Goal: Task Accomplishment & Management: Complete application form

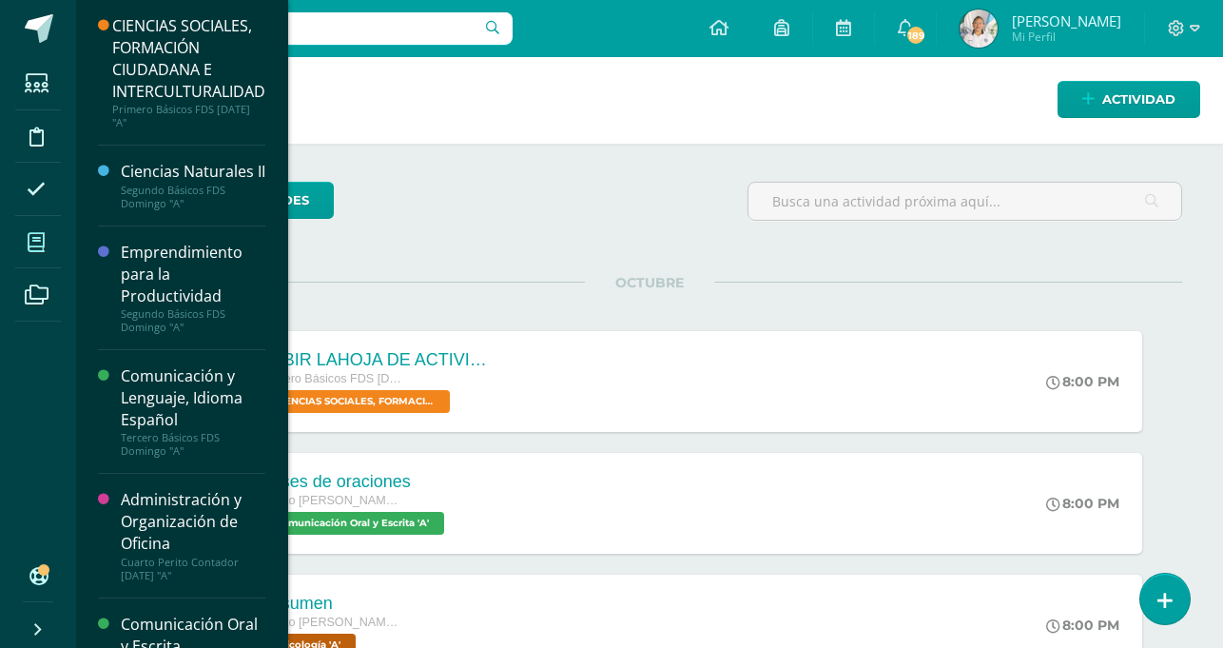
click at [39, 240] on icon at bounding box center [36, 242] width 17 height 19
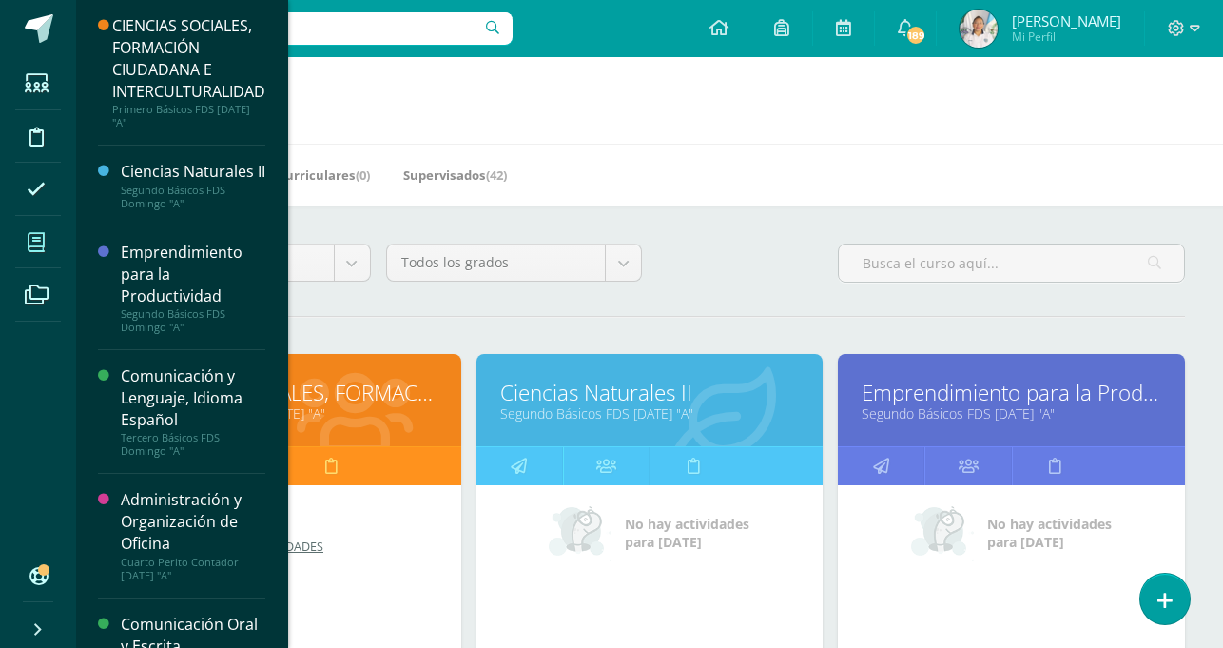
click at [251, 253] on div "Emprendimiento para la Productividad Segundo Básicos FDS Domingo "A" Actividade…" at bounding box center [181, 288] width 167 height 124
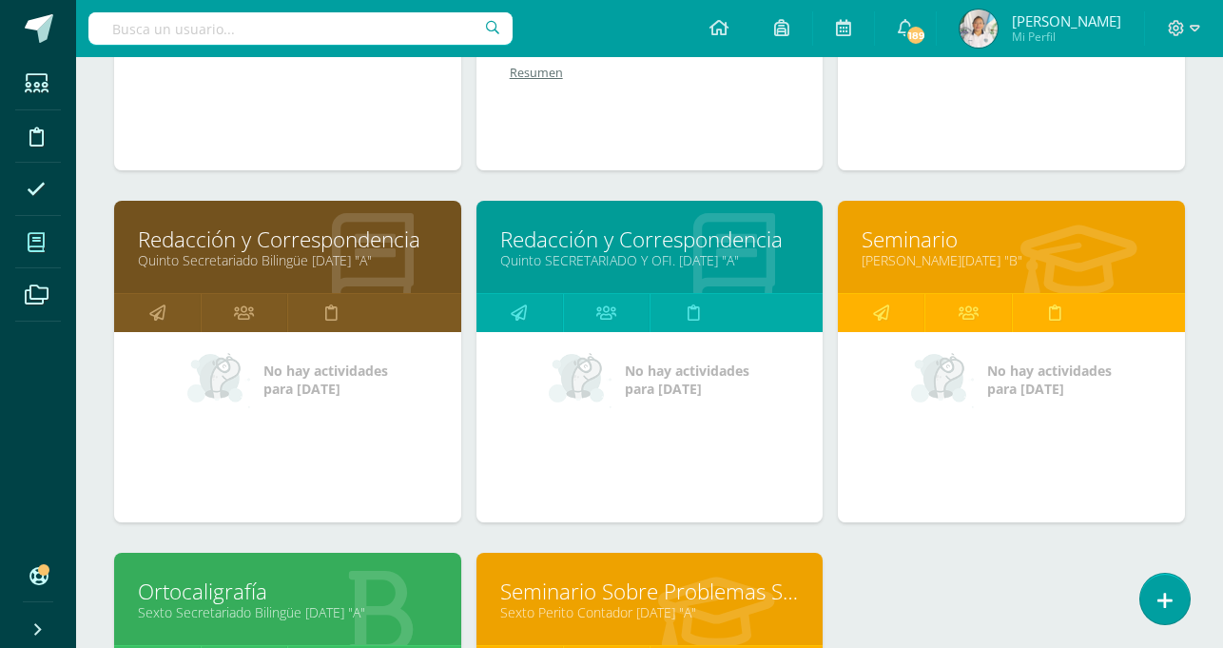
scroll to position [1223, 0]
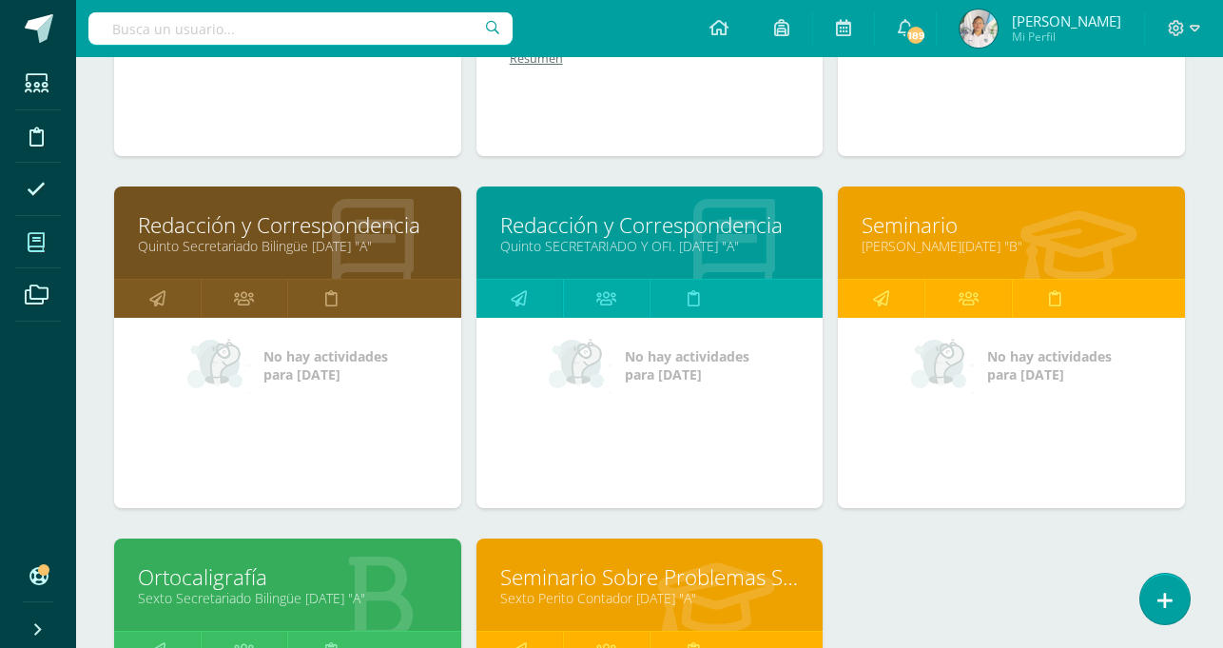
click at [600, 585] on link "Seminario Sobre Problemas Socioeconómicos De Guatemala" at bounding box center [650, 576] width 300 height 29
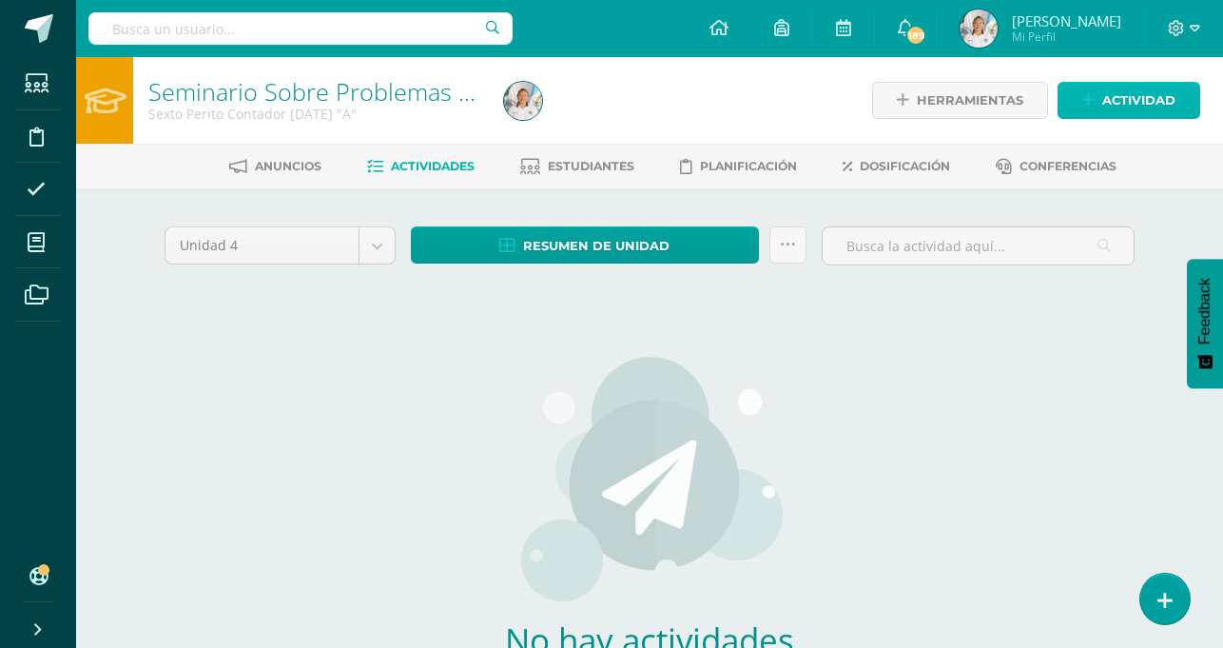
click at [1140, 100] on span "Actividad" at bounding box center [1139, 100] width 73 height 35
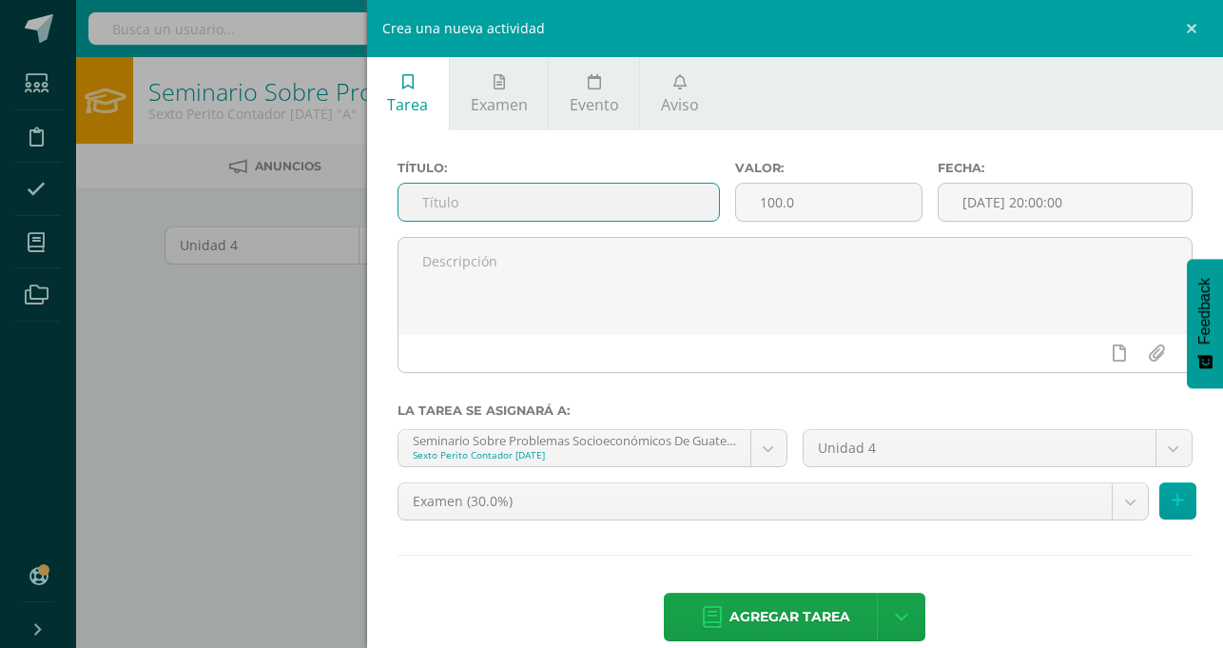
click at [716, 205] on input "text" at bounding box center [559, 202] width 321 height 37
type input "Proyecto de acción"
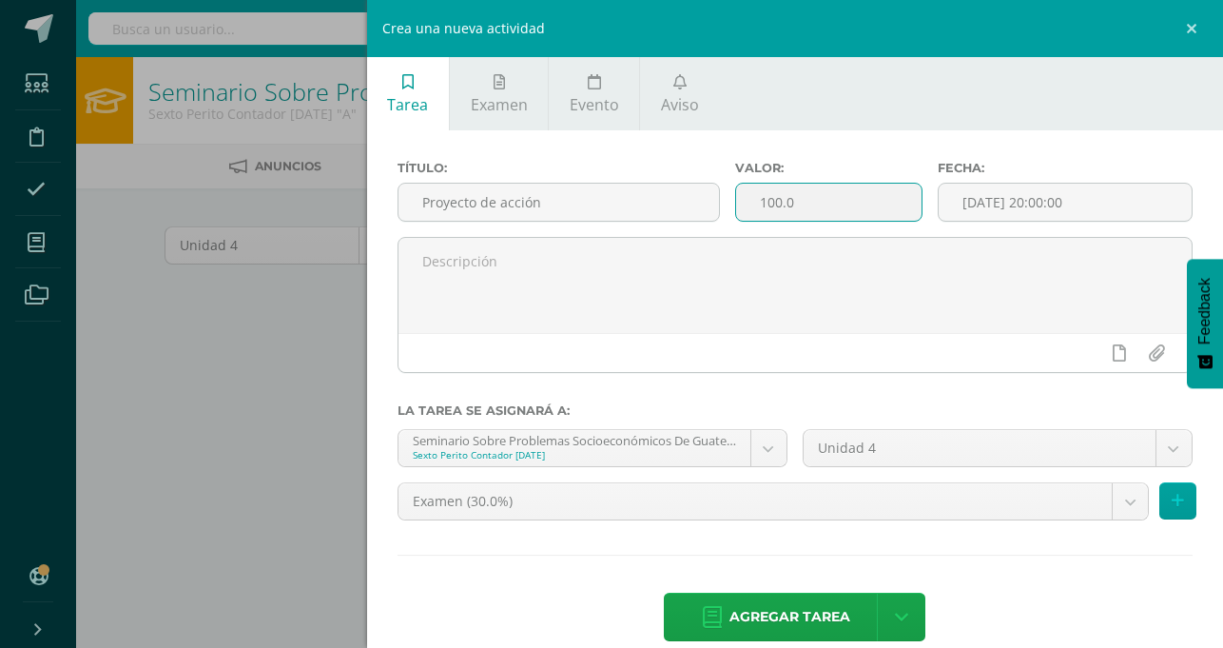
click at [922, 201] on input "100.0" at bounding box center [829, 202] width 186 height 37
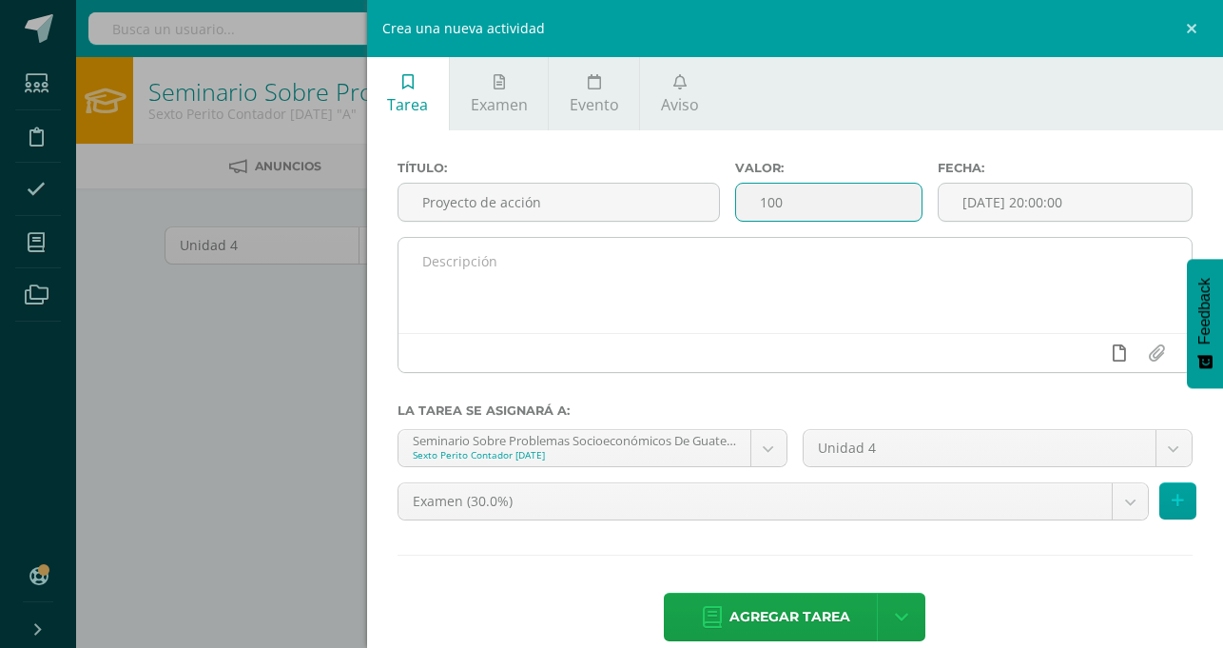
type input "100"
click at [1124, 360] on icon at bounding box center [1119, 352] width 13 height 17
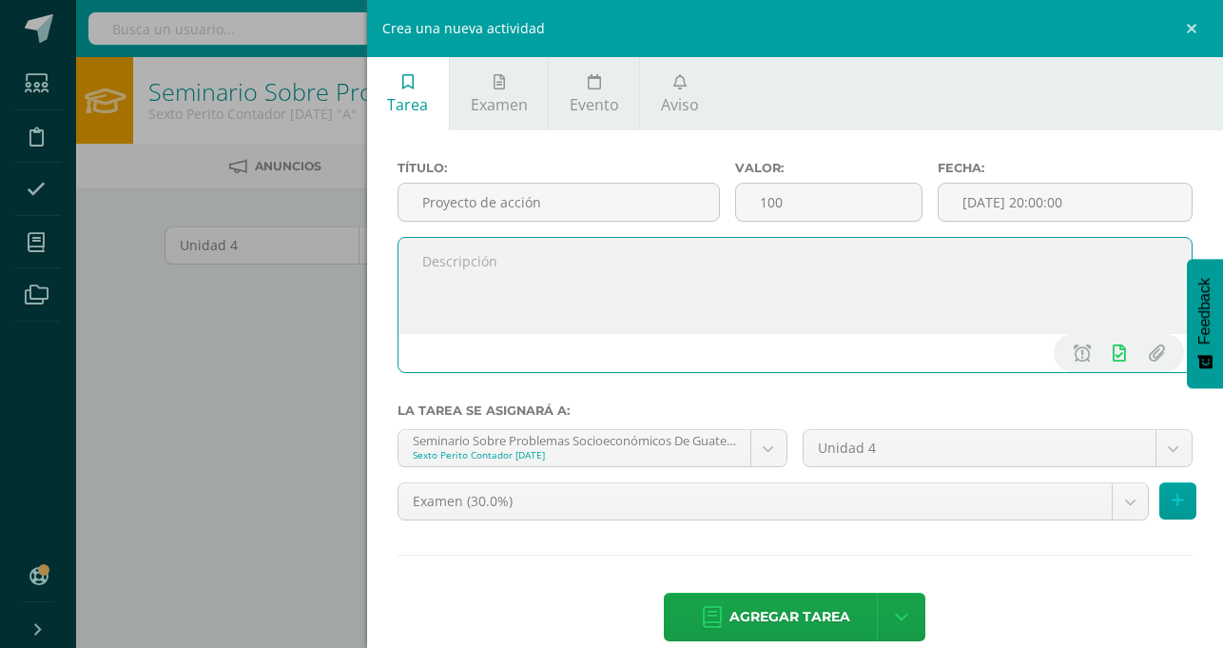
click at [1044, 297] on textarea at bounding box center [795, 285] width 793 height 95
type textarea "punteo obtenido de su trabajo"
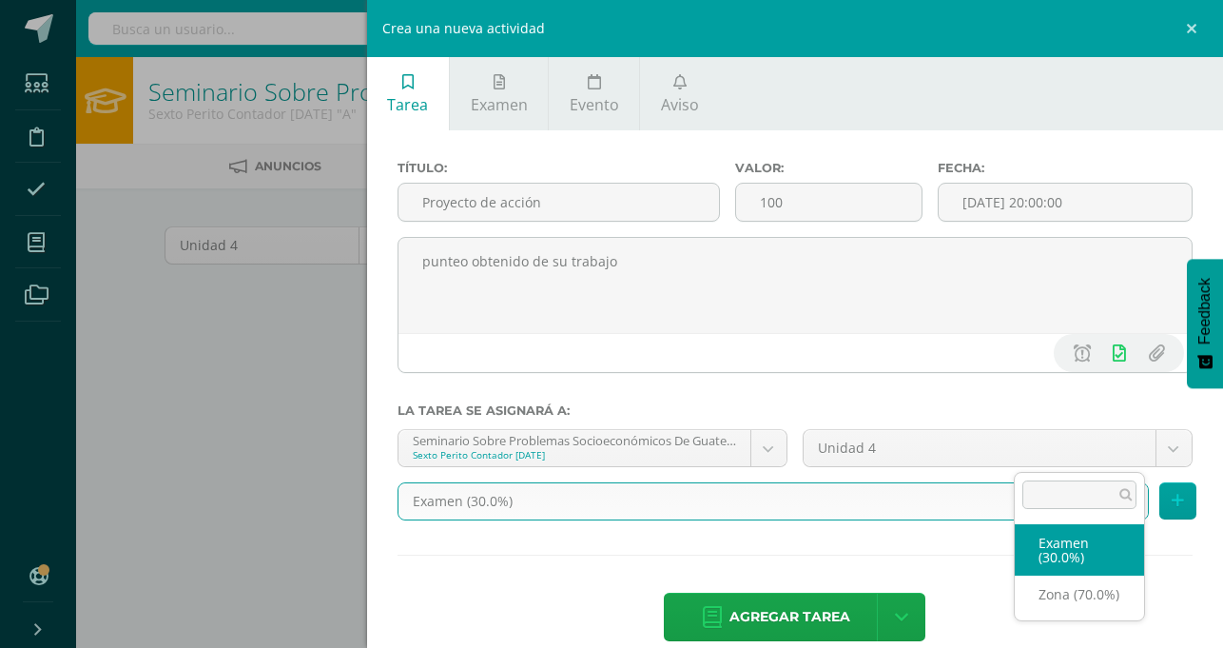
click at [1114, 460] on body "Estudiantes Disciplina Asistencia Mis cursos Archivos Soporte Ayuda Reportar un…" at bounding box center [611, 408] width 1223 height 817
select select "76755"
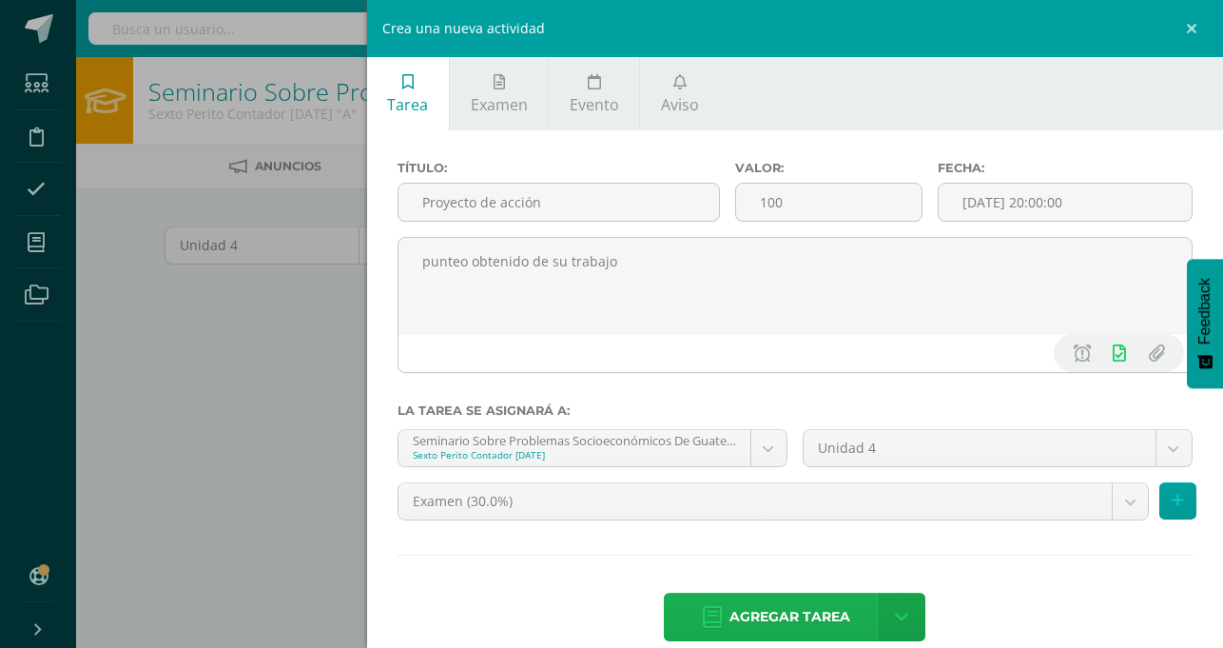
click at [850, 594] on span "Agregar tarea" at bounding box center [790, 617] width 121 height 47
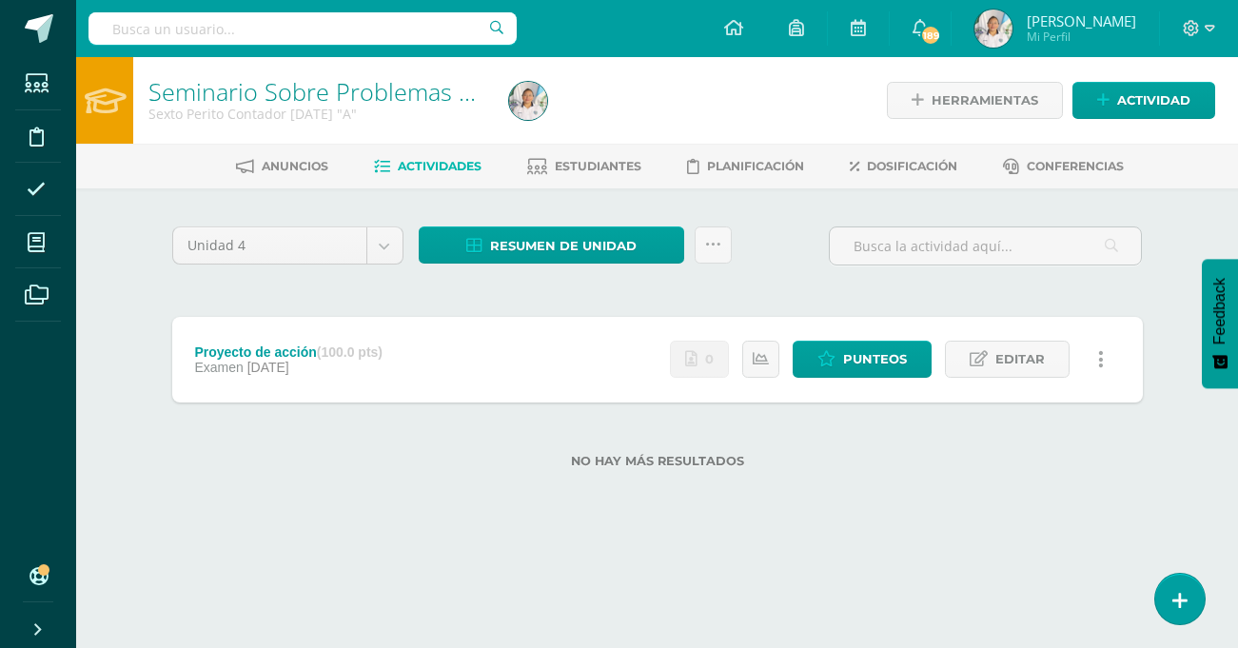
click at [835, 379] on div "Estatus de Actividad: 35 Estudiantes sin calificar 0 Estudiantes con cero Media…" at bounding box center [891, 360] width 500 height 86
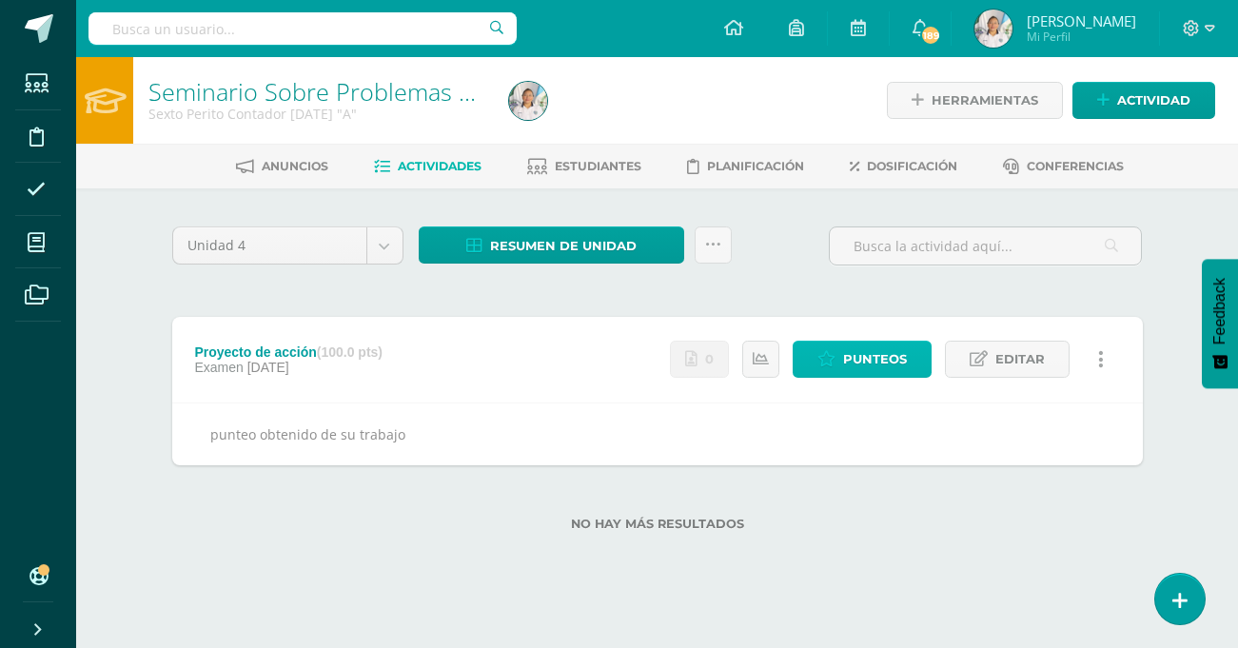
click at [834, 363] on icon at bounding box center [826, 359] width 18 height 16
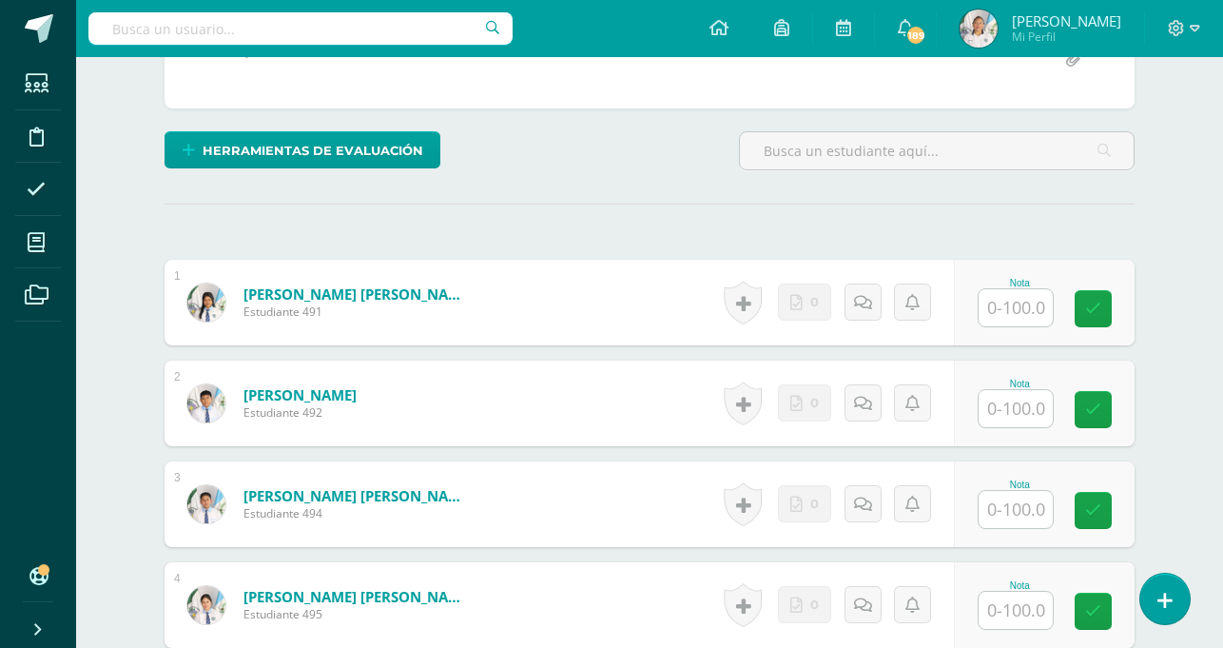
scroll to position [420, 0]
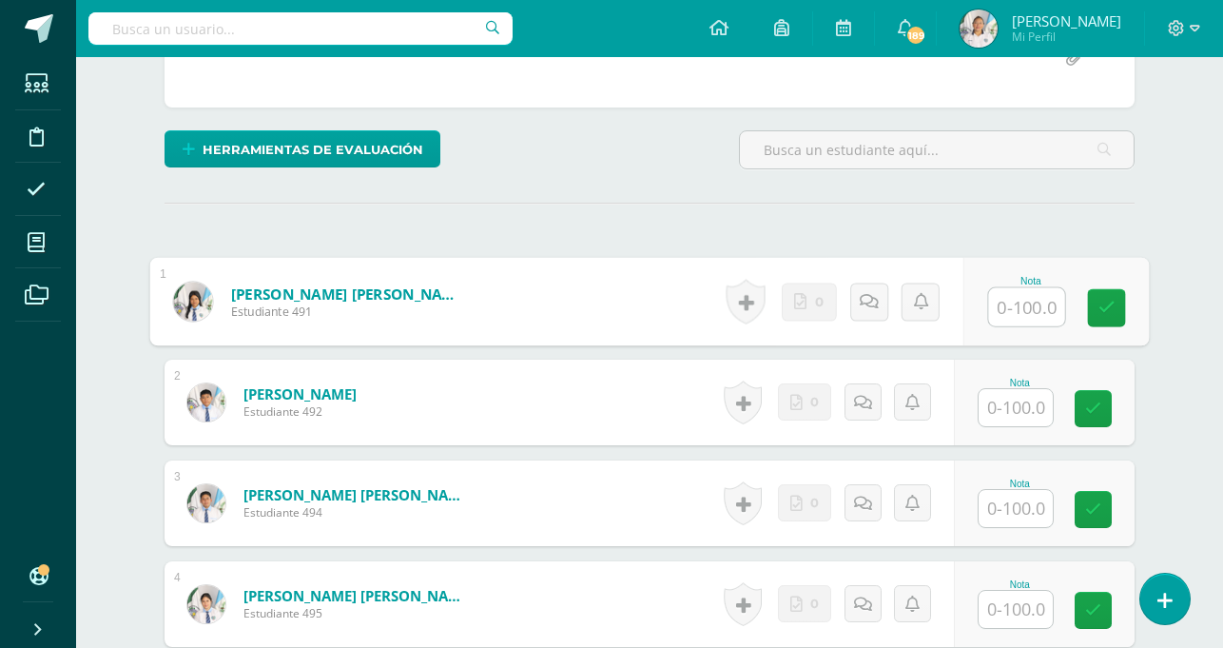
click at [1013, 313] on input "text" at bounding box center [1027, 307] width 76 height 38
click at [1015, 311] on input "text" at bounding box center [1027, 306] width 76 height 38
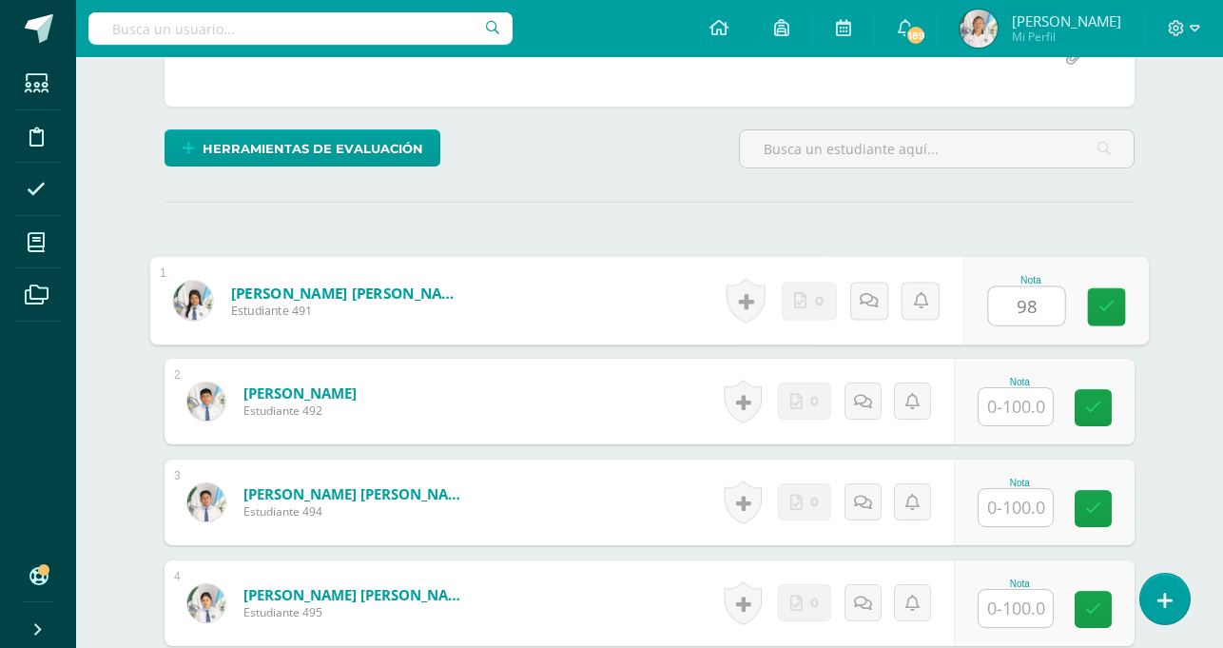
type input "98"
click at [1030, 414] on input "text" at bounding box center [1016, 406] width 74 height 37
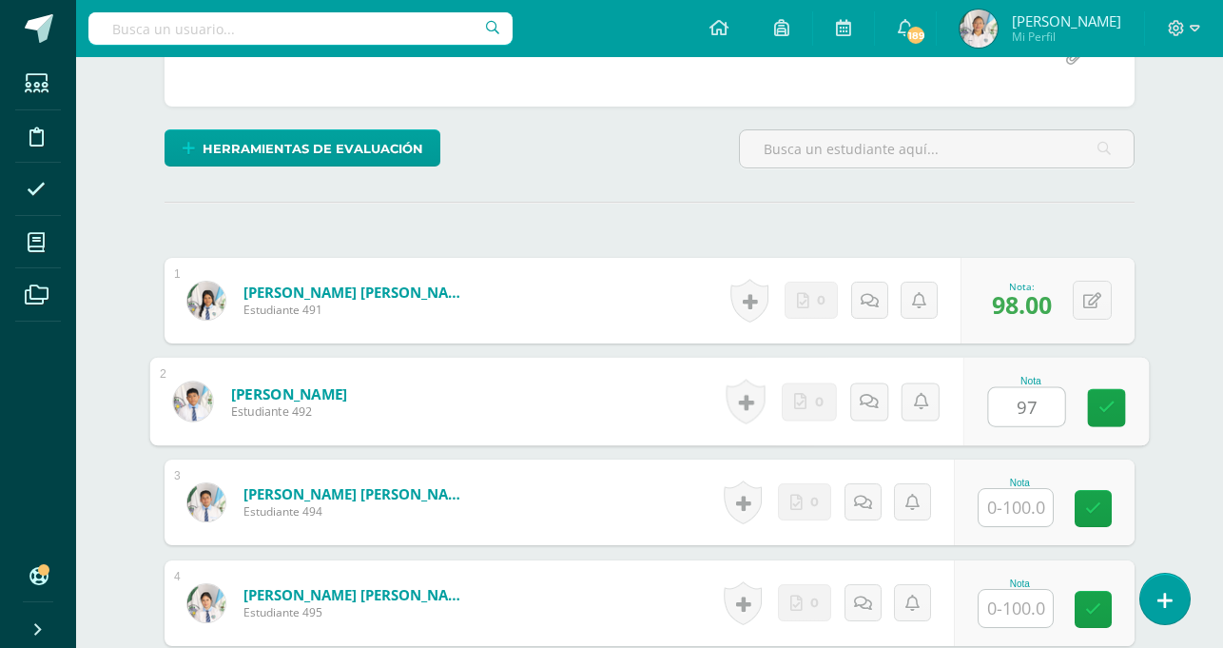
type input "97"
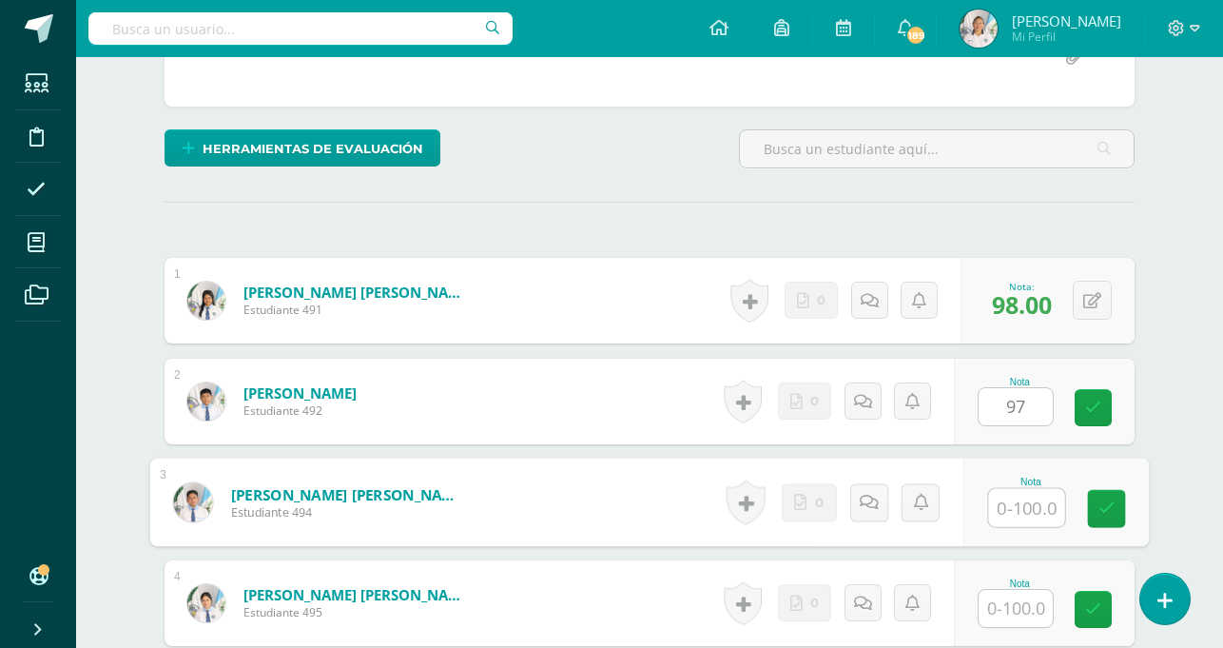
click at [1008, 505] on input "text" at bounding box center [1027, 508] width 76 height 38
type input "96"
click at [1006, 611] on input "text" at bounding box center [1016, 608] width 74 height 37
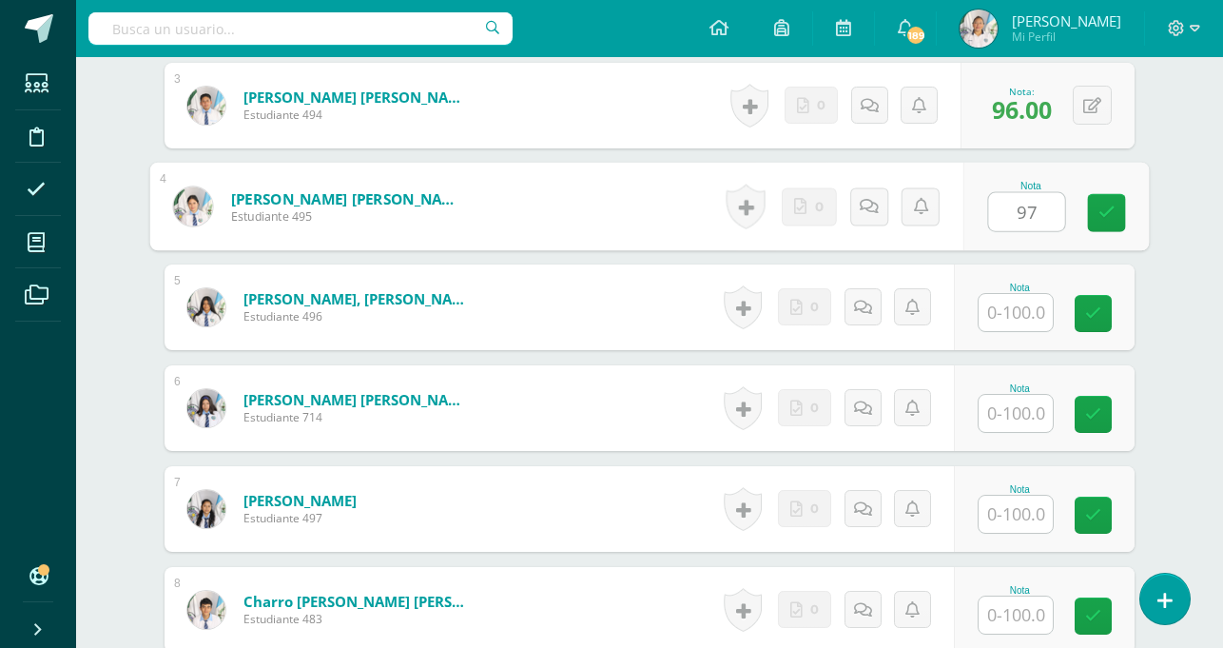
scroll to position [832, 0]
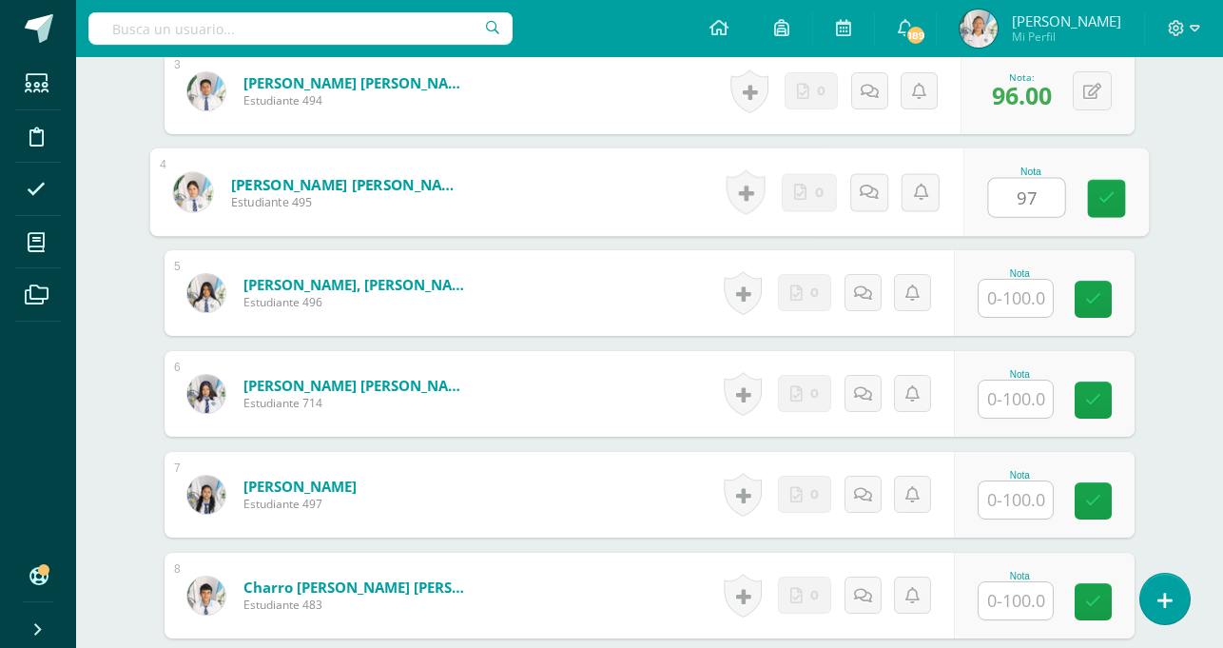
type input "97"
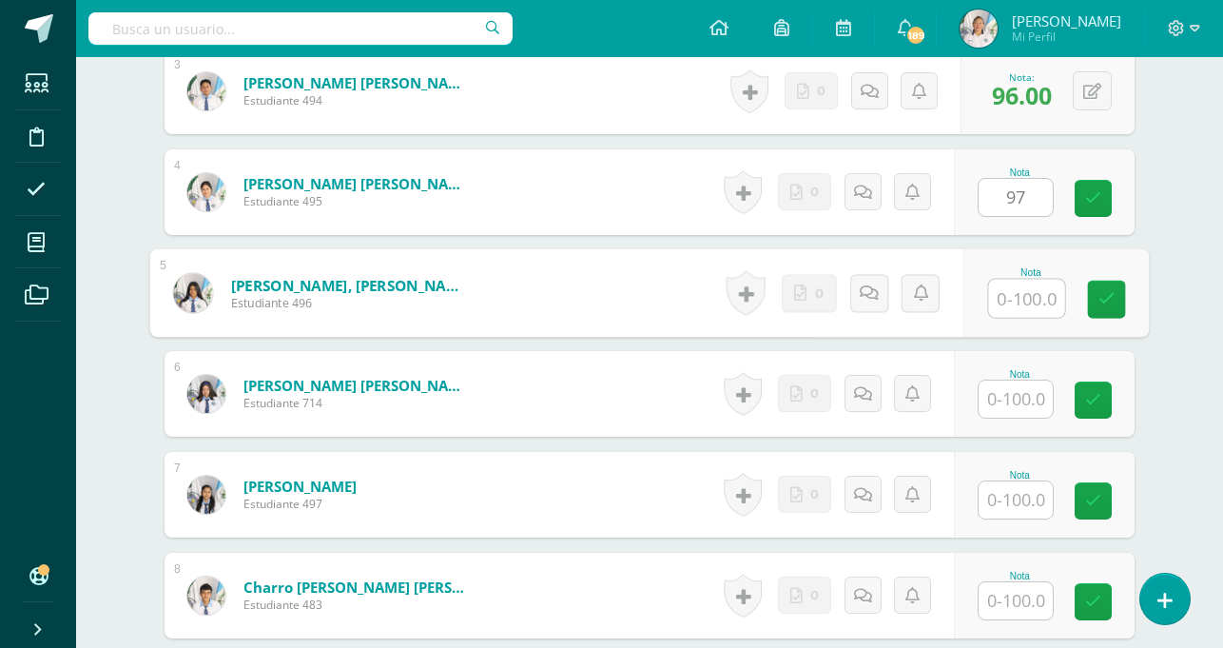
click at [1026, 298] on input "text" at bounding box center [1027, 299] width 76 height 38
type input "96"
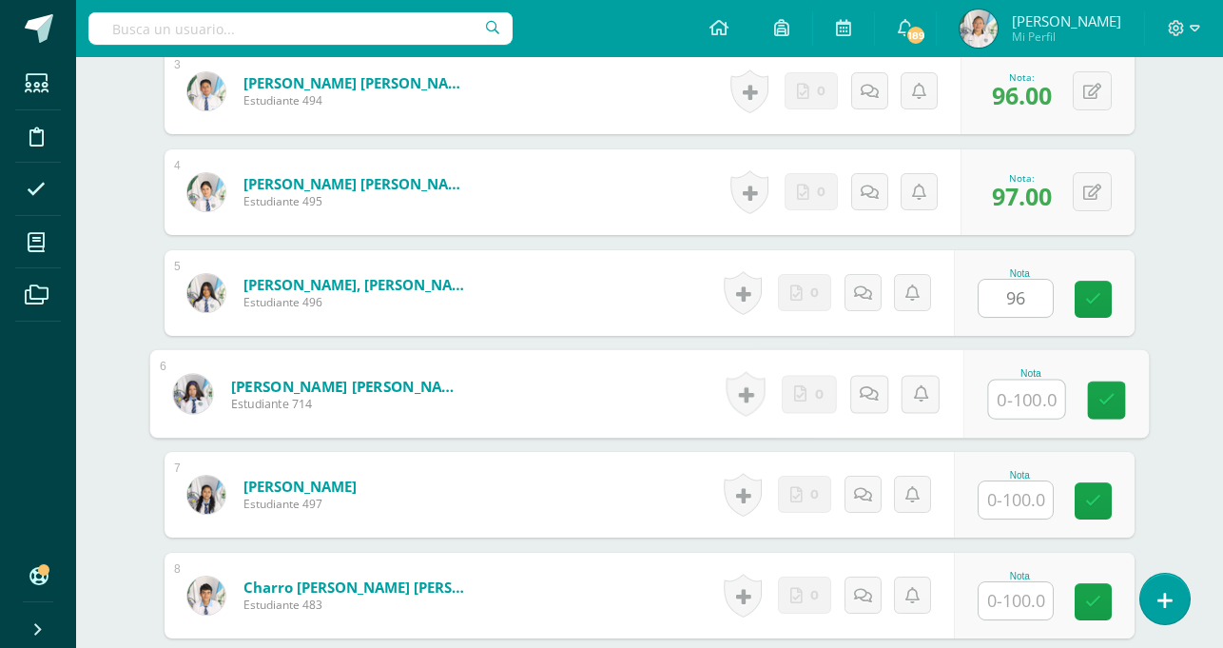
click at [1009, 397] on input "text" at bounding box center [1027, 400] width 76 height 38
type input "95"
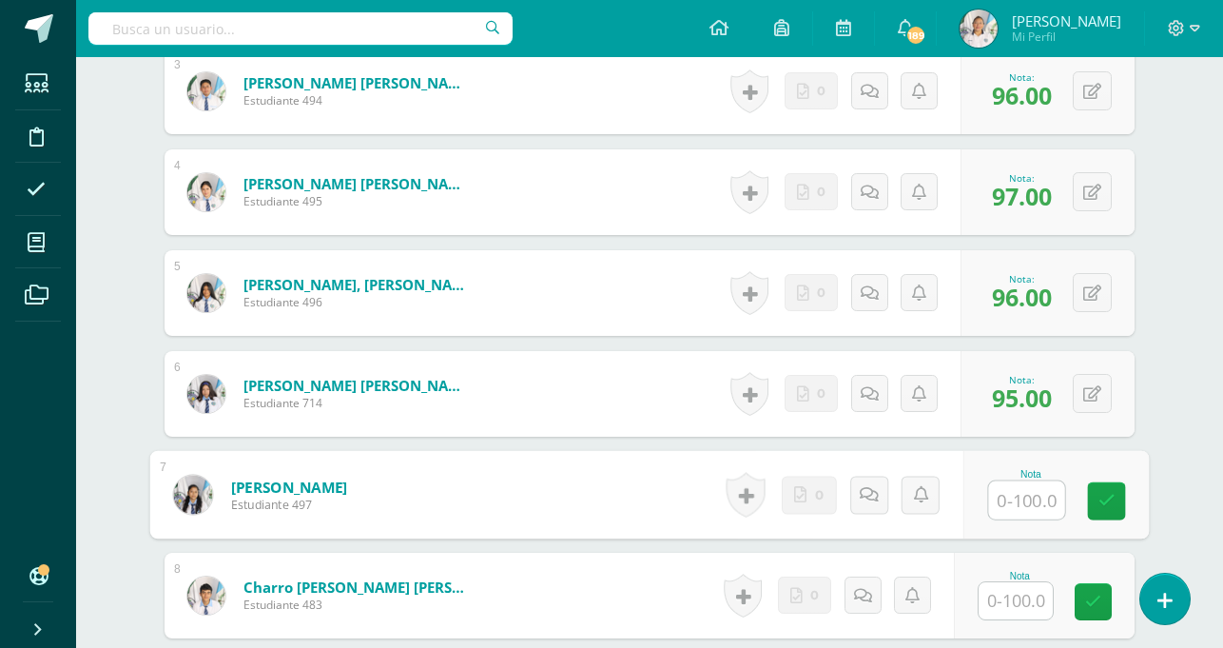
click at [1023, 502] on input "text" at bounding box center [1027, 500] width 76 height 38
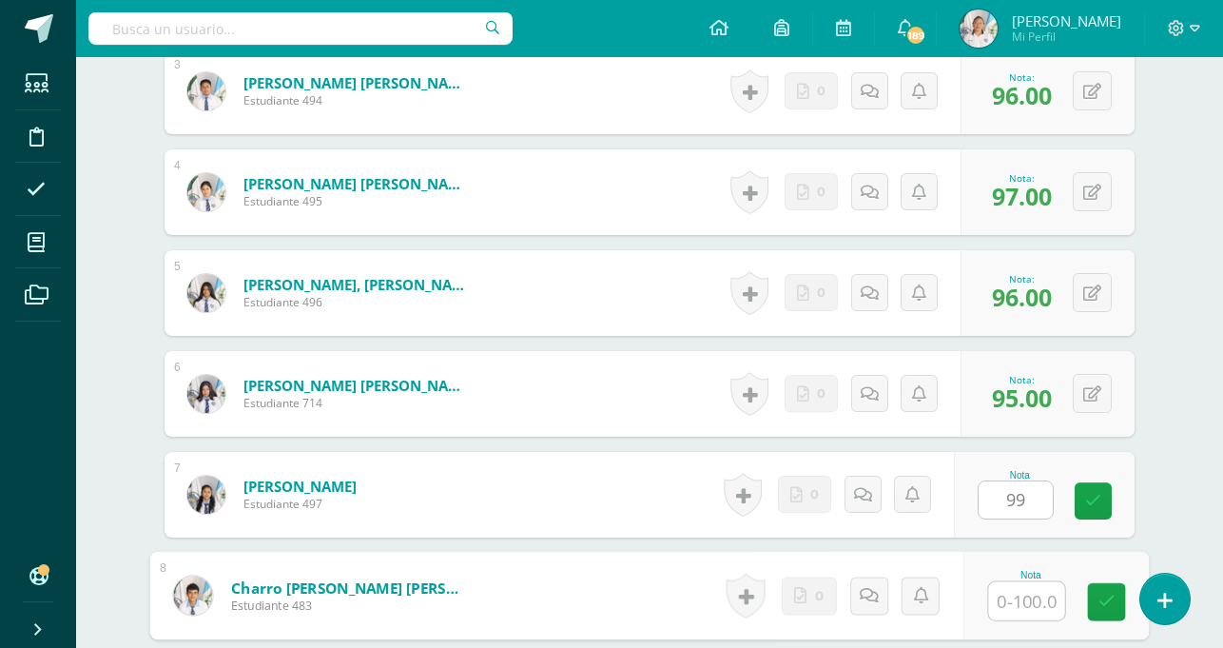
click at [1016, 598] on input "text" at bounding box center [1027, 601] width 76 height 38
type input "99.00"
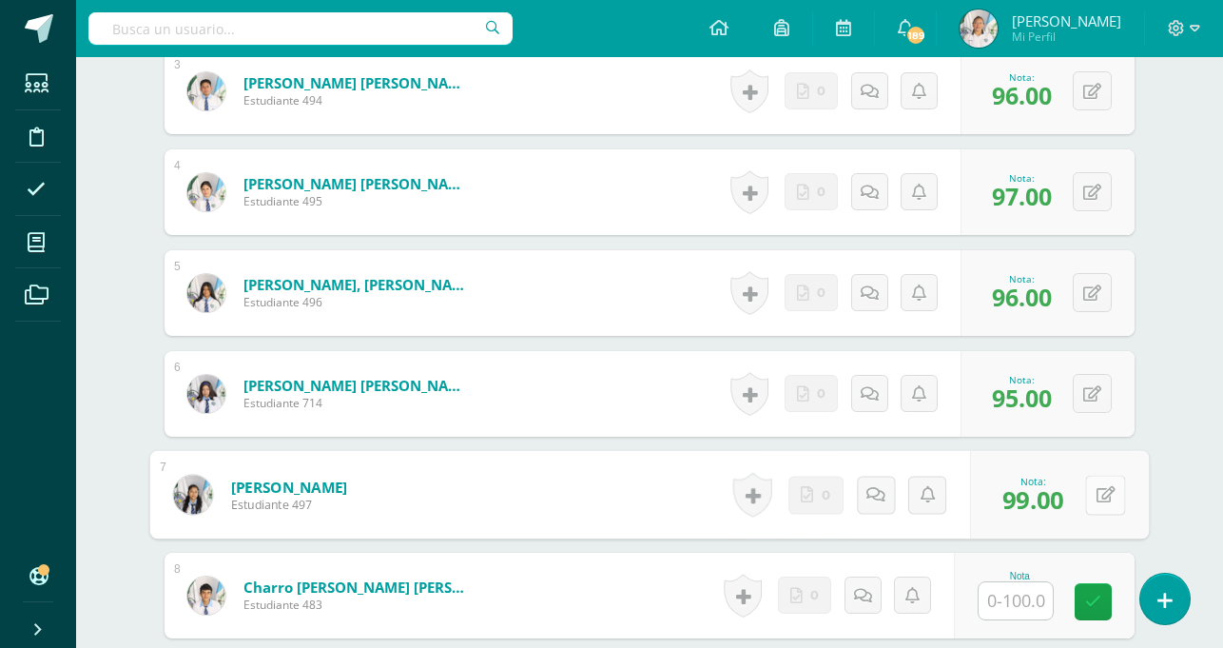
click at [1081, 495] on div "0 Logros Logros obtenidos Aún no hay logros agregados Nota: 99.00" at bounding box center [1059, 495] width 179 height 88
click at [1098, 494] on icon at bounding box center [1106, 494] width 19 height 16
type input "100"
click at [1017, 597] on input "text" at bounding box center [1016, 600] width 74 height 37
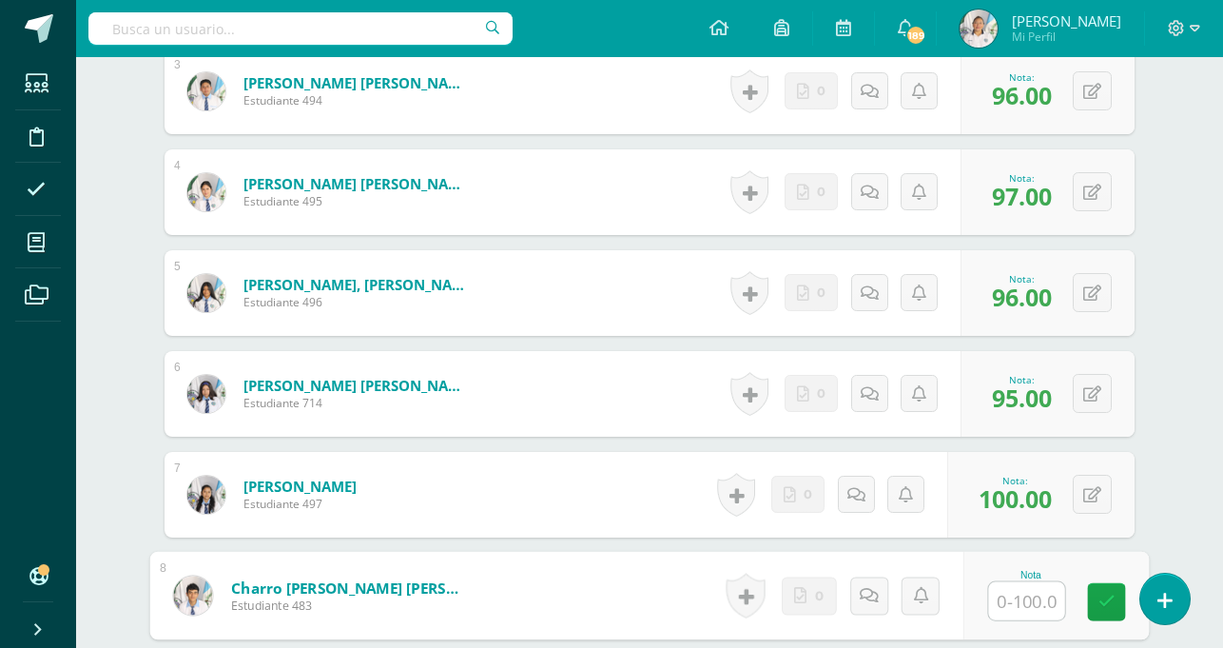
click at [1011, 599] on input "text" at bounding box center [1027, 601] width 76 height 38
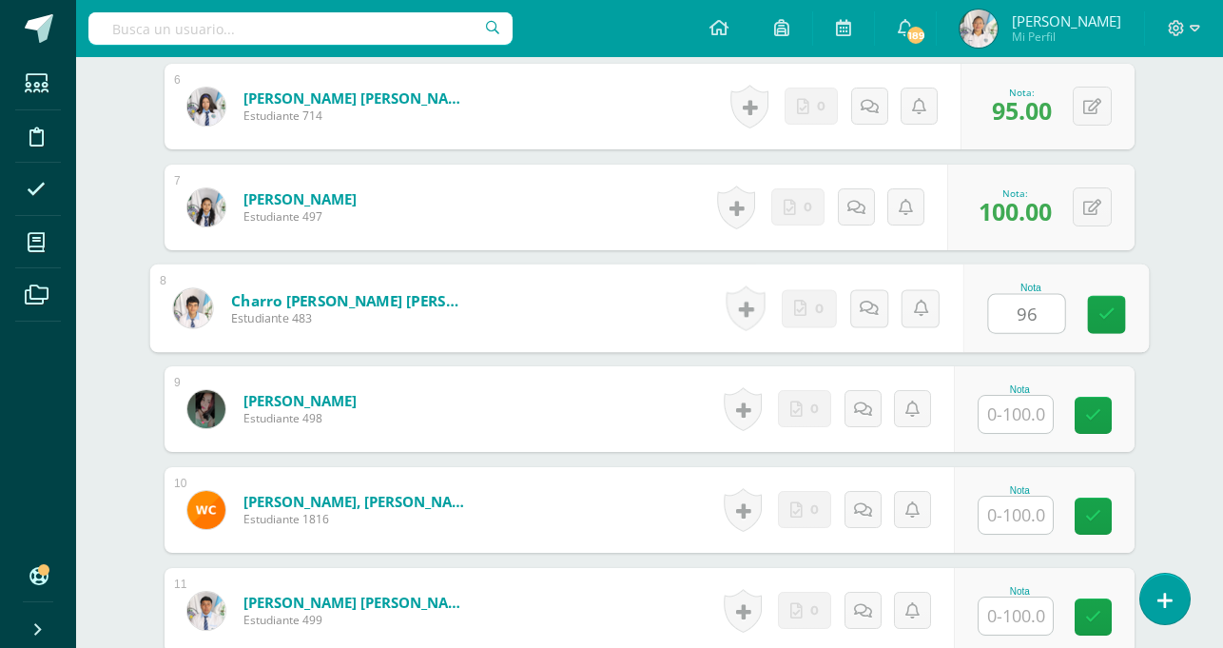
scroll to position [1140, 0]
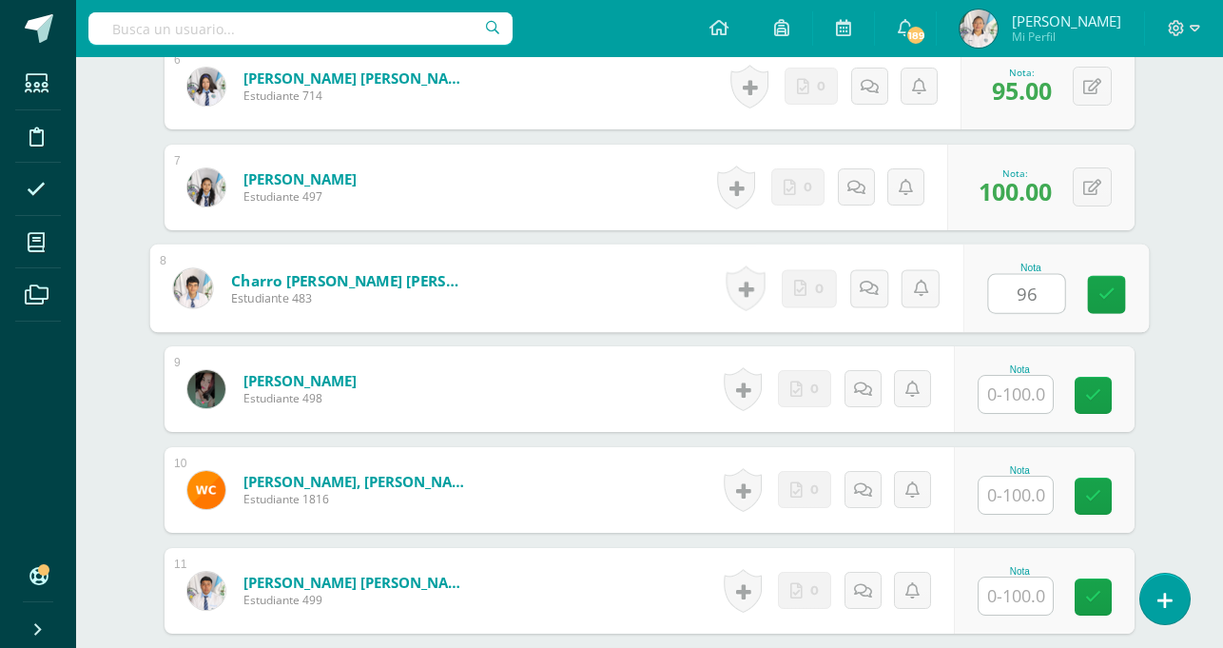
type input "96"
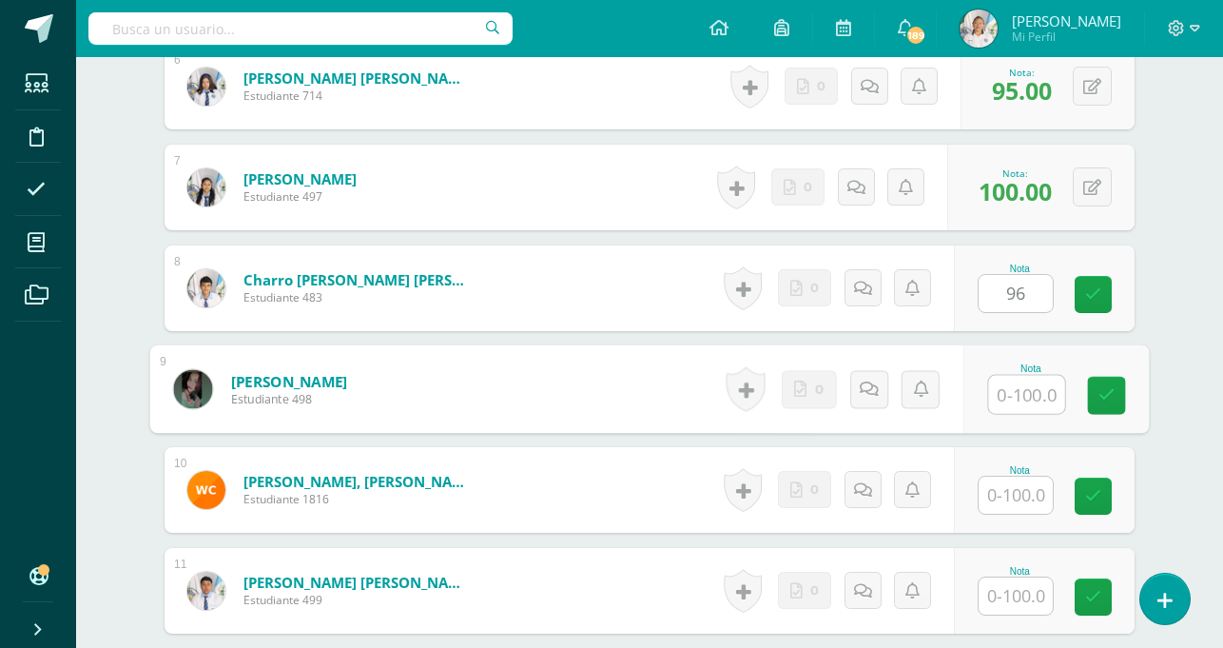
click at [1016, 386] on input "text" at bounding box center [1027, 395] width 76 height 38
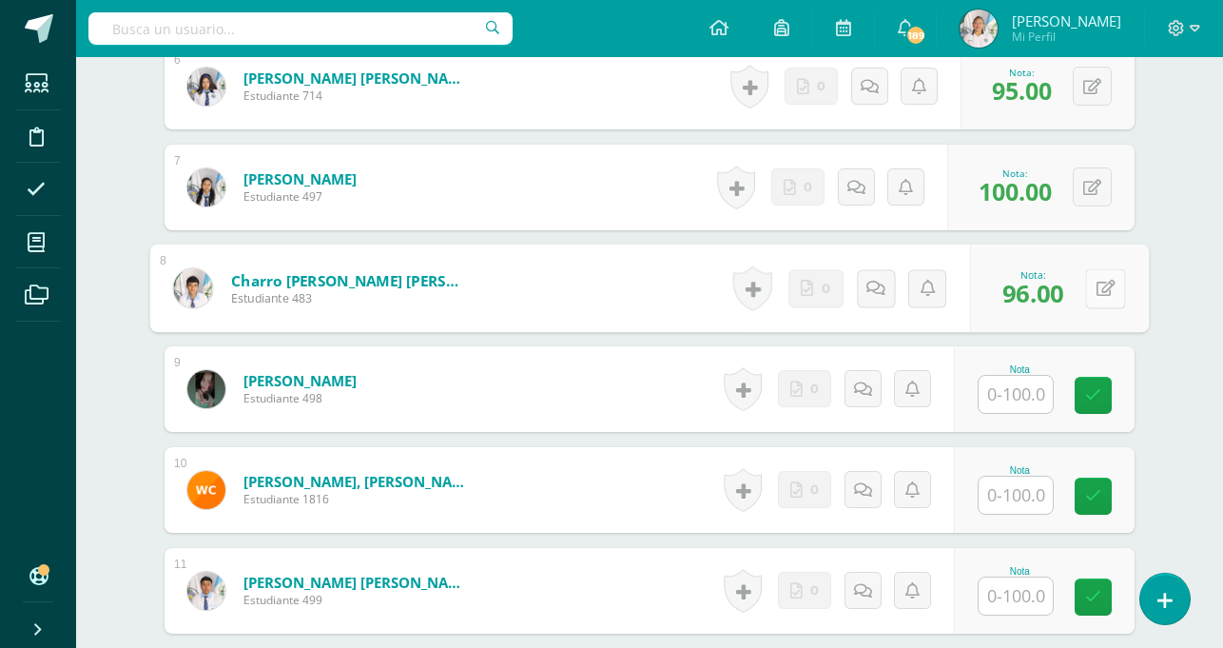
click at [1085, 287] on button at bounding box center [1105, 288] width 40 height 40
type input "86"
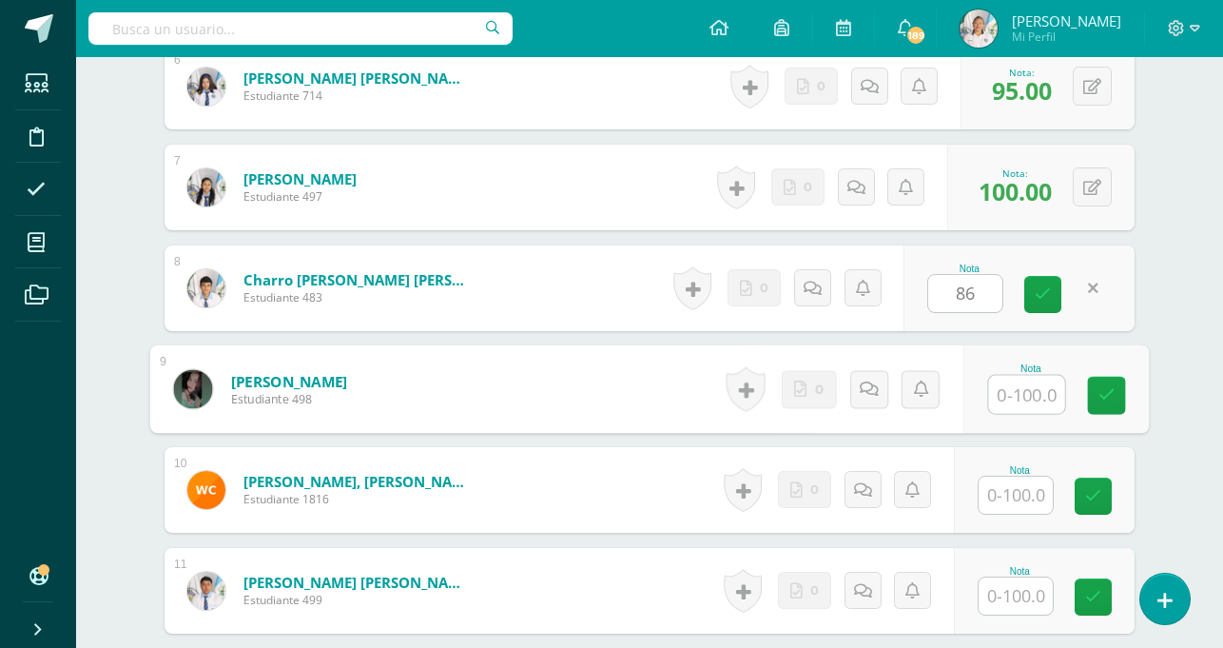
click at [1009, 389] on input "text" at bounding box center [1027, 395] width 76 height 38
type input "94"
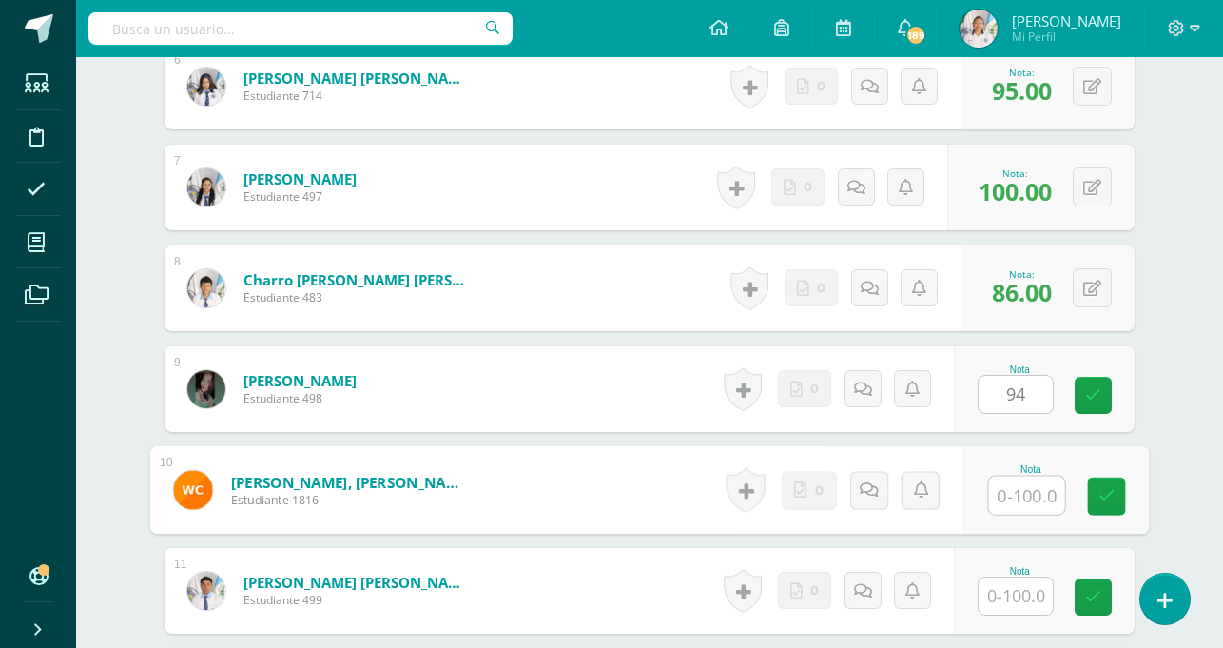
click at [1015, 498] on input "text" at bounding box center [1027, 496] width 76 height 38
type input "99"
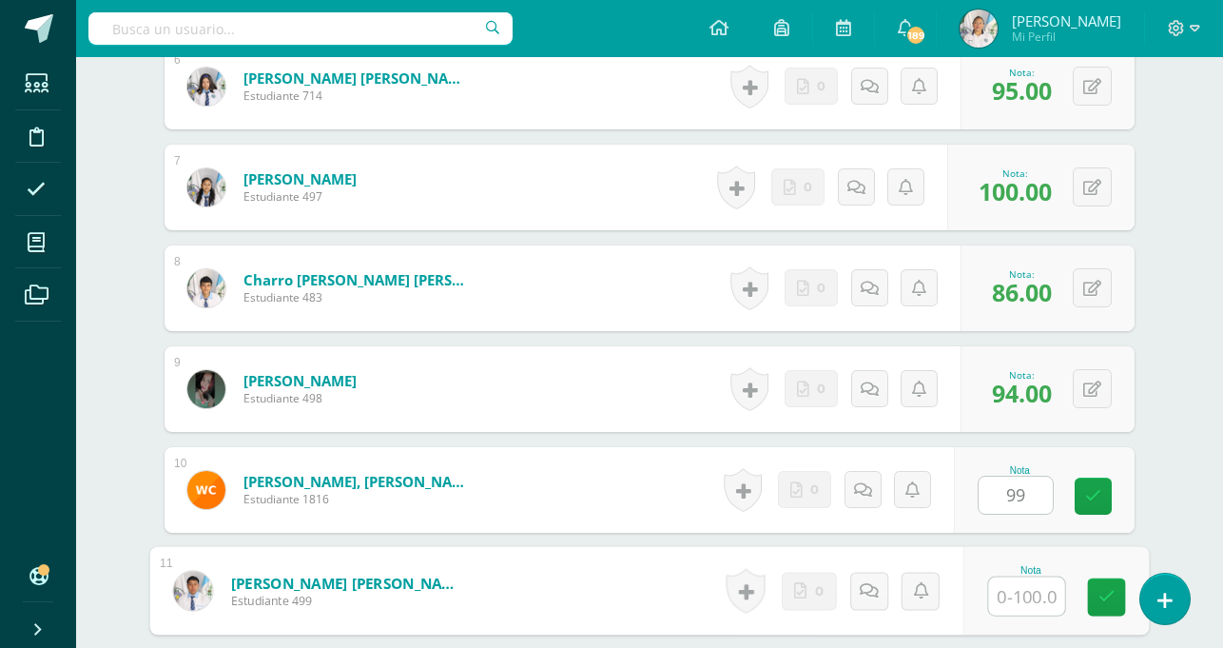
click at [1011, 592] on input "text" at bounding box center [1027, 596] width 76 height 38
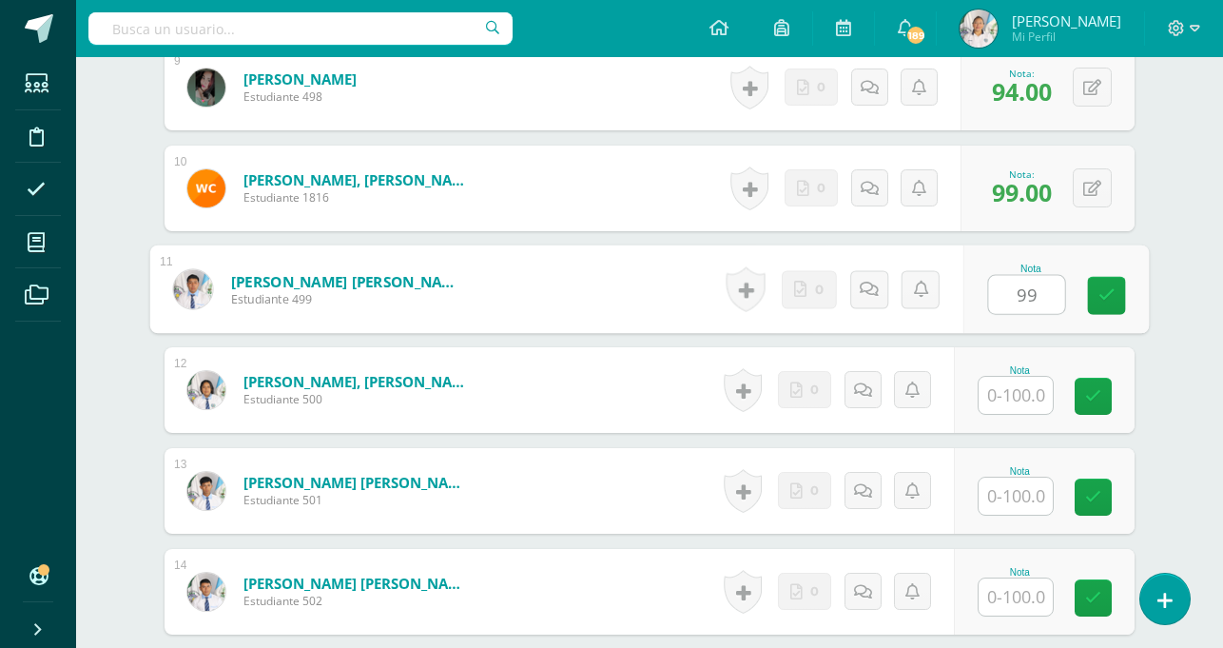
scroll to position [1455, 0]
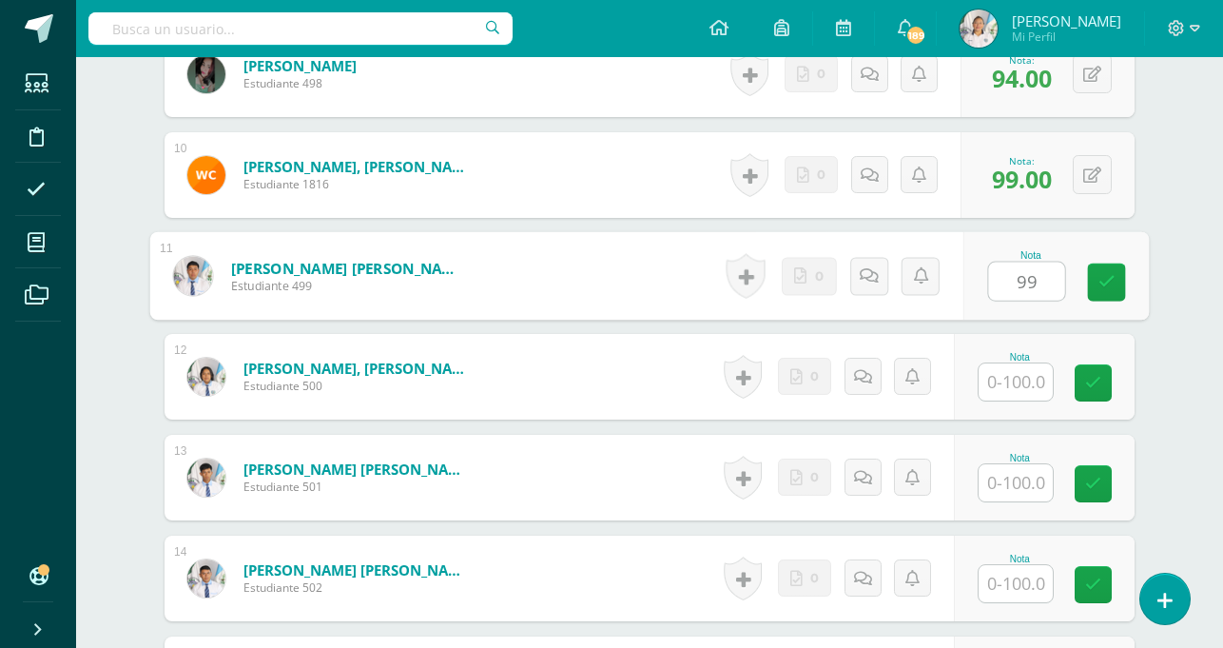
type input "99"
click at [1019, 377] on input "text" at bounding box center [1016, 381] width 74 height 37
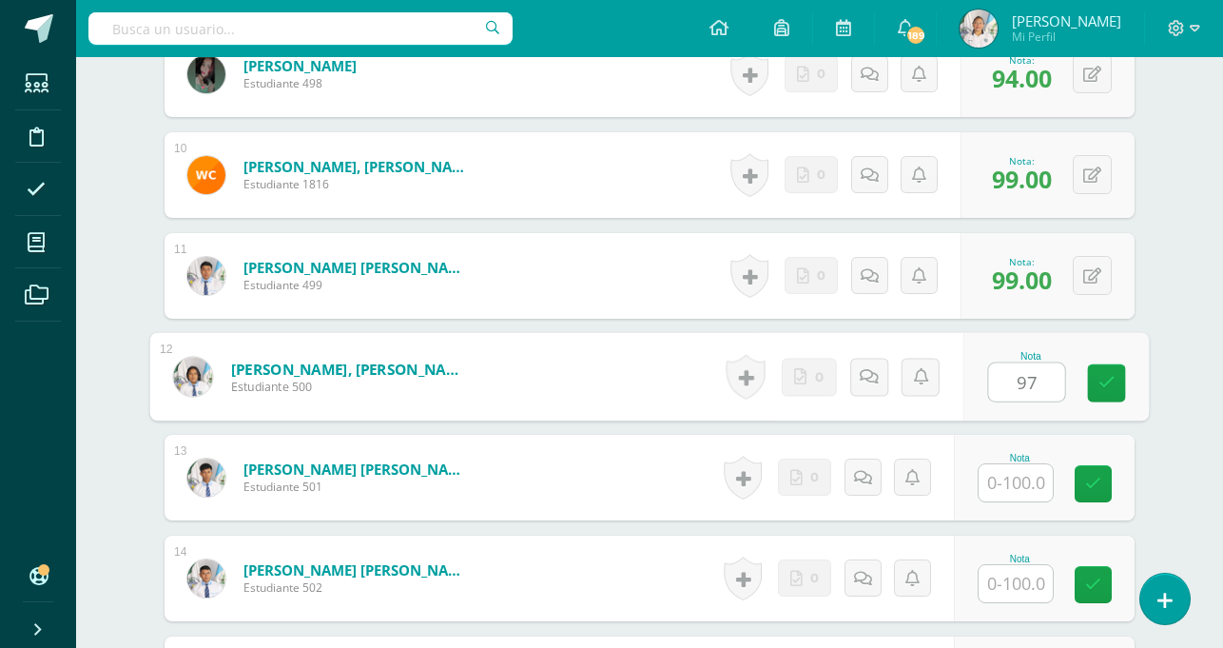
type input "97"
click at [1021, 485] on input "text" at bounding box center [1016, 482] width 74 height 37
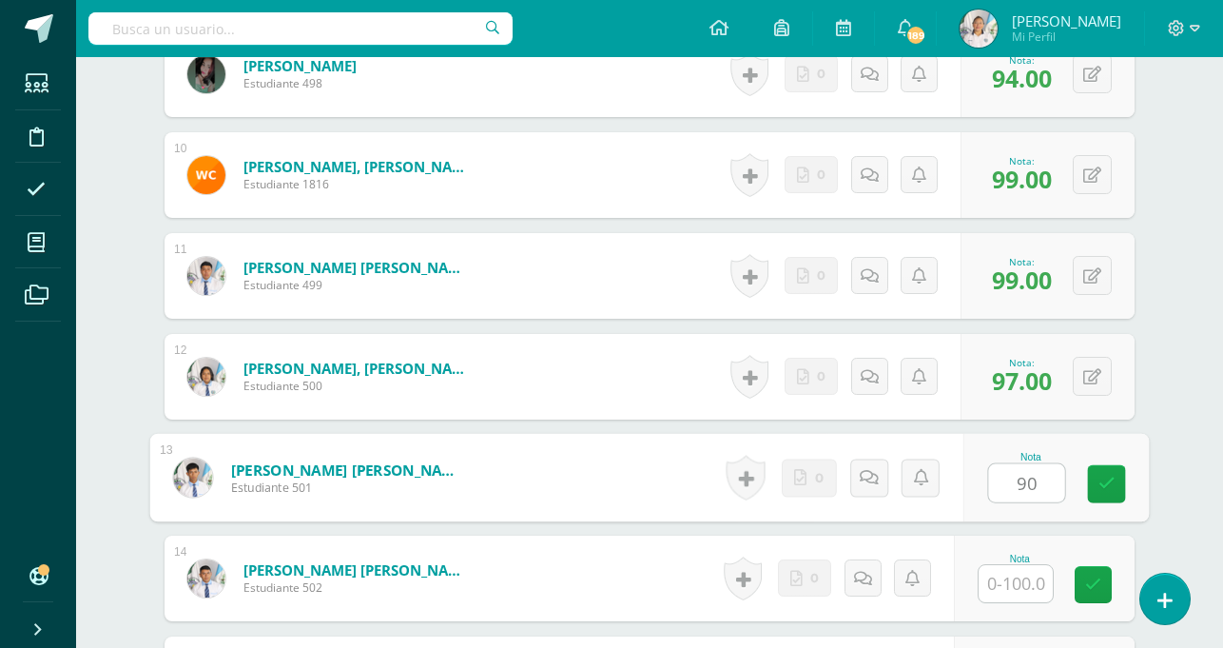
type input "90"
click at [1010, 593] on input "text" at bounding box center [1016, 583] width 74 height 37
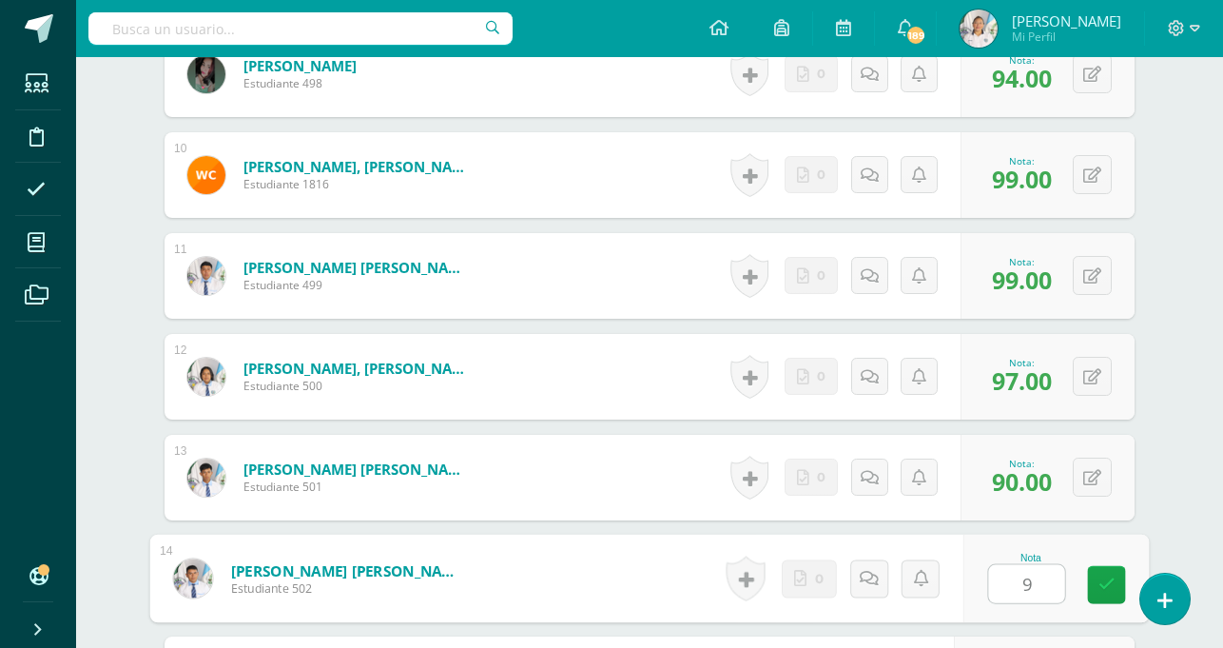
type input "90"
click at [1088, 589] on link at bounding box center [1107, 585] width 38 height 38
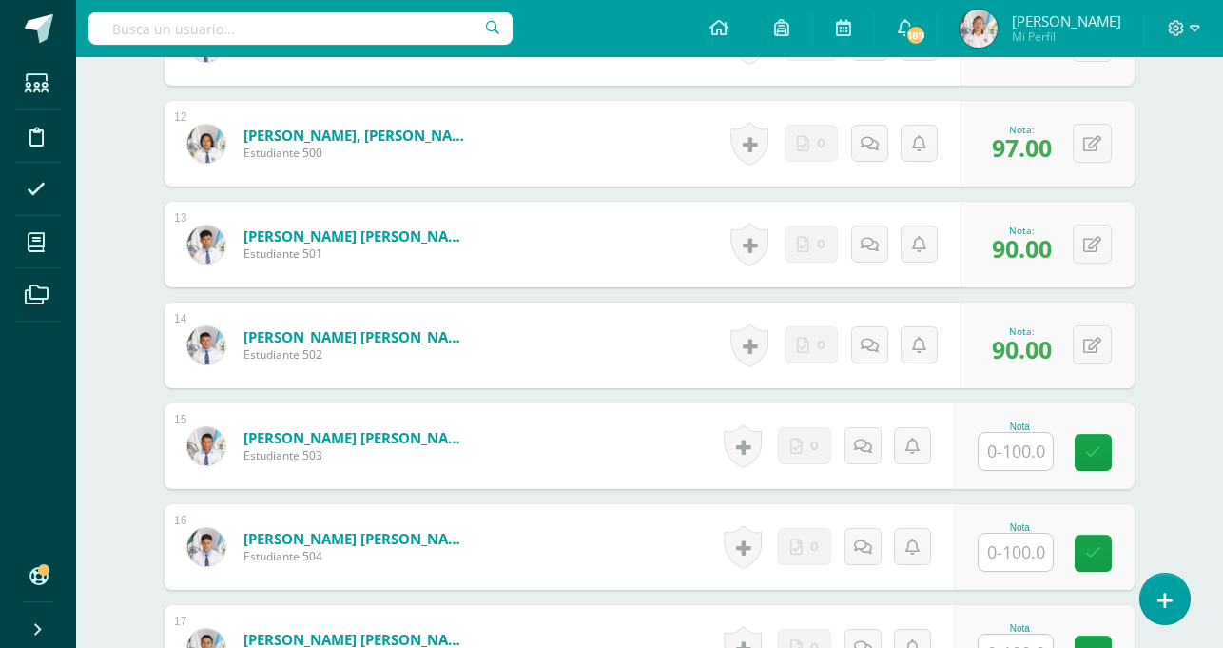
scroll to position [1729, 0]
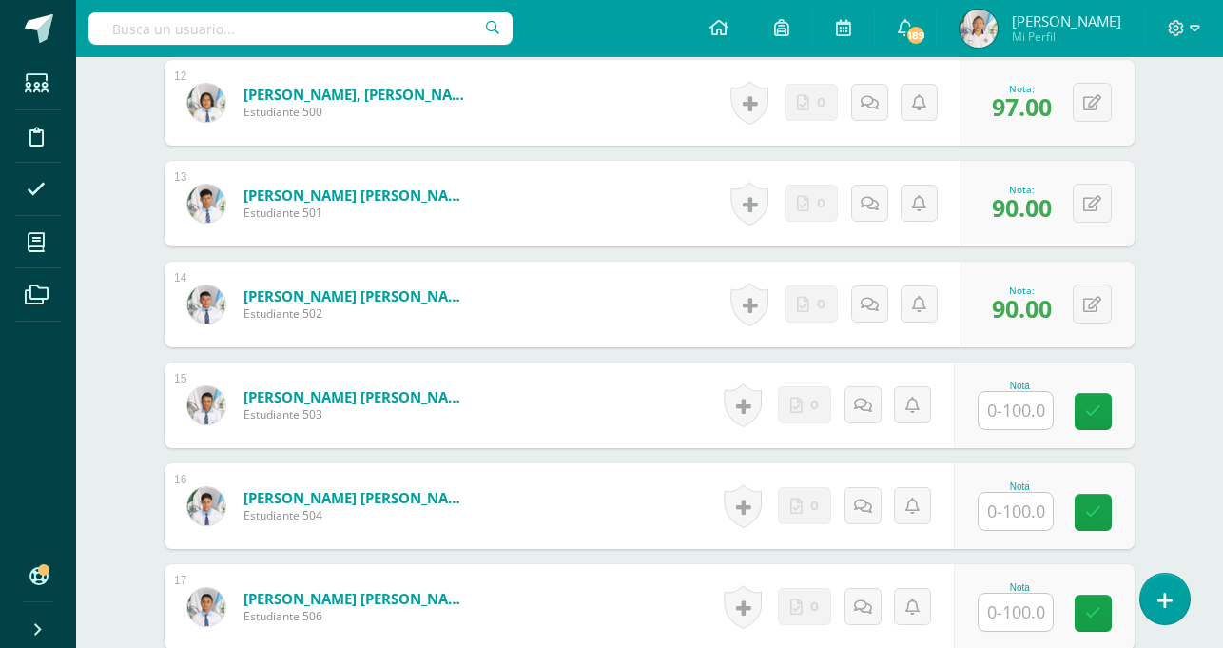
click at [1025, 408] on input "text" at bounding box center [1016, 410] width 74 height 37
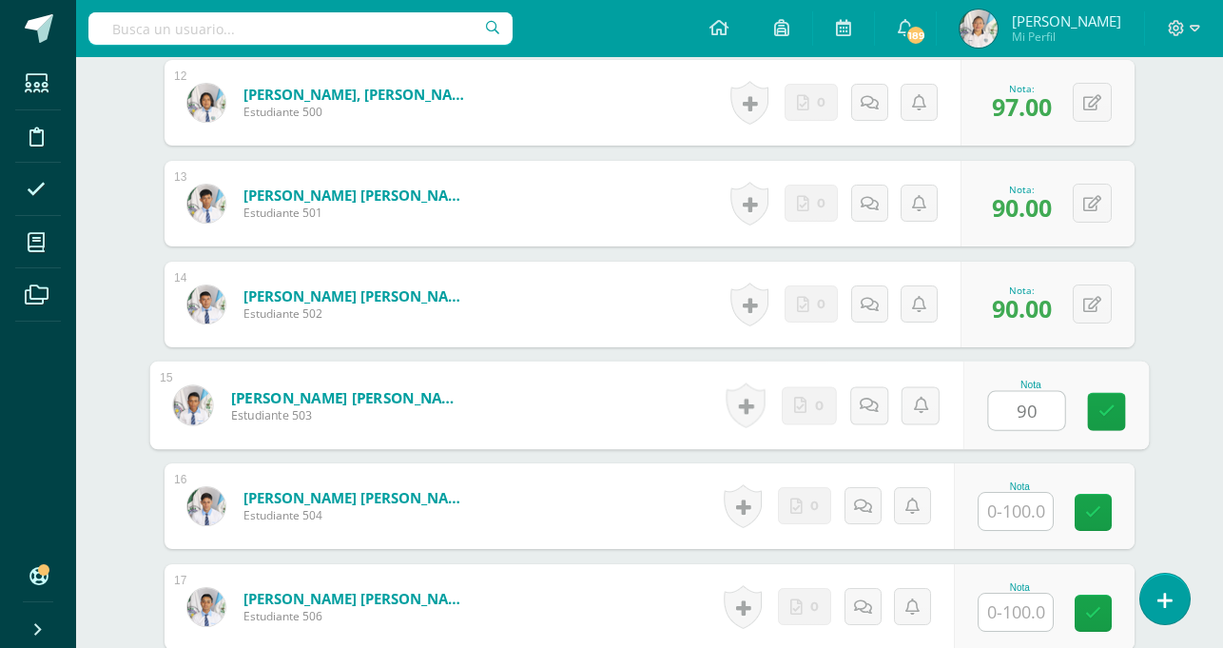
type input "90"
click at [1001, 514] on input "text" at bounding box center [1016, 511] width 74 height 37
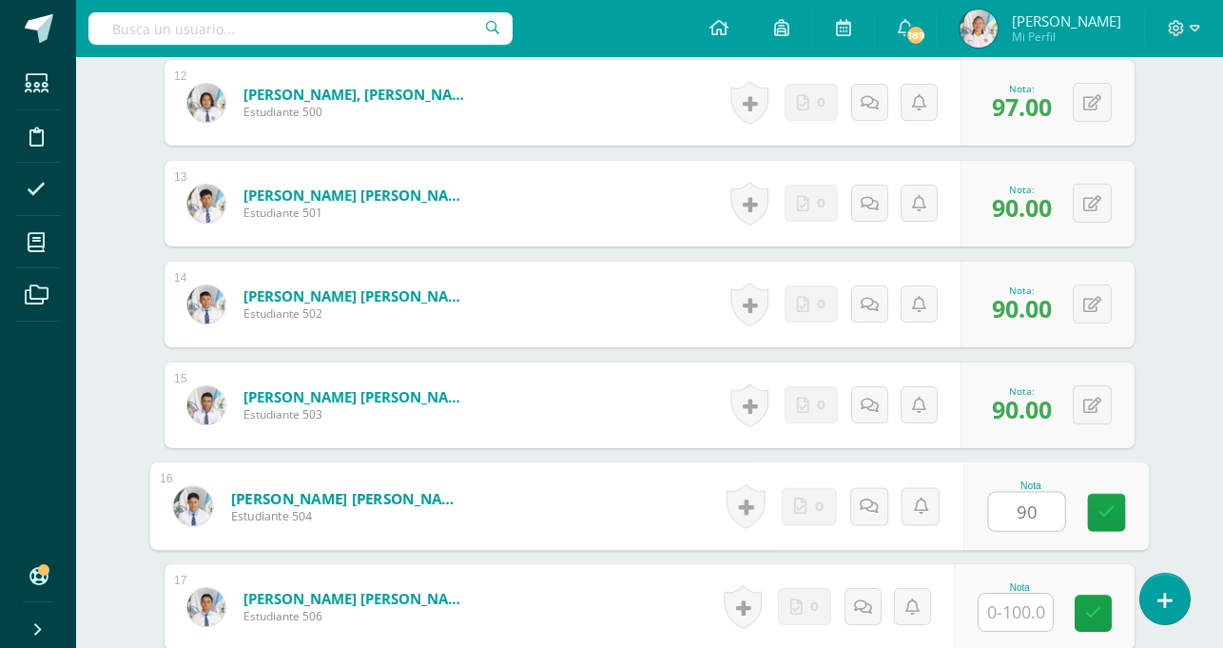
type input "90"
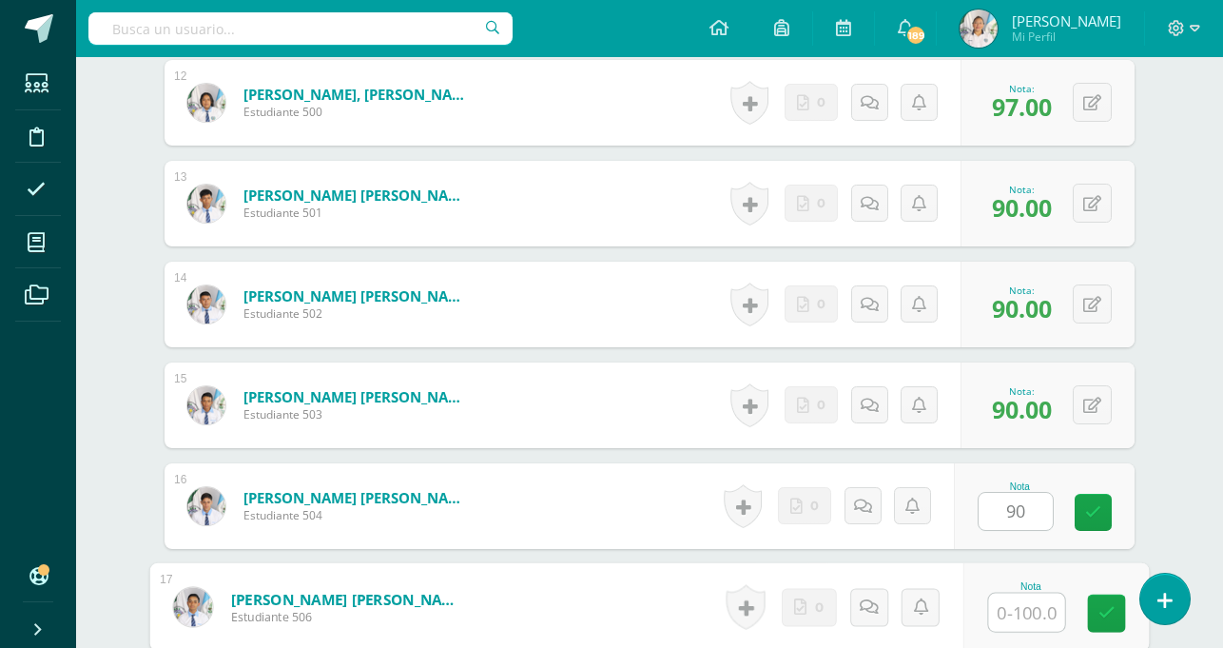
click at [1010, 601] on input "text" at bounding box center [1027, 613] width 76 height 38
type input "98"
click at [1106, 618] on icon at bounding box center [1107, 613] width 17 height 16
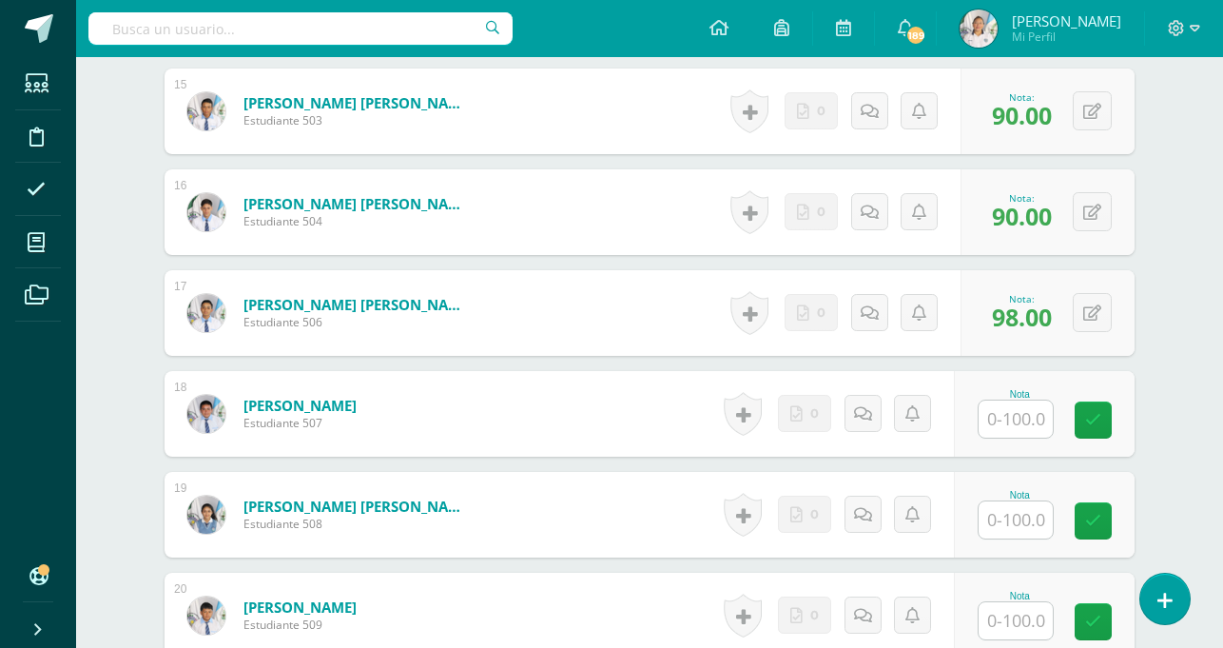
scroll to position [2029, 0]
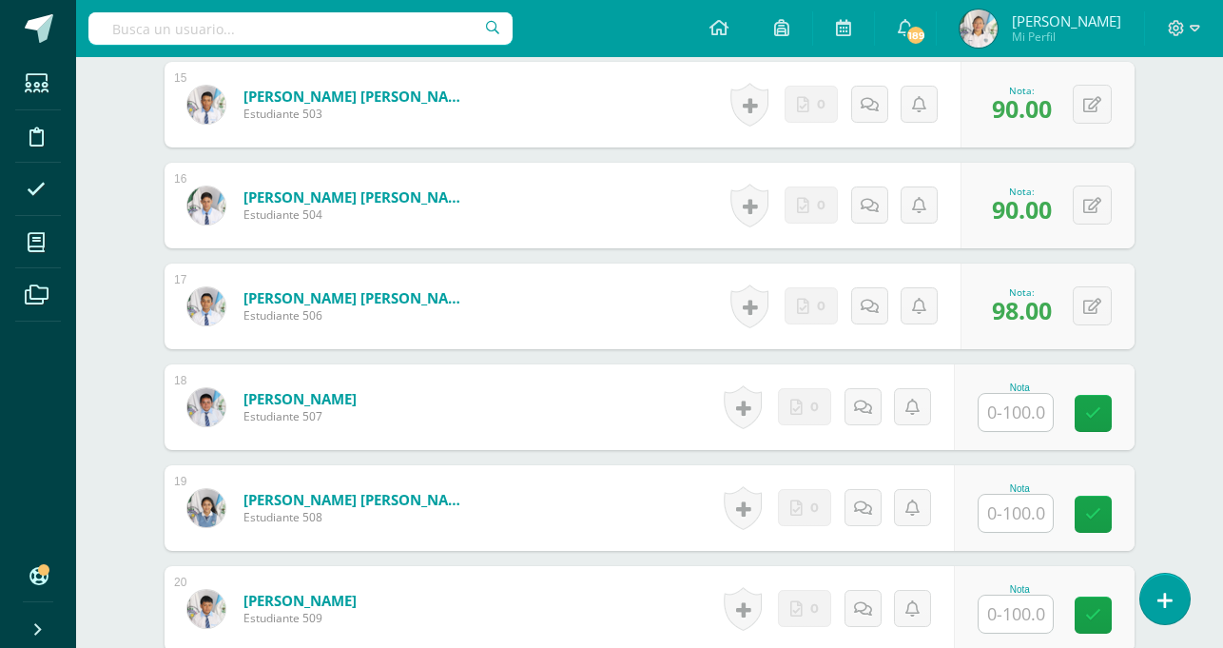
click at [1034, 417] on input "text" at bounding box center [1016, 412] width 74 height 37
type input "90"
click at [1031, 505] on input "text" at bounding box center [1016, 513] width 74 height 37
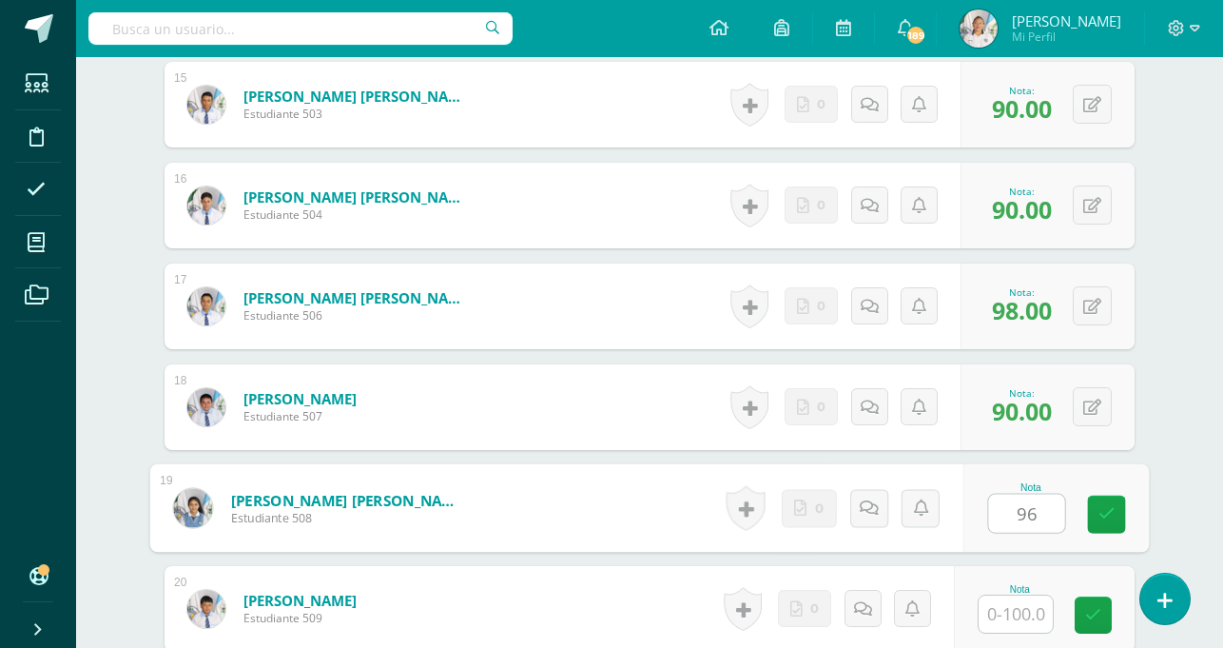
type input "96"
click at [1007, 615] on input "text" at bounding box center [1016, 614] width 74 height 37
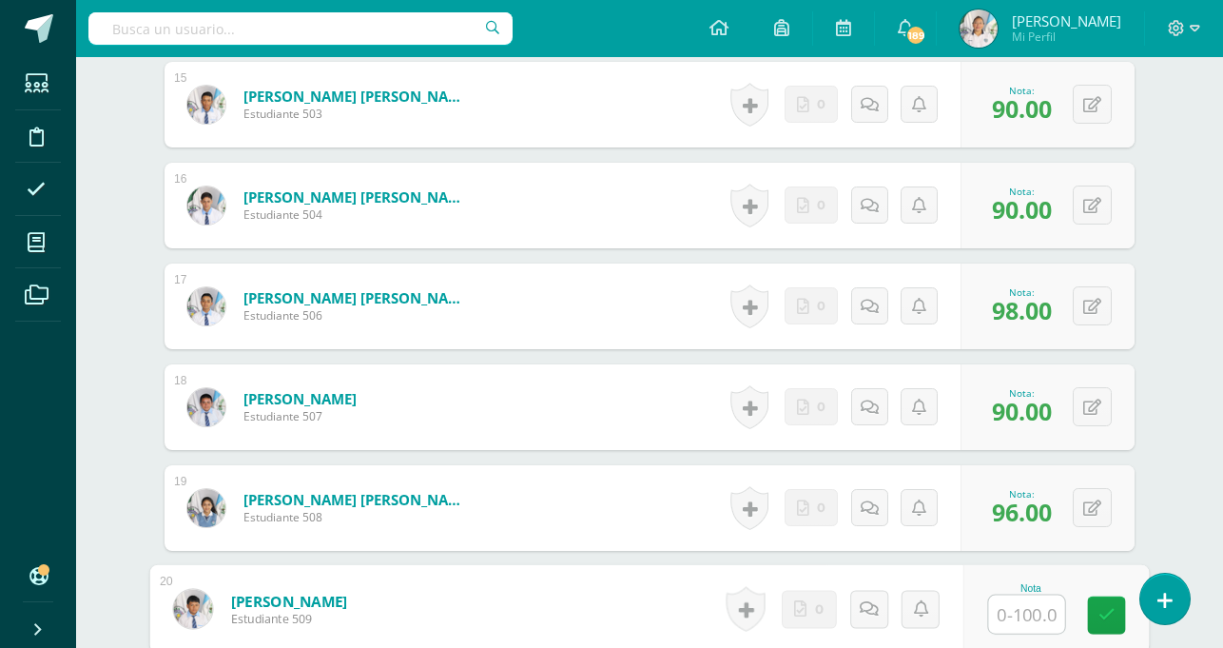
click at [1023, 616] on input "text" at bounding box center [1027, 615] width 76 height 38
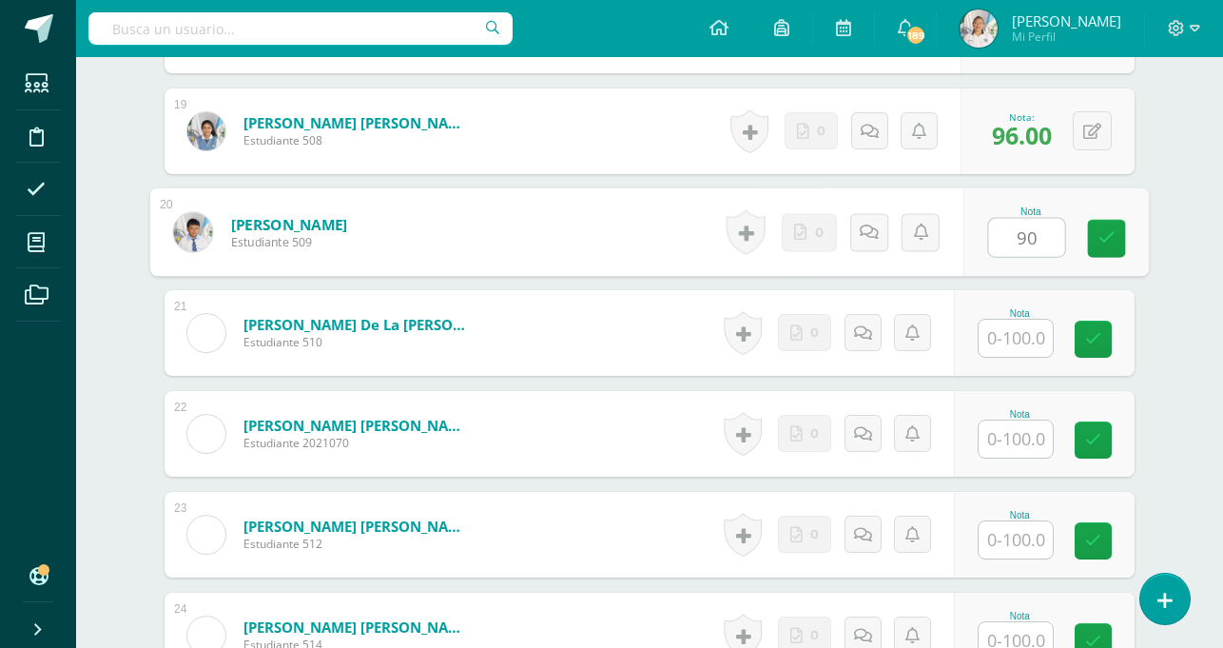
scroll to position [2419, 0]
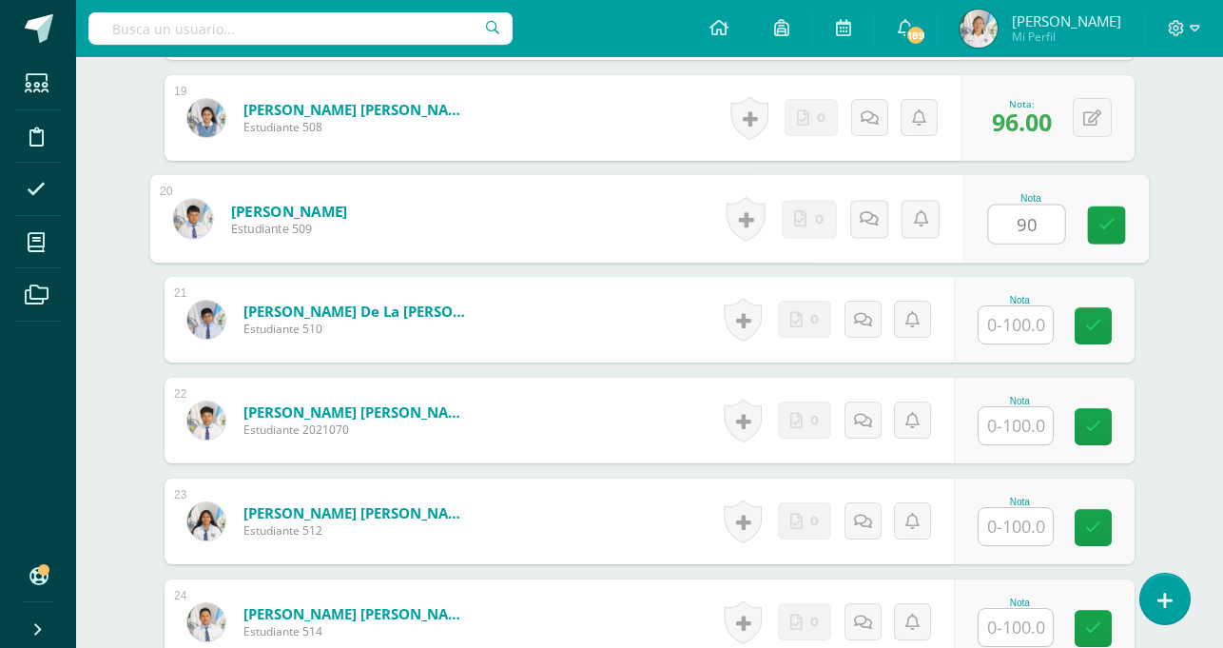
type input "90"
click at [1042, 323] on input "text" at bounding box center [1016, 324] width 74 height 37
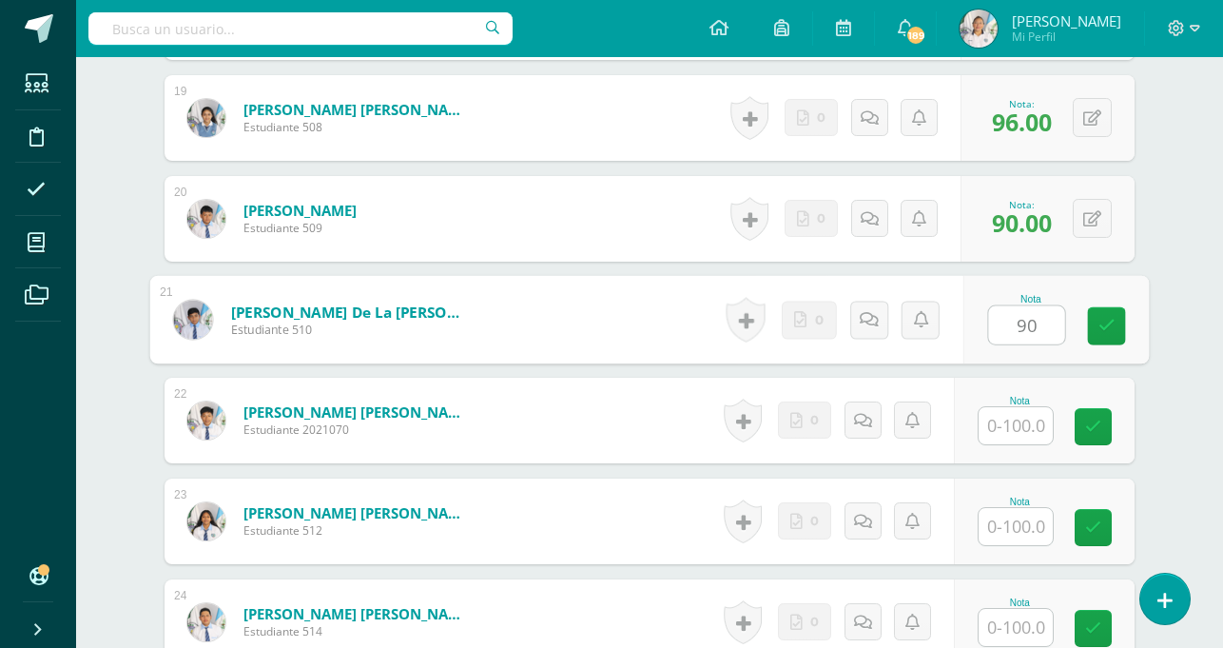
type input "90"
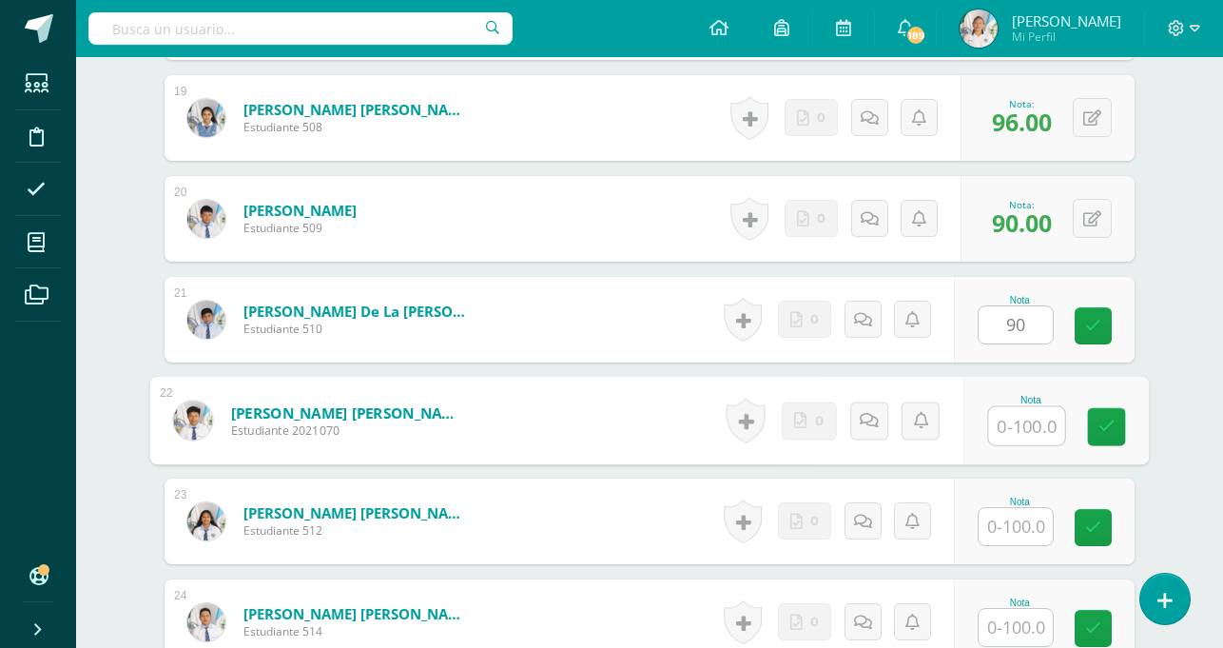
click at [1013, 418] on input "text" at bounding box center [1027, 426] width 76 height 38
type input "94"
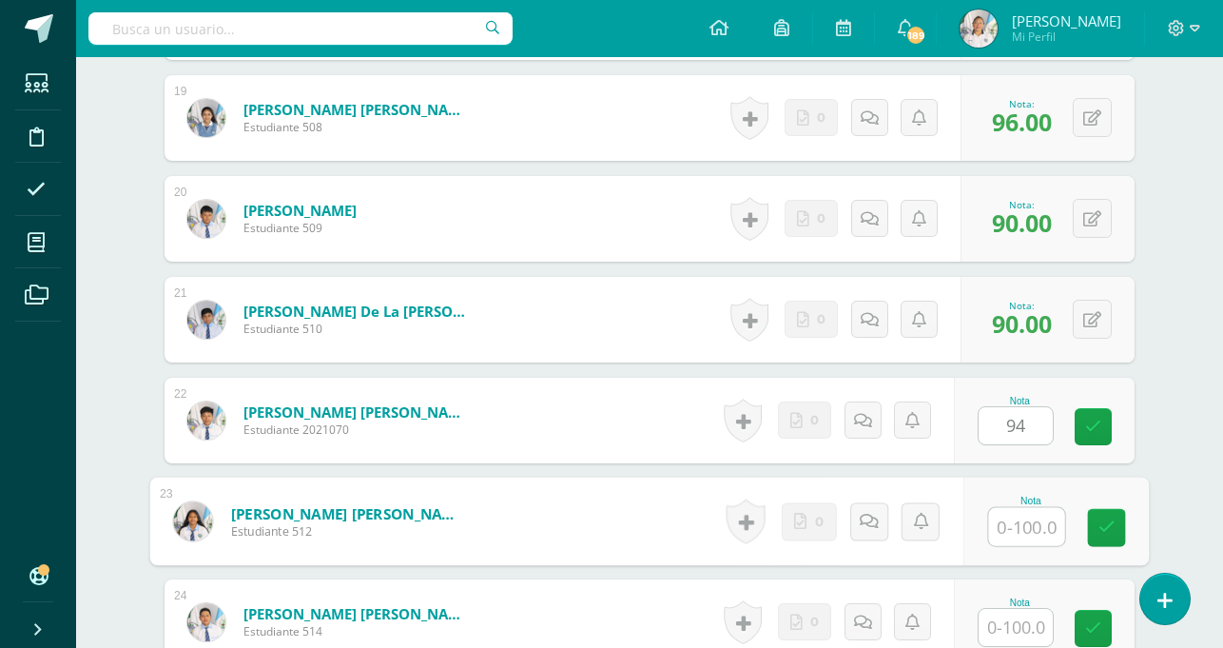
click at [1009, 529] on input "text" at bounding box center [1027, 527] width 76 height 38
type input "100"
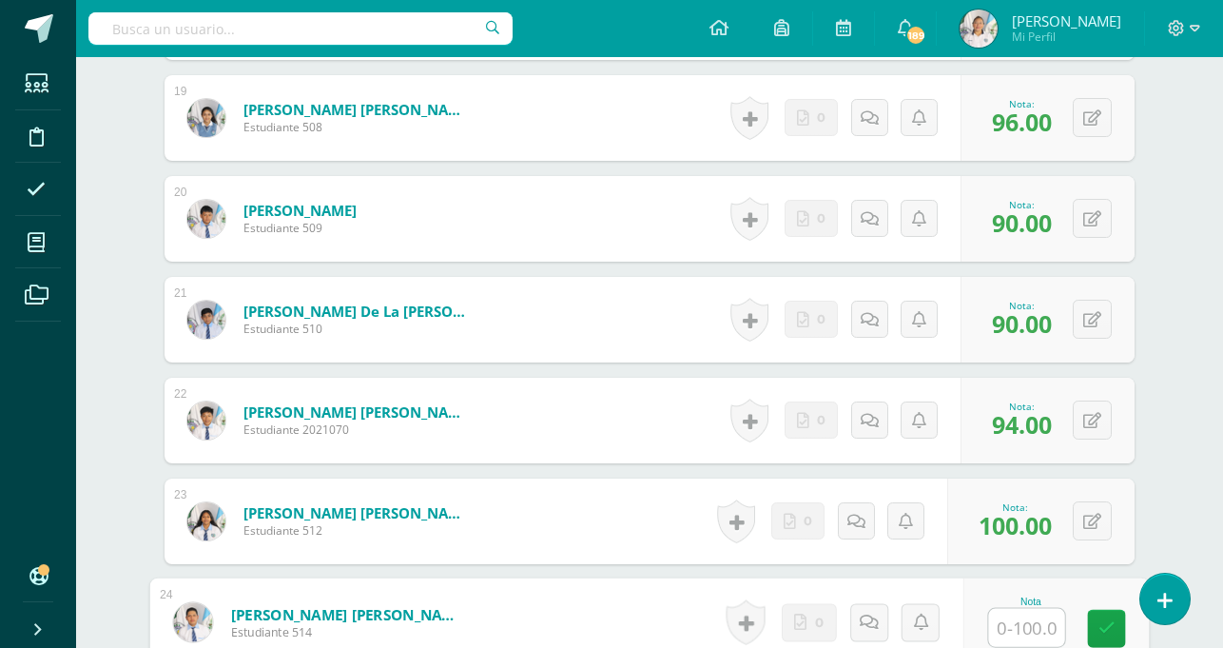
click at [1017, 619] on input "text" at bounding box center [1027, 628] width 76 height 38
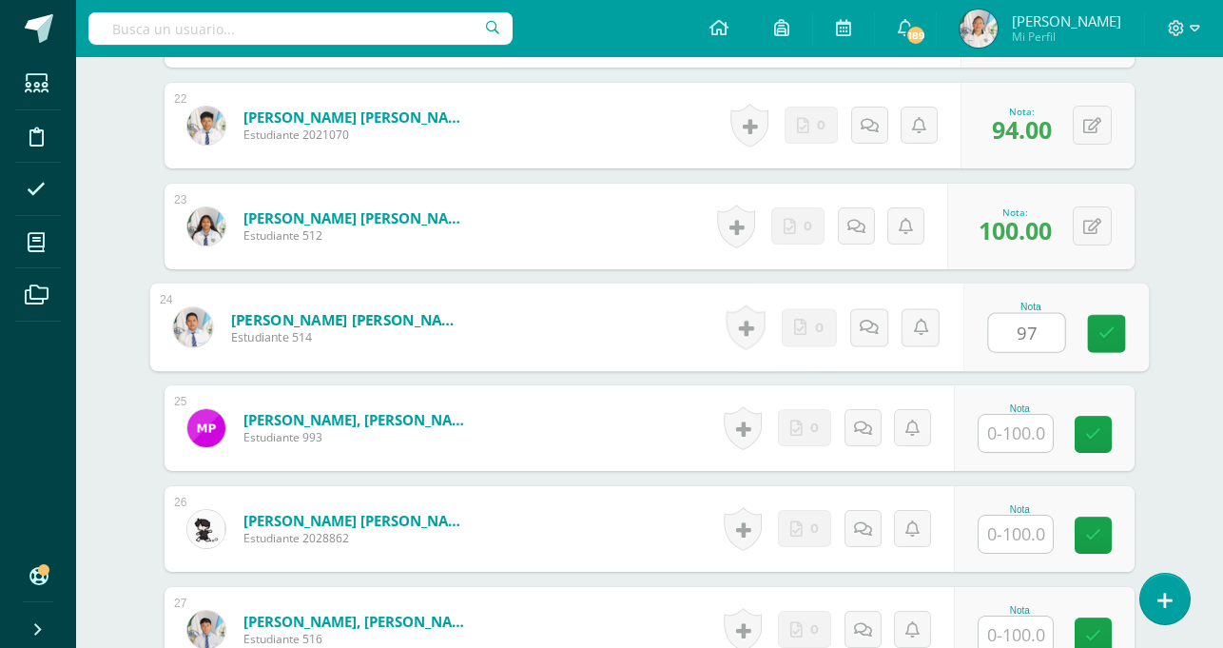
scroll to position [2727, 0]
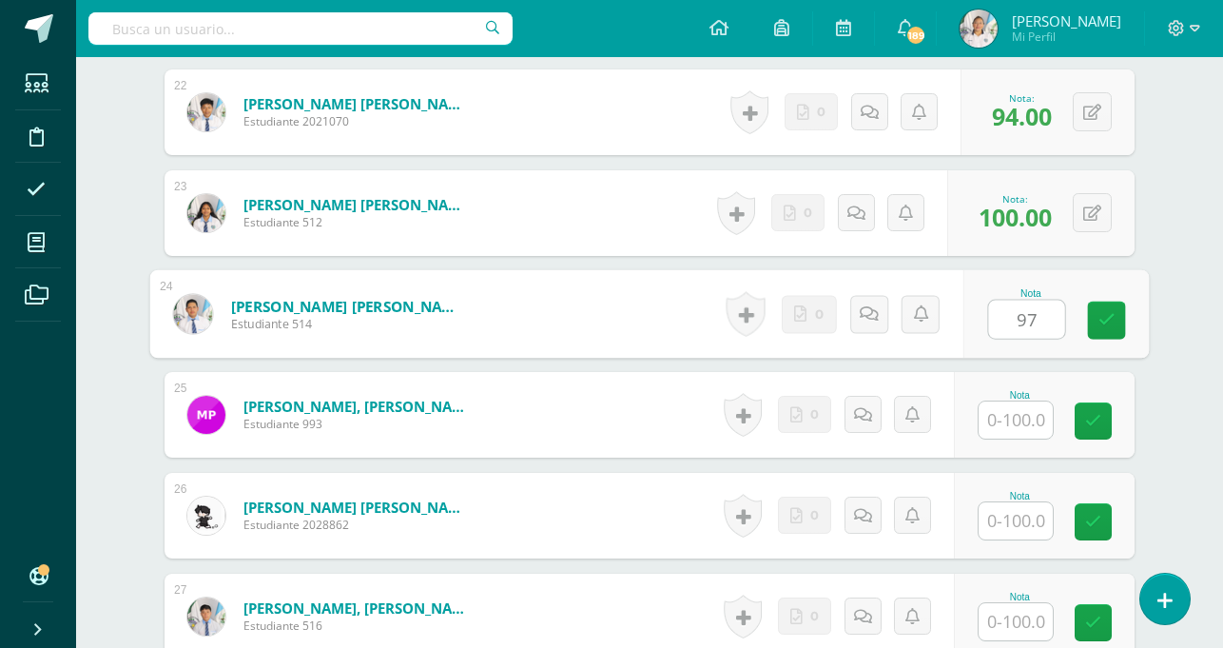
type input "97"
click at [1026, 420] on input "text" at bounding box center [1016, 419] width 74 height 37
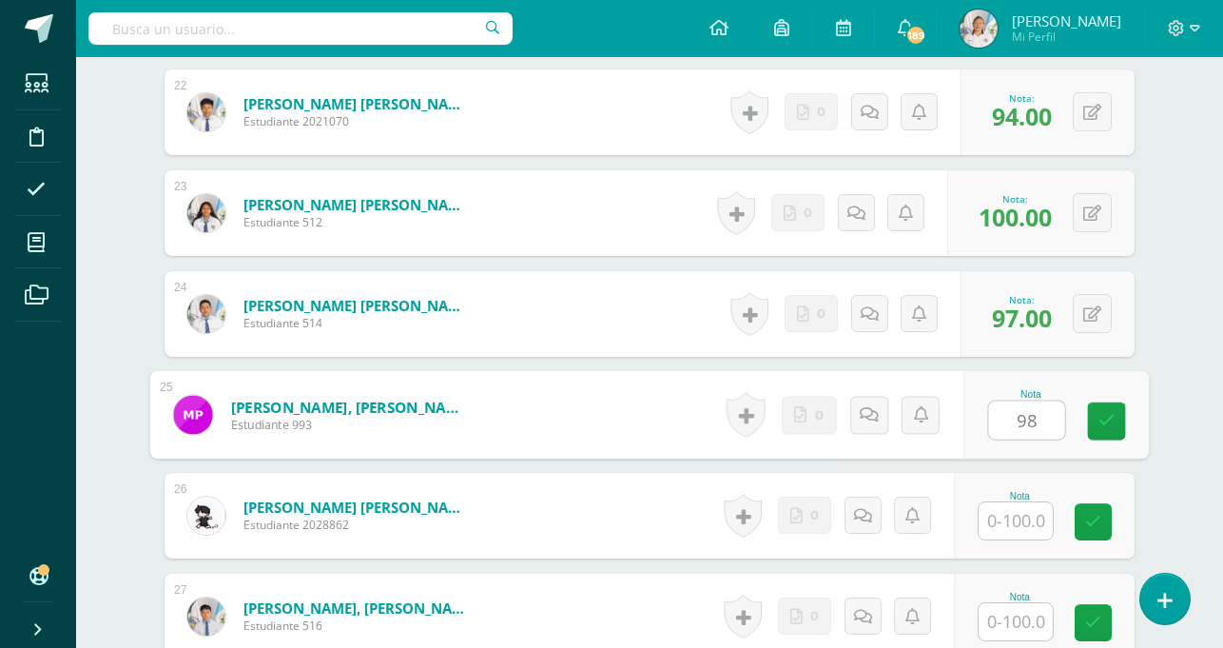
type input "98"
click at [1023, 509] on input "text" at bounding box center [1016, 520] width 74 height 37
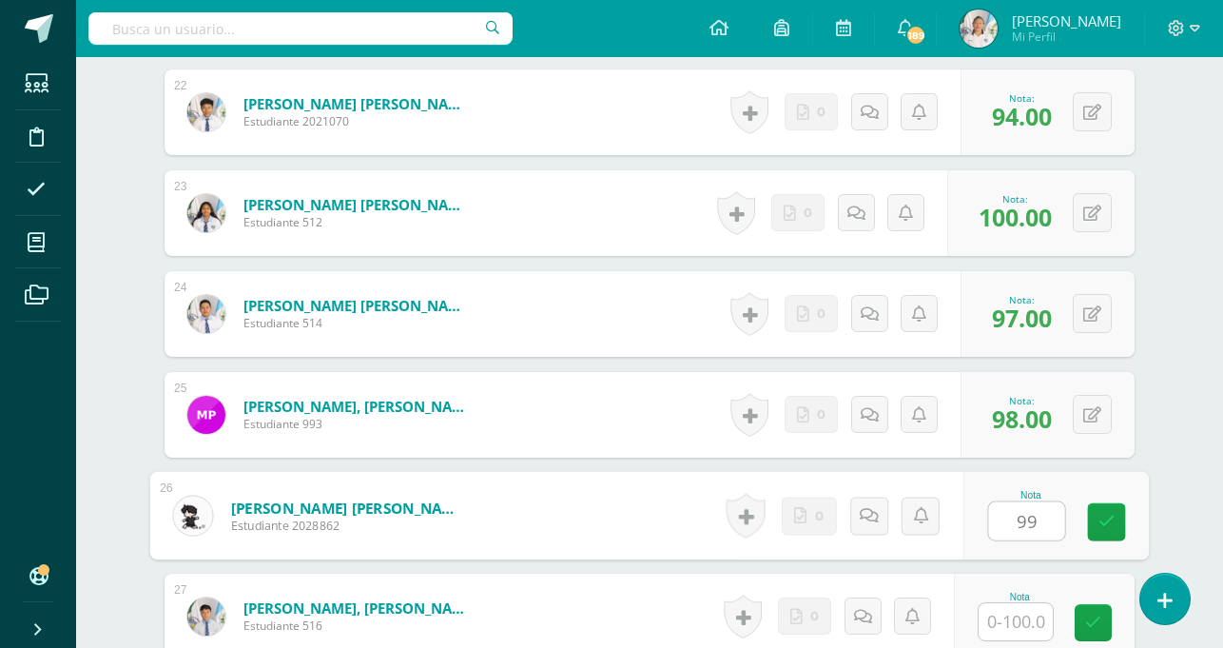
type input "9"
type input "100"
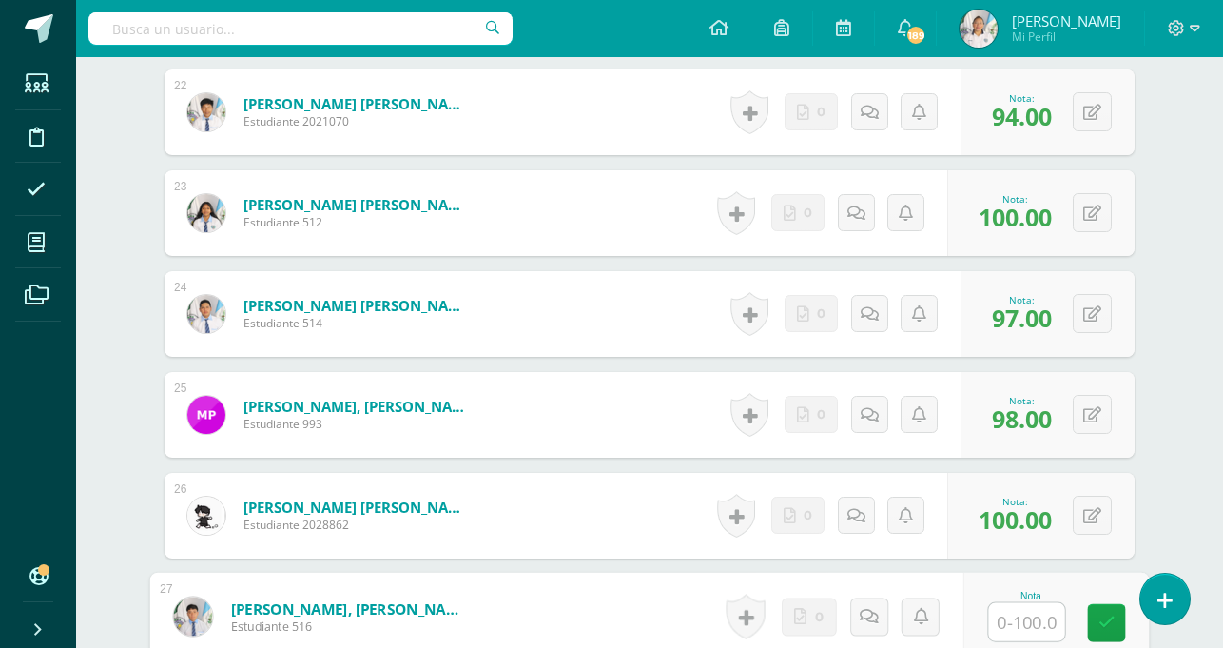
click at [1039, 615] on input "text" at bounding box center [1027, 622] width 76 height 38
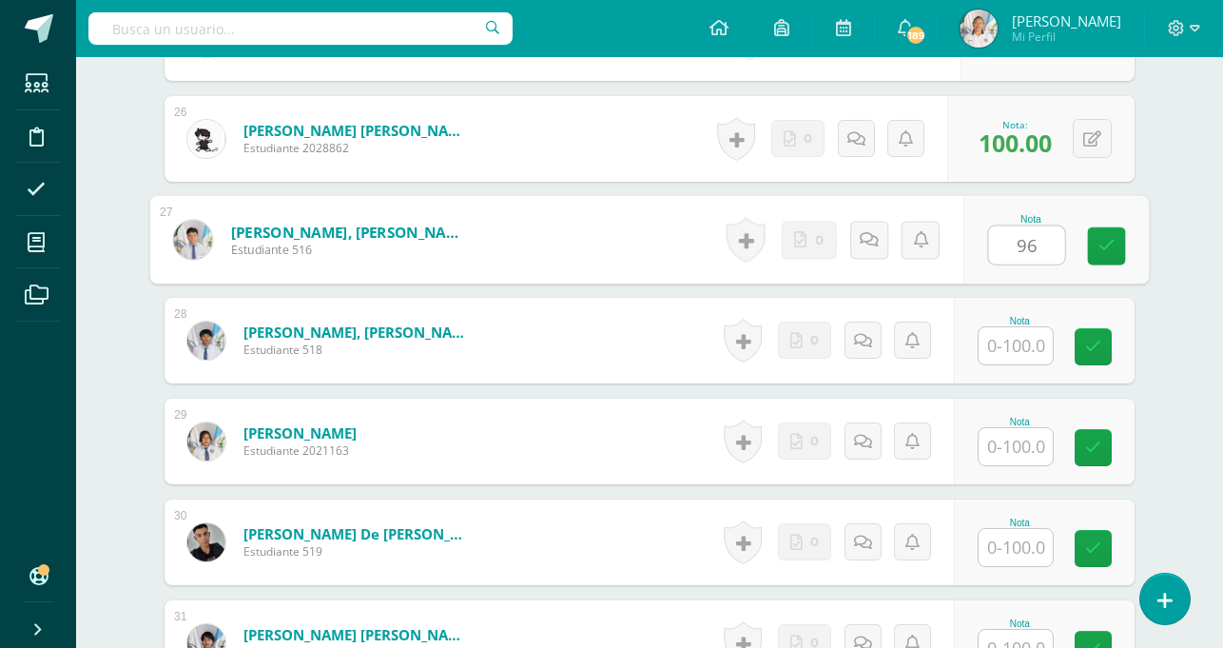
scroll to position [3111, 0]
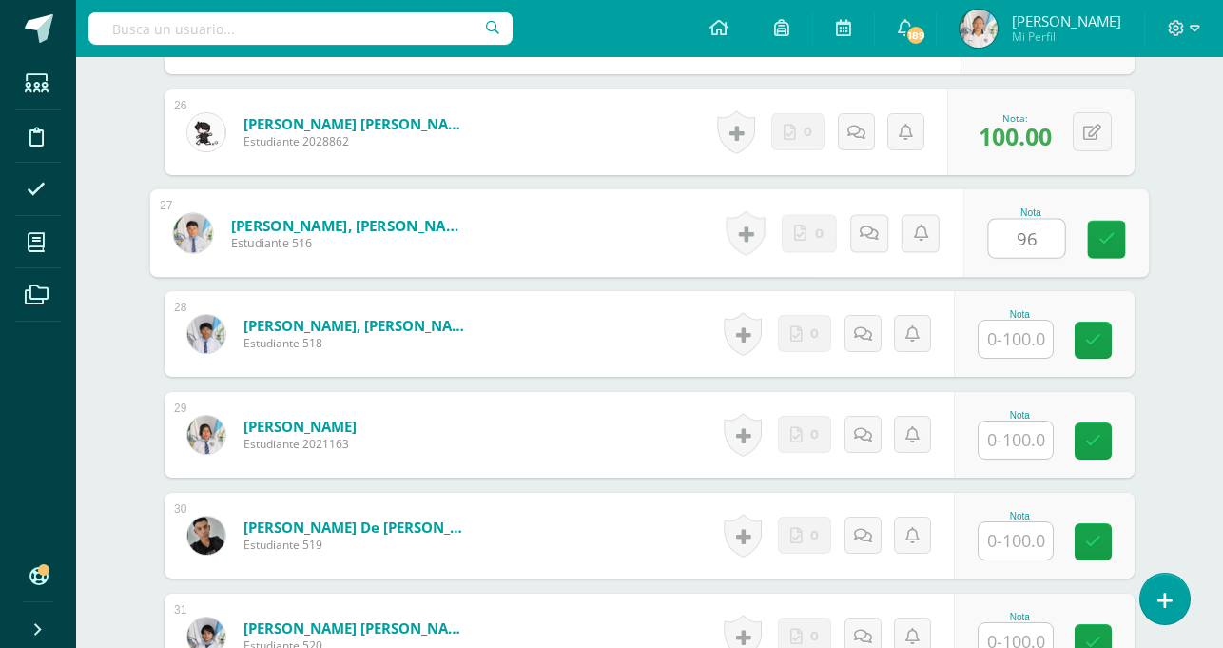
type input "96"
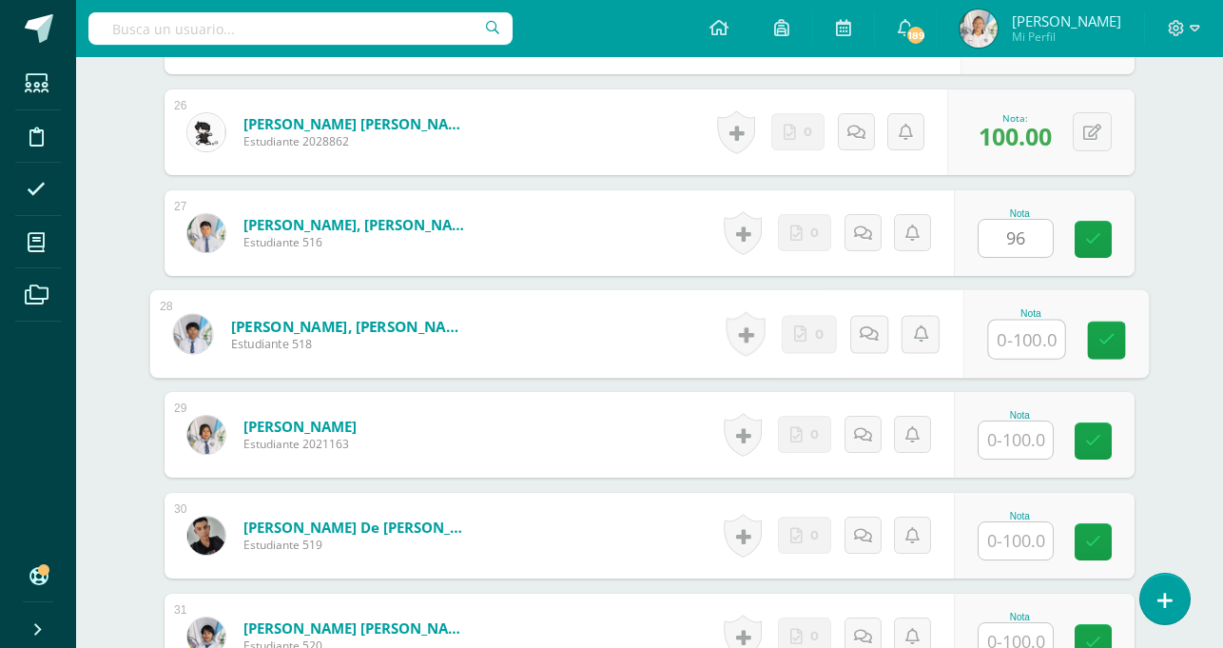
click at [1034, 344] on input "text" at bounding box center [1027, 340] width 76 height 38
type input "90"
click at [1015, 446] on input "text" at bounding box center [1016, 439] width 74 height 37
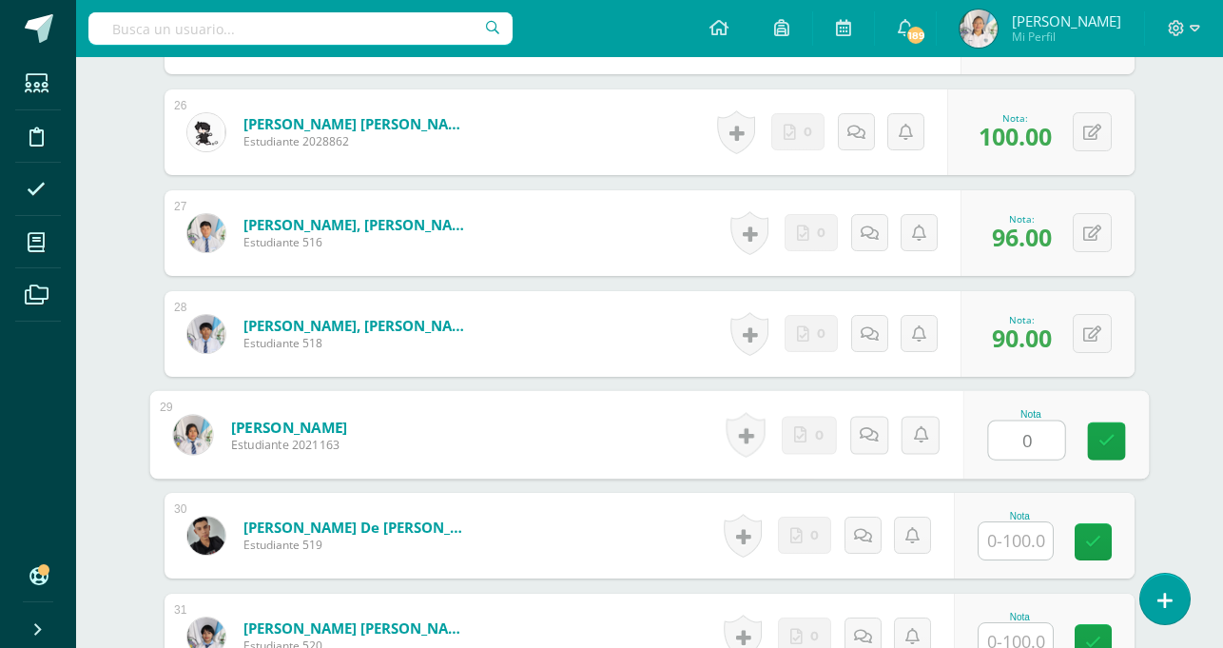
type input "0"
click at [1013, 535] on input "text" at bounding box center [1016, 540] width 74 height 37
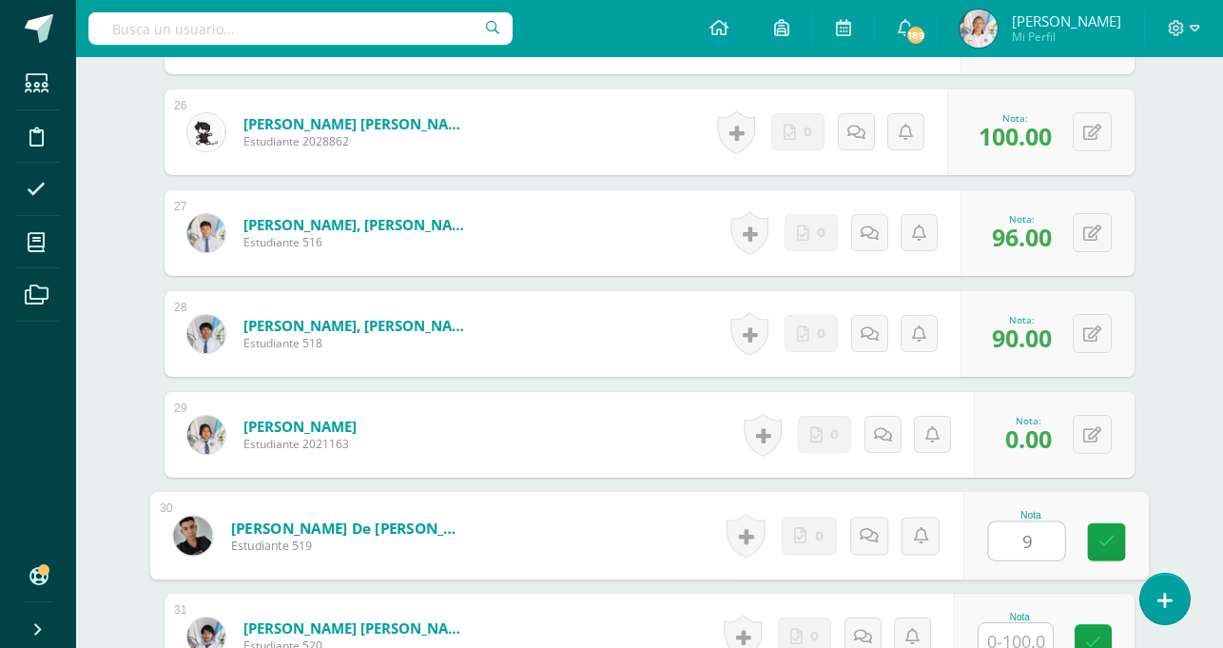
type input "94"
click at [1106, 555] on link at bounding box center [1107, 542] width 38 height 38
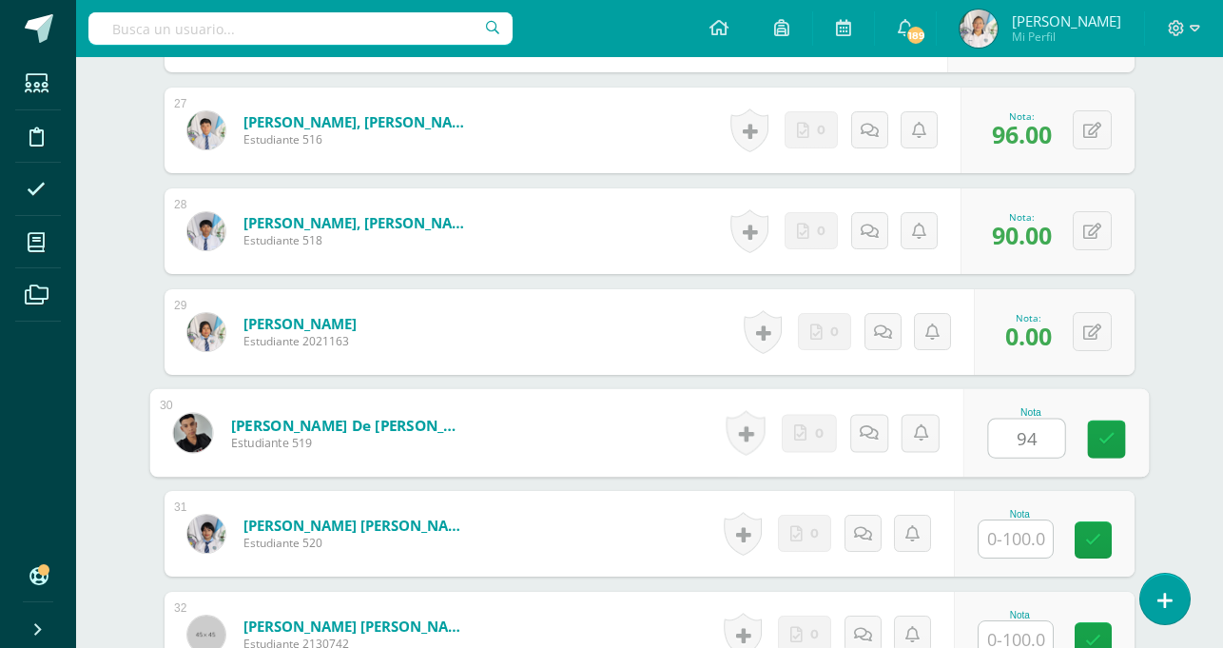
scroll to position [3248, 0]
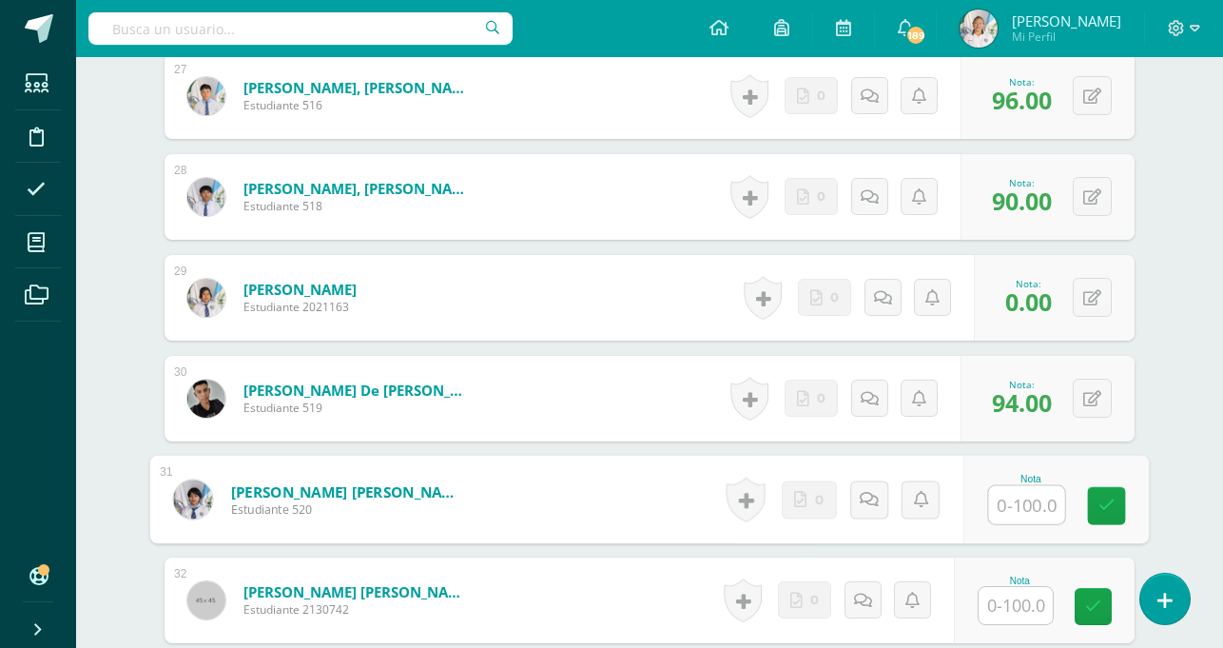
click at [1006, 505] on input "text" at bounding box center [1027, 505] width 76 height 38
type input "89"
click at [1026, 610] on input "text" at bounding box center [1016, 605] width 74 height 37
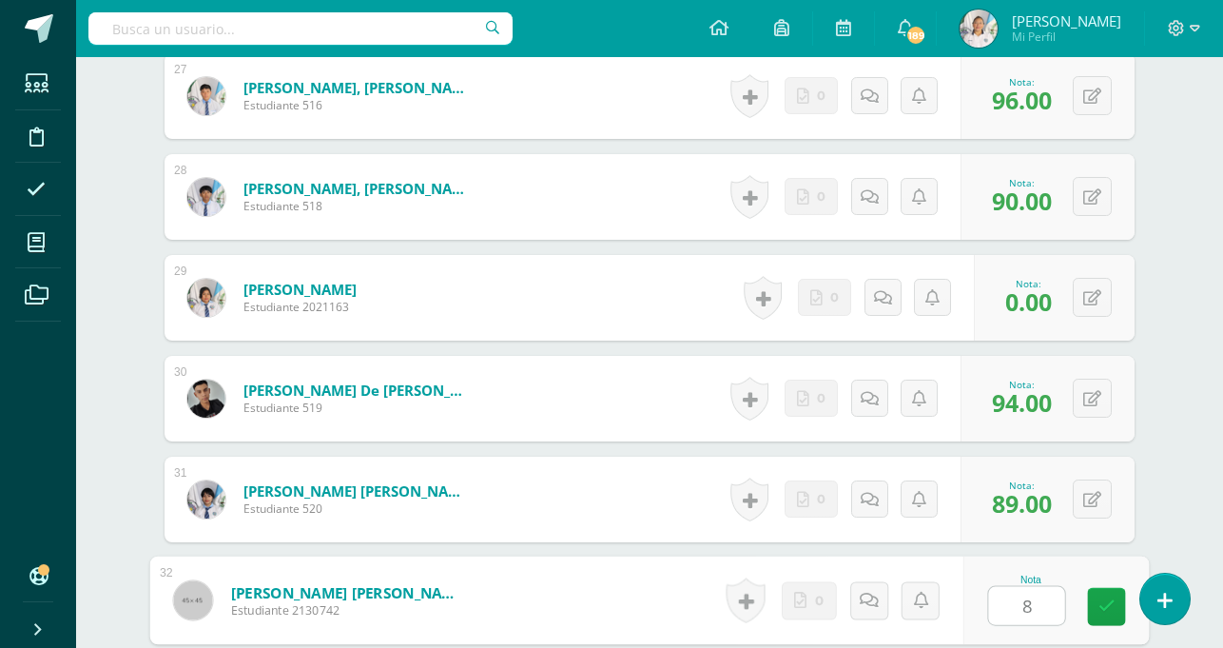
type input "88"
click at [1102, 625] on link at bounding box center [1107, 607] width 38 height 38
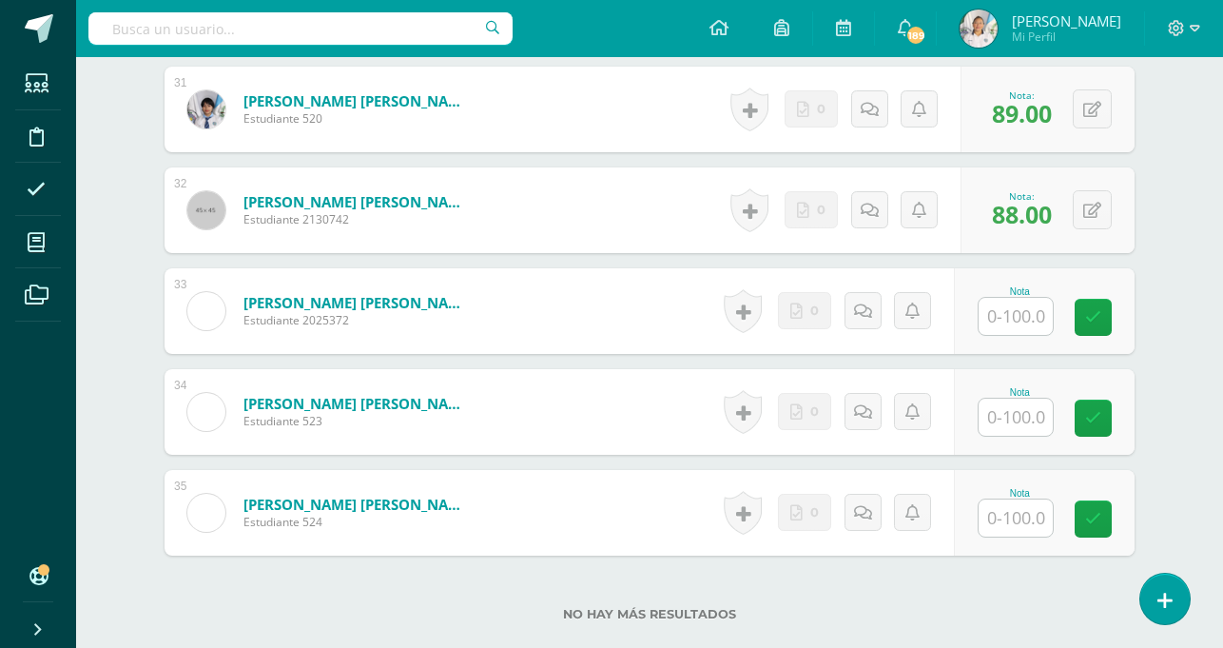
scroll to position [3651, 0]
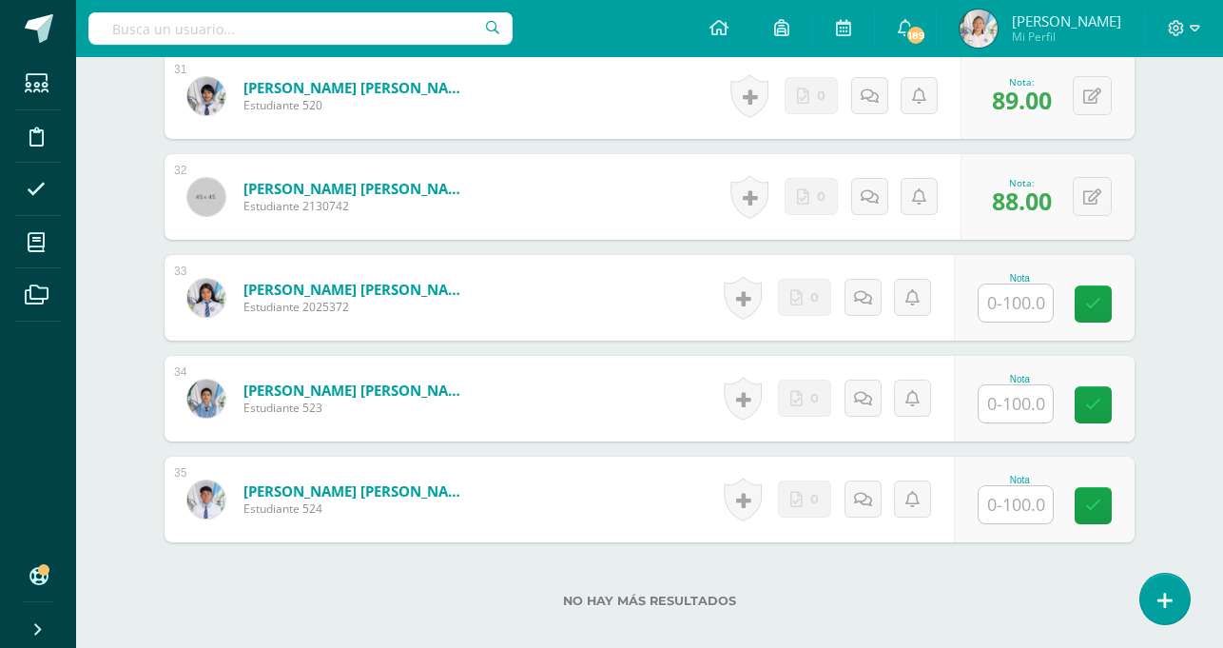
click at [1034, 303] on input "text" at bounding box center [1016, 302] width 74 height 37
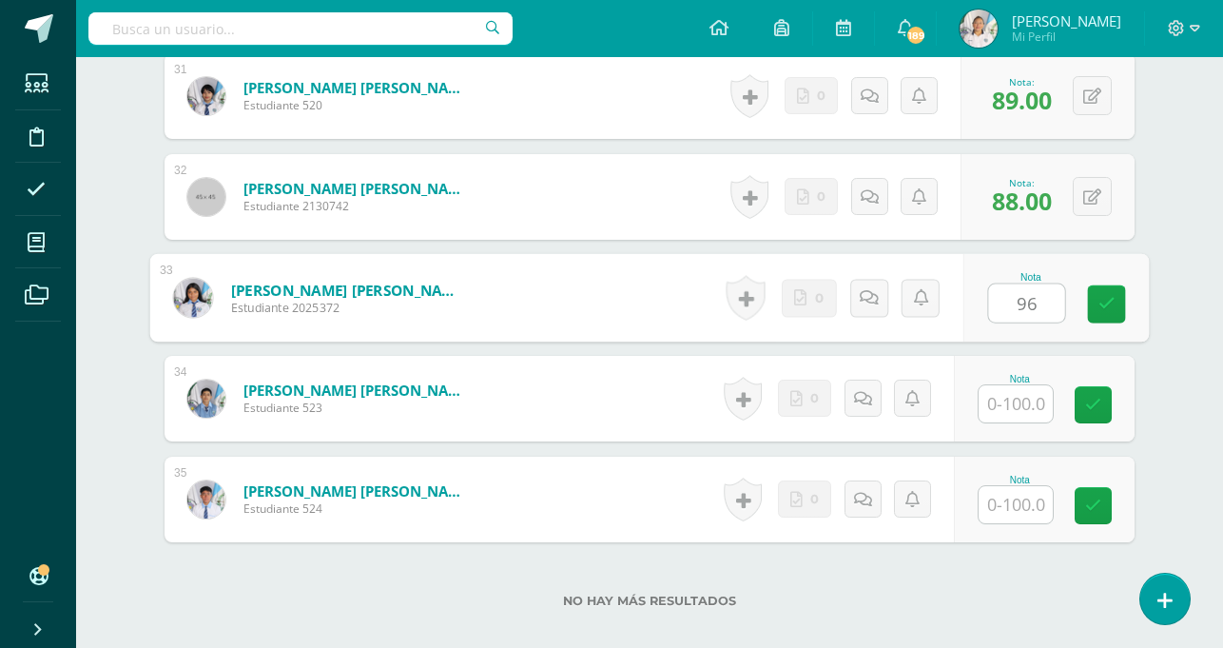
type input "96"
click at [1008, 408] on input "text" at bounding box center [1016, 403] width 74 height 37
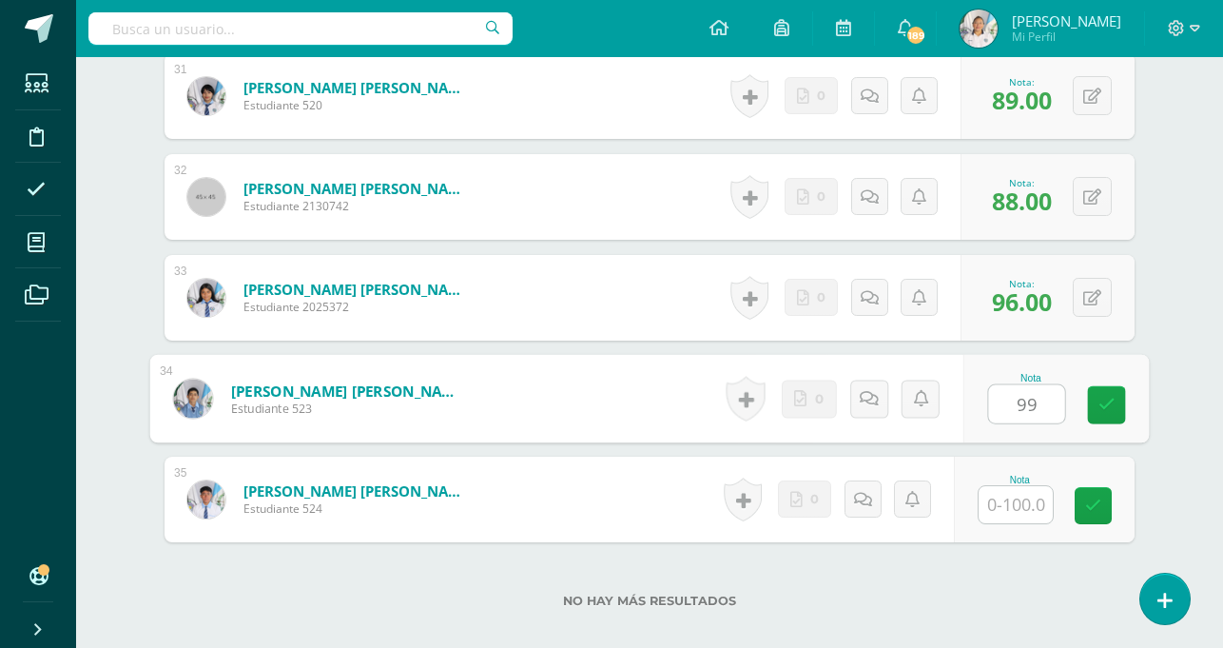
type input "99"
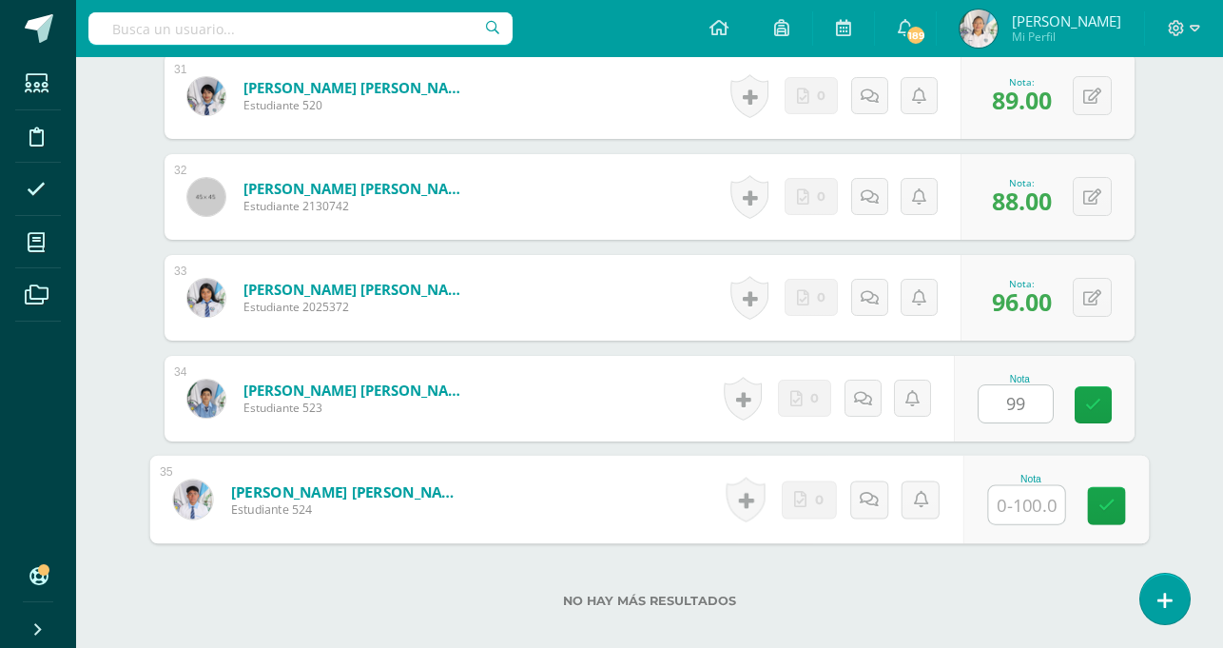
click at [1010, 511] on input "text" at bounding box center [1027, 505] width 76 height 38
type input "98"
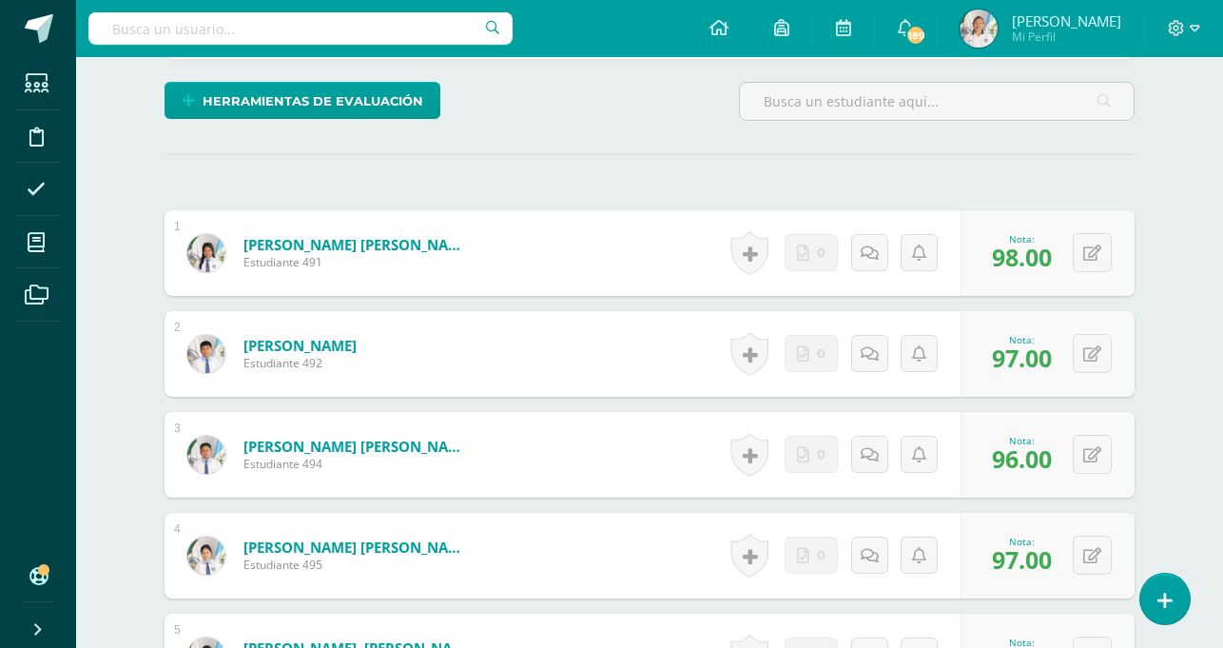
scroll to position [10, 0]
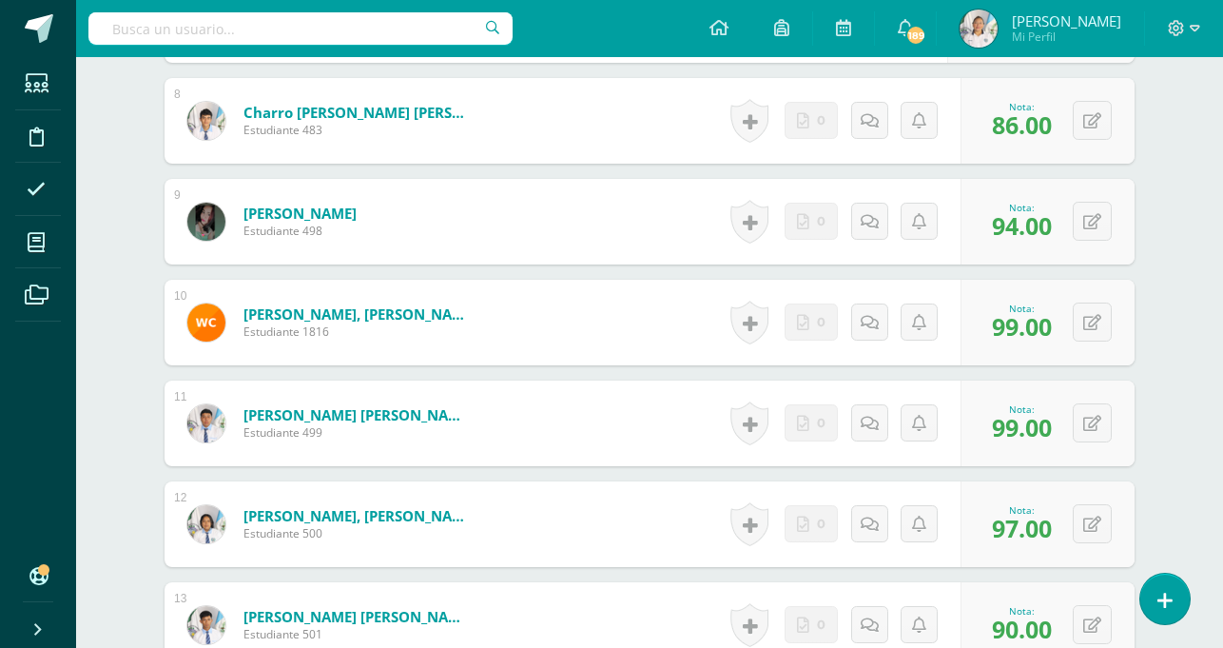
scroll to position [1320, 0]
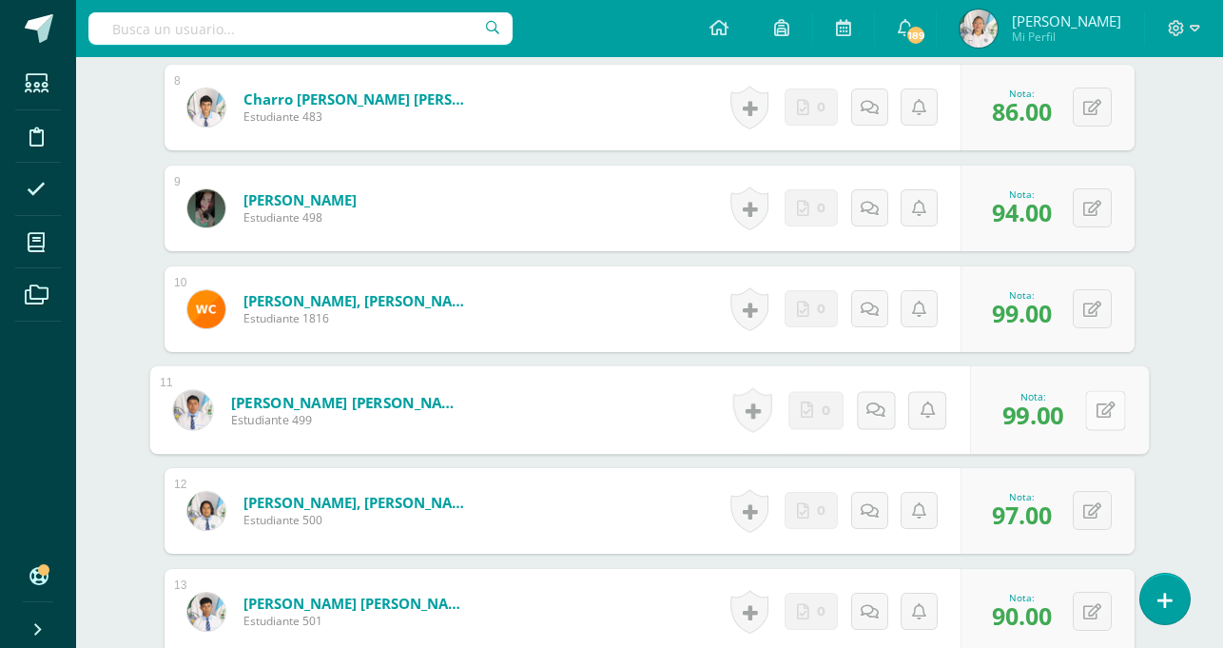
click at [1088, 409] on button at bounding box center [1105, 410] width 40 height 40
type input "80"
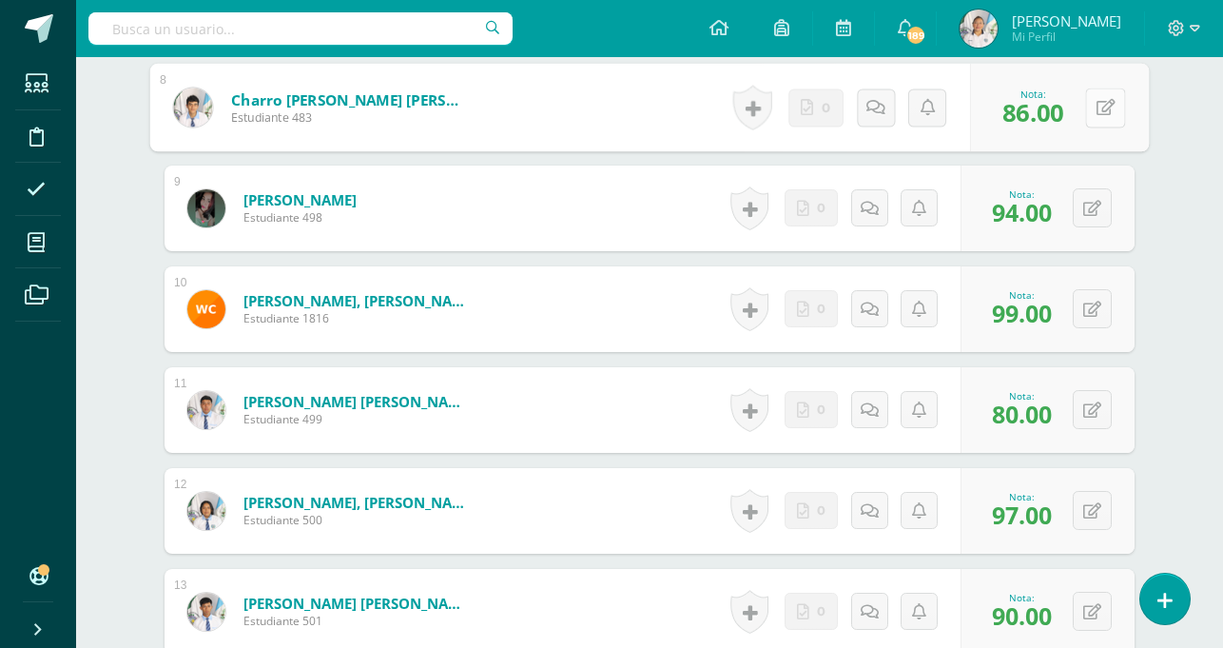
click at [1097, 115] on icon at bounding box center [1106, 107] width 19 height 16
type input "80"
click at [1067, 117] on link at bounding box center [1055, 114] width 38 height 38
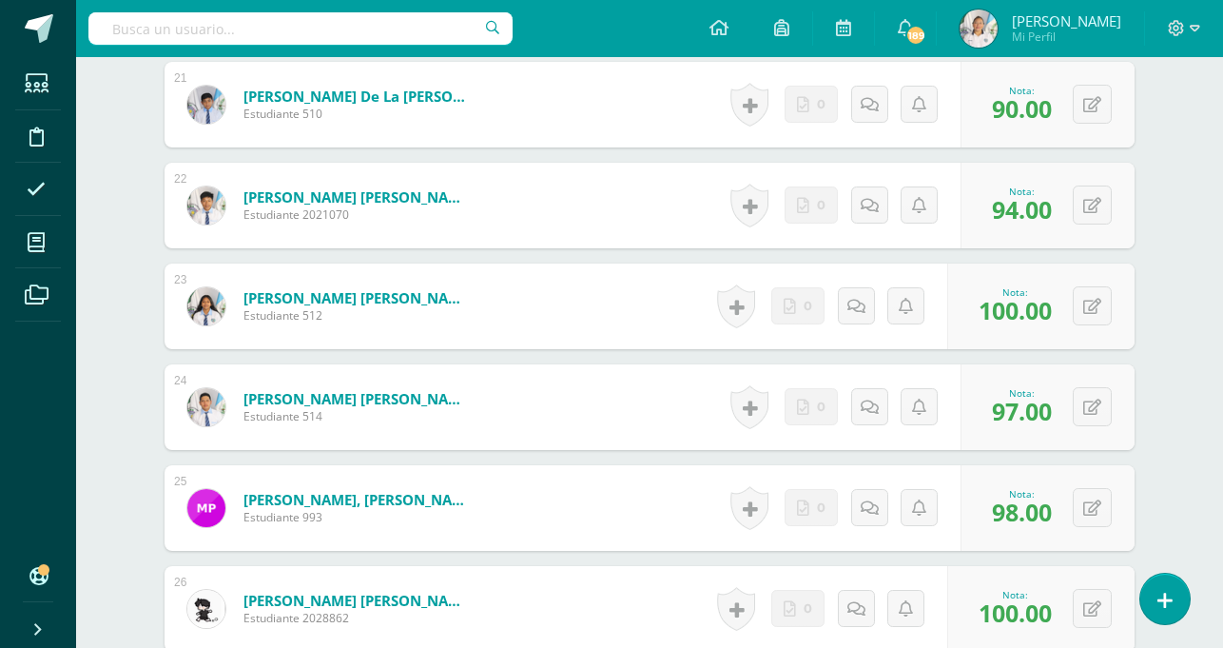
scroll to position [2648, 0]
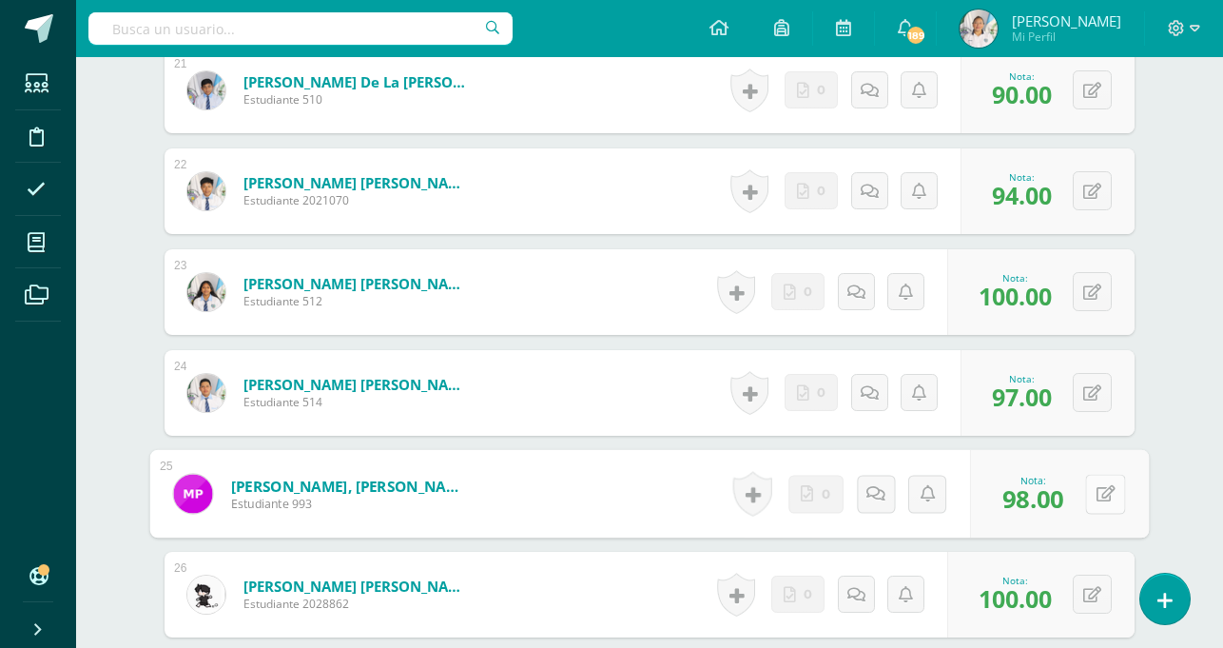
click at [1097, 501] on icon at bounding box center [1106, 493] width 19 height 16
type input "80"
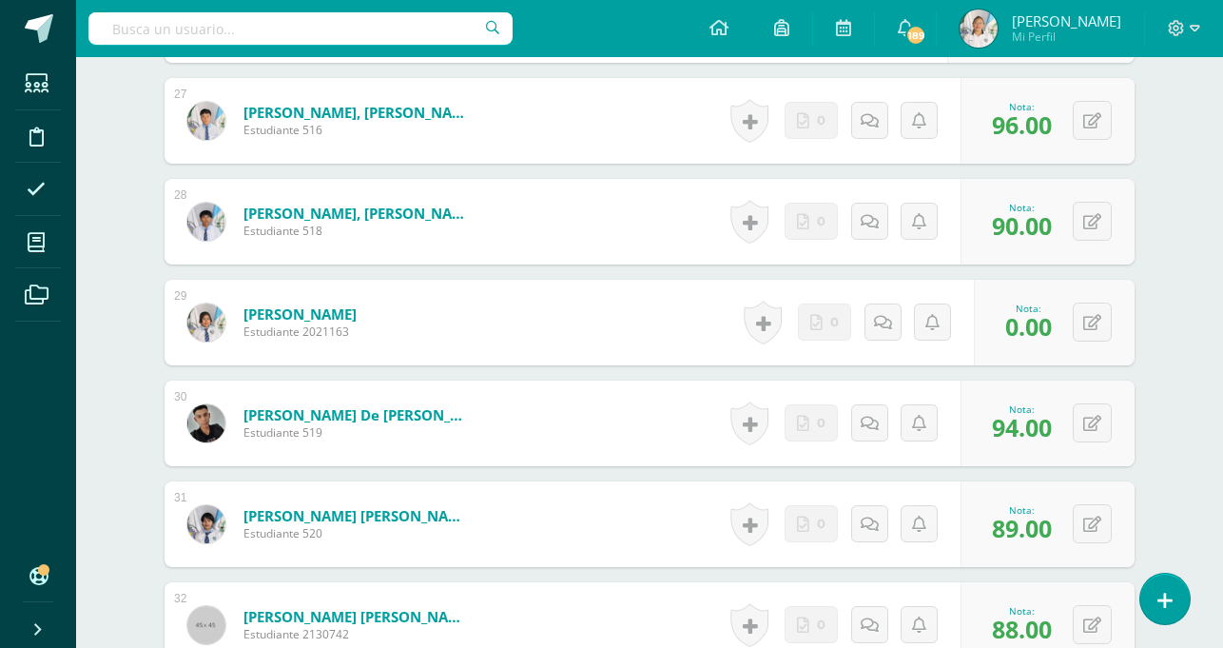
scroll to position [3264, 0]
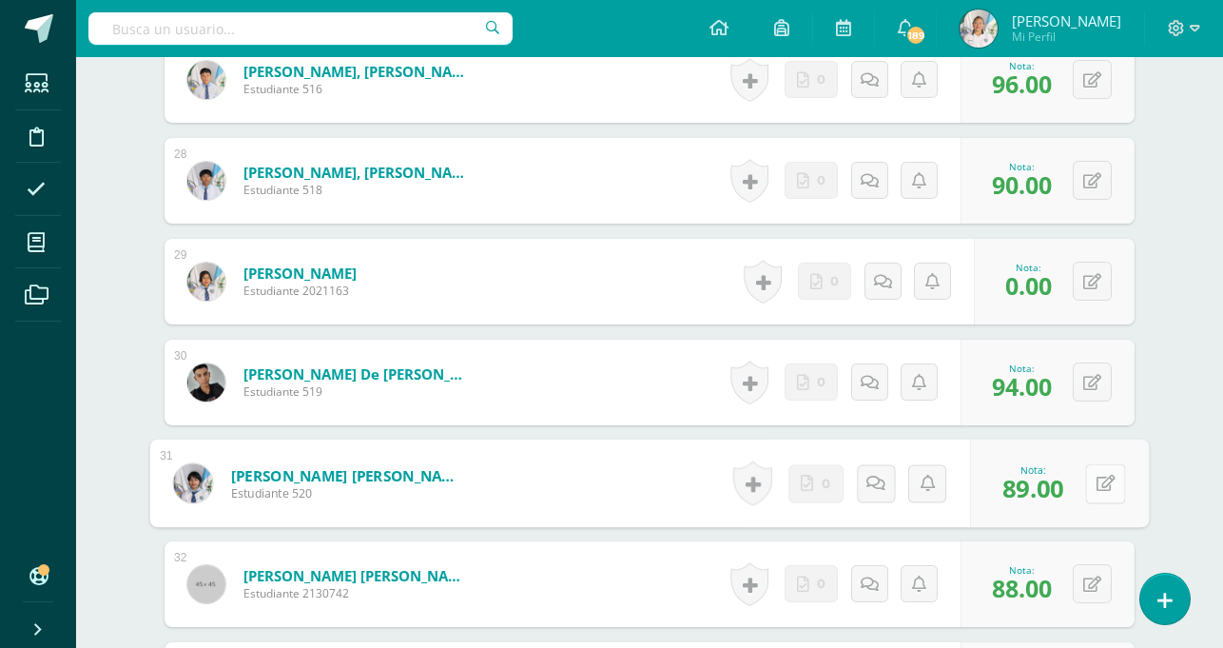
click at [1085, 488] on button at bounding box center [1105, 483] width 40 height 40
type input "85"
click at [1049, 499] on link at bounding box center [1055, 490] width 38 height 38
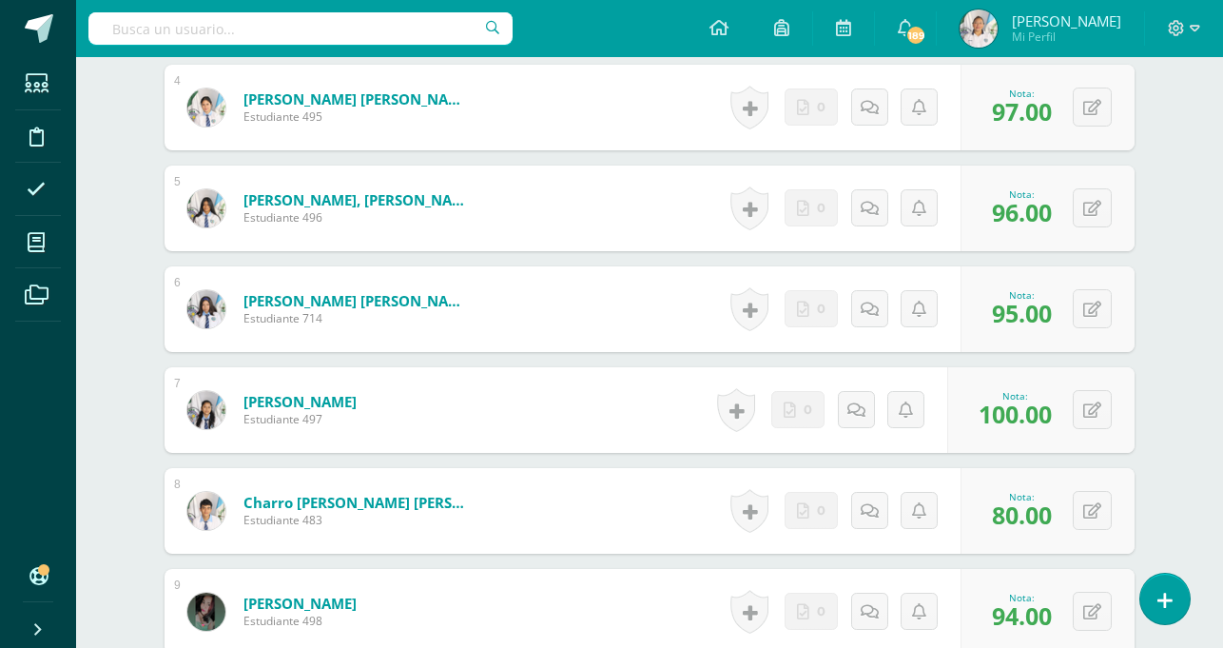
scroll to position [0, 0]
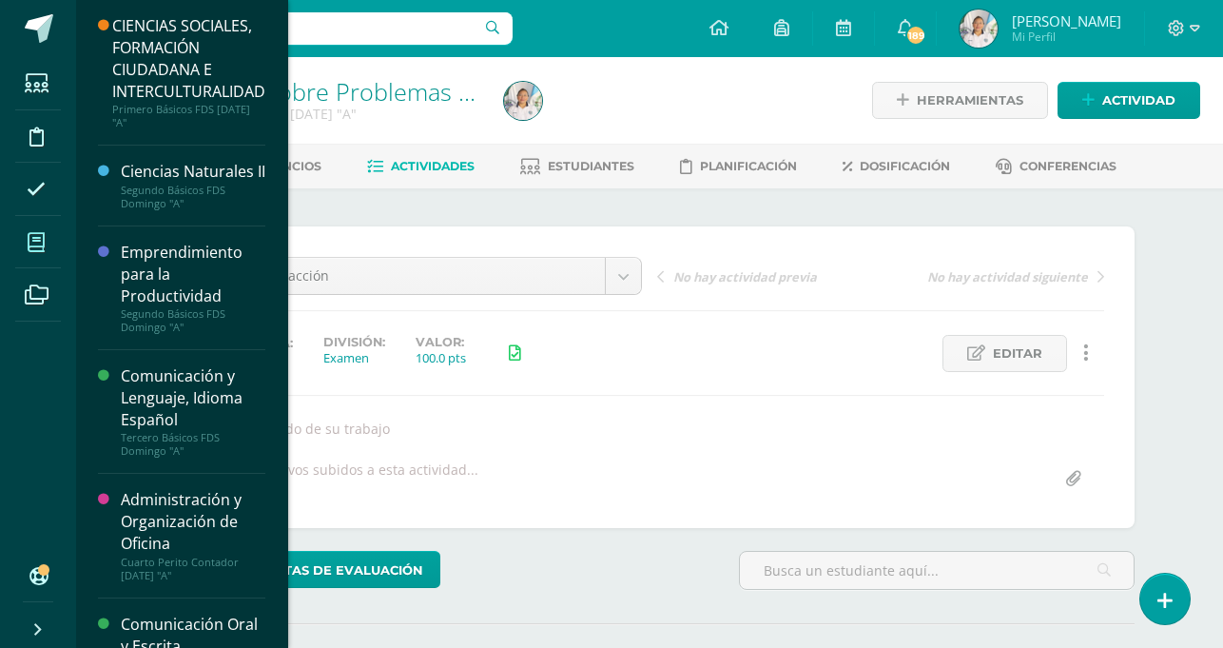
click at [26, 243] on span at bounding box center [36, 242] width 43 height 43
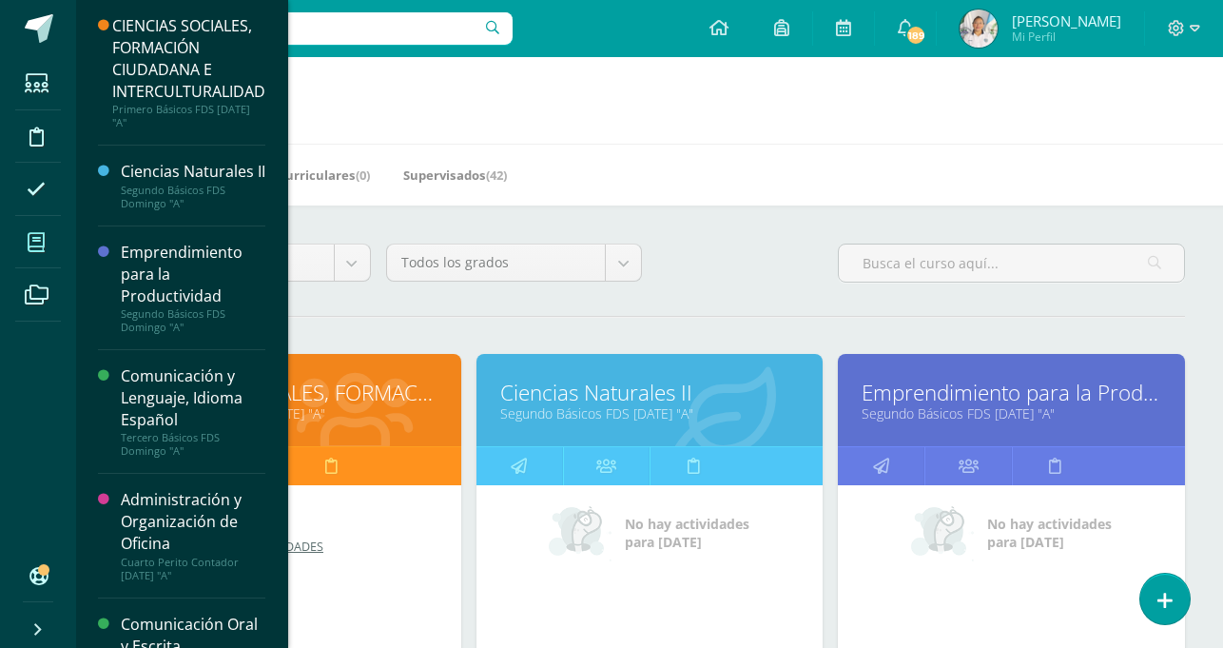
scroll to position [566, 0]
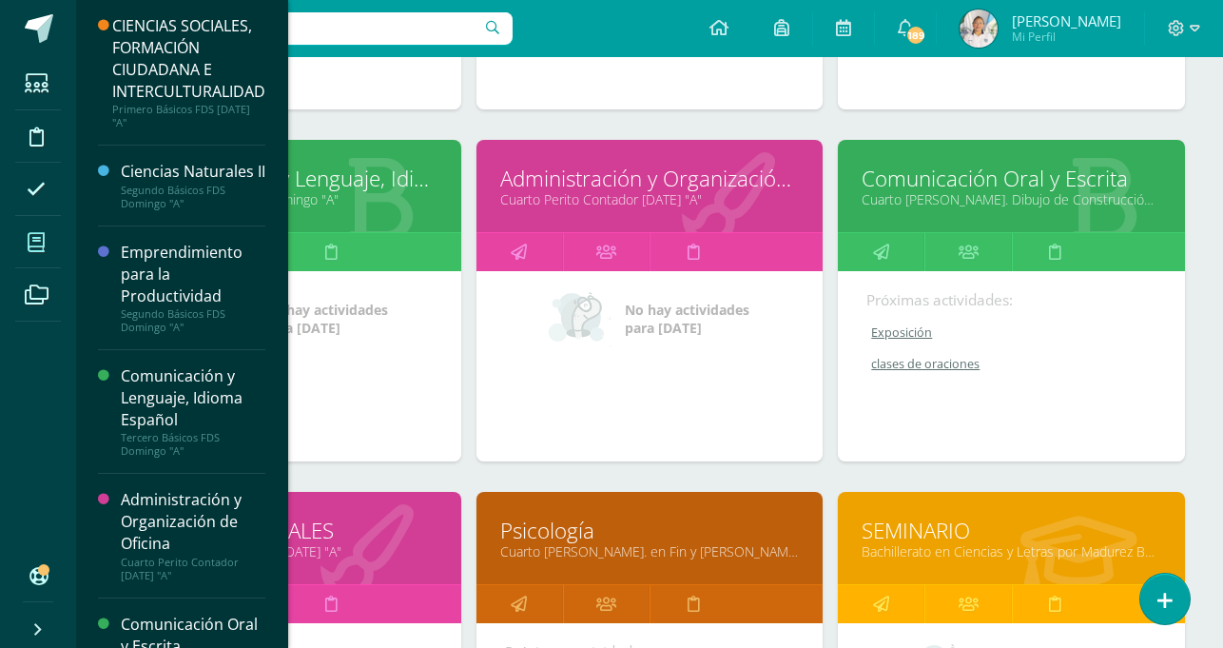
click at [671, 199] on link "Cuarto Perito Contador [DATE] "A"" at bounding box center [650, 199] width 300 height 18
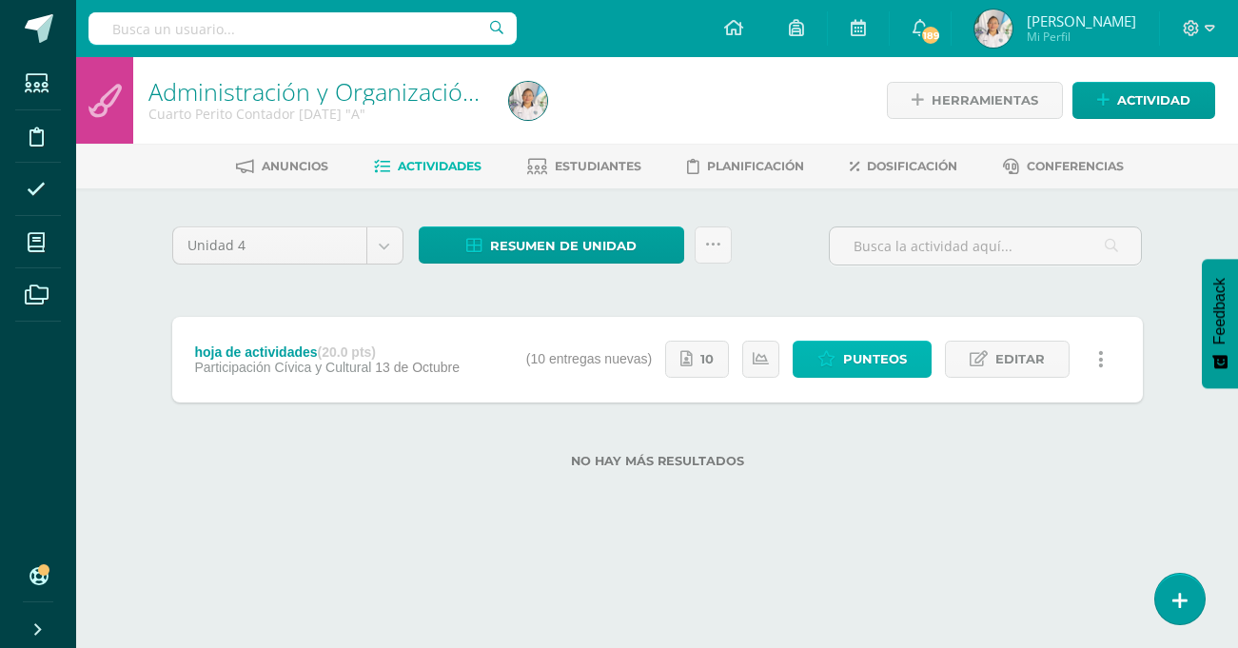
click at [851, 352] on span "Punteos" at bounding box center [875, 359] width 64 height 35
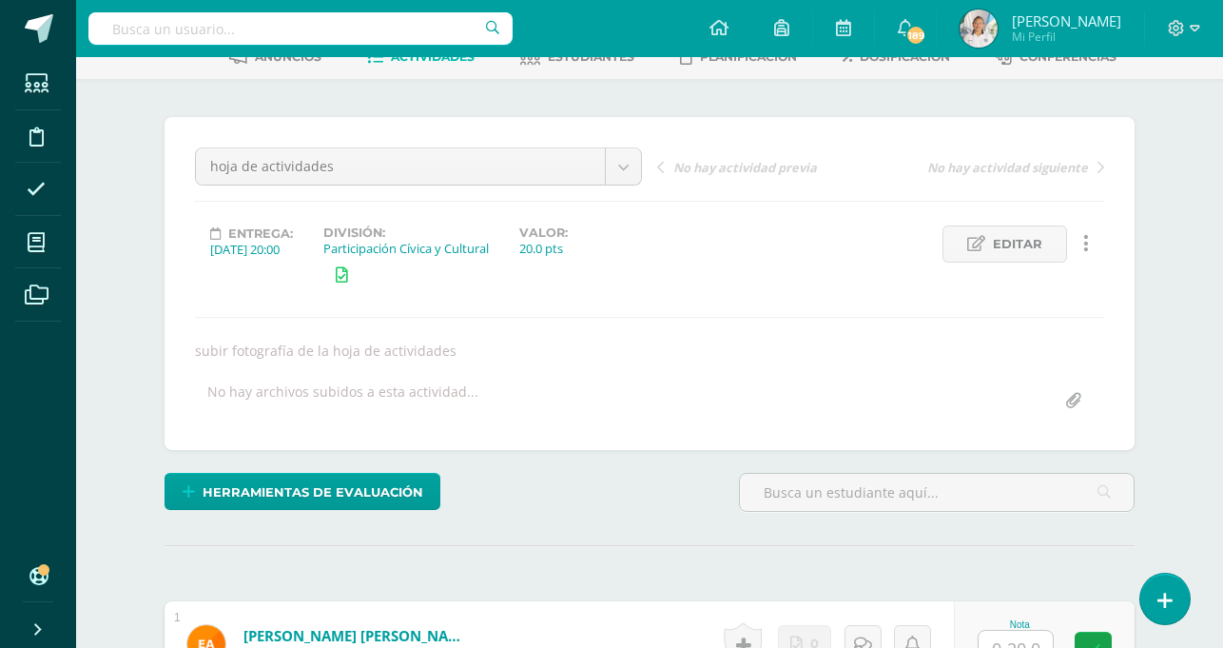
scroll to position [103, 0]
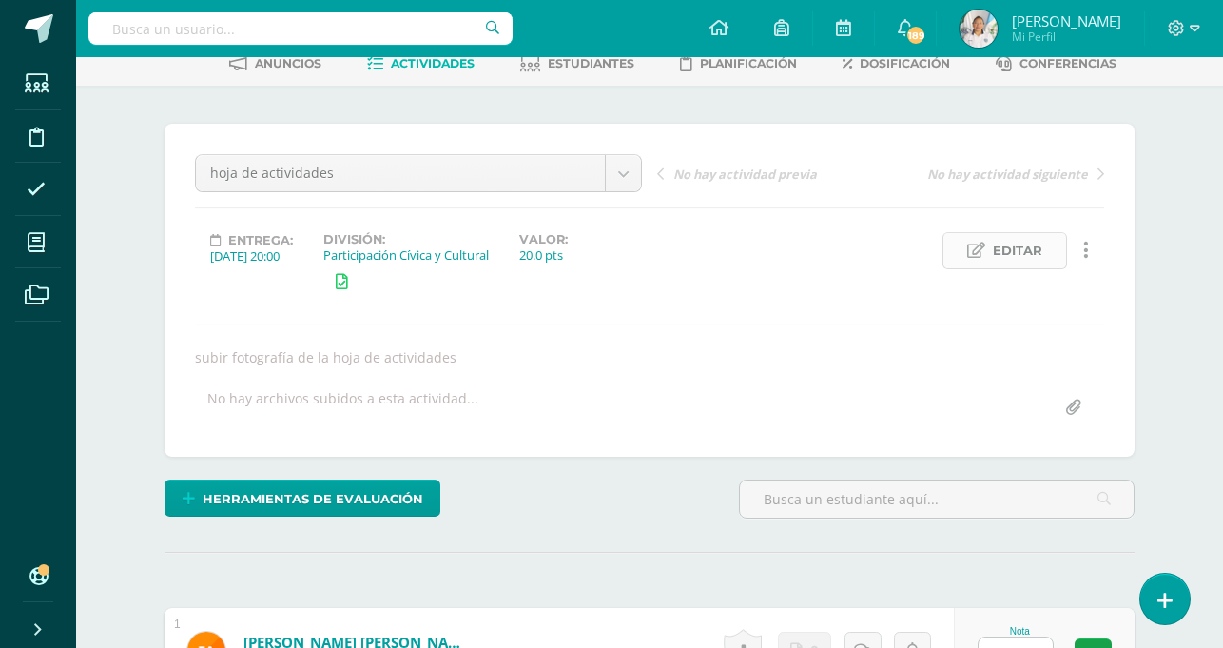
click at [981, 264] on link "Editar" at bounding box center [1005, 250] width 125 height 37
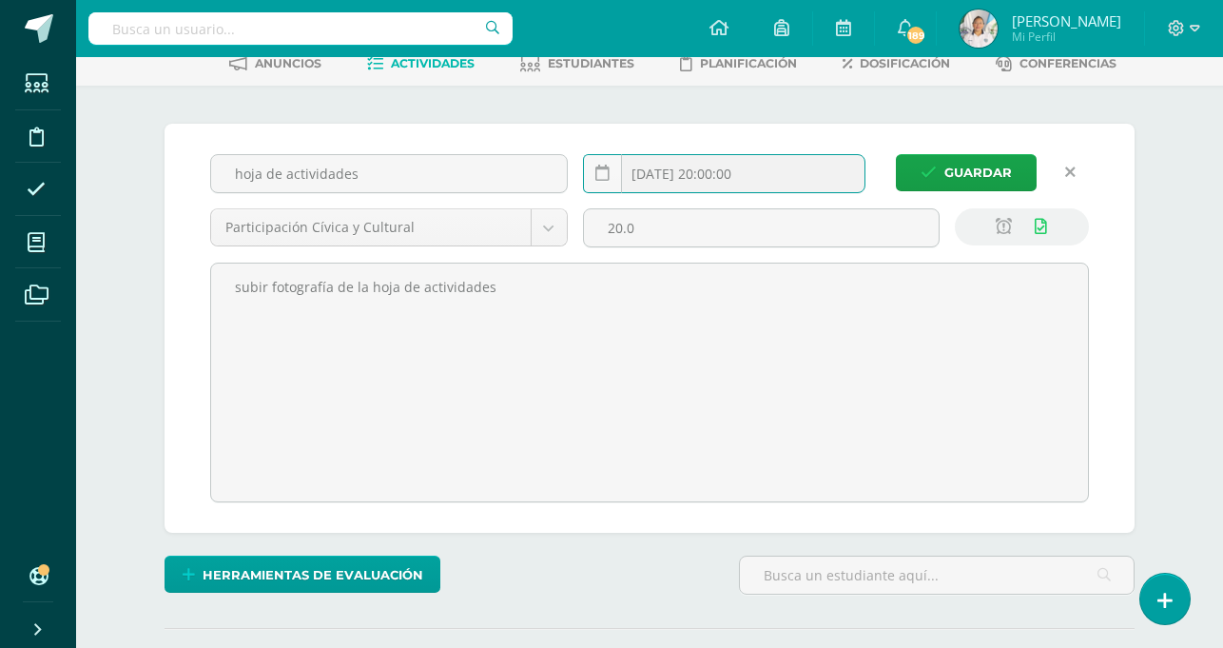
click at [703, 164] on input "[DATE] 20:00:00" at bounding box center [724, 173] width 281 height 37
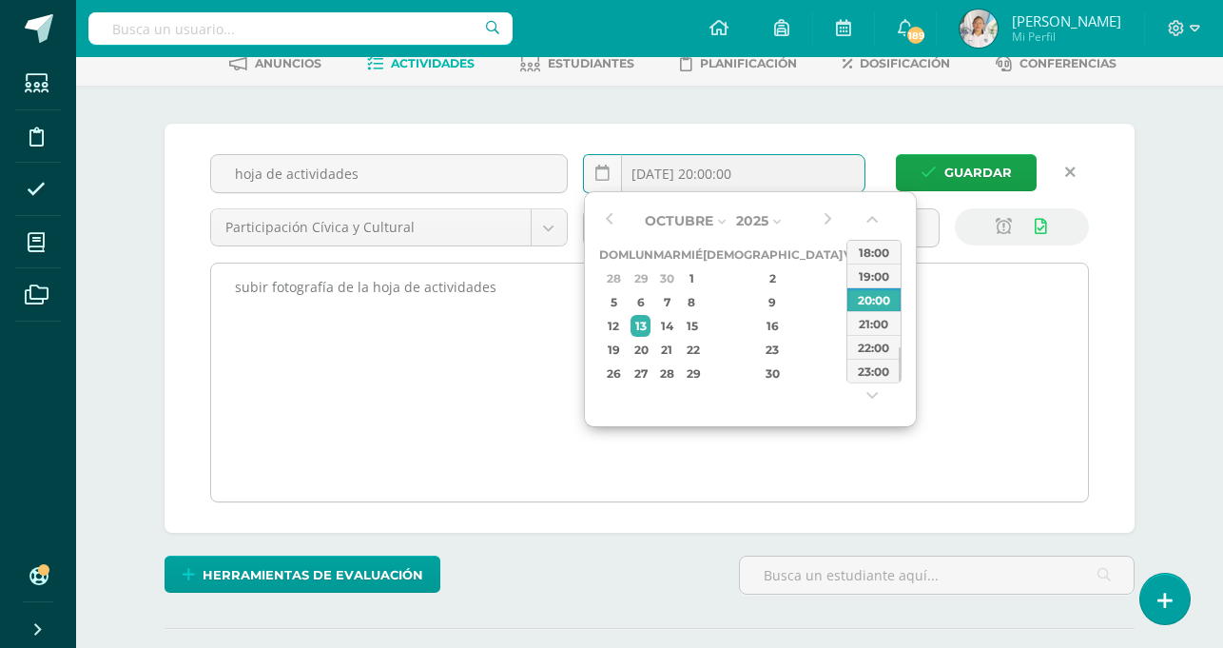
type input "2025-10-13 20:00"
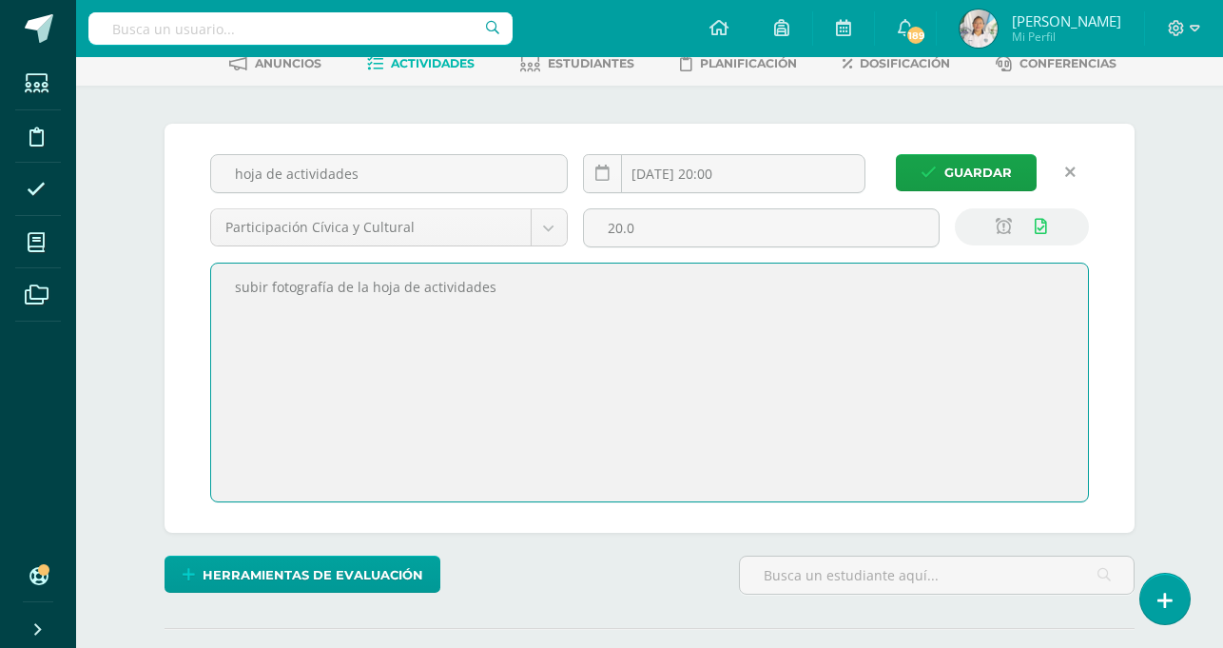
click at [474, 419] on textarea "subir fotografía de la hoja de actividades" at bounding box center [649, 383] width 877 height 238
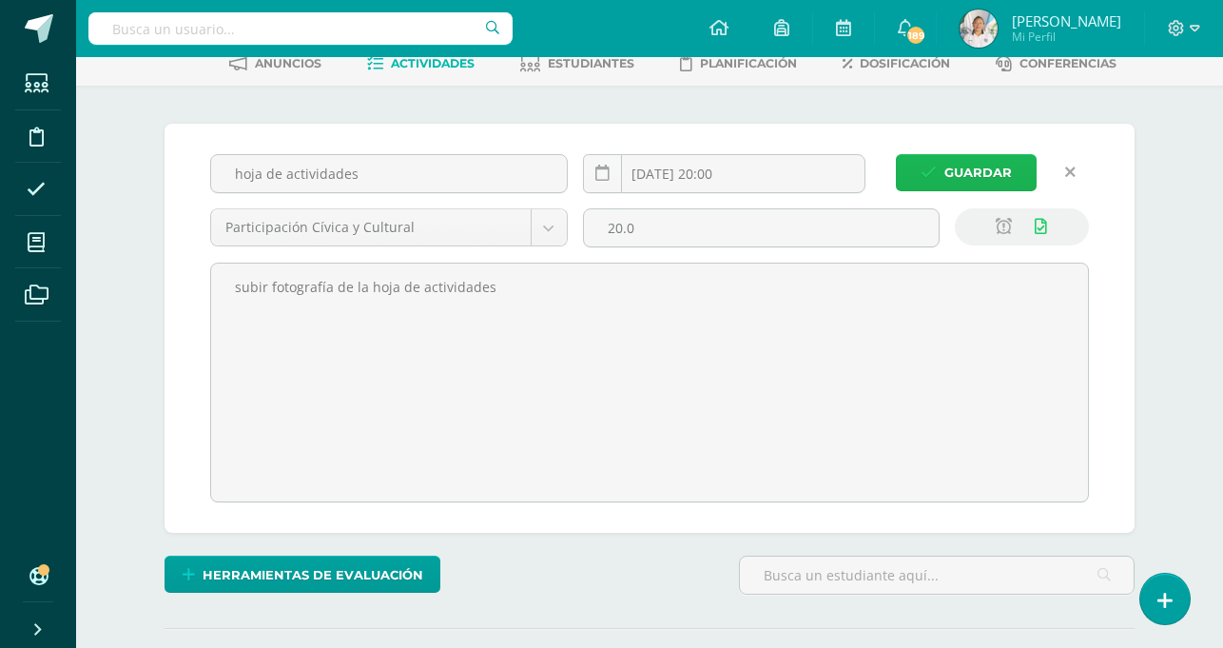
click at [985, 178] on span "Guardar" at bounding box center [979, 172] width 68 height 35
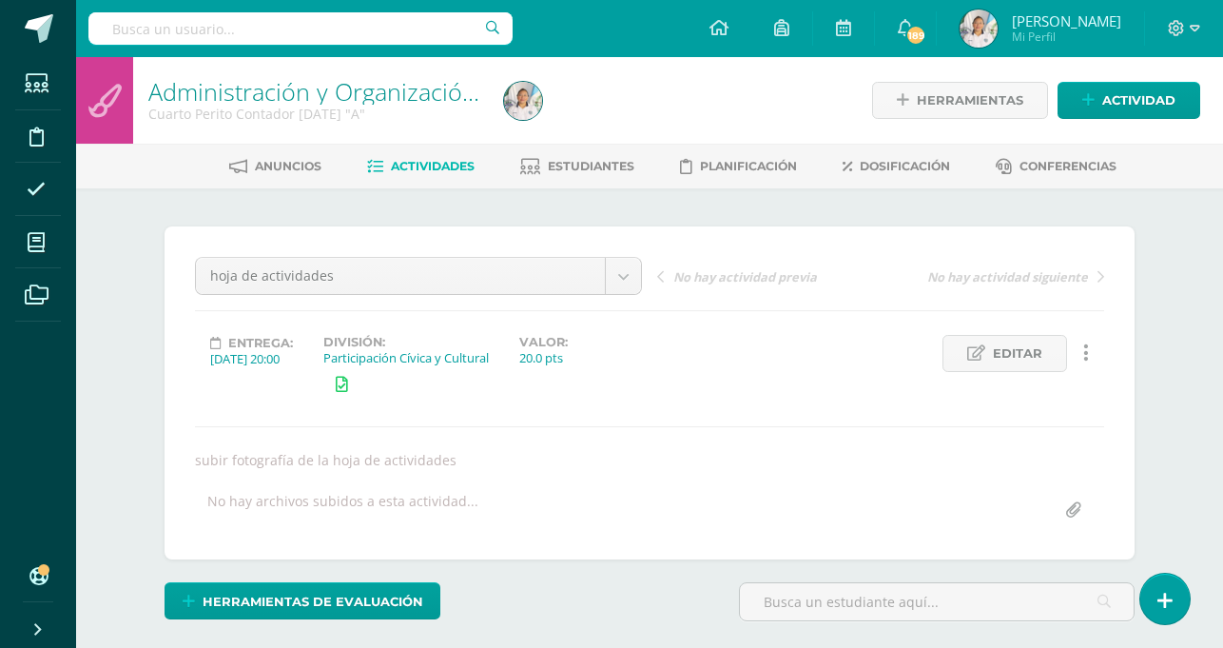
scroll to position [1, 0]
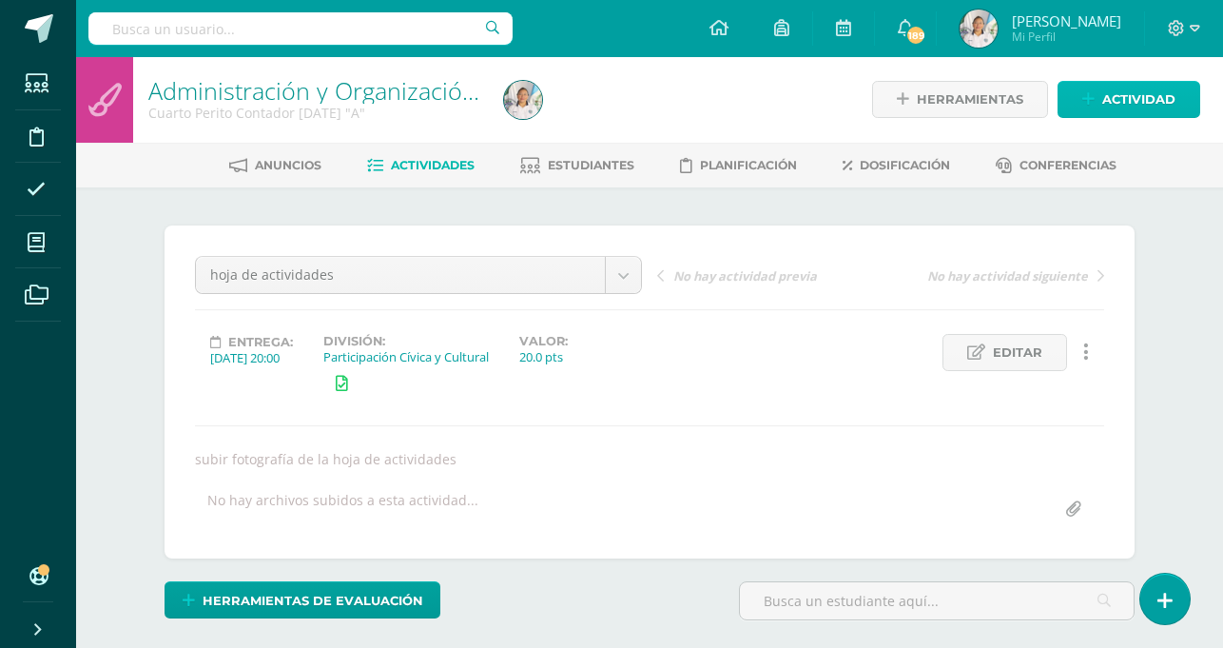
click at [1085, 108] on link "Actividad" at bounding box center [1129, 99] width 143 height 37
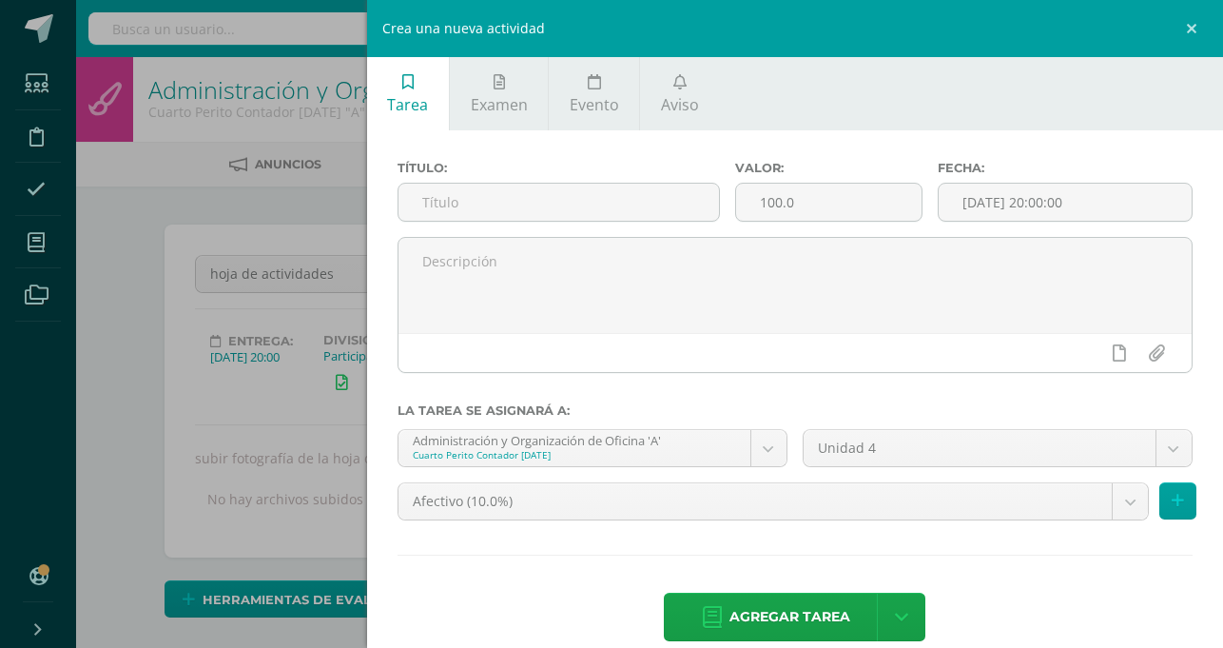
scroll to position [3, 0]
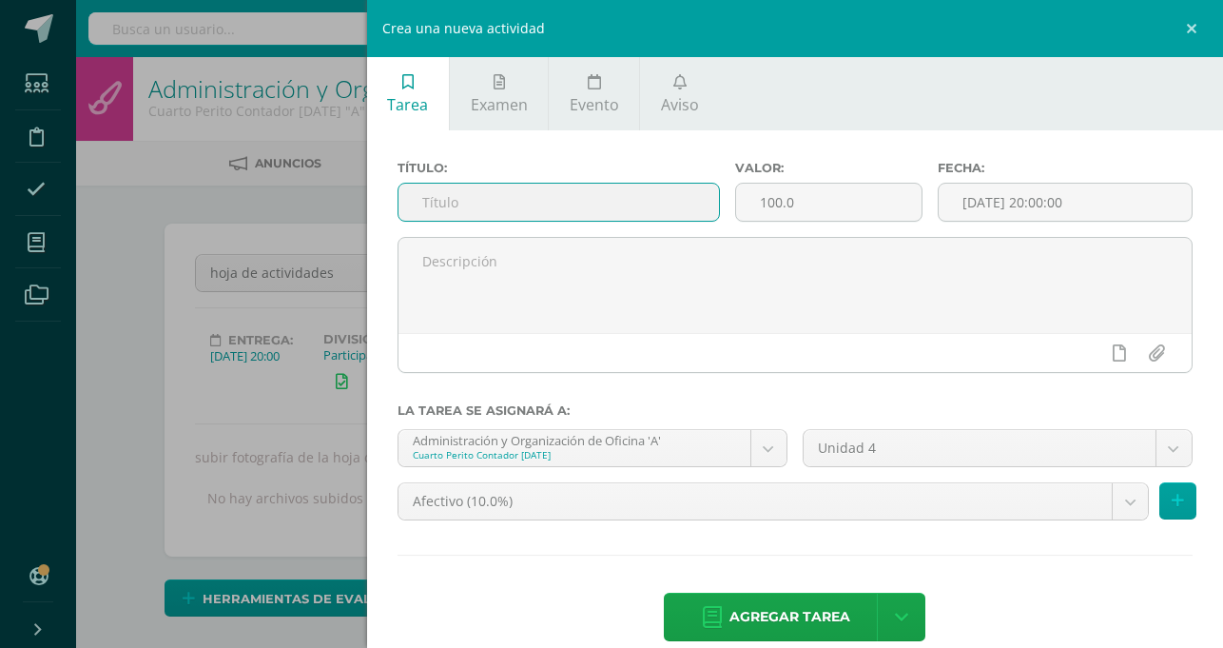
click at [719, 213] on input "text" at bounding box center [559, 202] width 321 height 37
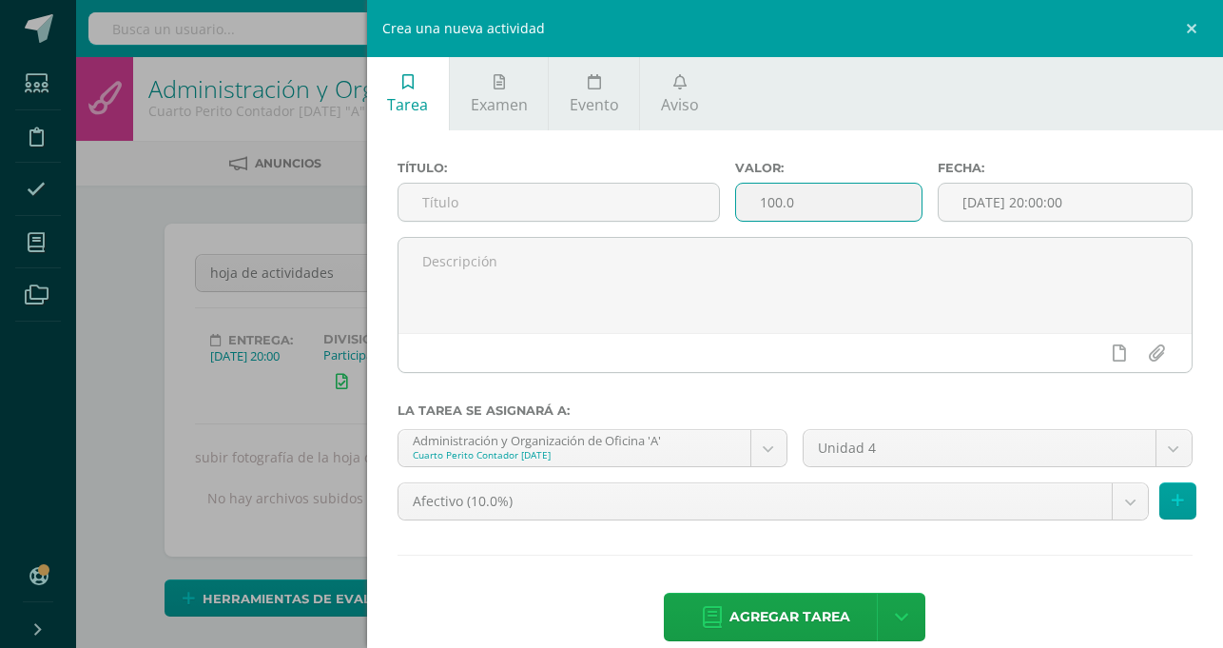
click at [922, 203] on input "100.0" at bounding box center [829, 202] width 186 height 37
type input "1"
type input "15"
click at [1083, 208] on input "[DATE] 20:00:00" at bounding box center [1065, 202] width 253 height 37
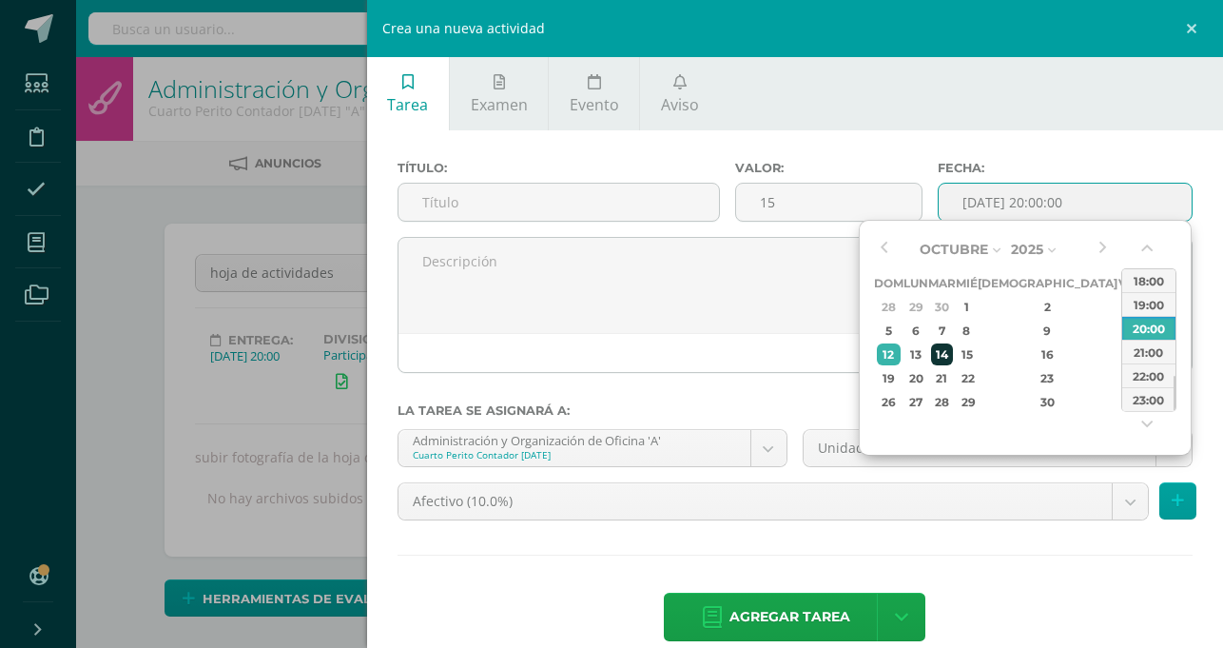
click at [949, 356] on div "14" at bounding box center [942, 354] width 22 height 22
type input "[DATE] 20:00"
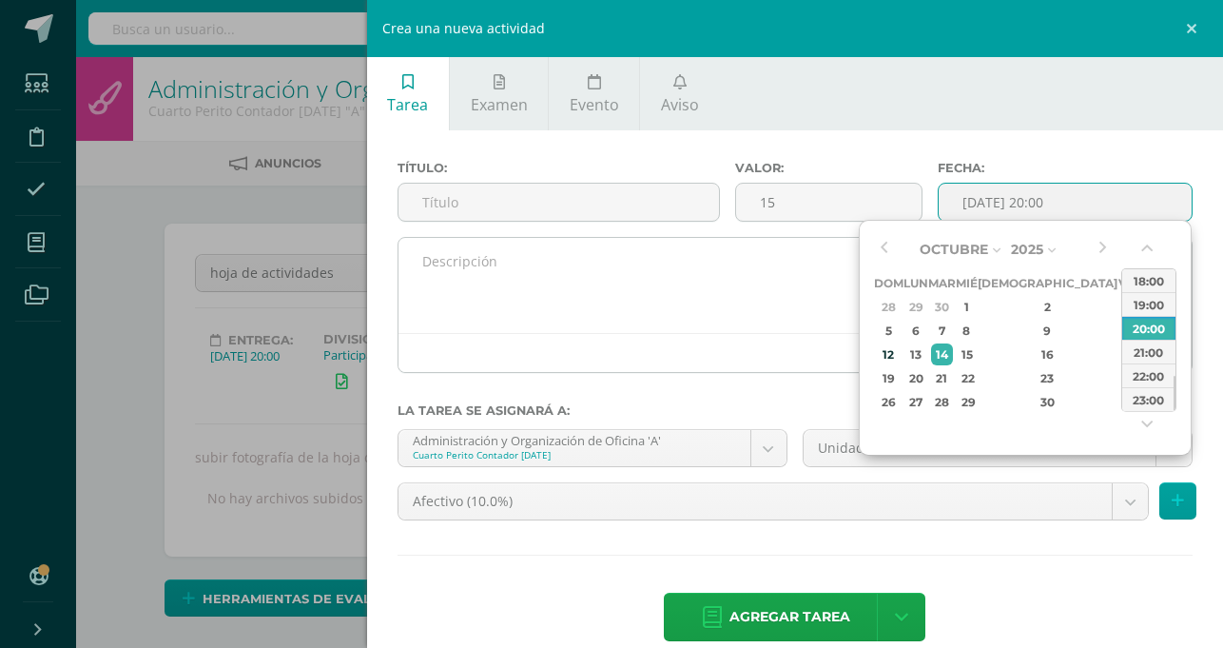
click at [824, 334] on div at bounding box center [795, 352] width 793 height 39
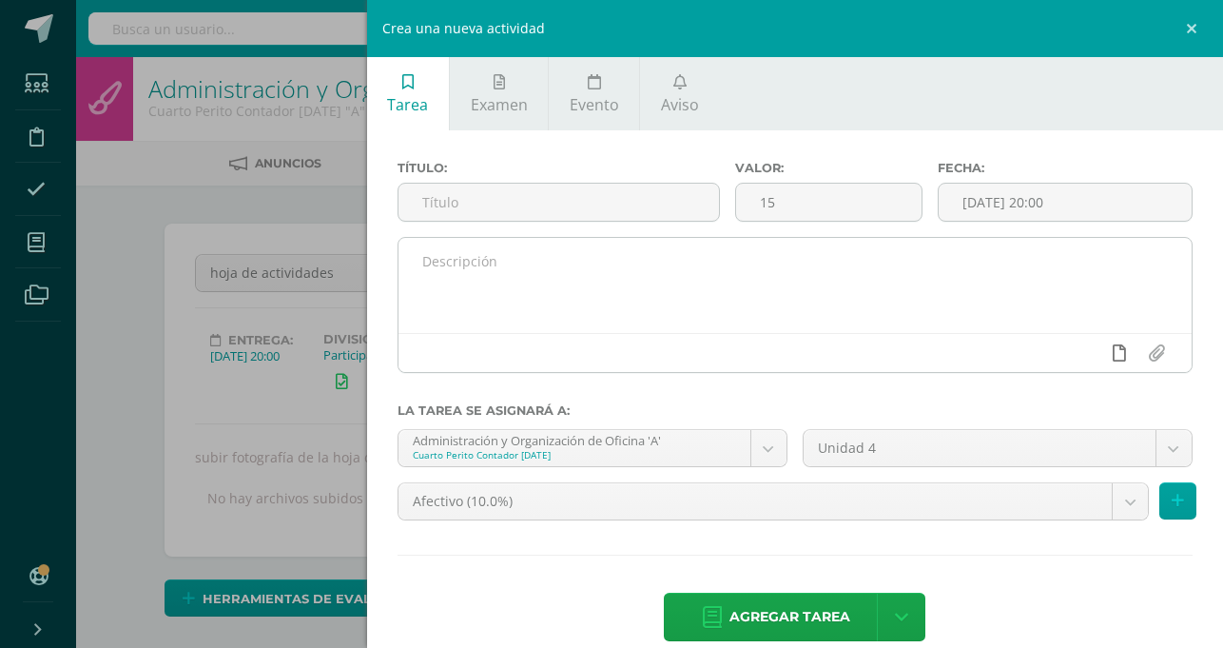
click at [1114, 356] on icon at bounding box center [1119, 352] width 13 height 17
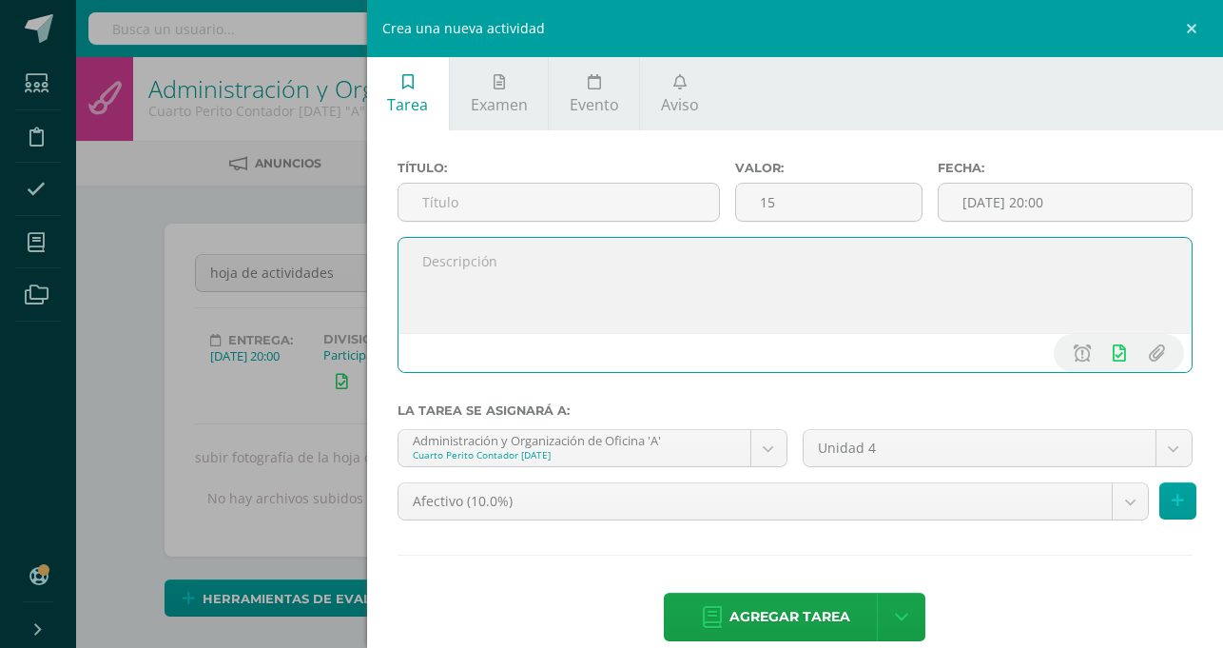
click at [776, 268] on textarea at bounding box center [795, 285] width 793 height 95
type textarea "subir fotografía de su trabajo"
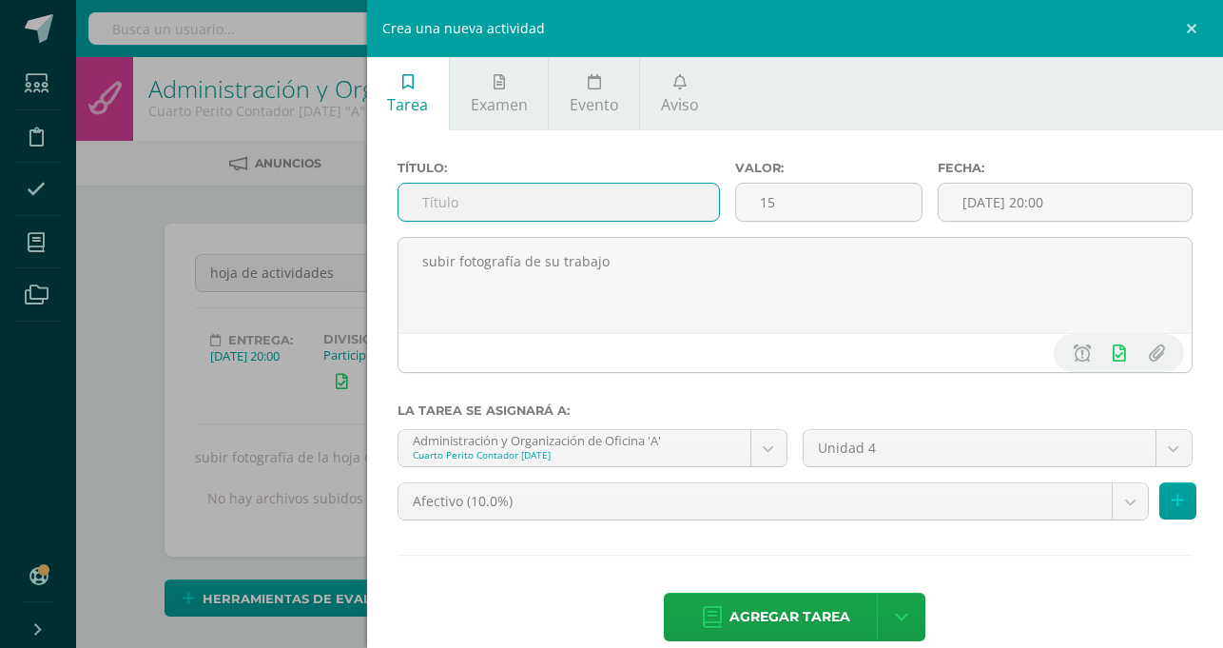
click at [719, 208] on input "text" at bounding box center [559, 202] width 321 height 37
click at [673, 206] on input "fichero" at bounding box center [559, 202] width 321 height 37
click at [719, 205] on input "Fichero" at bounding box center [559, 202] width 321 height 37
click at [719, 205] on input "Fichero de pasos de correspondencia" at bounding box center [559, 202] width 321 height 37
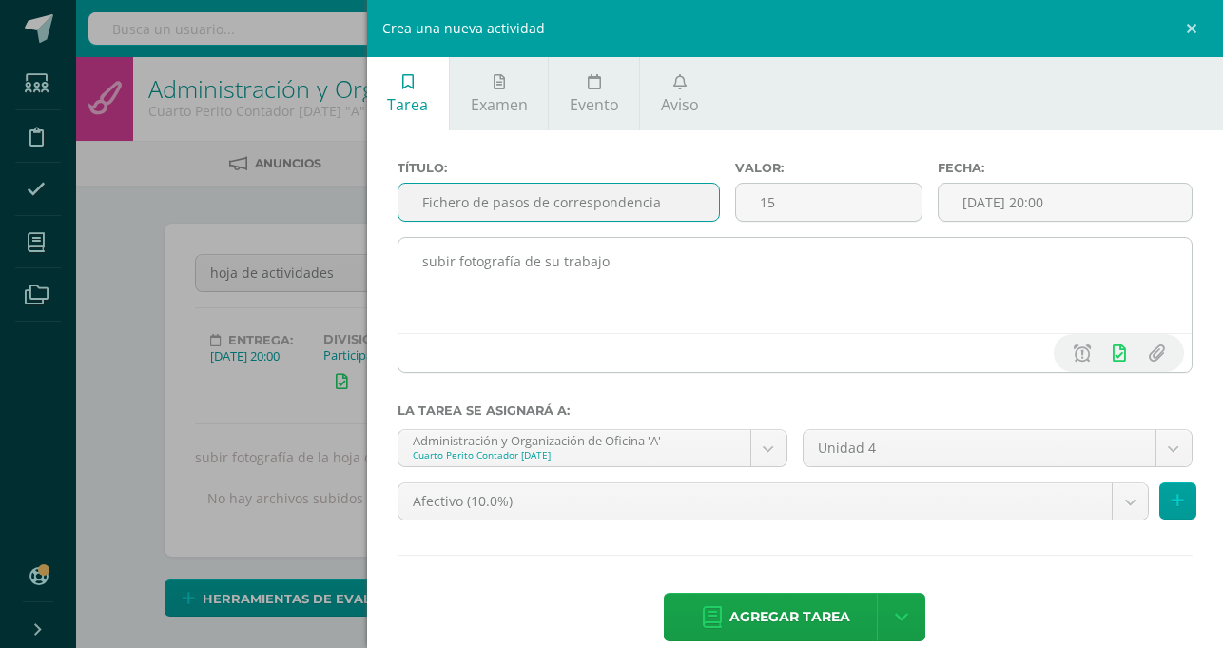
type input "Fichero de pasos de correspondencia"
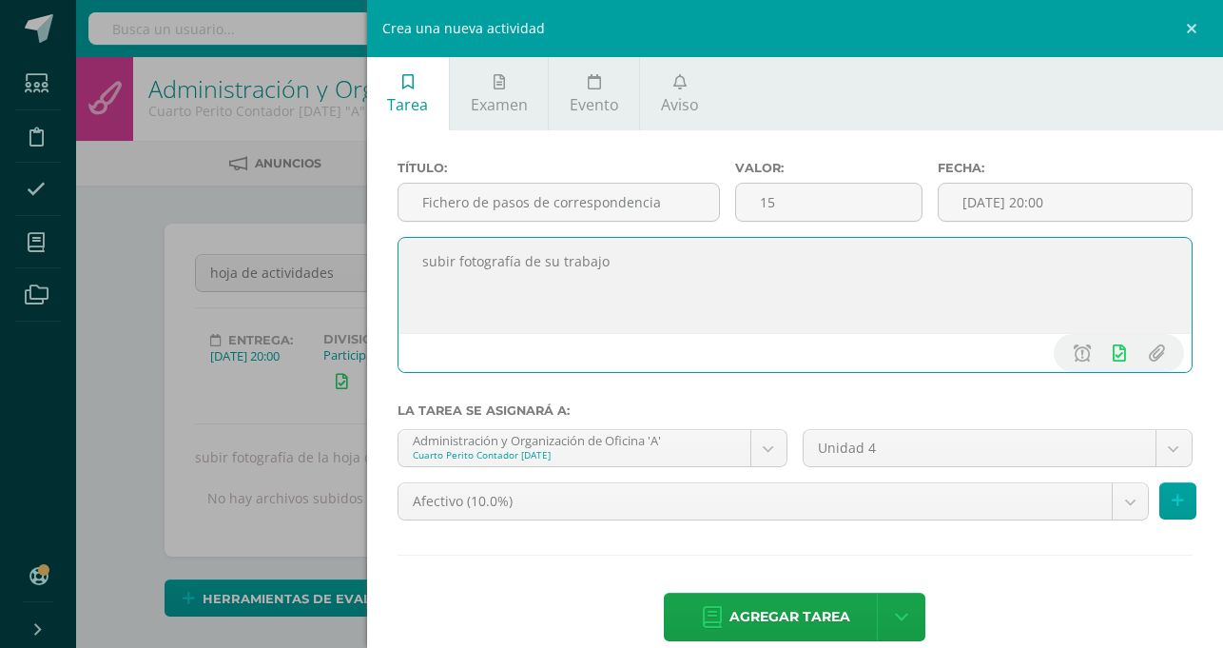
click at [811, 313] on textarea "subir fotografía de su trabajo" at bounding box center [795, 285] width 793 height 95
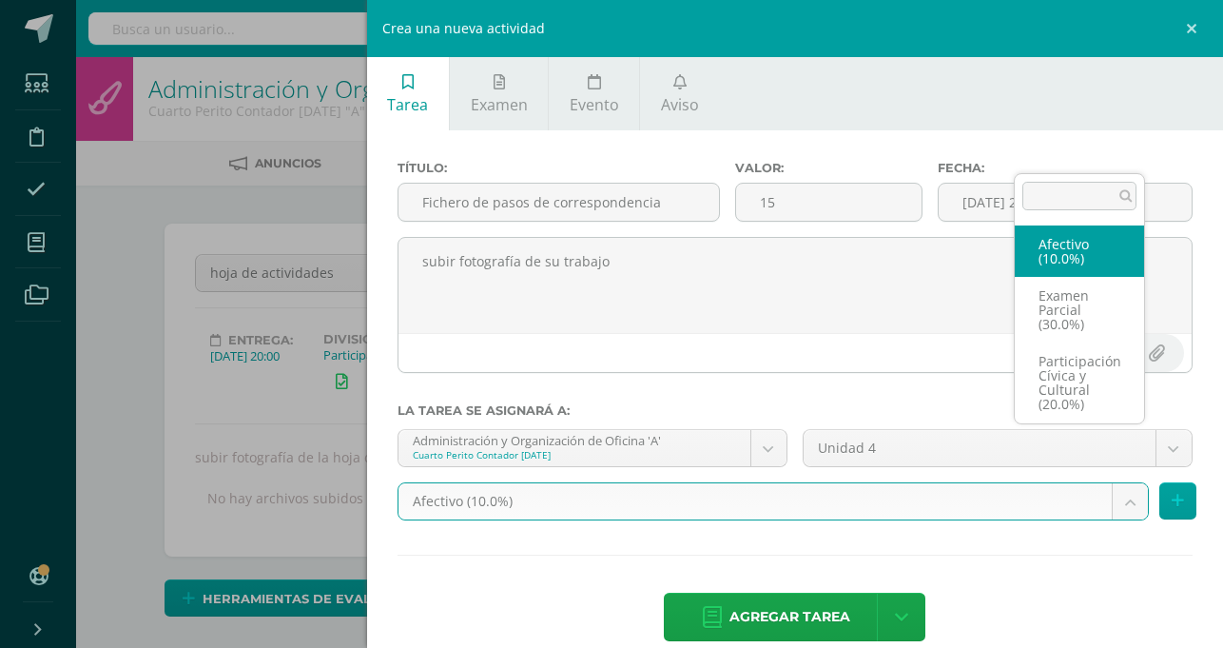
scroll to position [50, 0]
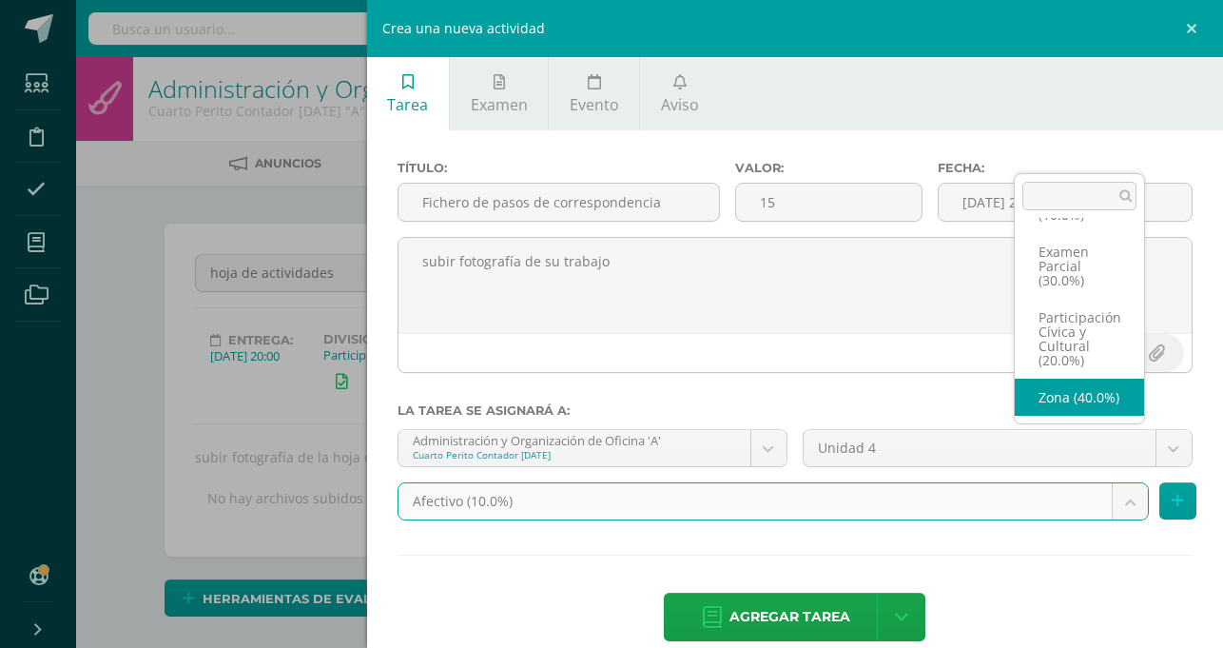
select select "73980"
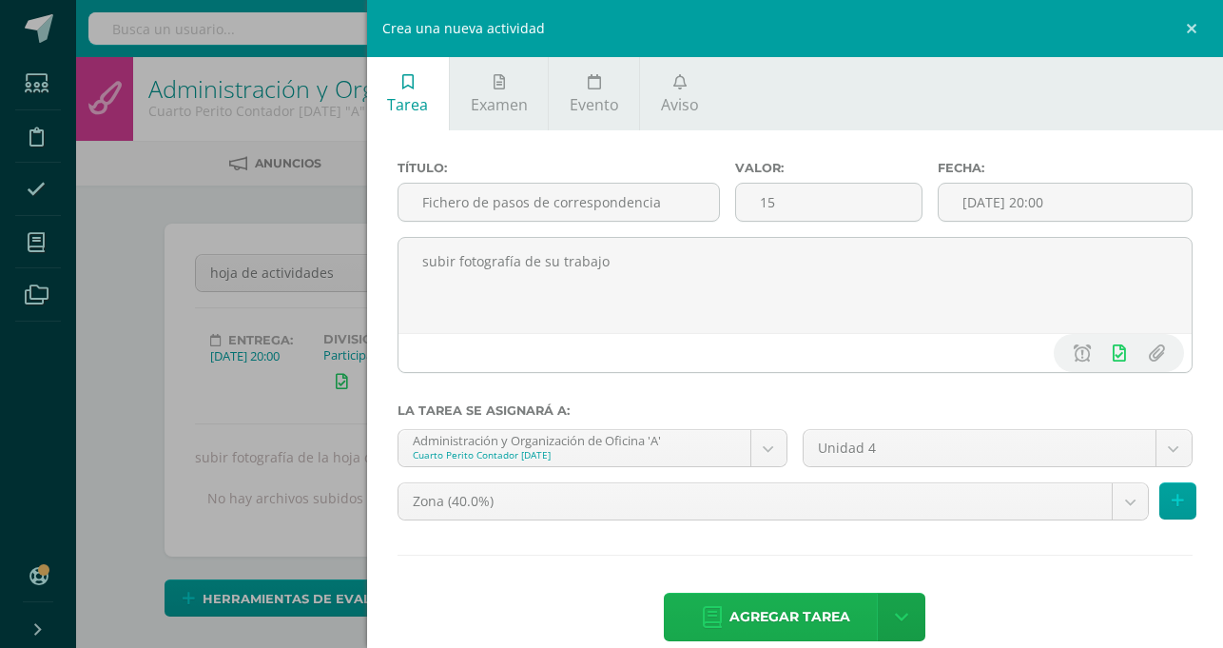
click at [850, 594] on span "Agregar tarea" at bounding box center [790, 617] width 121 height 47
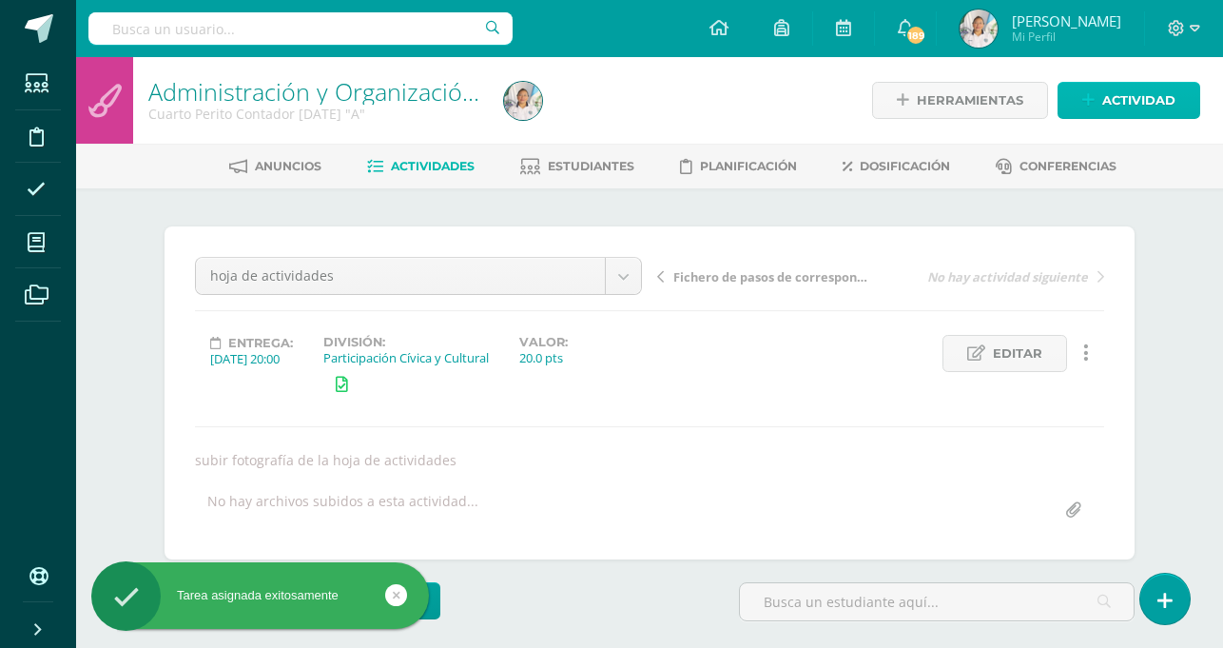
click at [1107, 99] on span "Actividad" at bounding box center [1139, 100] width 73 height 35
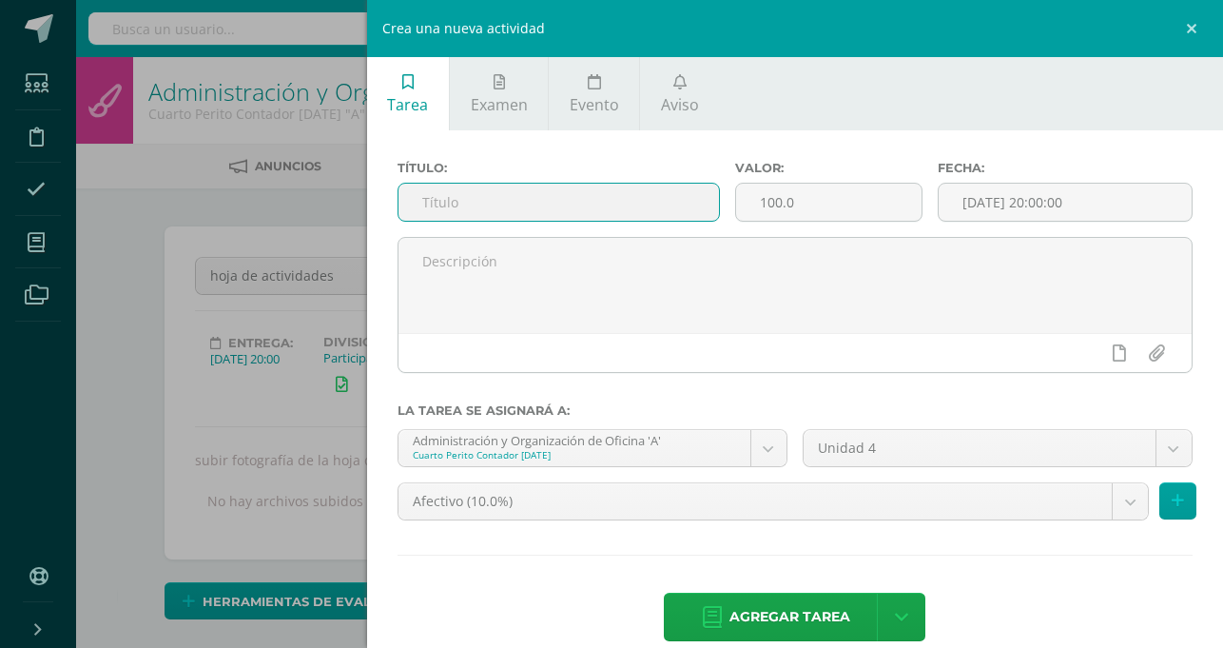
click at [719, 199] on input "text" at bounding box center [559, 202] width 321 height 37
type input "t"
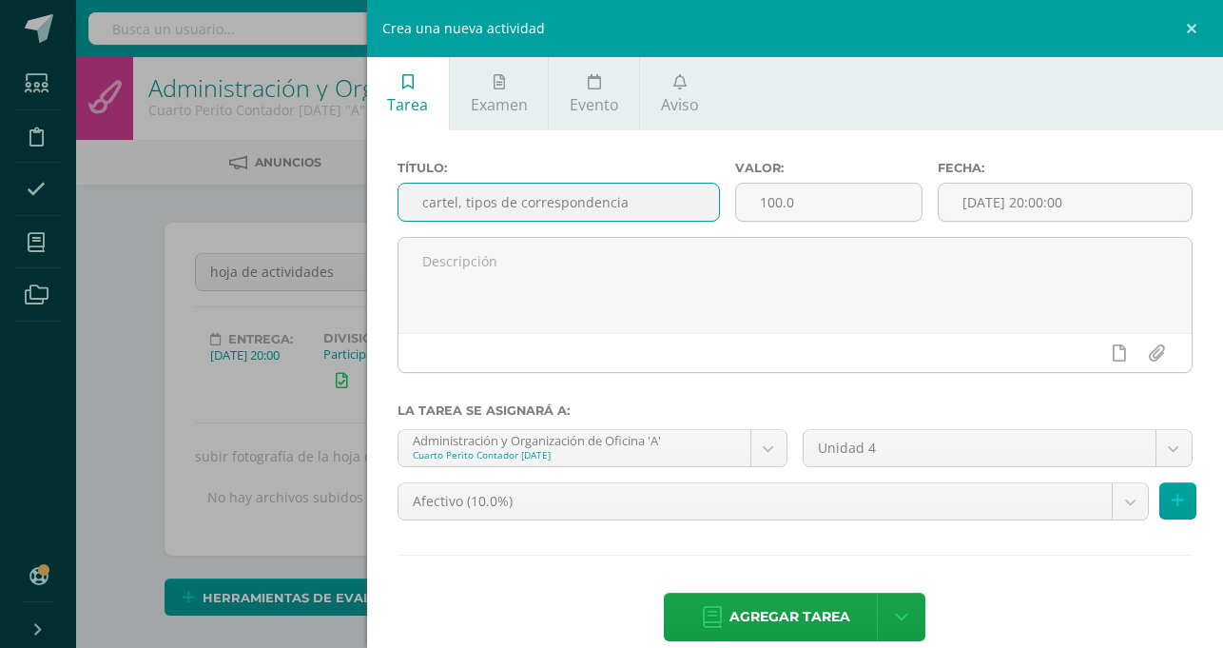
scroll to position [0, 31]
type input "cartel, tipos de correspondencia"
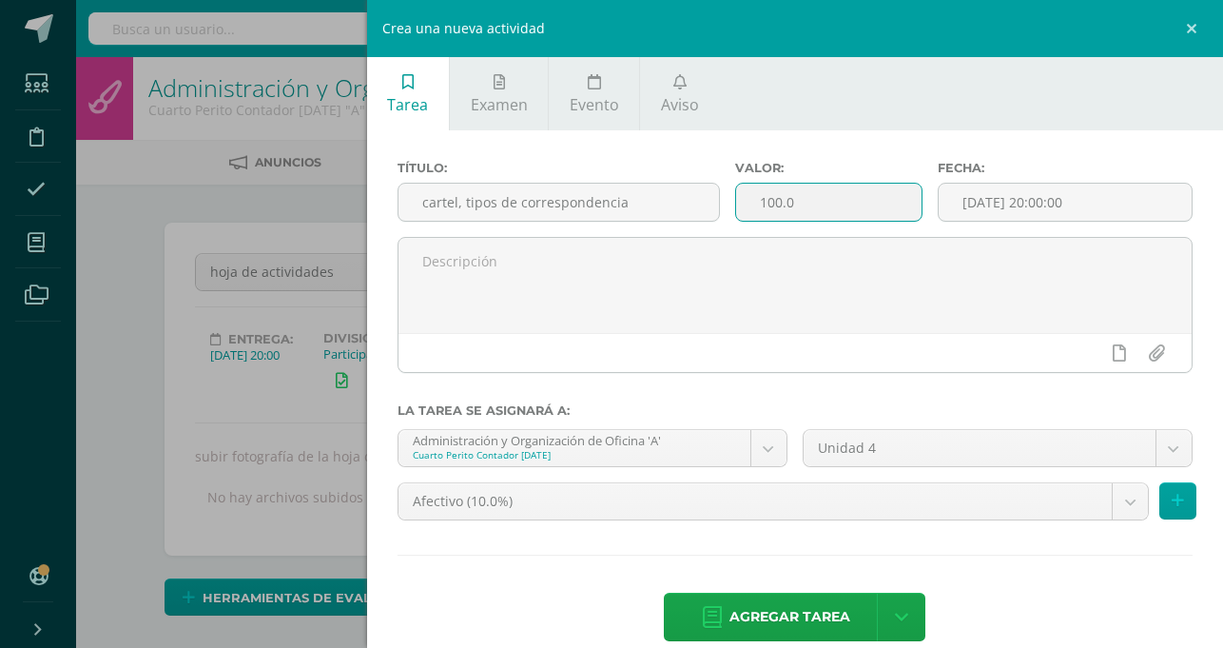
click at [922, 201] on input "100.0" at bounding box center [829, 202] width 186 height 37
type input "15"
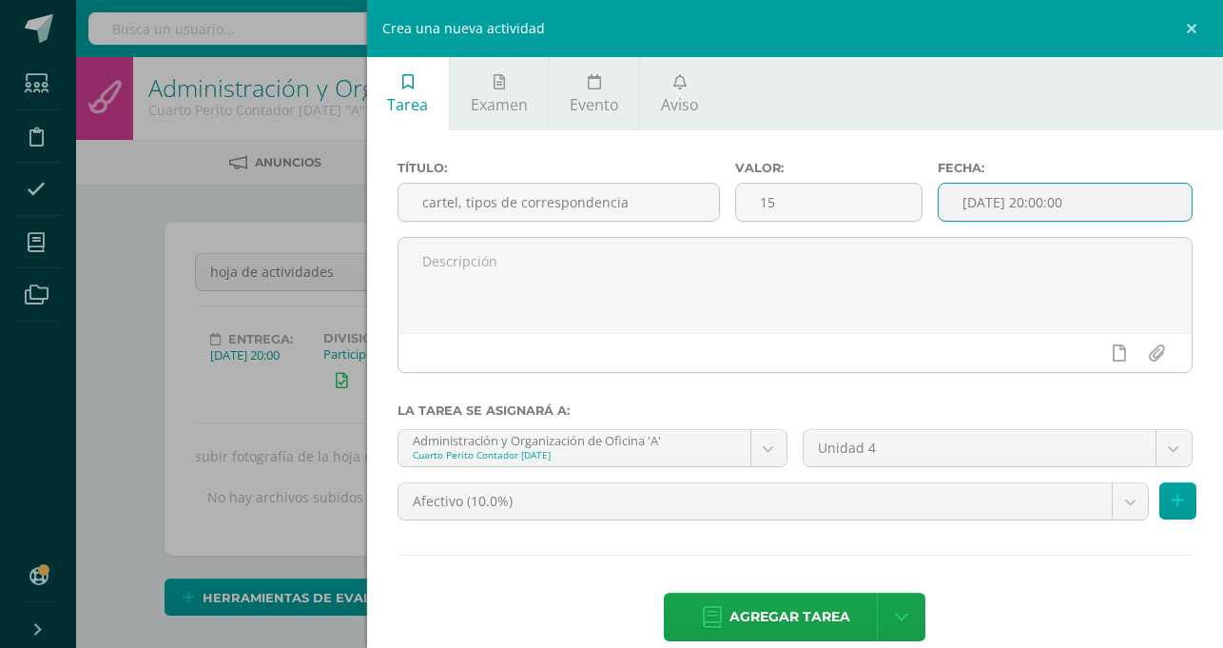
click at [1141, 204] on input "[DATE] 20:00:00" at bounding box center [1065, 202] width 253 height 37
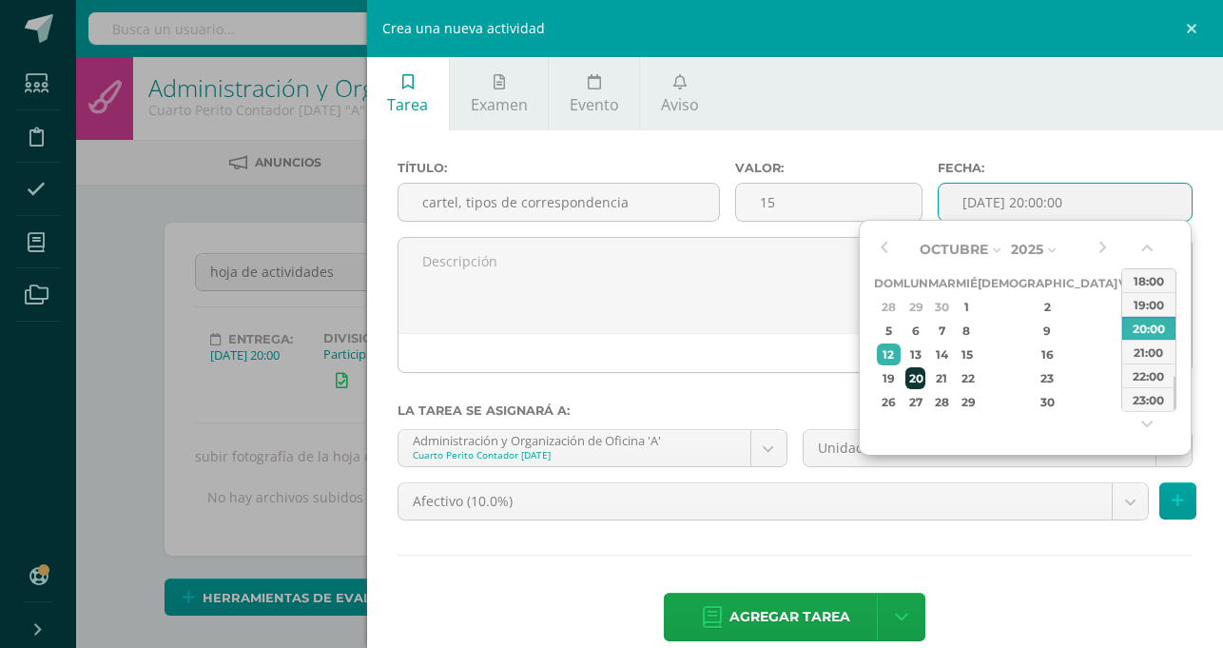
click at [926, 367] on div "20" at bounding box center [916, 378] width 20 height 22
click at [952, 357] on div "14" at bounding box center [942, 354] width 22 height 22
type input "2025-10-14 20:00"
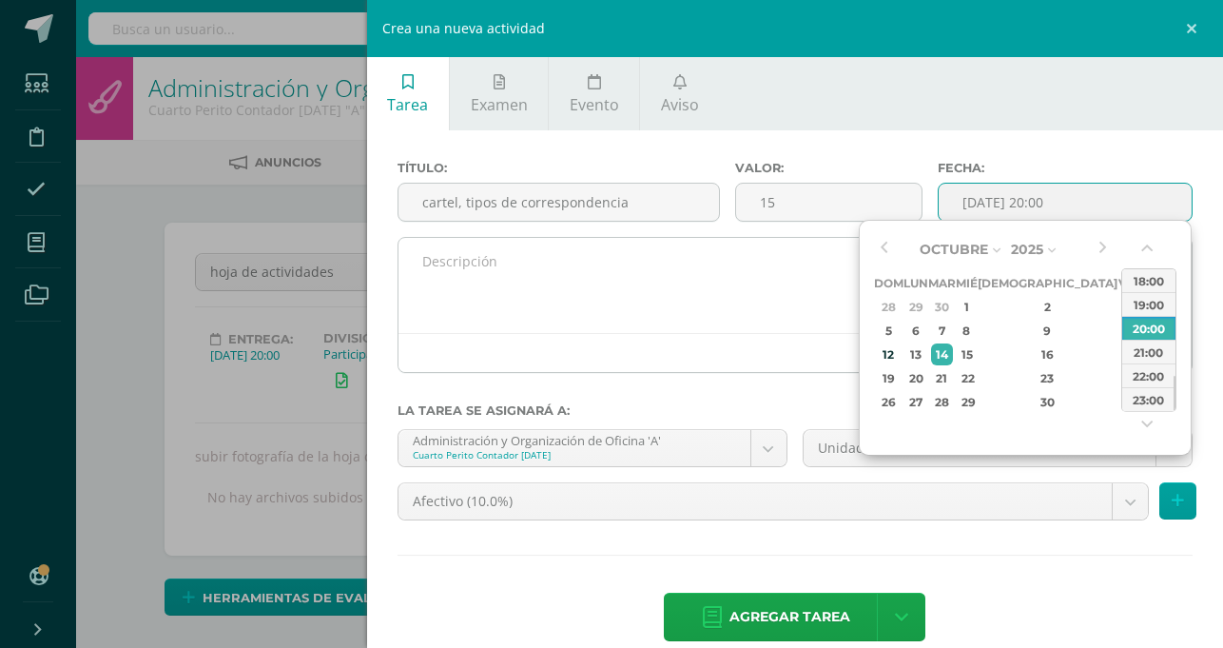
click at [771, 347] on div at bounding box center [795, 352] width 793 height 39
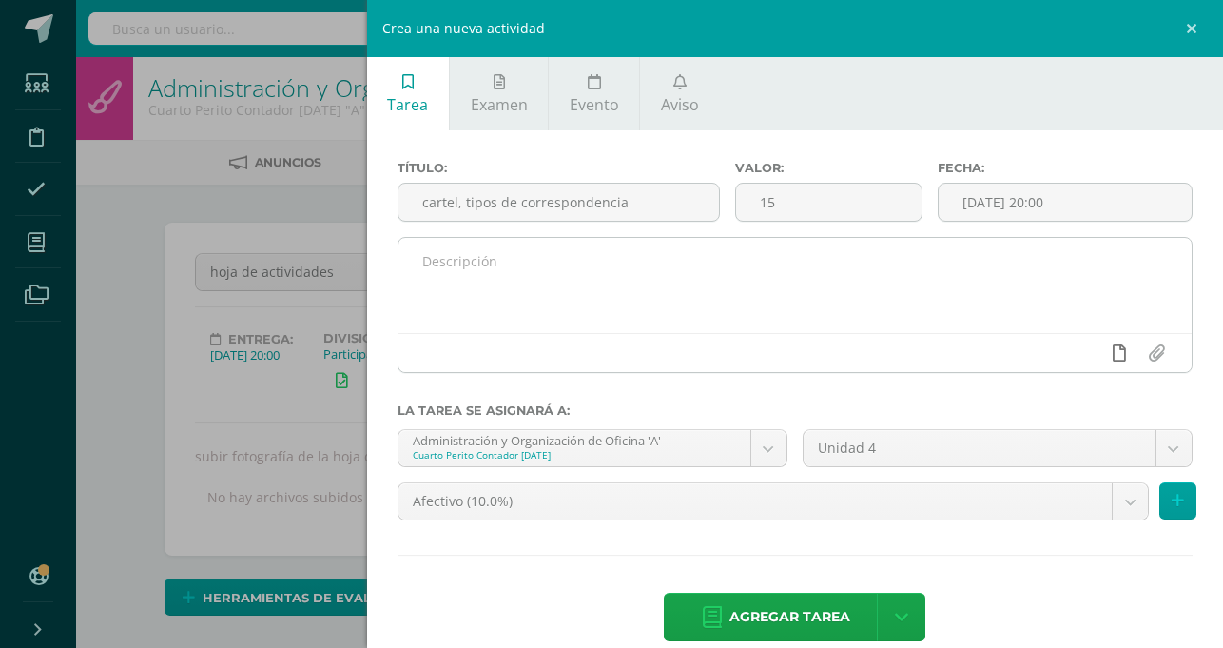
click at [1123, 349] on icon at bounding box center [1119, 352] width 13 height 17
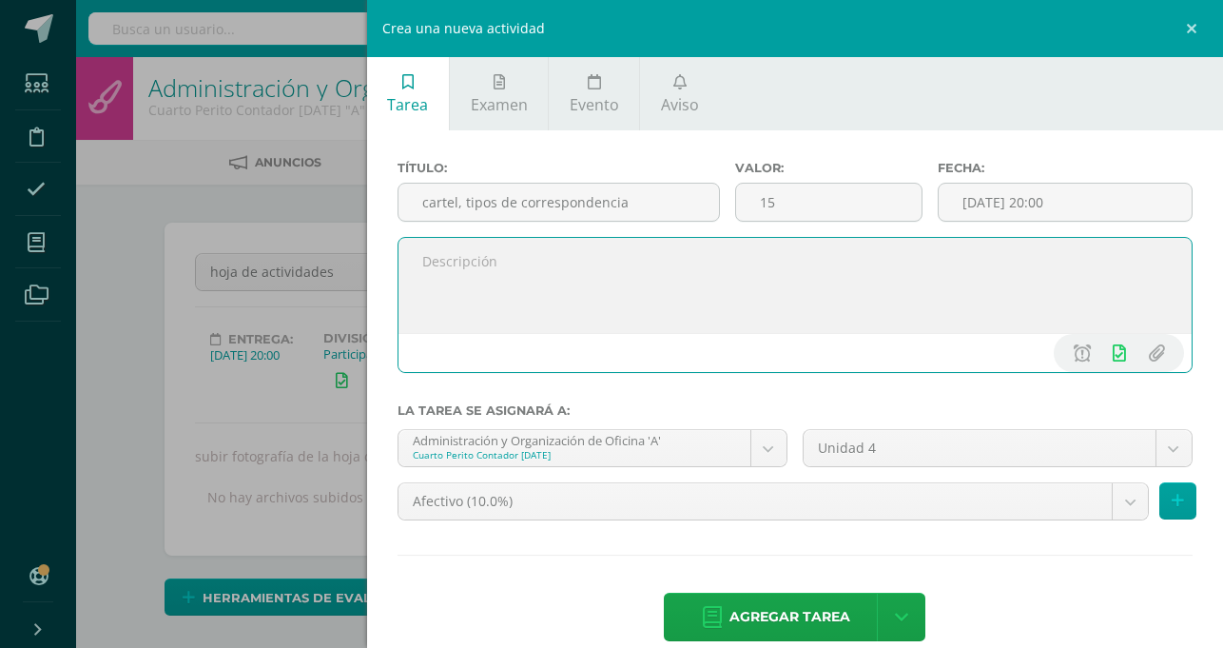
click at [758, 262] on textarea at bounding box center [795, 285] width 793 height 95
type textarea "subir fotografía de su cartel sellado"
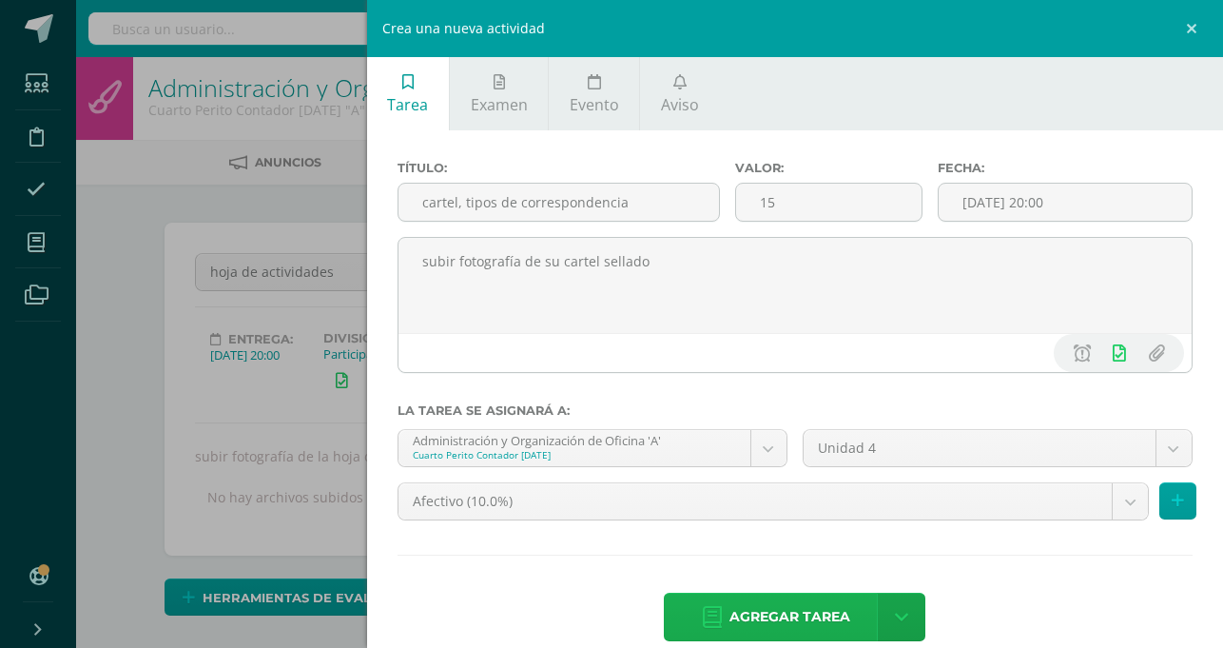
click at [850, 594] on span "Agregar tarea" at bounding box center [790, 617] width 121 height 47
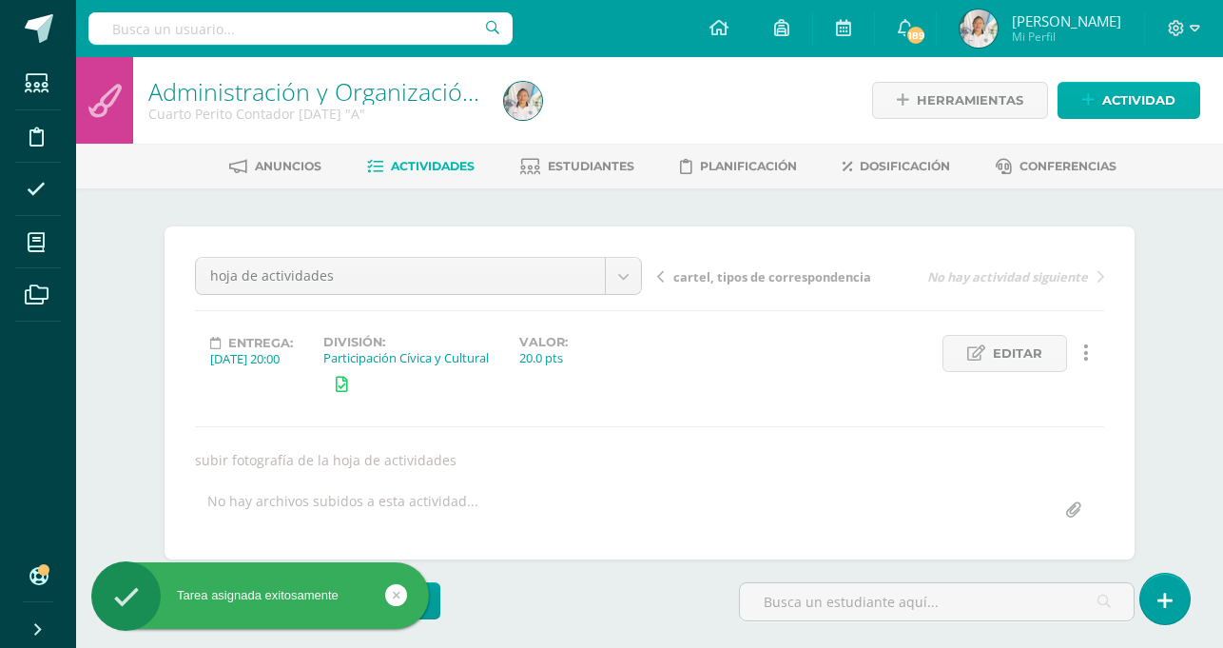
scroll to position [1, 0]
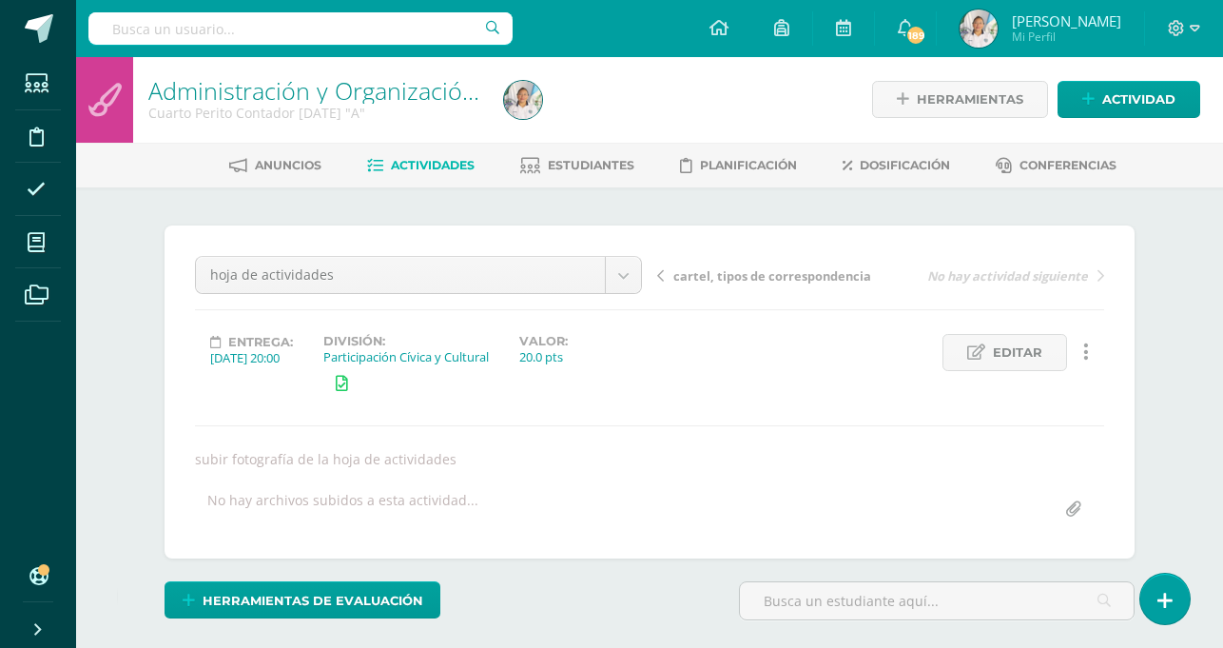
click at [442, 159] on span "Actividades" at bounding box center [433, 165] width 84 height 14
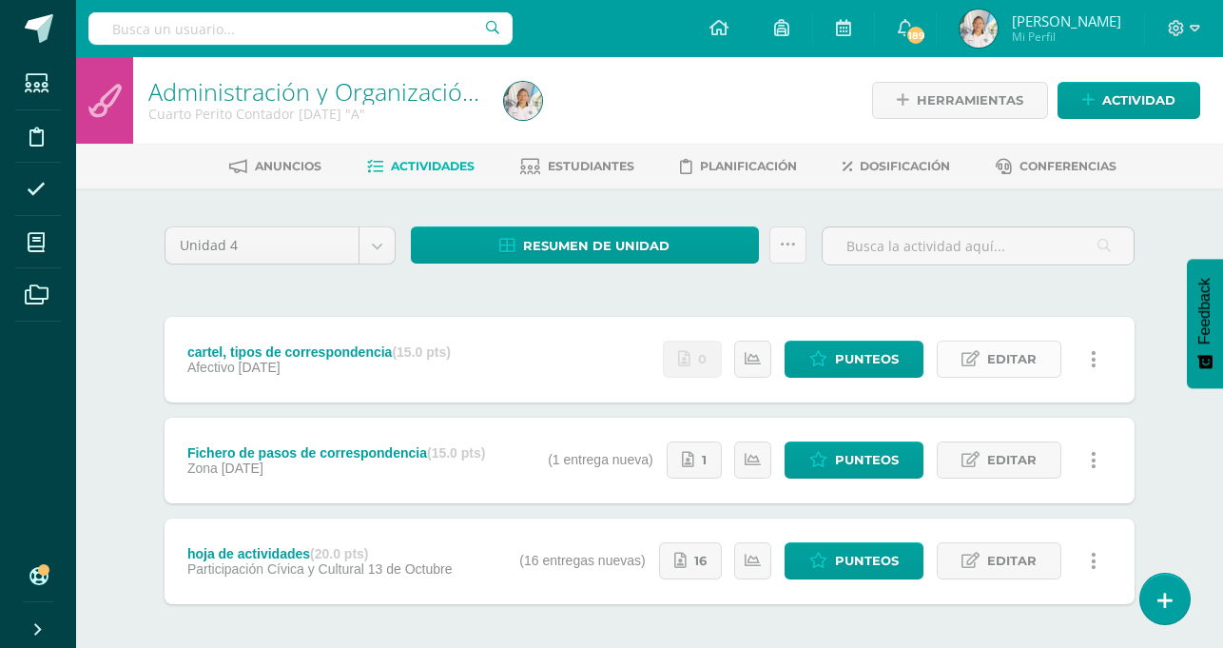
click at [1003, 356] on span "Editar" at bounding box center [1011, 359] width 49 height 35
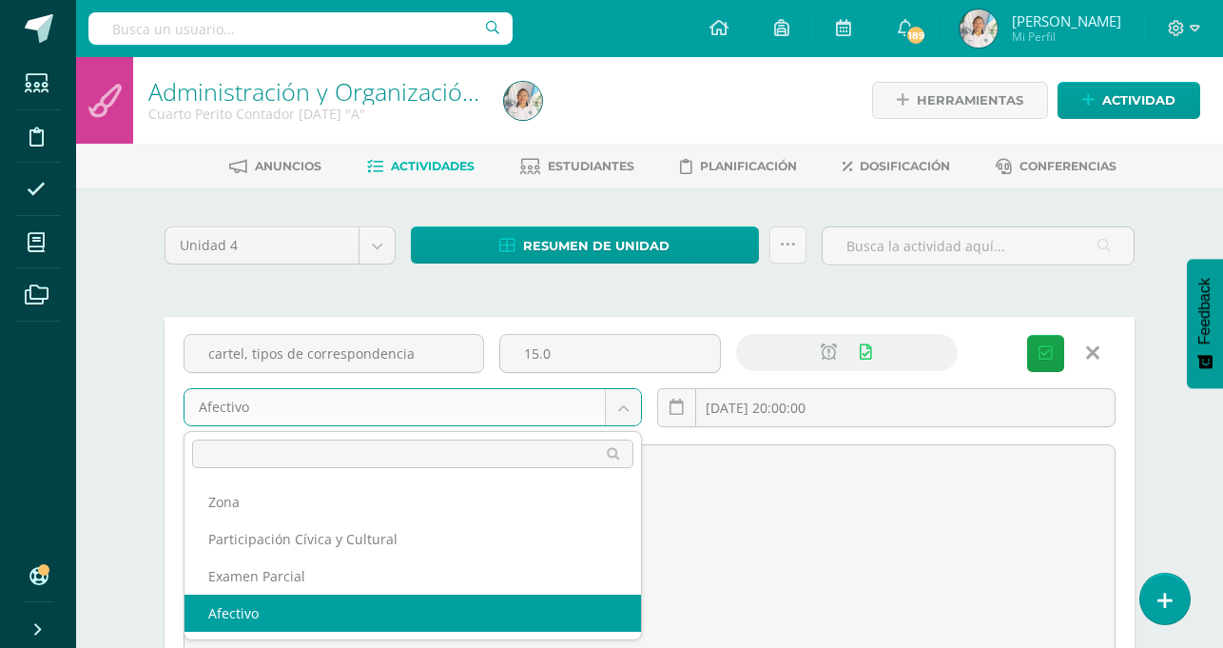
click at [628, 417] on body "Estudiantes Disciplina Asistencia Mis cursos Archivos Soporte Ayuda Reportar un…" at bounding box center [611, 501] width 1223 height 1003
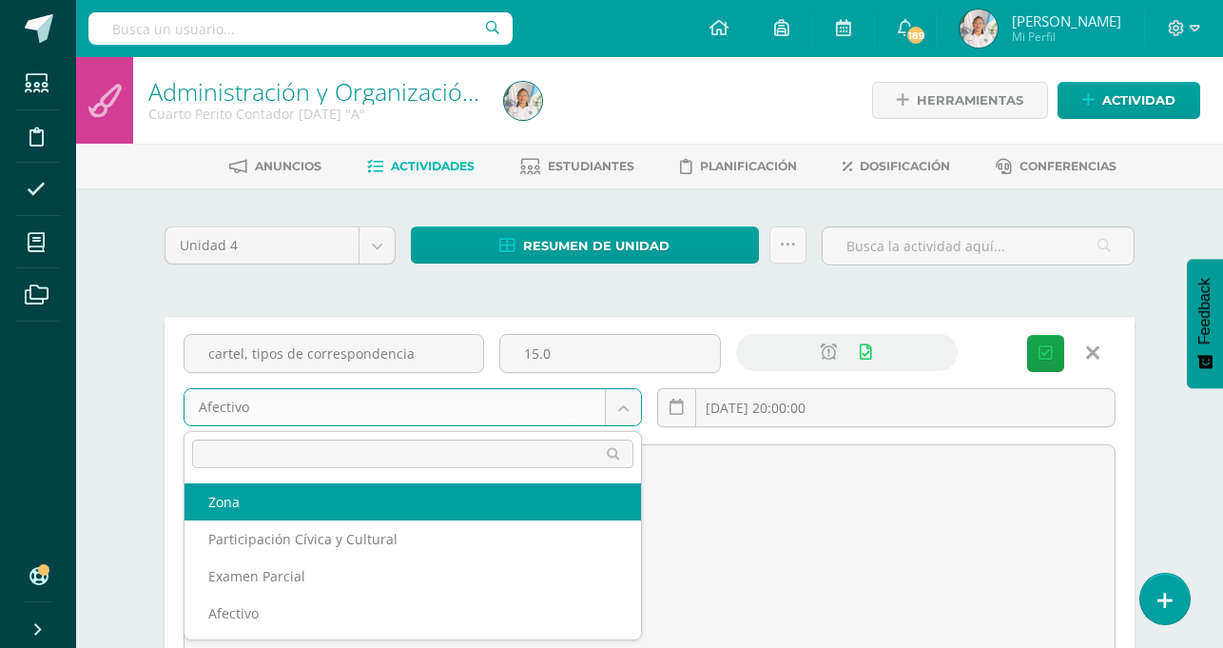
select select "73980"
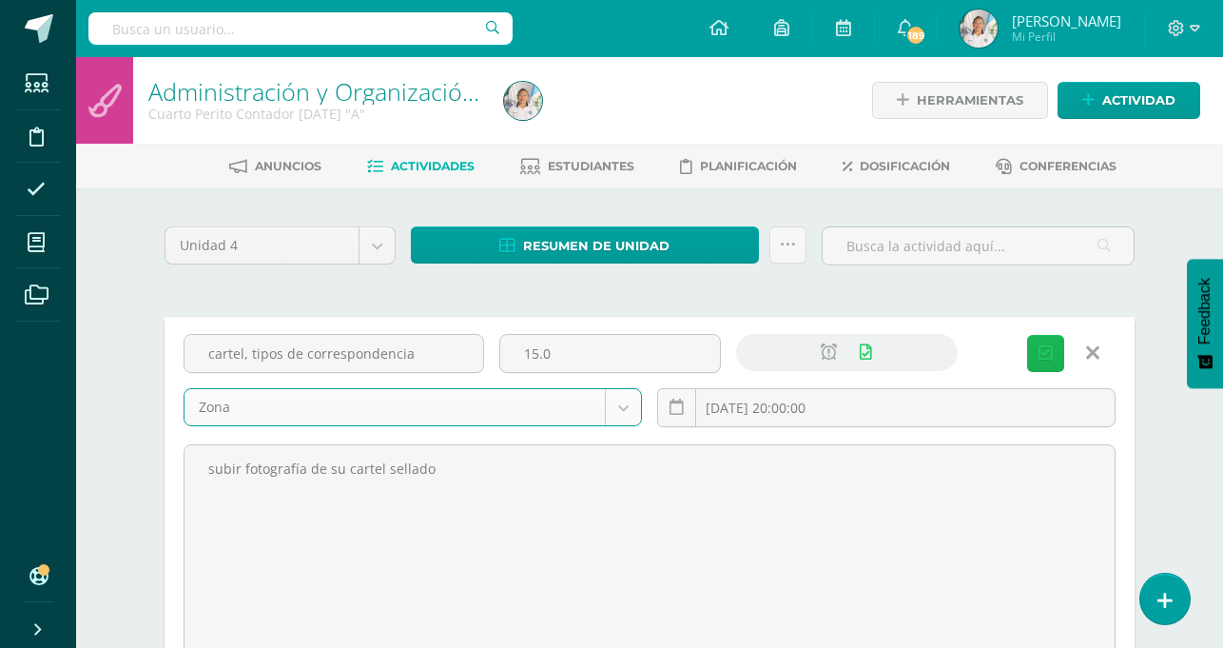
click at [0, 0] on span "Guardar" at bounding box center [0, 0] width 0 height 0
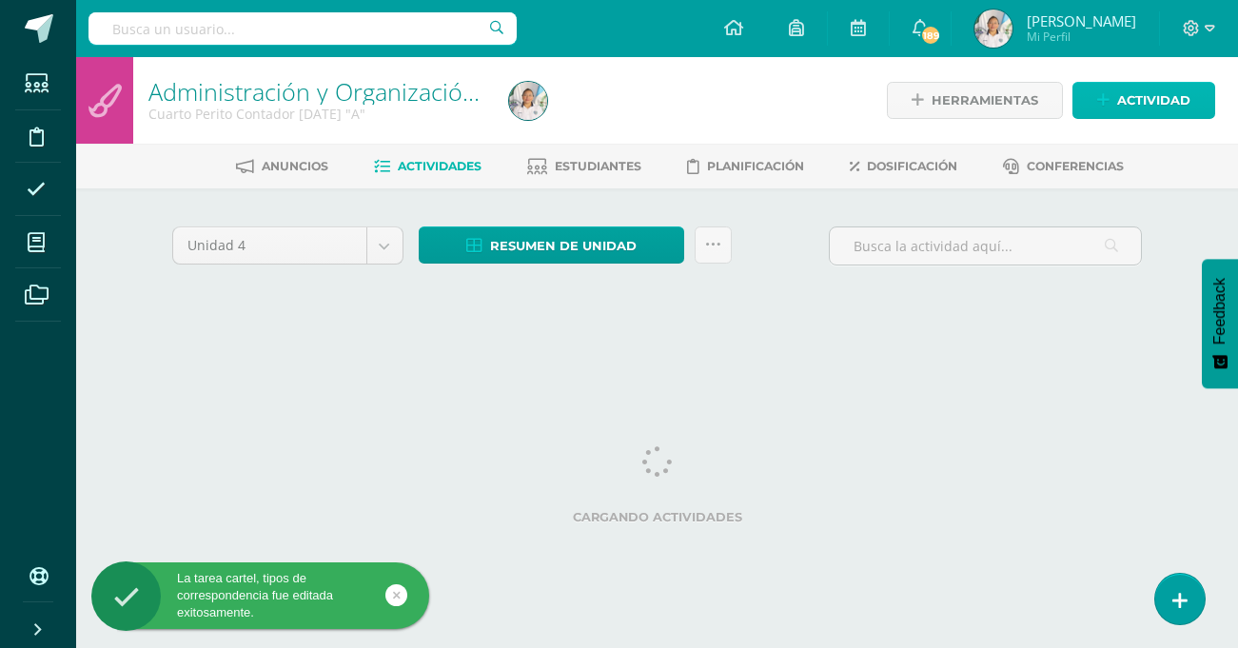
click at [1105, 107] on icon at bounding box center [1103, 100] width 12 height 16
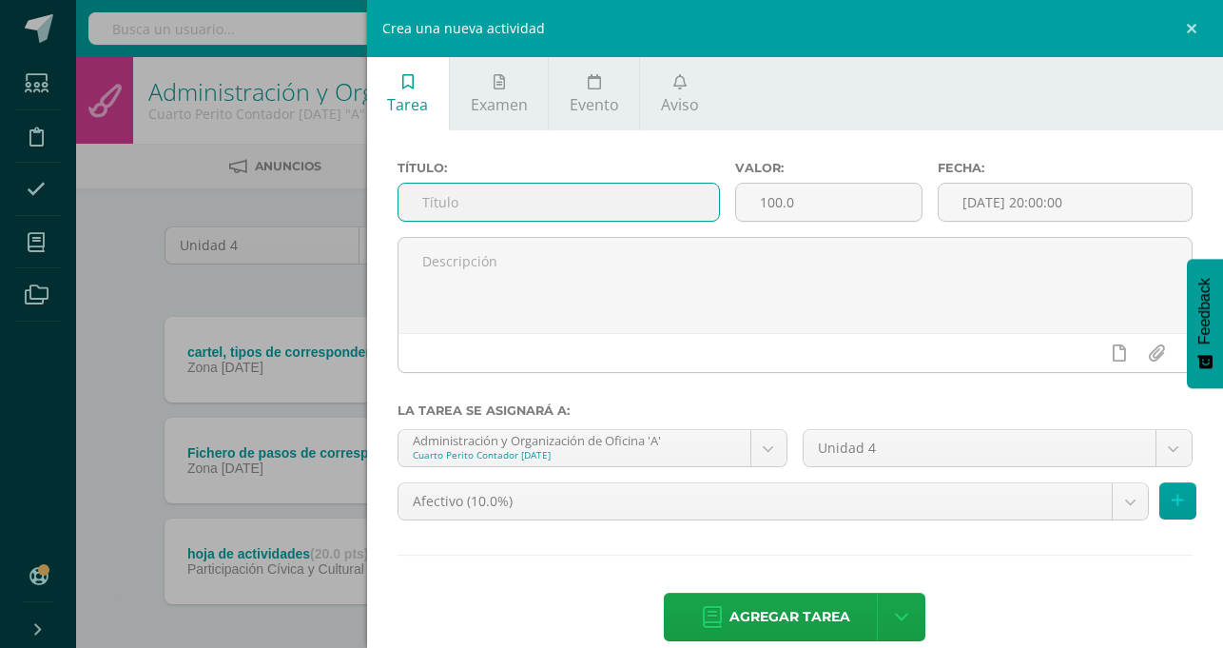
click at [719, 213] on input "text" at bounding box center [559, 202] width 321 height 37
type input "mapa mental tipos de comunicación"
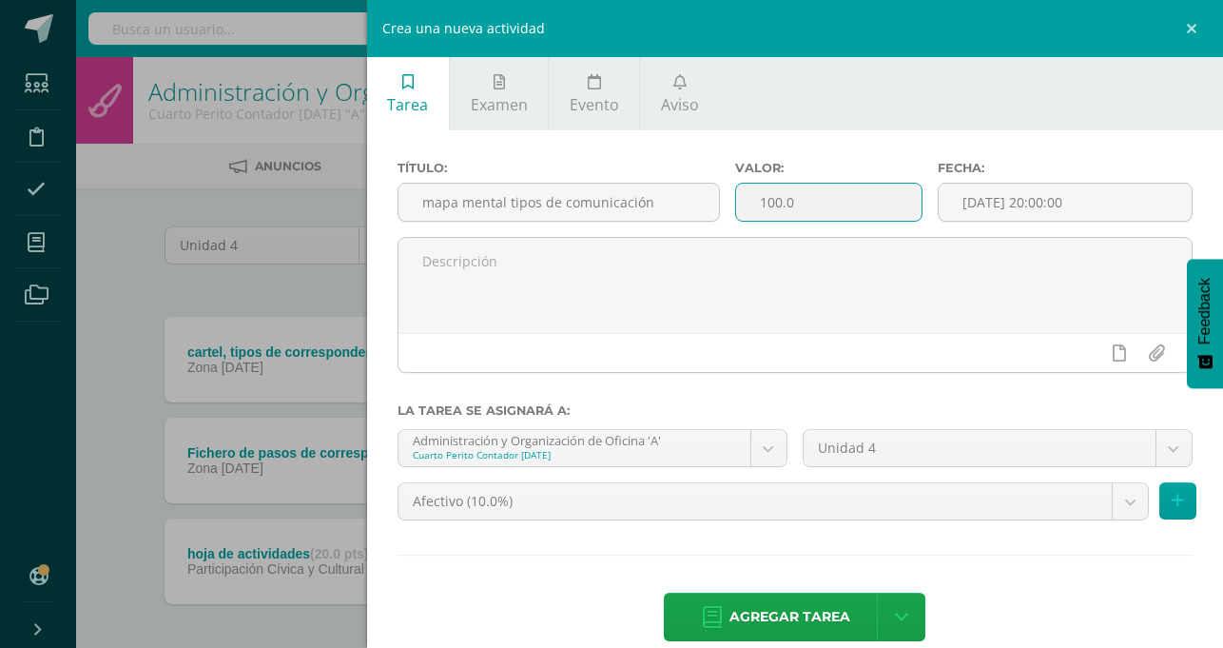
scroll to position [0, 0]
click at [922, 202] on input "100.0" at bounding box center [829, 202] width 186 height 37
type input "15"
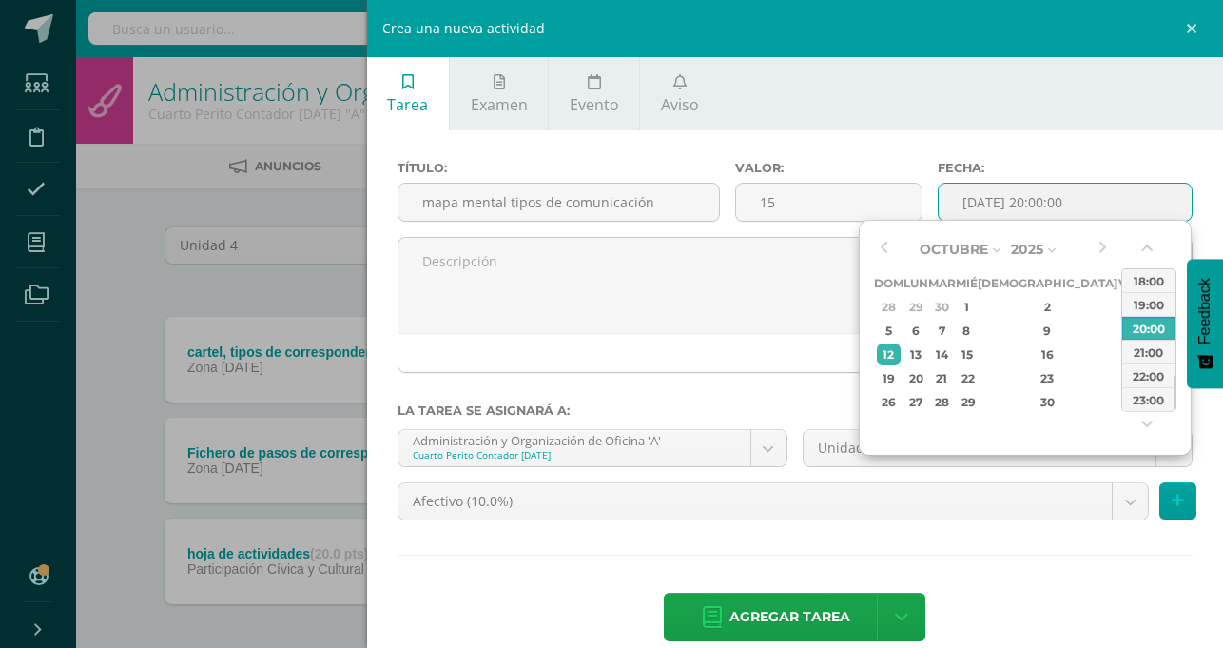
click at [1104, 204] on input "[DATE] 20:00:00" at bounding box center [1065, 202] width 253 height 37
click at [951, 355] on div "14" at bounding box center [942, 354] width 22 height 22
type input "2025-10-14 20:00"
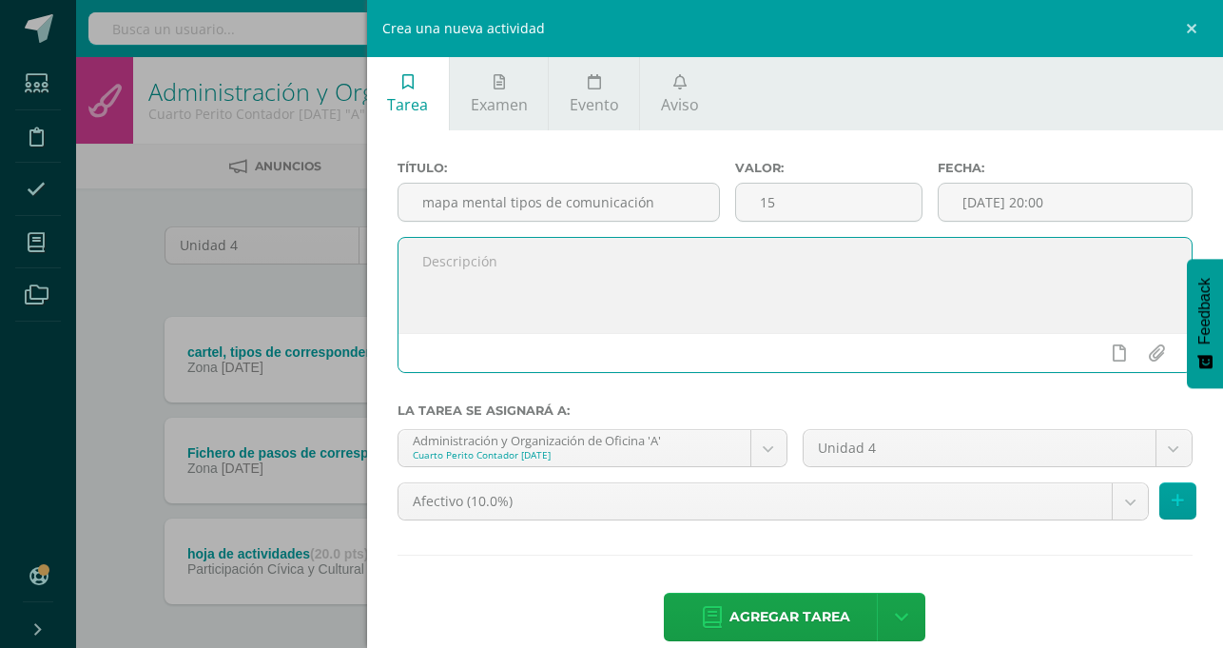
click at [726, 301] on textarea at bounding box center [795, 285] width 793 height 95
click at [856, 264] on textarea "subir fotografia de su mapa" at bounding box center [795, 285] width 793 height 95
type textarea "subir fotografía de su mapa debidamente sellado"
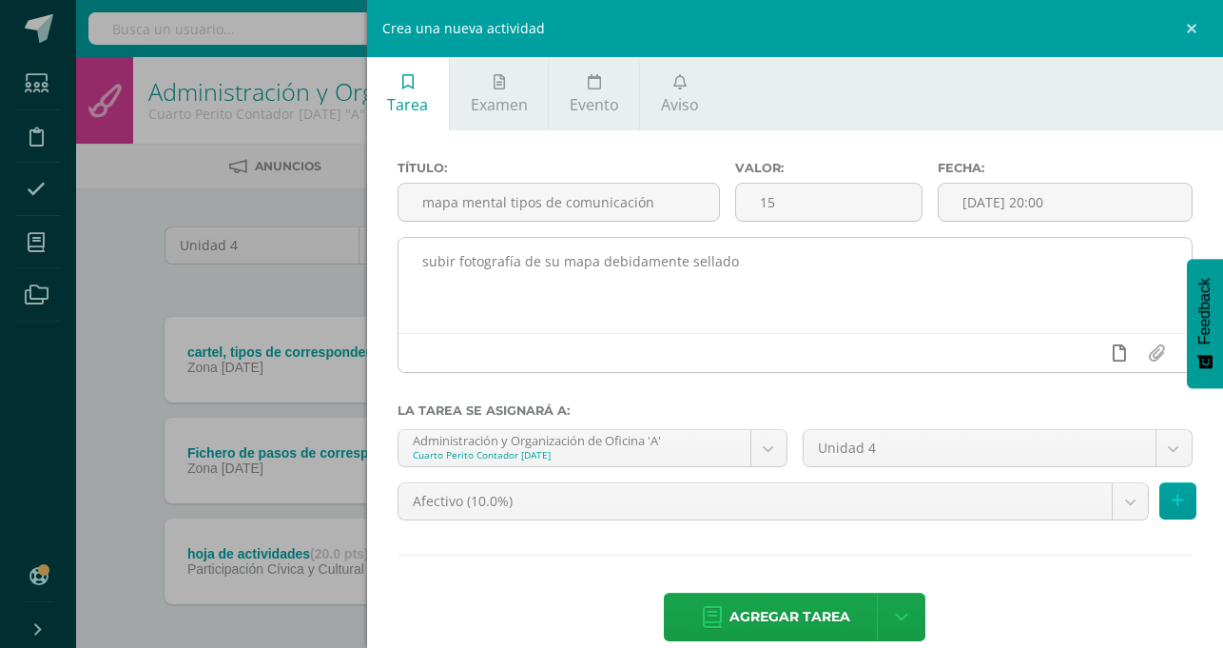
click at [1119, 361] on icon at bounding box center [1119, 352] width 13 height 17
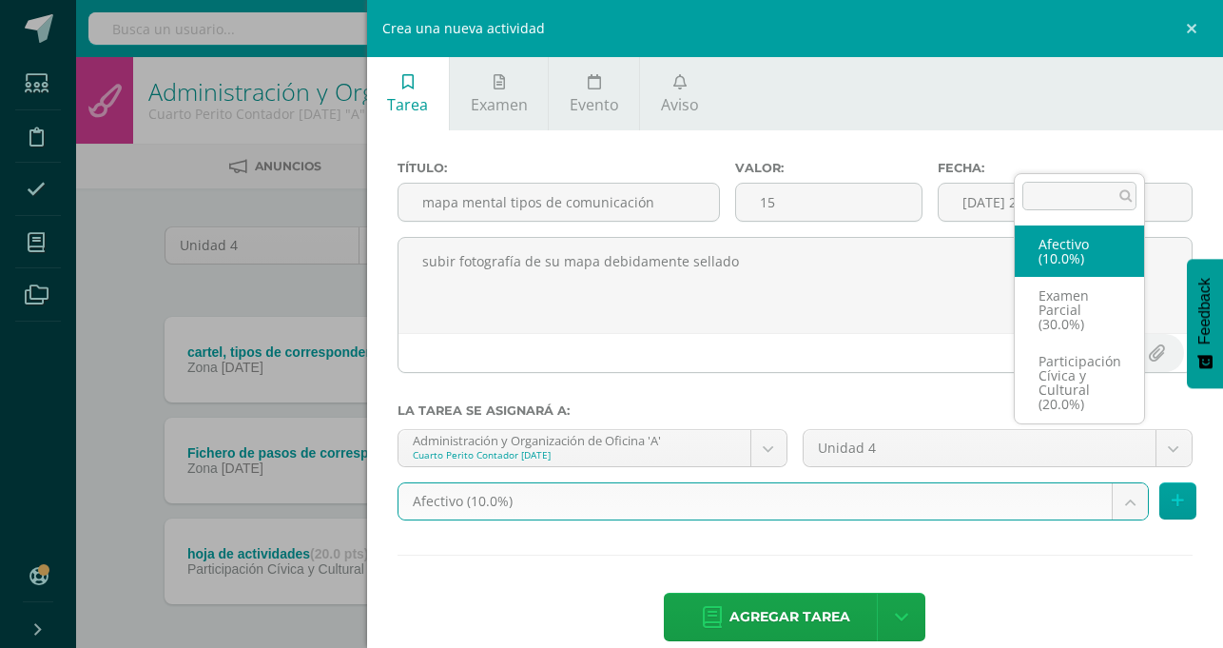
click at [1134, 465] on body "La tarea cartel, tipos de correspondencia fue editada exitosamente. Estudiantes…" at bounding box center [611, 365] width 1223 height 731
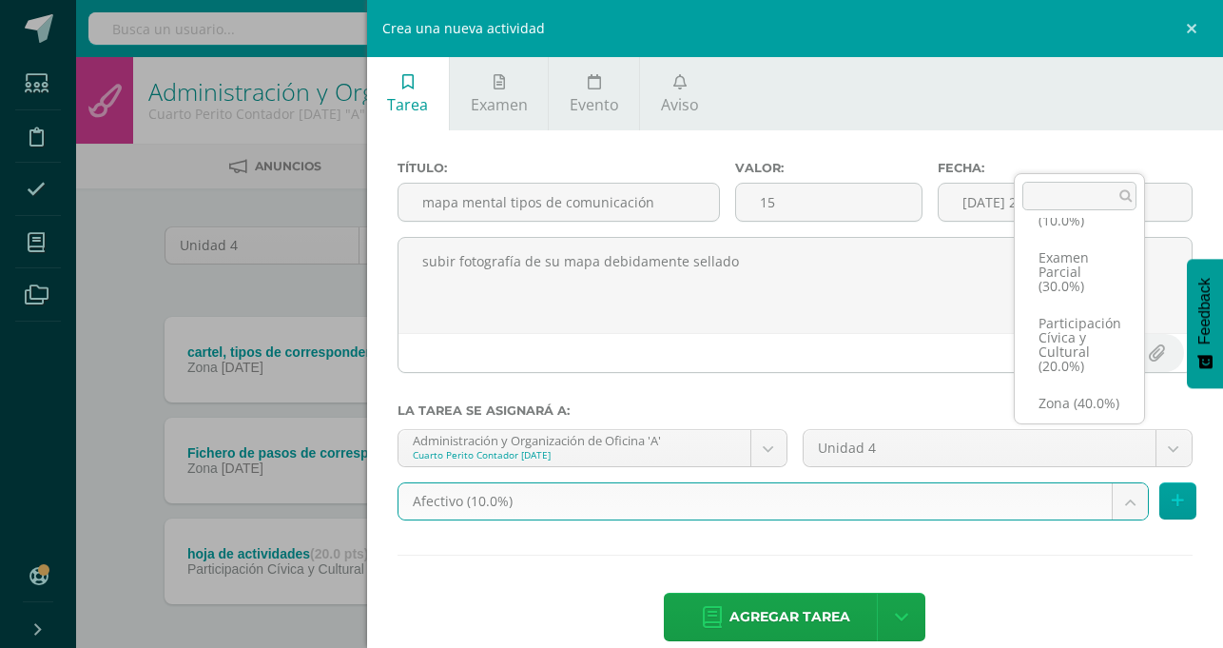
scroll to position [58, 0]
select select "73980"
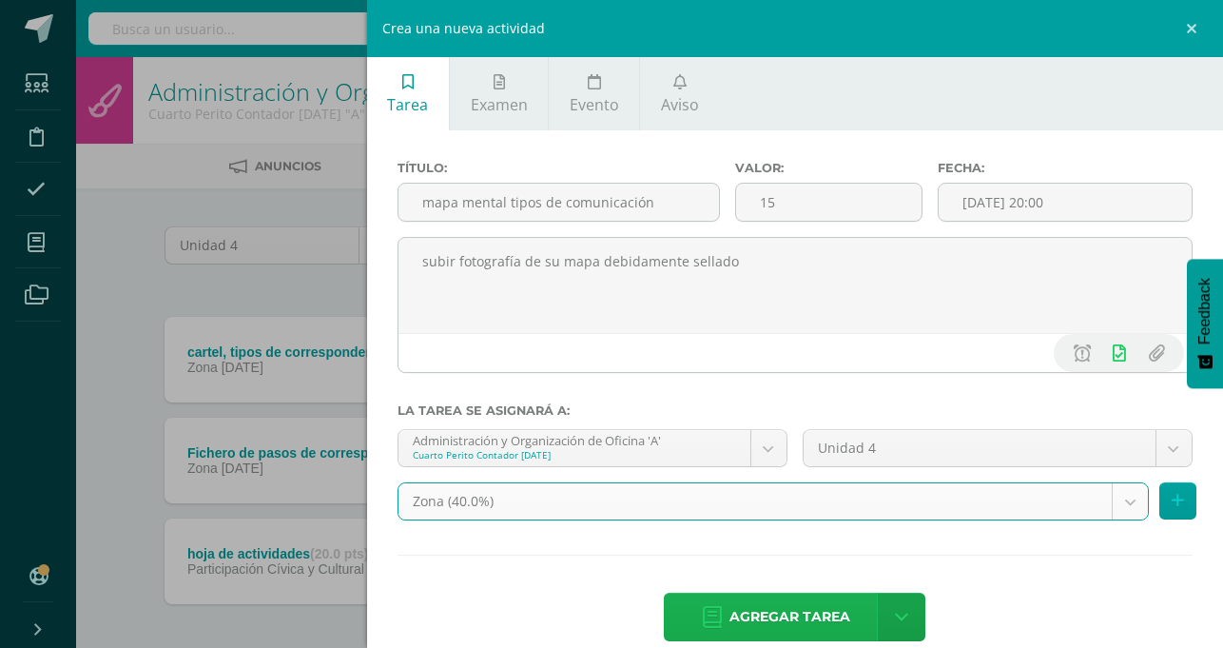
click at [850, 594] on span "Agregar tarea" at bounding box center [790, 617] width 121 height 47
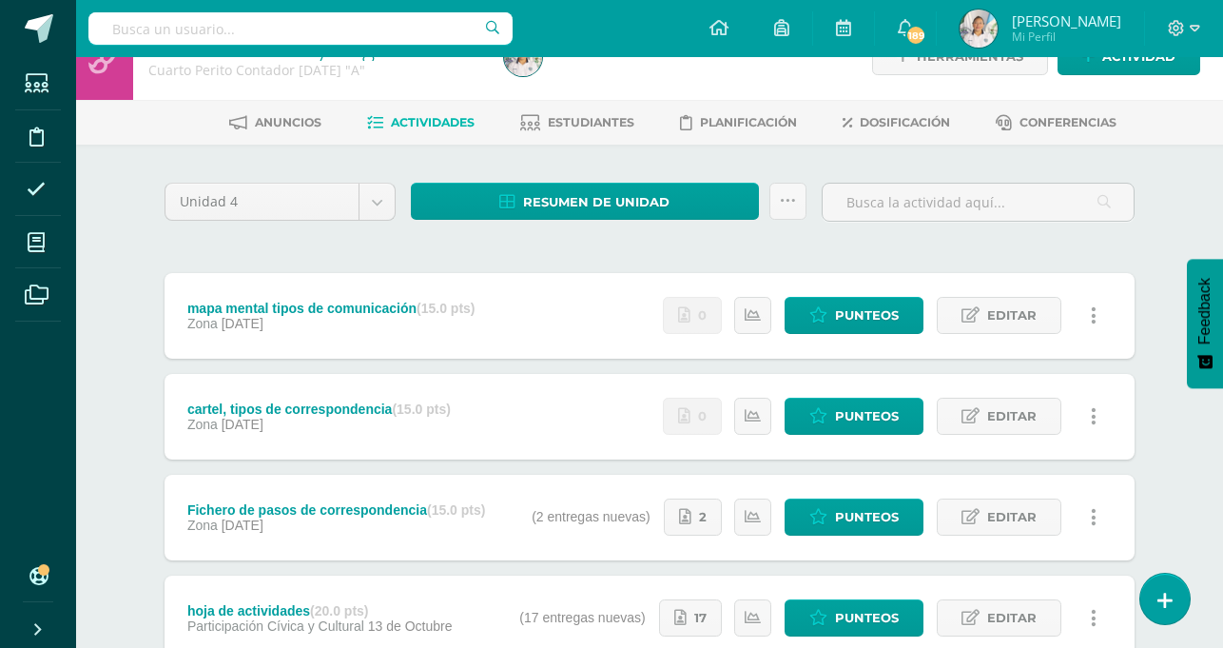
scroll to position [39, 0]
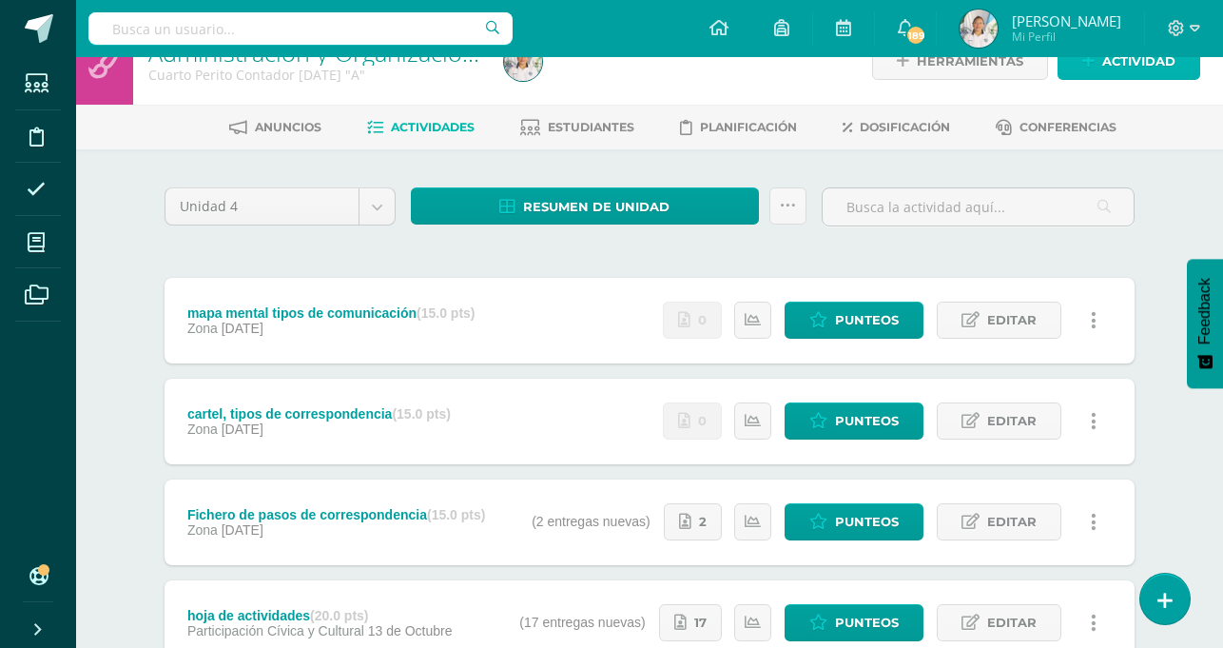
click at [1102, 59] on link "Actividad" at bounding box center [1129, 61] width 143 height 37
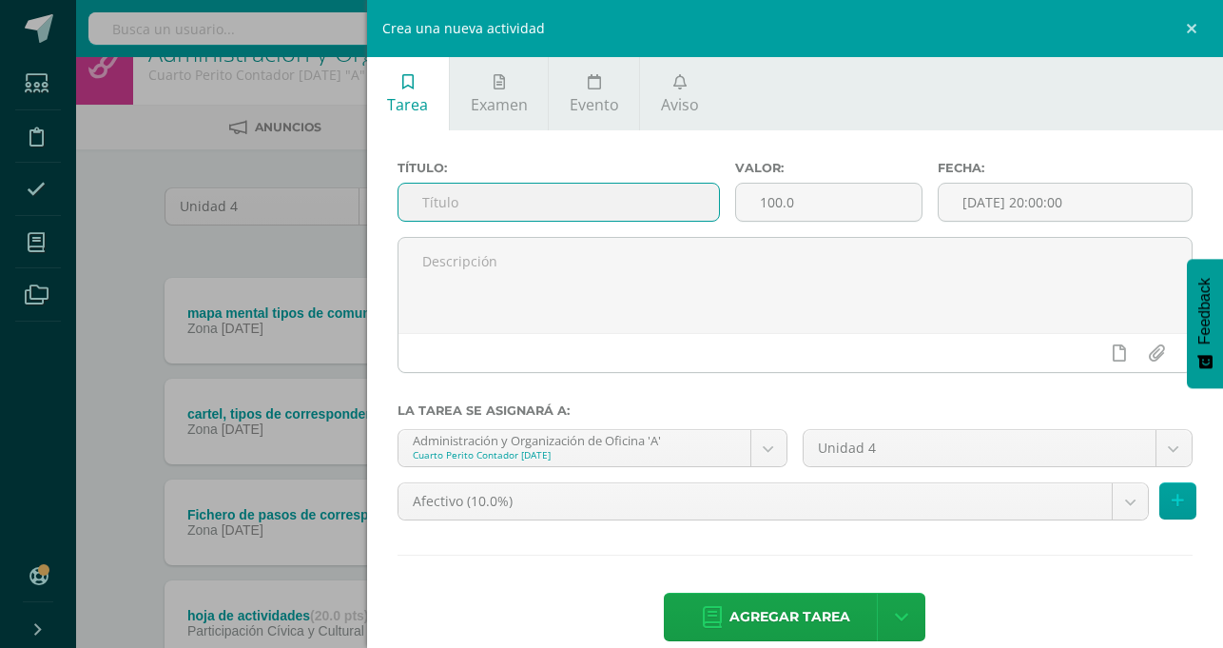
click at [719, 193] on input "text" at bounding box center [559, 202] width 321 height 37
type input "Exposición de"
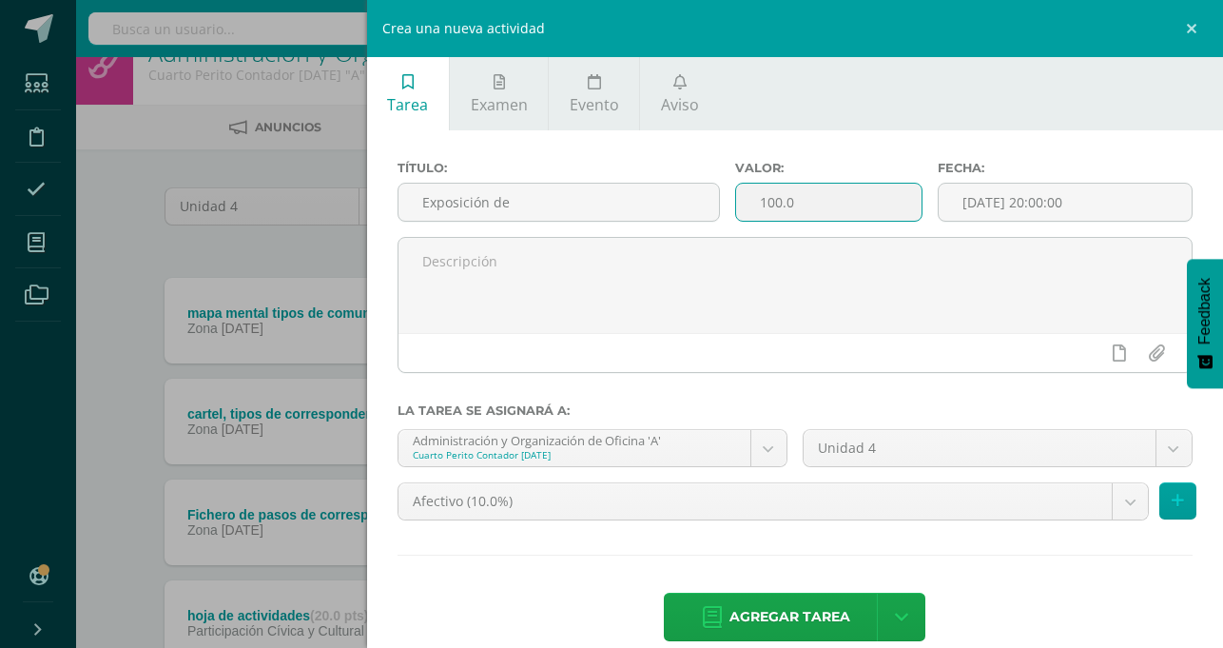
click at [922, 208] on input "100.0" at bounding box center [829, 202] width 186 height 37
type input "1"
click at [719, 205] on input "Exposición de" at bounding box center [559, 202] width 321 height 37
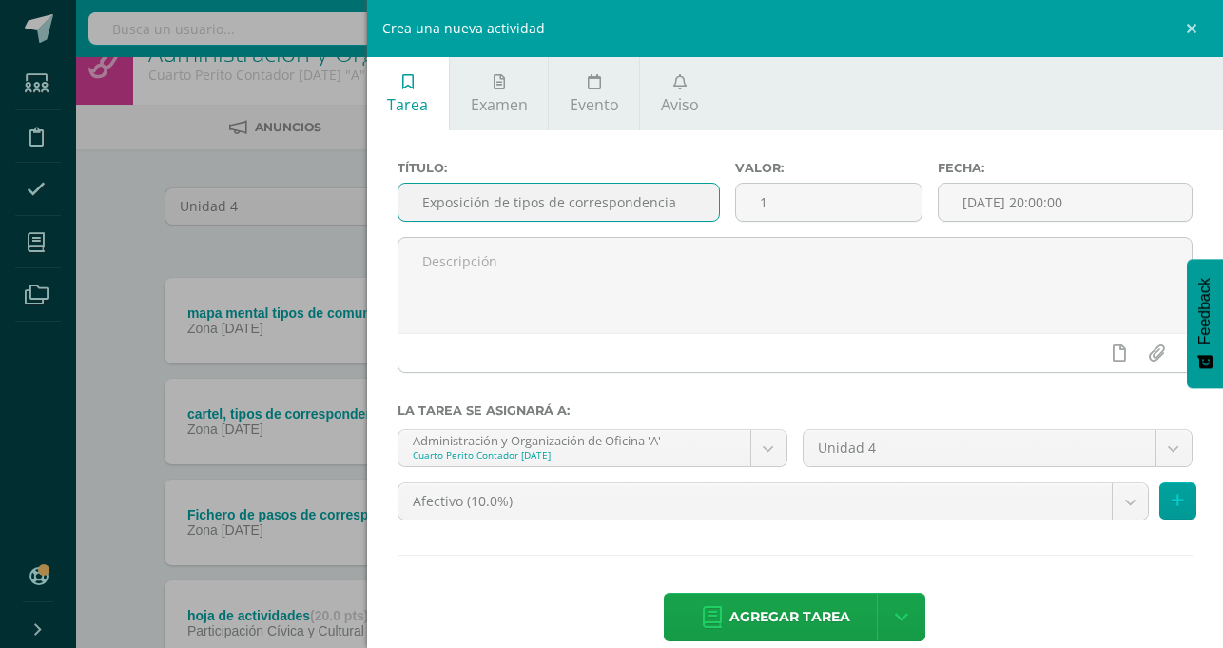
scroll to position [0, 74]
type input "Exposición de tipos de correspondencia"
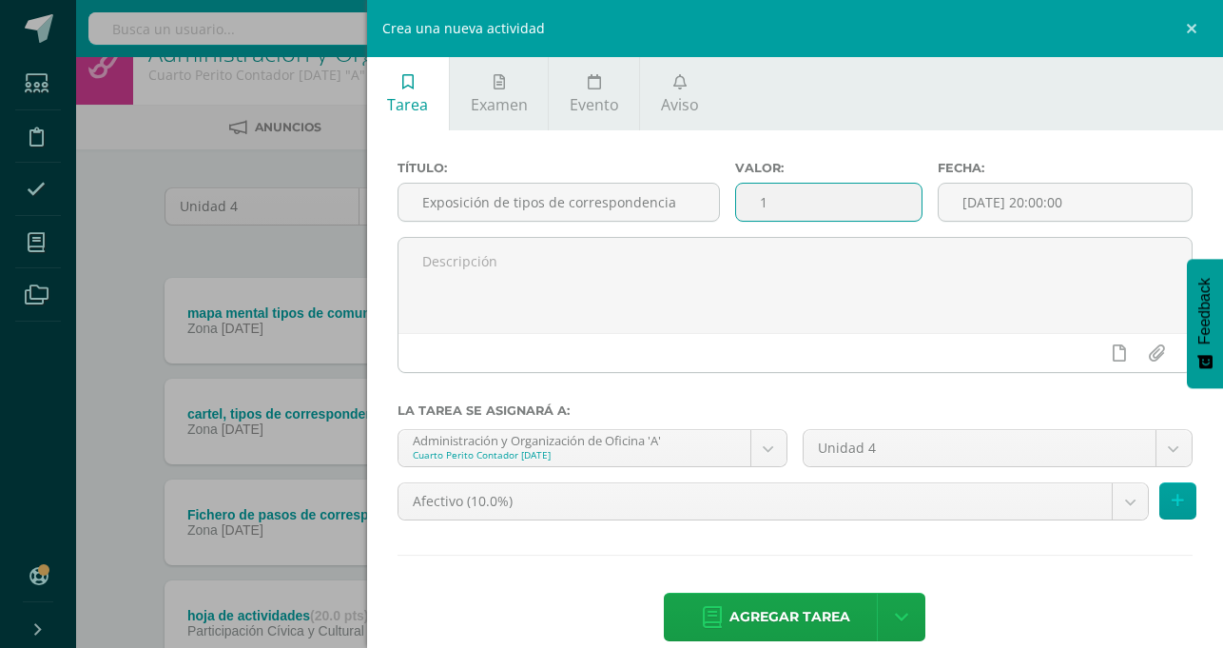
click at [922, 194] on input "1" at bounding box center [829, 202] width 186 height 37
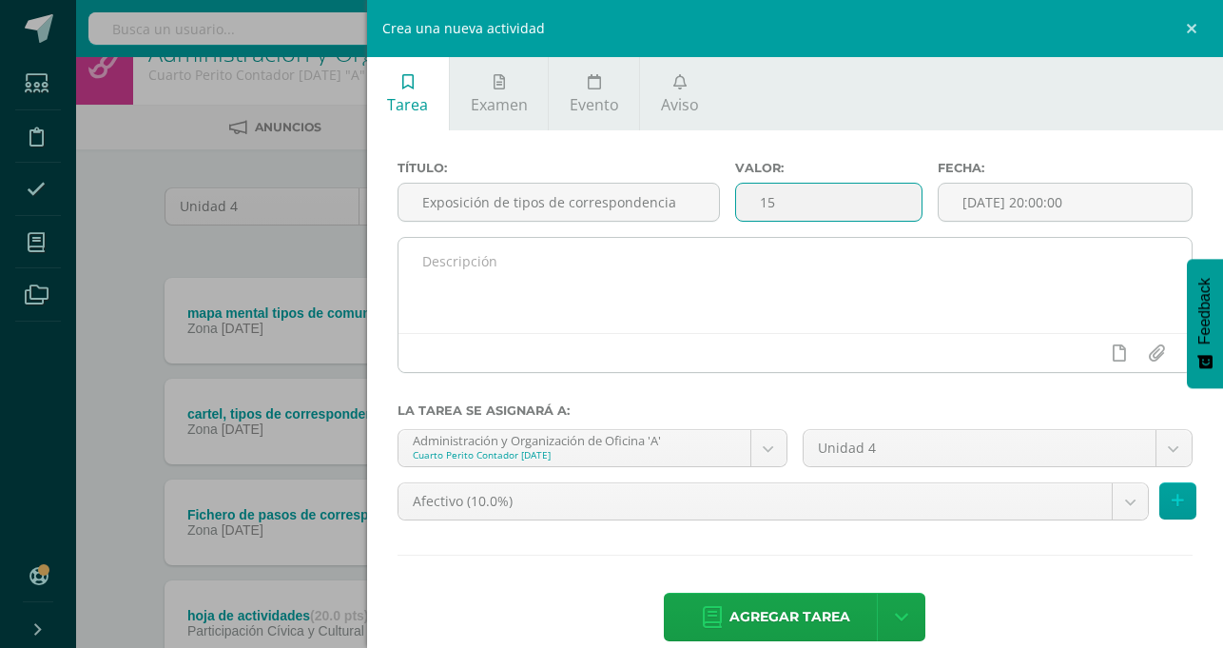
type input "15"
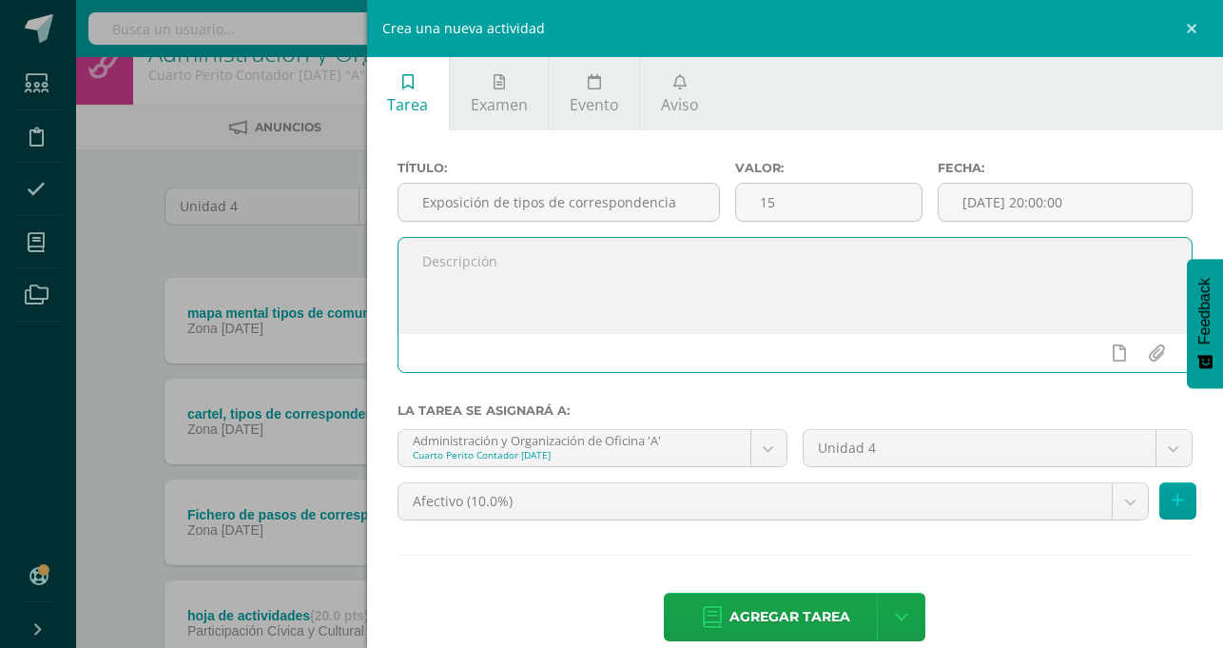
click at [837, 281] on textarea at bounding box center [795, 285] width 793 height 95
click at [764, 273] on textarea at bounding box center [795, 285] width 793 height 95
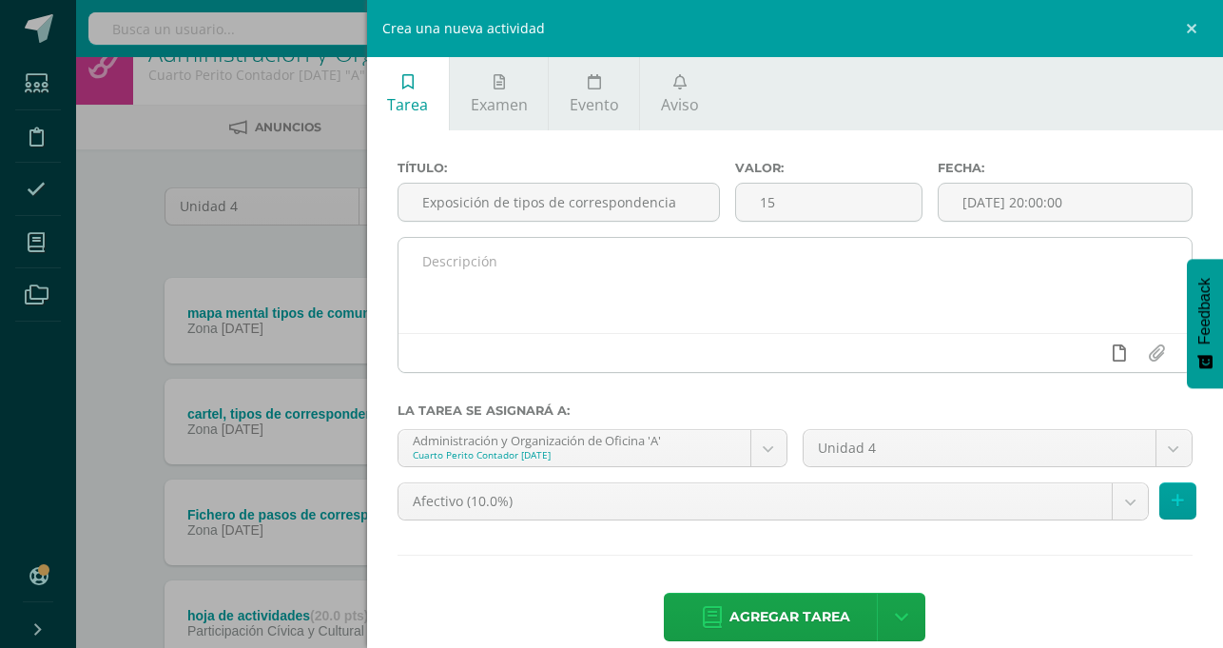
click at [1104, 350] on link at bounding box center [1119, 353] width 37 height 36
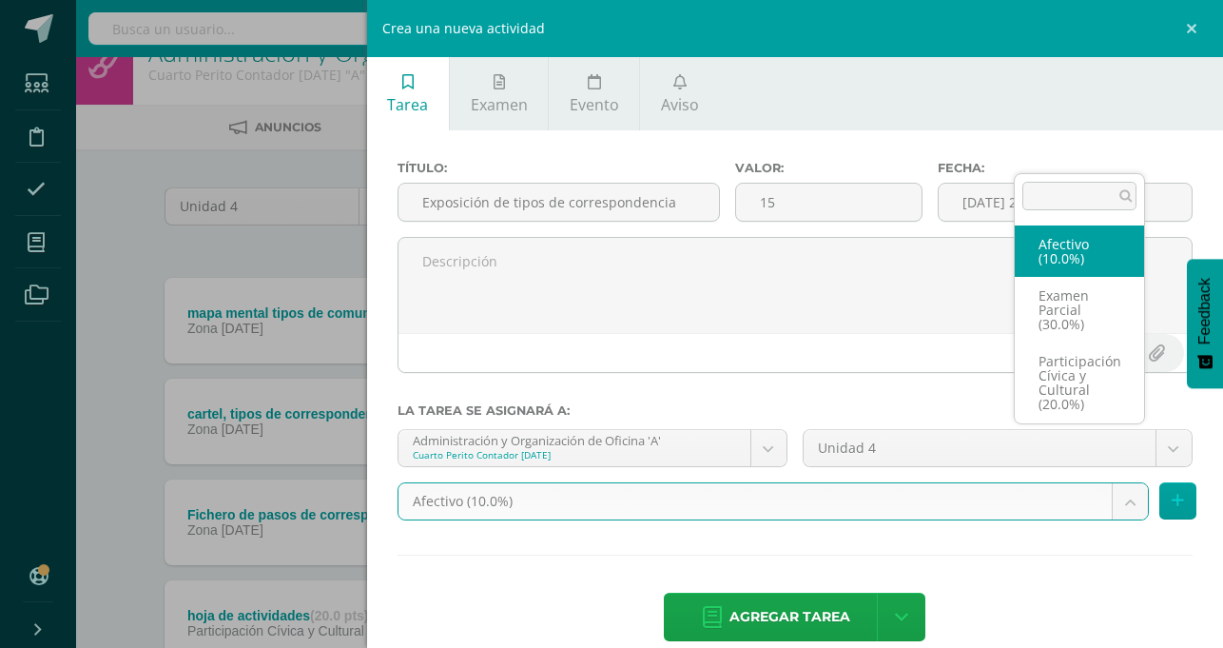
click at [1126, 442] on body "Tarea asignada exitosamente Estudiantes Disciplina Asistencia Mis cursos Archiv…" at bounding box center [611, 376] width 1223 height 831
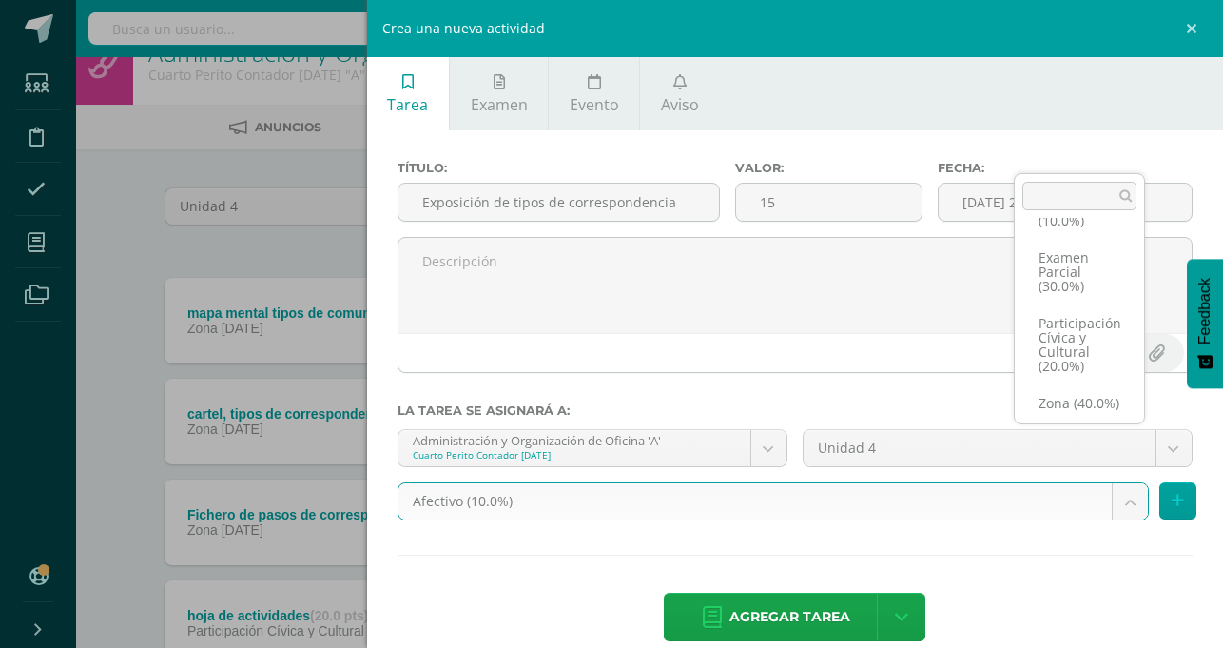
scroll to position [50, 0]
select select "73980"
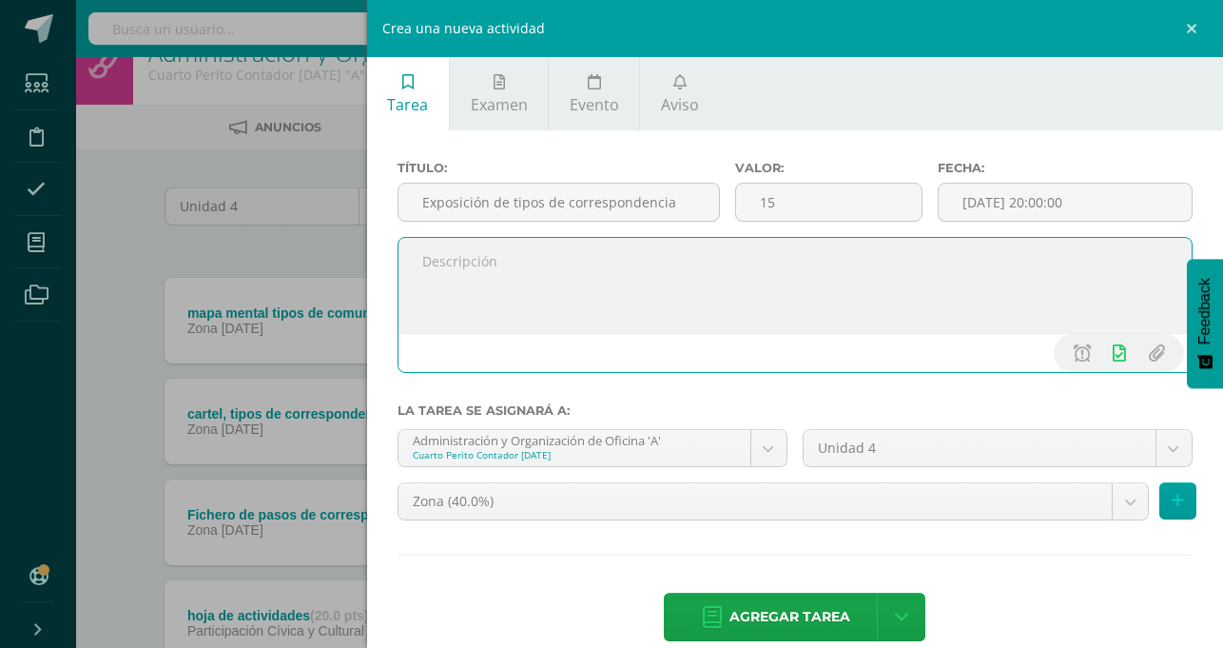
click at [781, 282] on textarea at bounding box center [795, 285] width 793 height 95
type textarea "n"
type textarea "l"
type textarea "su maestra colocara la nota"
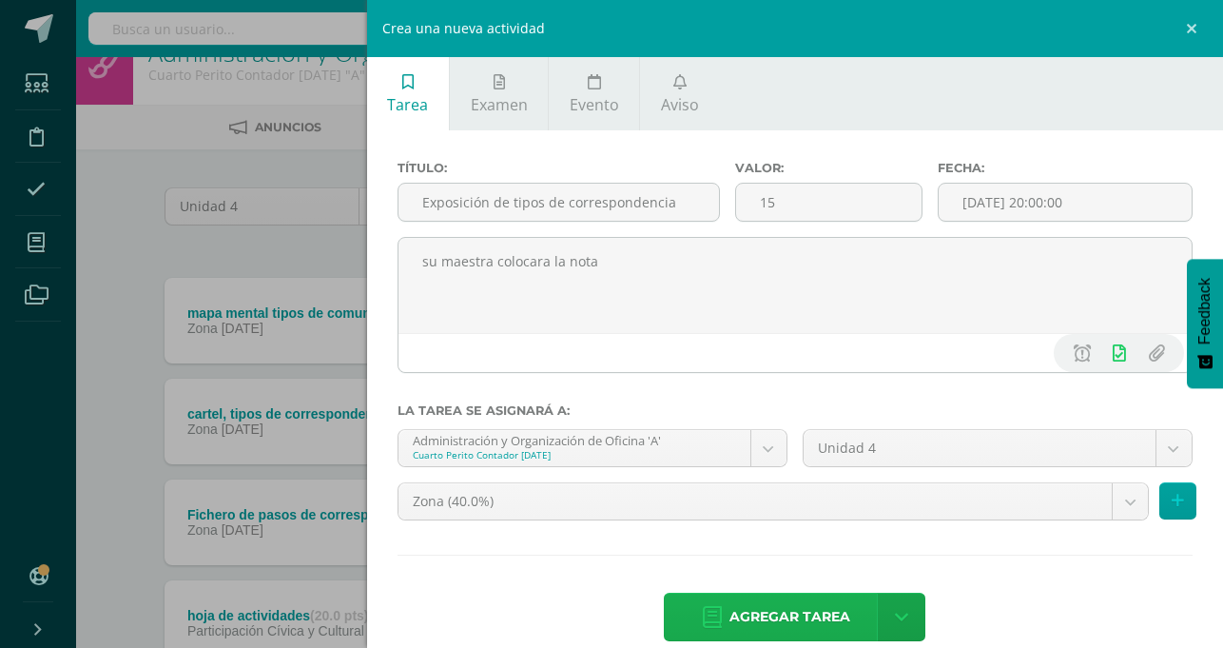
click at [850, 594] on span "Agregar tarea" at bounding box center [790, 617] width 121 height 47
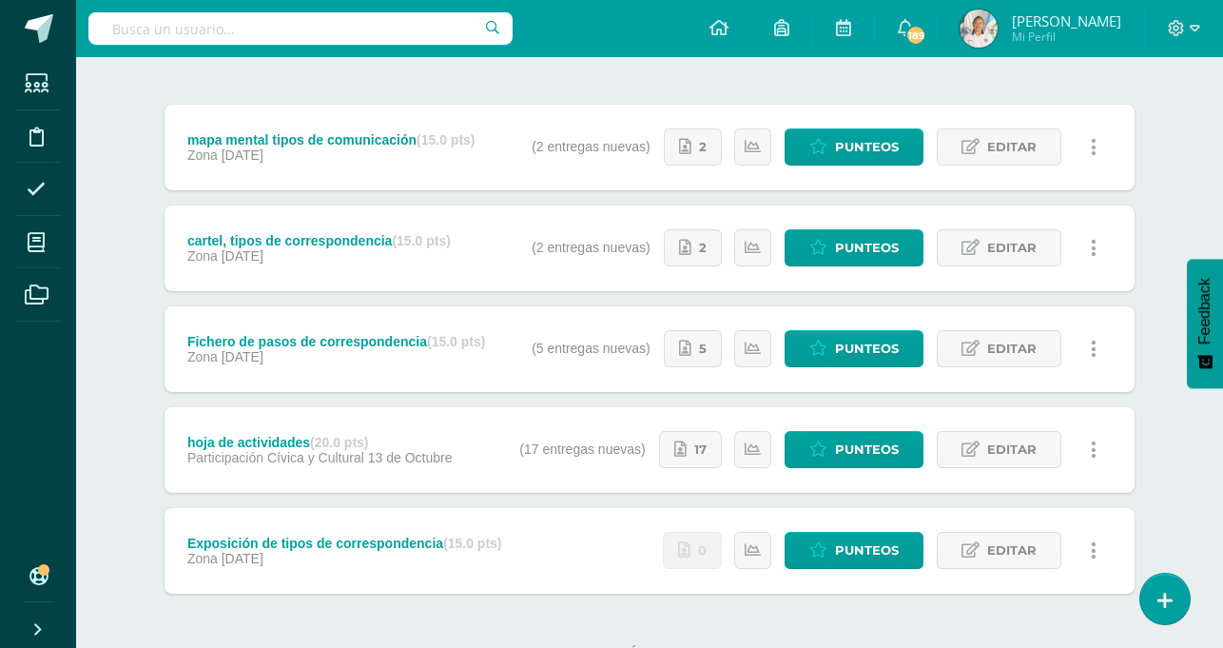
scroll to position [226, 0]
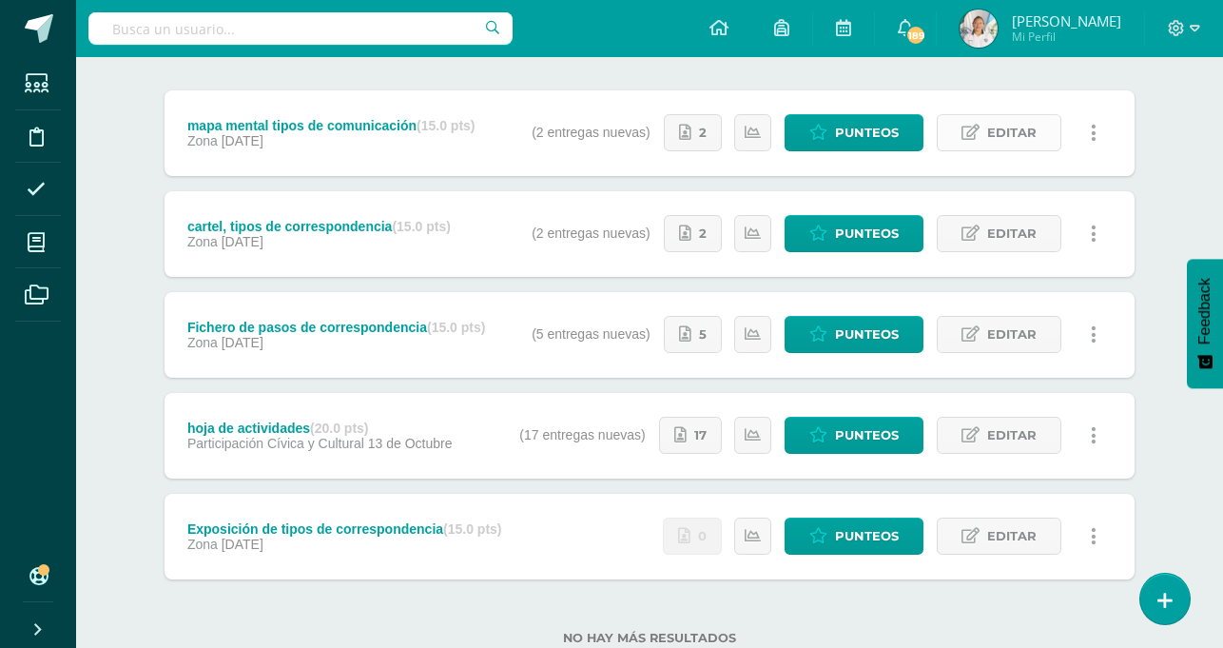
click at [981, 123] on link "Editar" at bounding box center [999, 132] width 125 height 37
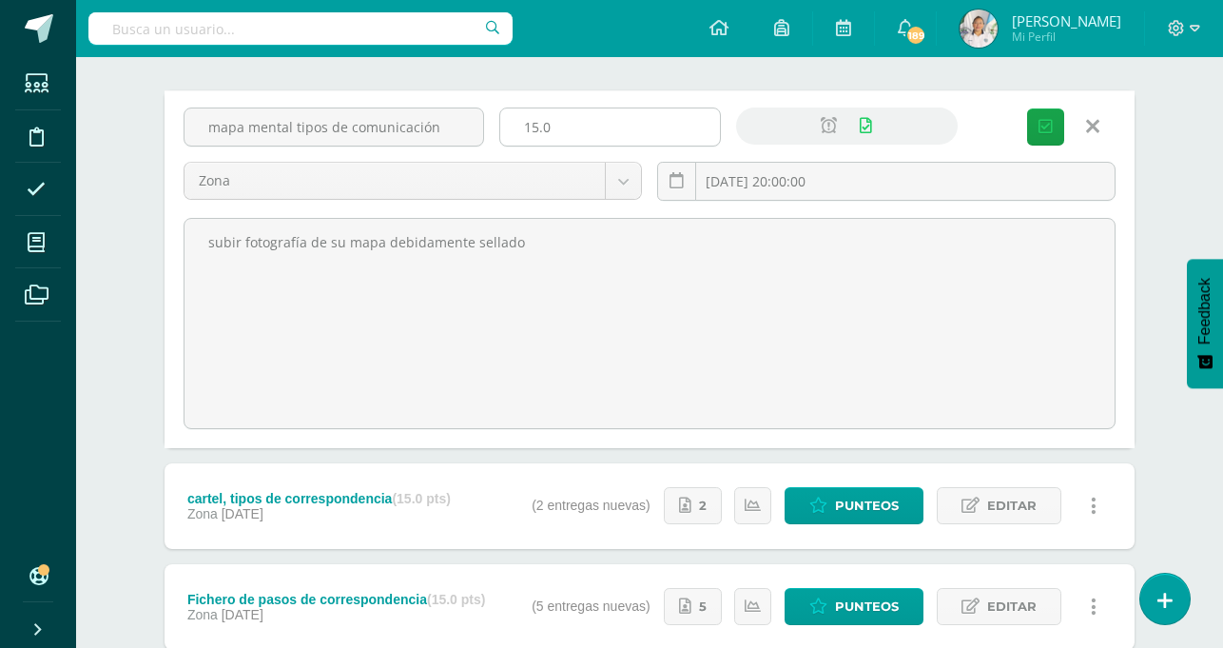
click at [565, 125] on input "15.0" at bounding box center [610, 126] width 220 height 37
type input "10"
click at [1027, 128] on button "Guardar" at bounding box center [1045, 126] width 37 height 37
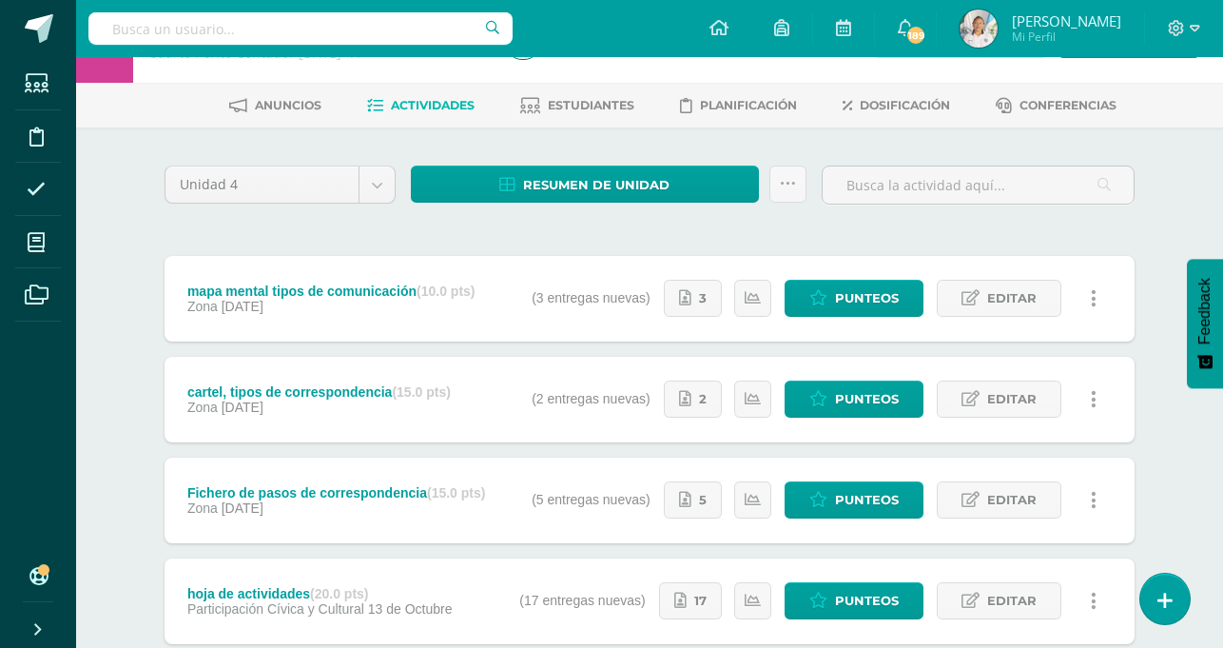
scroll to position [67, 0]
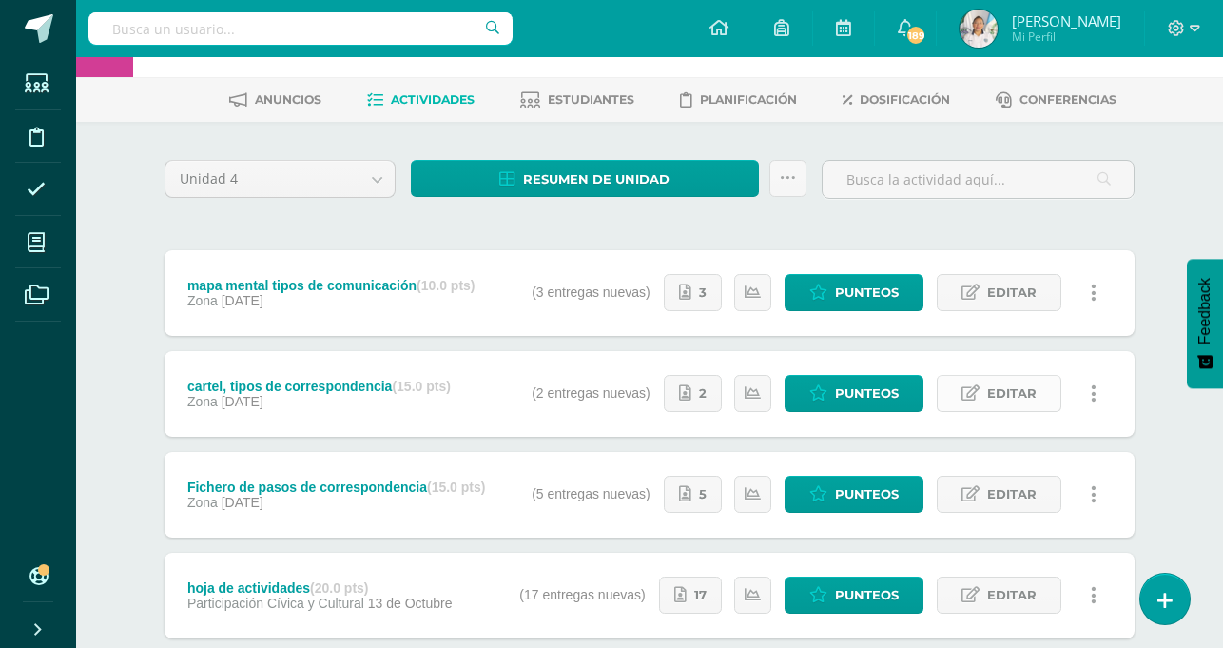
click at [962, 400] on link "Editar" at bounding box center [999, 393] width 125 height 37
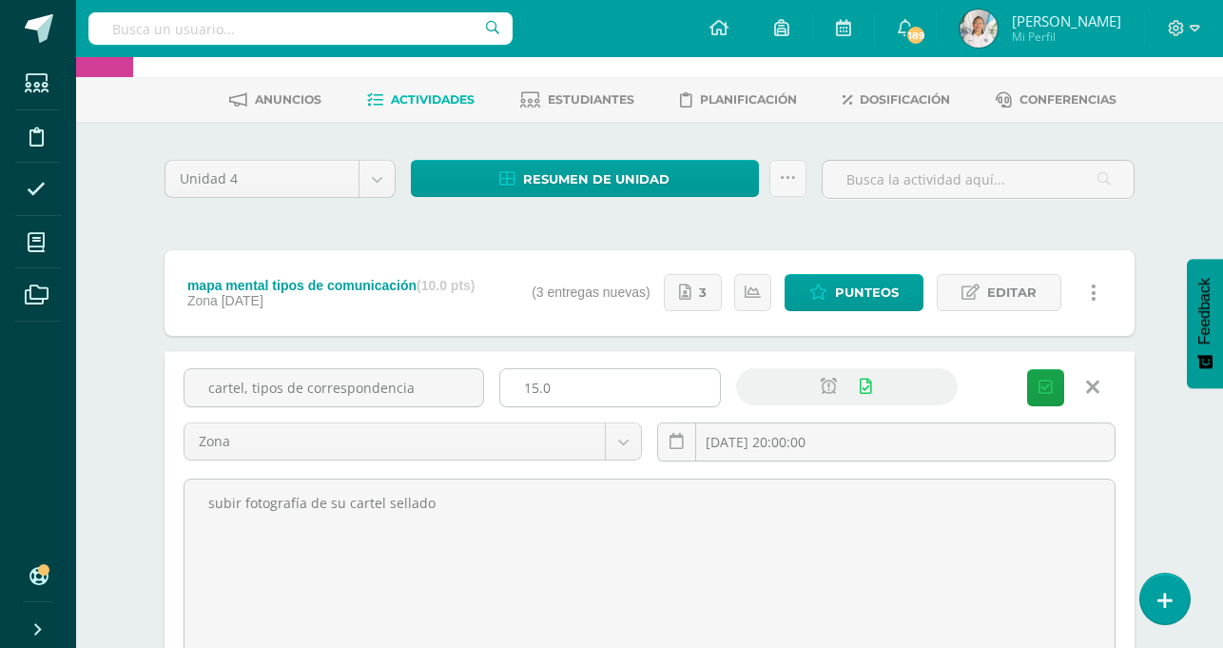
click at [557, 396] on input "15.0" at bounding box center [610, 387] width 220 height 37
type input "10"
click at [0, 0] on span "Guardar" at bounding box center [0, 0] width 0 height 0
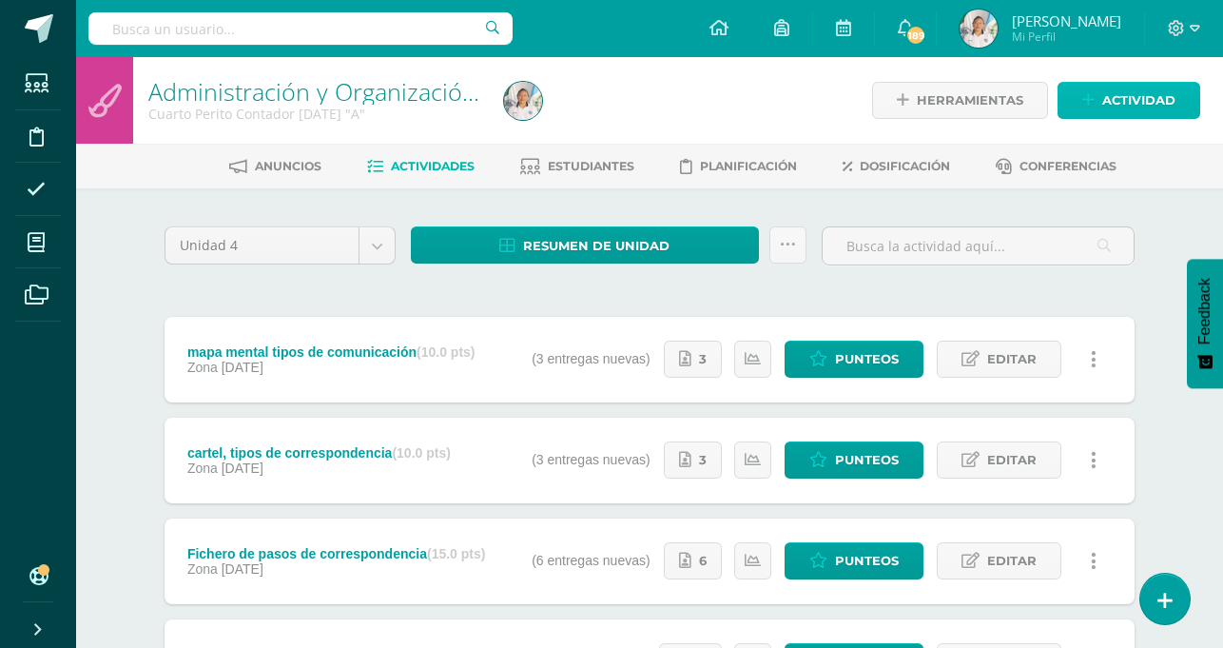
click at [1099, 97] on link "Actividad" at bounding box center [1129, 100] width 143 height 37
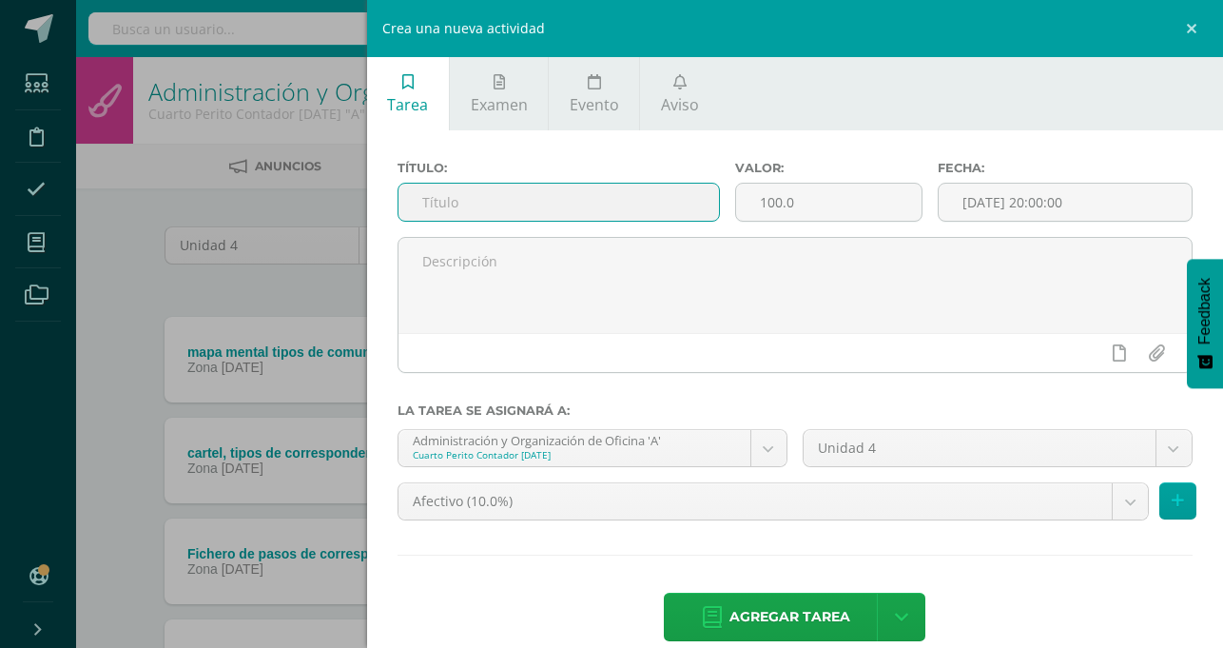
click at [719, 201] on input "text" at bounding box center [559, 202] width 321 height 37
type input "evaluación"
click at [922, 205] on input "100.0" at bounding box center [829, 202] width 186 height 37
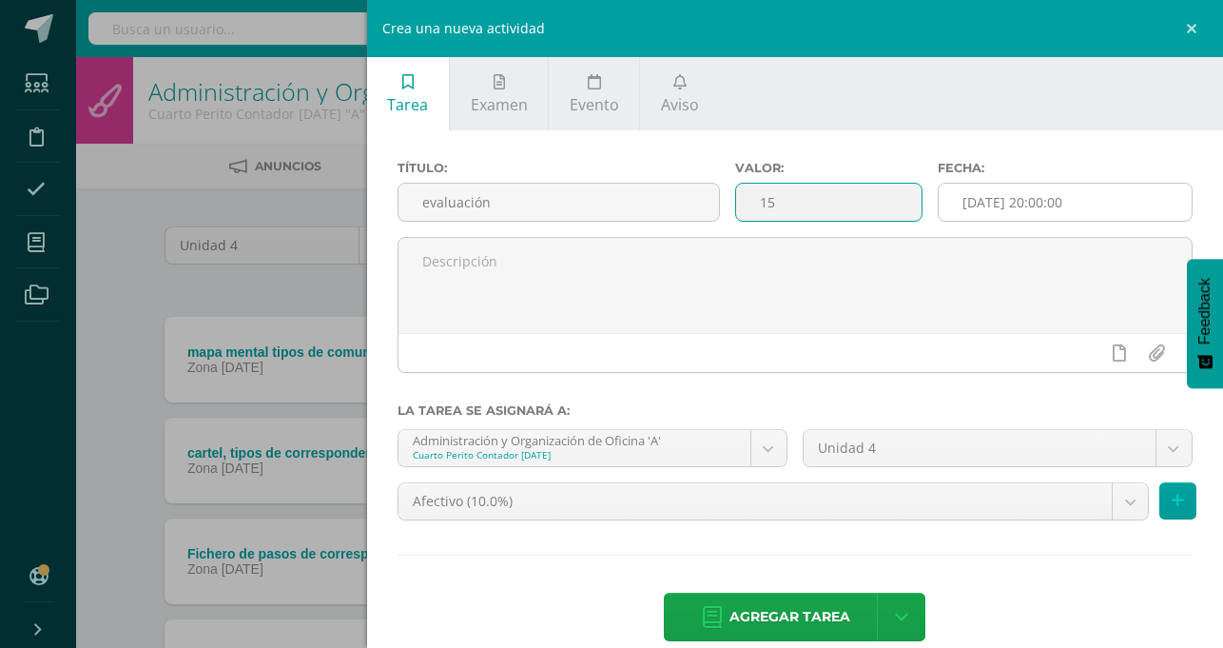
type input "15"
click at [1101, 204] on input "[DATE] 20:00:00" at bounding box center [1065, 202] width 253 height 37
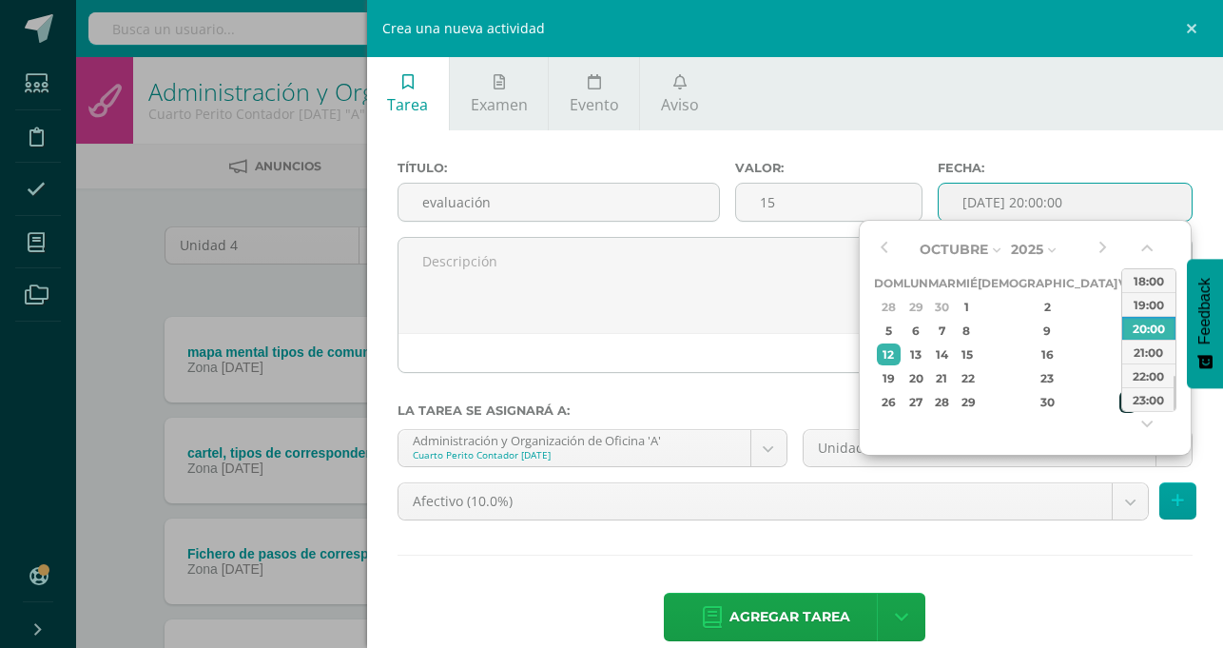
click at [1120, 401] on div "31" at bounding box center [1128, 402] width 17 height 22
type input "2025-10-31 20:00"
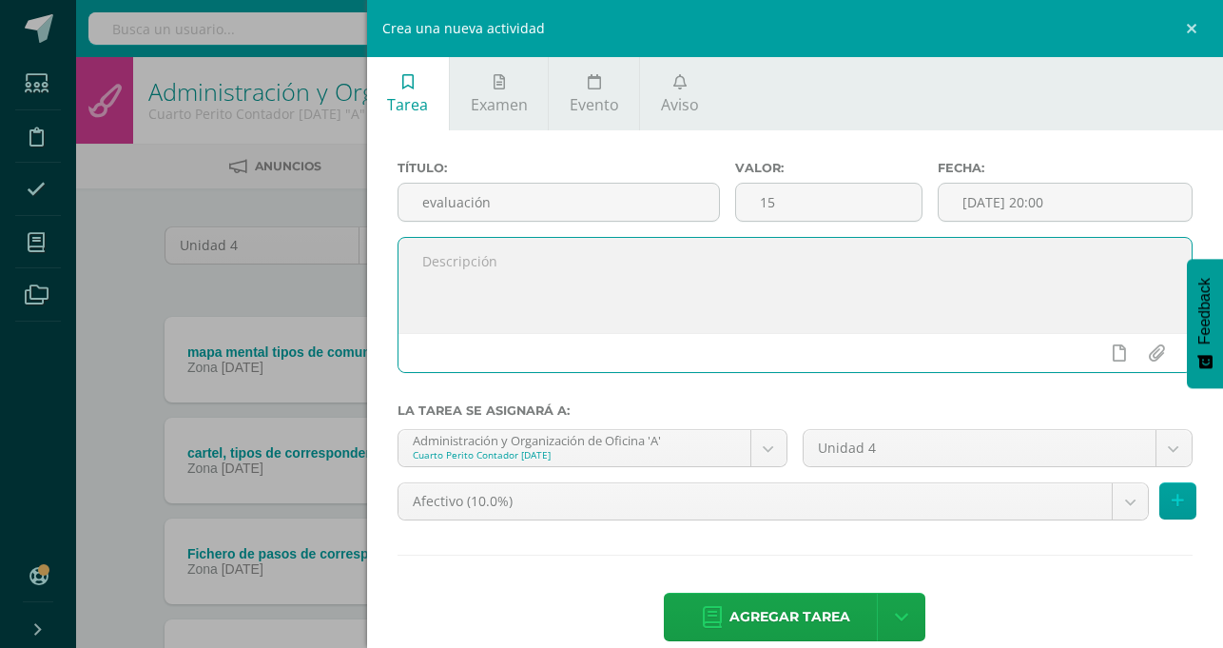
click at [789, 309] on textarea at bounding box center [795, 285] width 793 height 95
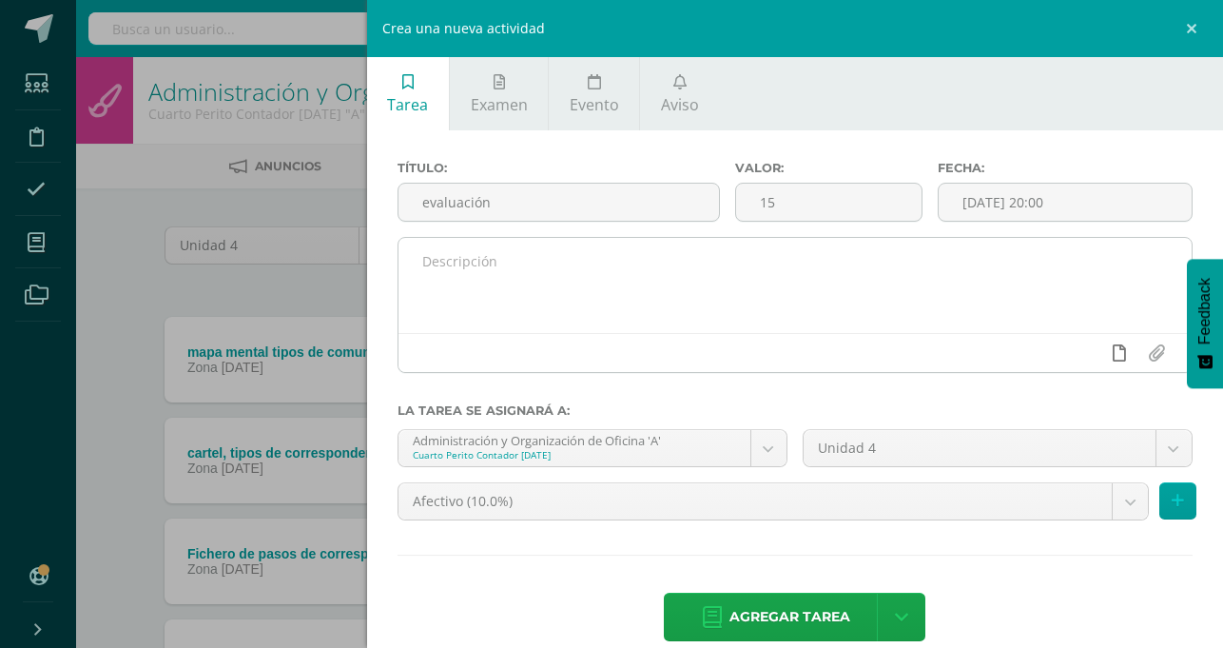
click at [1116, 346] on icon at bounding box center [1119, 352] width 13 height 17
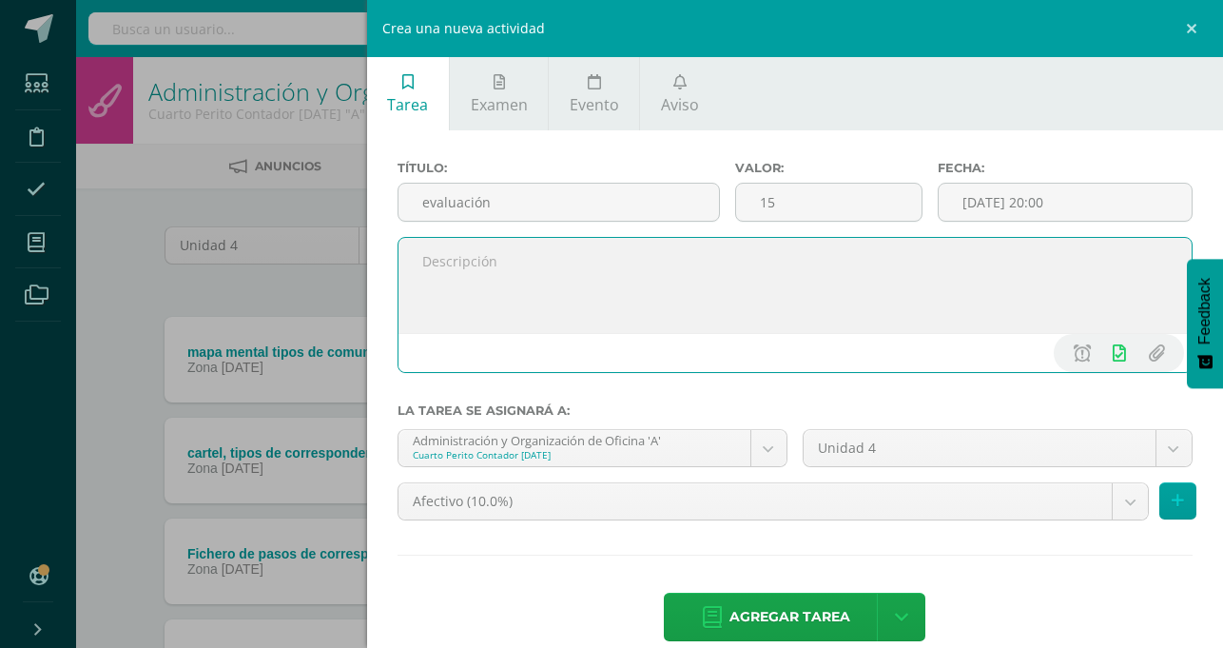
click at [752, 261] on textarea at bounding box center [795, 285] width 793 height 95
click at [857, 294] on textarea "Proyecto" at bounding box center [795, 285] width 793 height 95
type textarea "Proyecto"
click at [722, 607] on icon at bounding box center [712, 617] width 19 height 21
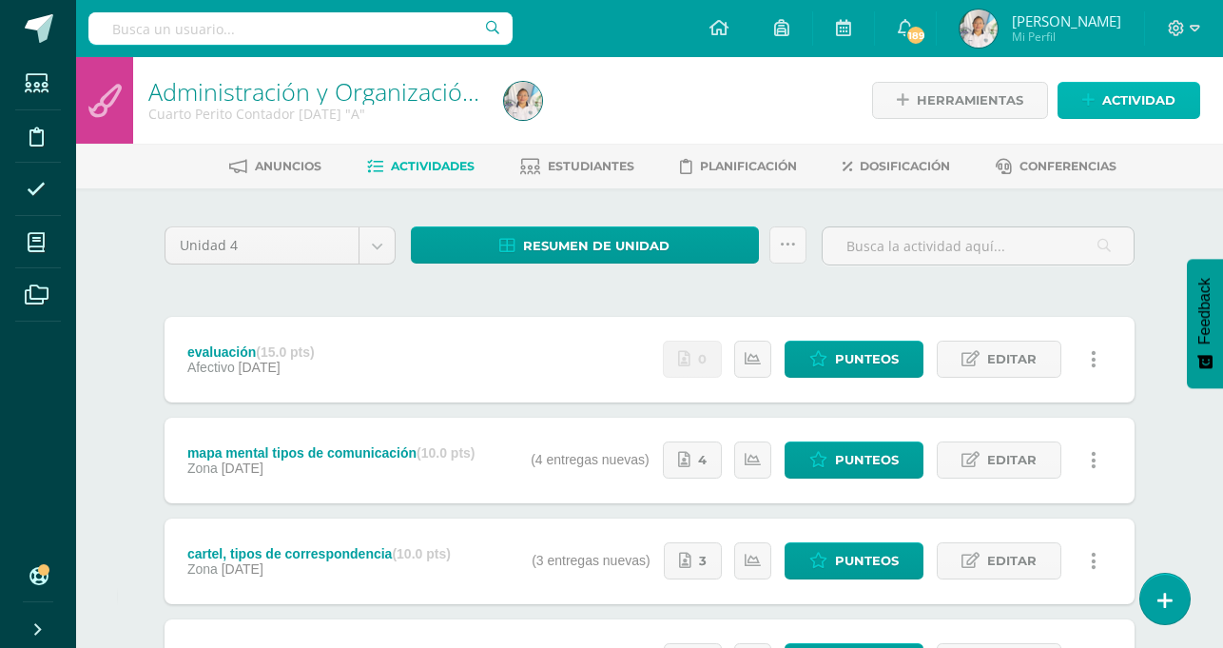
click at [1151, 100] on span "Actividad" at bounding box center [1139, 100] width 73 height 35
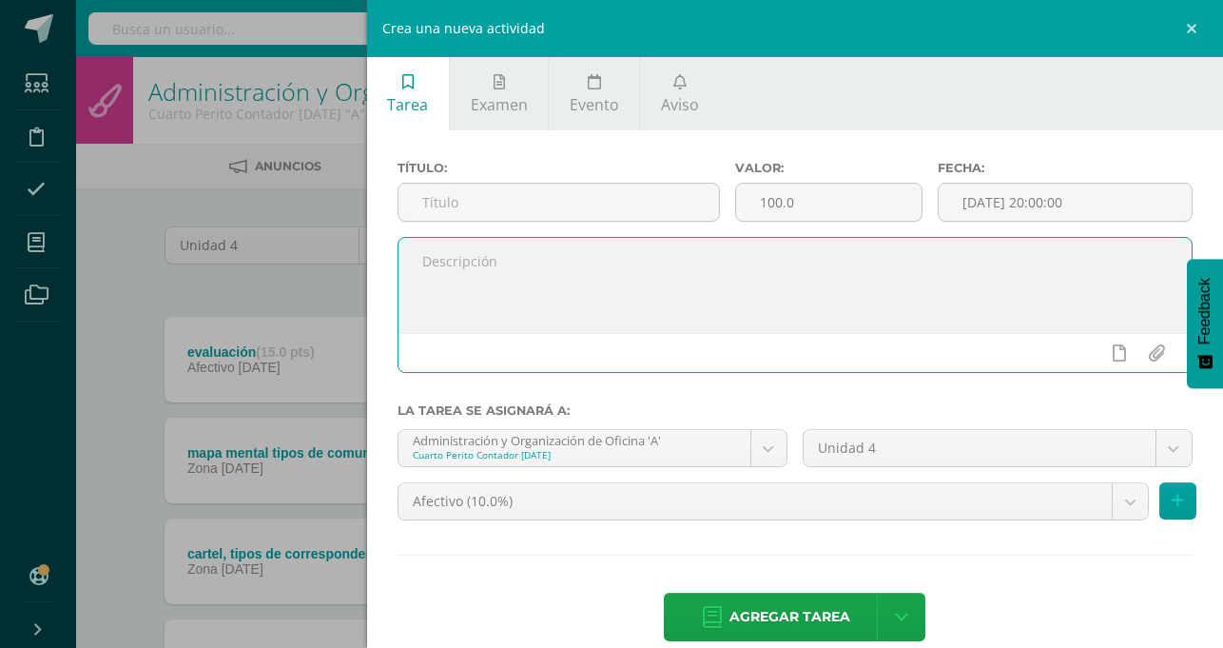
click at [817, 280] on textarea at bounding box center [795, 285] width 793 height 95
click at [528, 340] on div "Crea una nueva actividad Tarea Examen Evento Aviso Título: Valor: 100.0 Fecha: …" at bounding box center [611, 324] width 1223 height 648
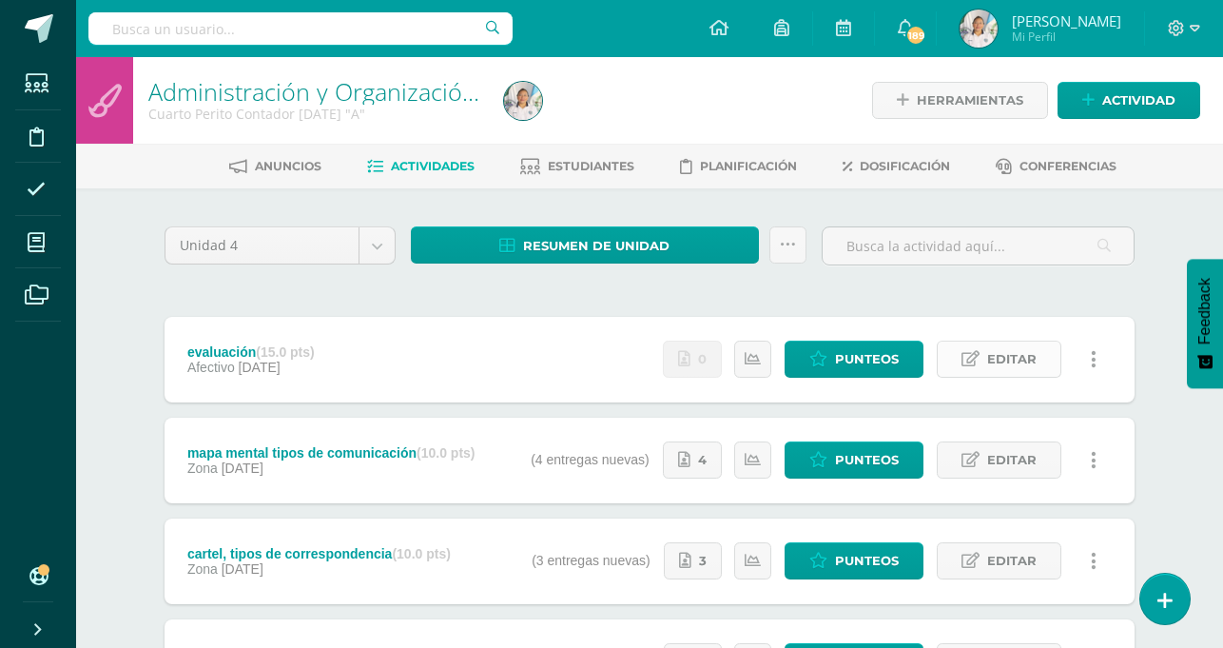
click at [991, 362] on span "Editar" at bounding box center [1011, 359] width 49 height 35
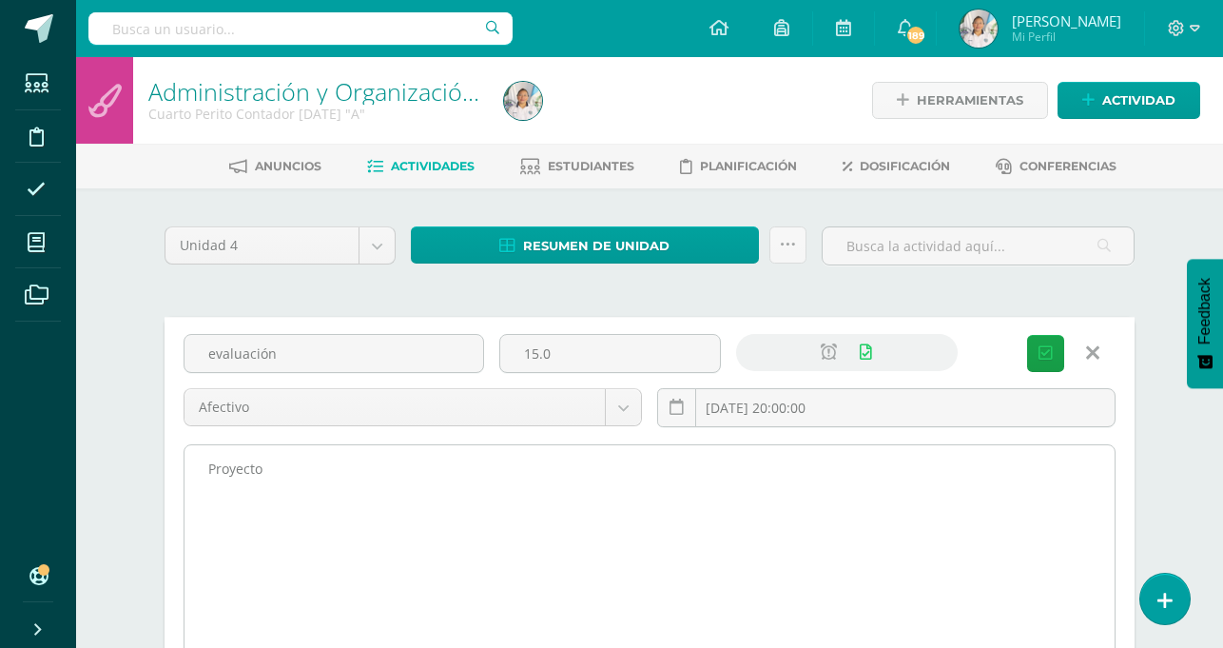
click at [485, 513] on textarea "Proyecto" at bounding box center [650, 549] width 930 height 209
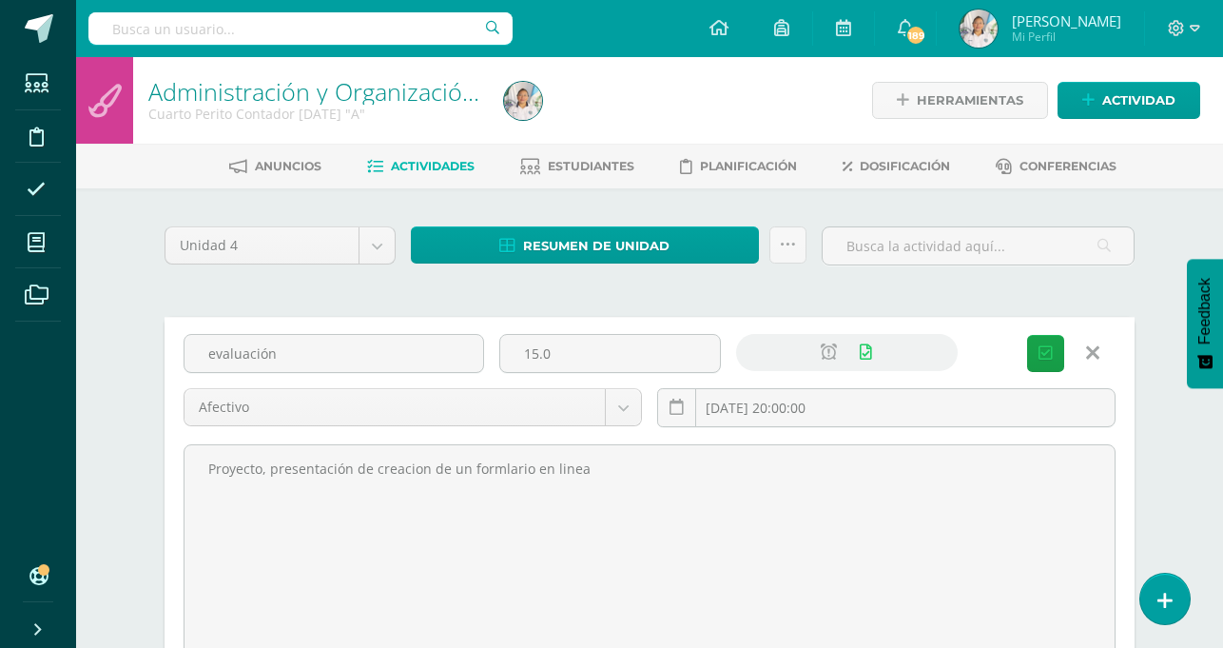
drag, startPoint x: 311, startPoint y: 471, endPoint x: 390, endPoint y: 114, distance: 365.4
click at [390, 114] on div "Cuarto Perito Contador [DATE] "A"" at bounding box center [314, 114] width 333 height 18
type textarea "Proyecto, presentación de creación de un formulario en linea"
click at [1027, 353] on button "Guardar" at bounding box center [1045, 353] width 37 height 37
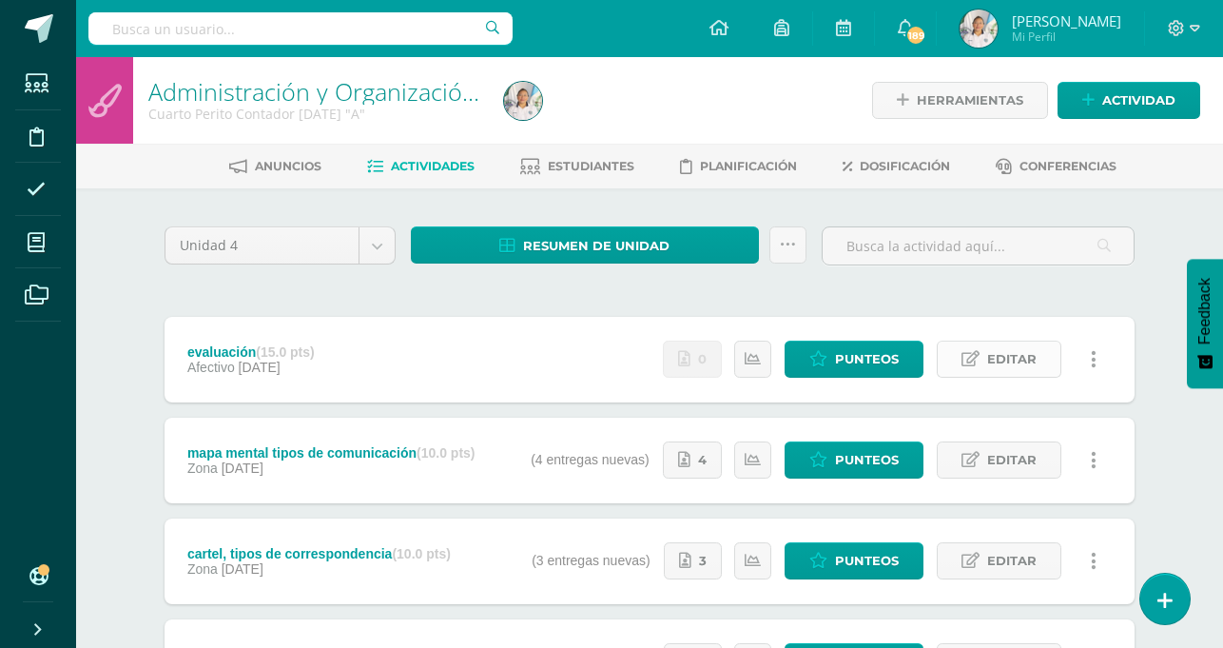
click at [1007, 366] on span "Editar" at bounding box center [1011, 359] width 49 height 35
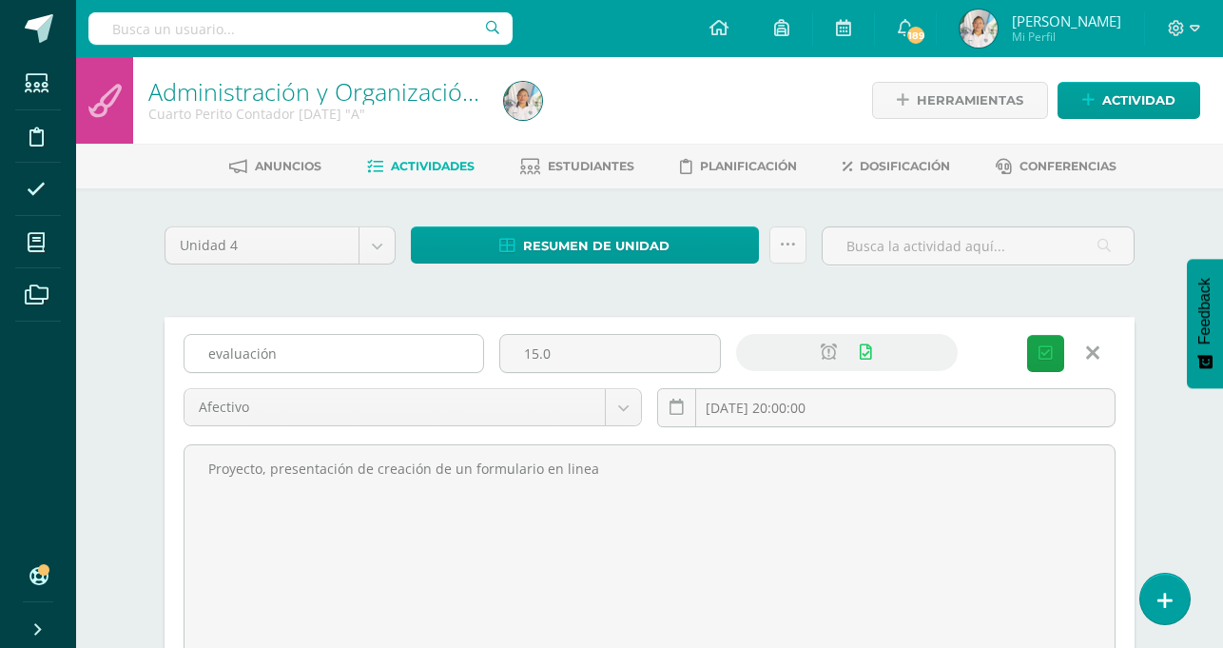
click at [299, 360] on input "evaluación" at bounding box center [334, 353] width 299 height 37
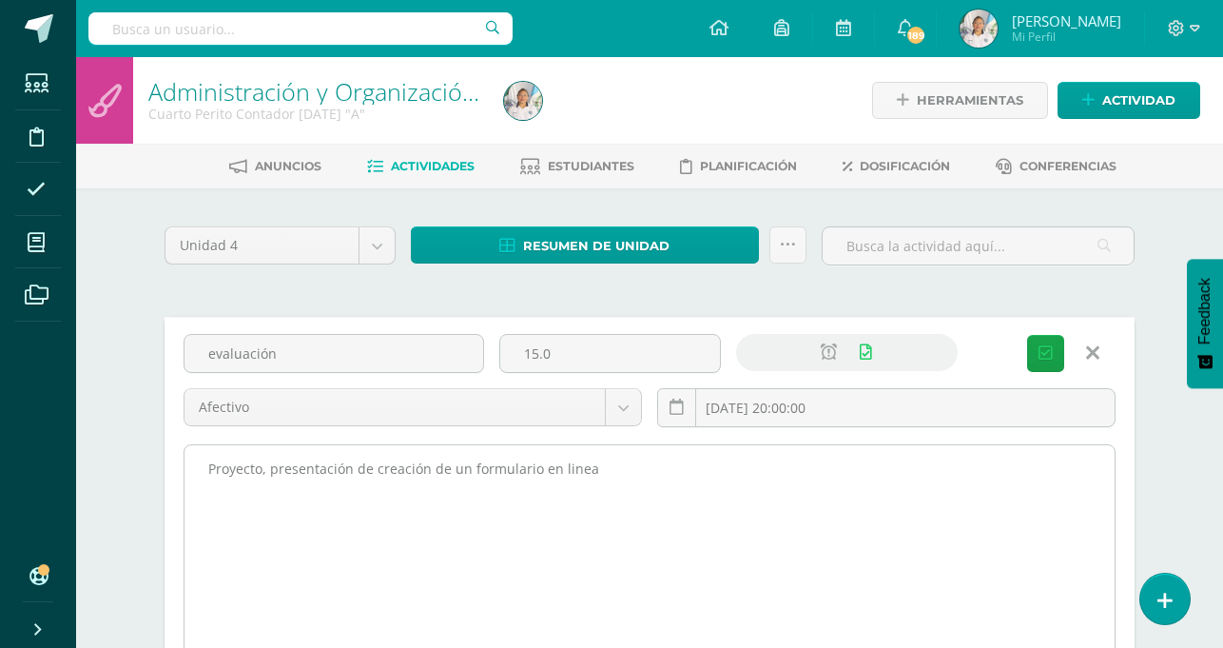
click at [267, 500] on textarea "Proyecto, presentación de creación de un formulario en linea" at bounding box center [650, 549] width 930 height 209
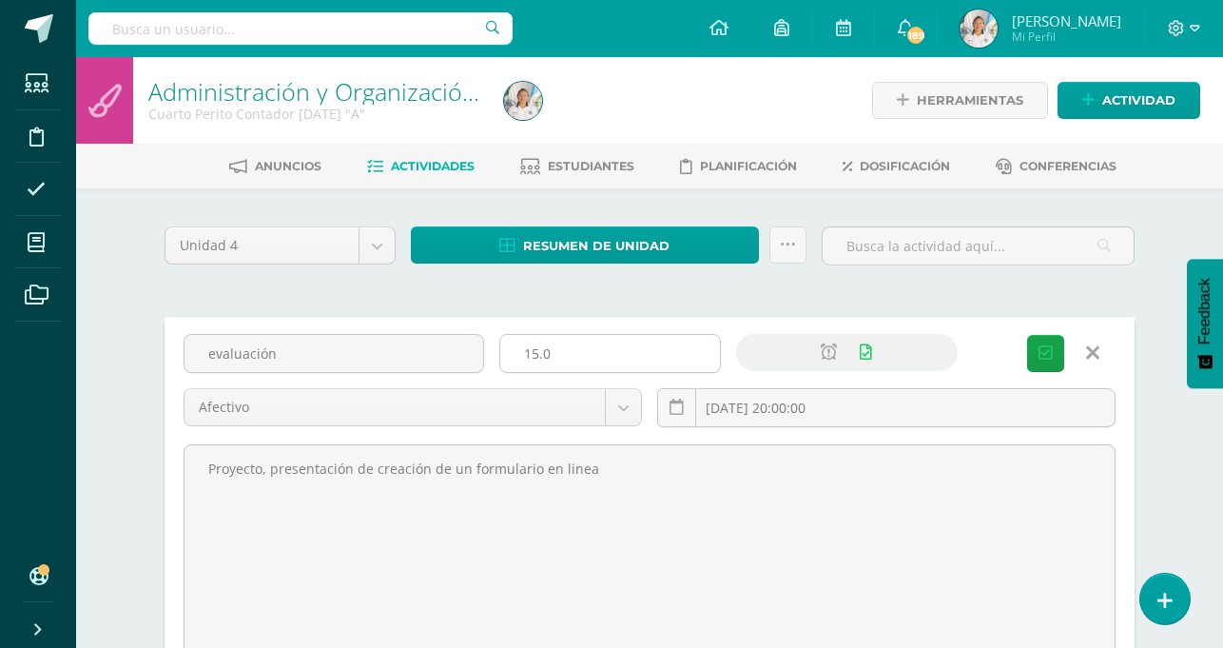
click at [627, 364] on input "15.0" at bounding box center [610, 353] width 220 height 37
type input "1"
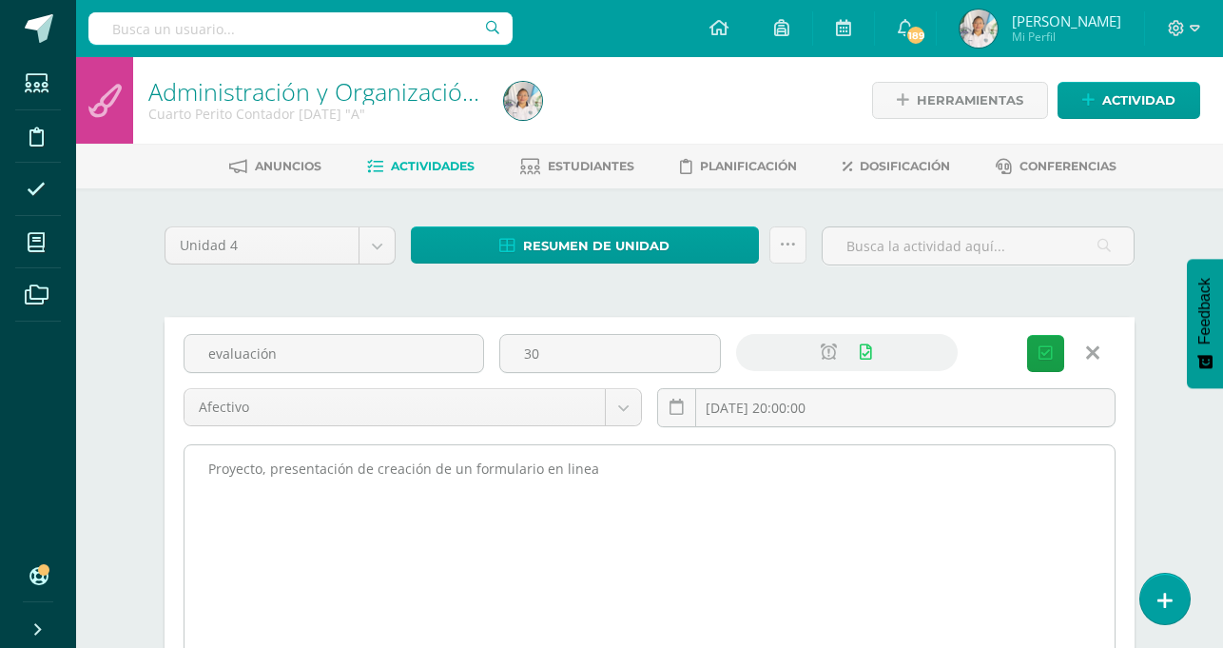
type input "30"
click at [222, 495] on textarea "Proyecto, presentación de creación de un formulario en linea" at bounding box center [650, 549] width 930 height 209
click at [622, 477] on textarea "Proyecto, presentación de creación de un formulario en linea" at bounding box center [650, 549] width 930 height 209
click at [357, 468] on textarea "Proyecto, presentación de creación de un formulario en linea" at bounding box center [650, 549] width 930 height 209
click at [615, 482] on textarea "Proyecto, presentación de creación de un formulario en linea" at bounding box center [650, 549] width 930 height 209
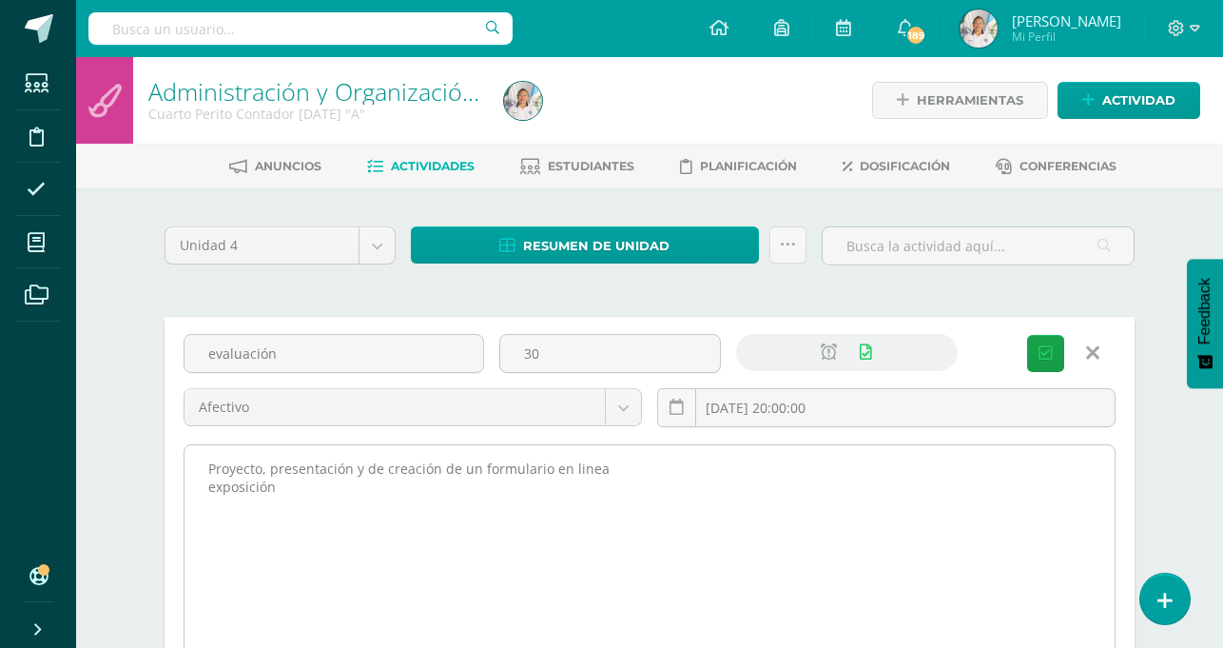
drag, startPoint x: 303, startPoint y: 489, endPoint x: 206, endPoint y: 489, distance: 96.1
click at [206, 489] on textarea "Proyecto, presentación de creación de un formulario en linea" at bounding box center [650, 549] width 930 height 209
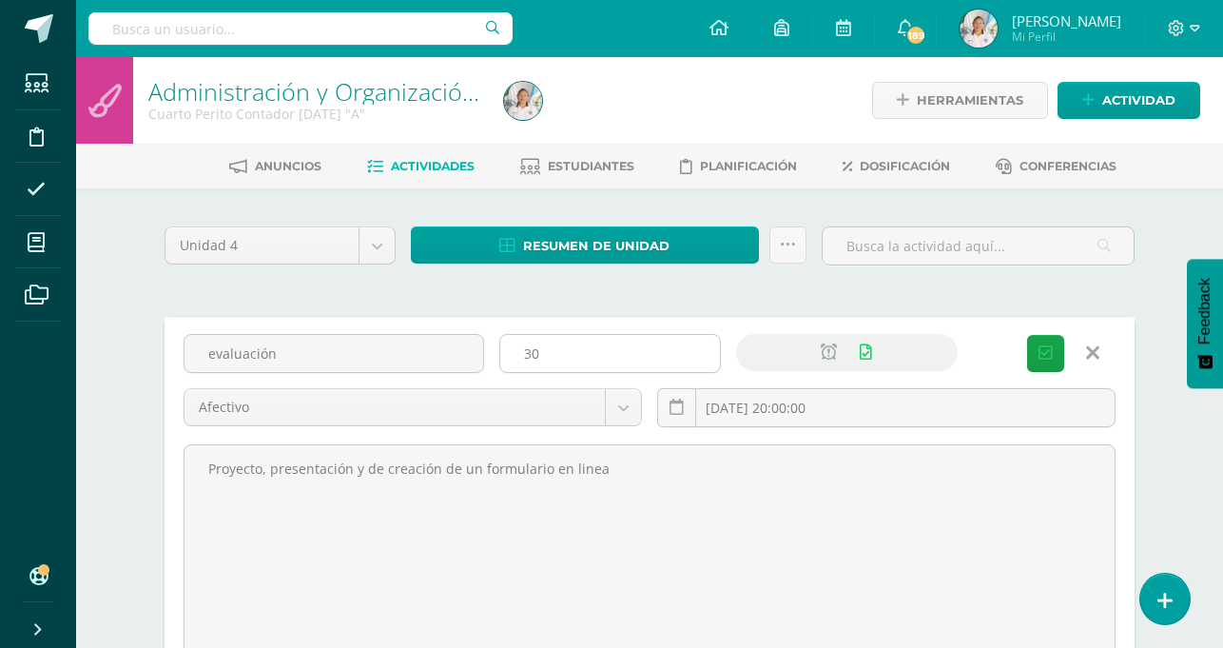
type textarea "Proyecto, presentación y de creación de un formulario en linea"
click at [587, 352] on input "30" at bounding box center [610, 353] width 220 height 37
type input "3"
type input "15"
click at [0, 0] on span "Guardar" at bounding box center [0, 0] width 0 height 0
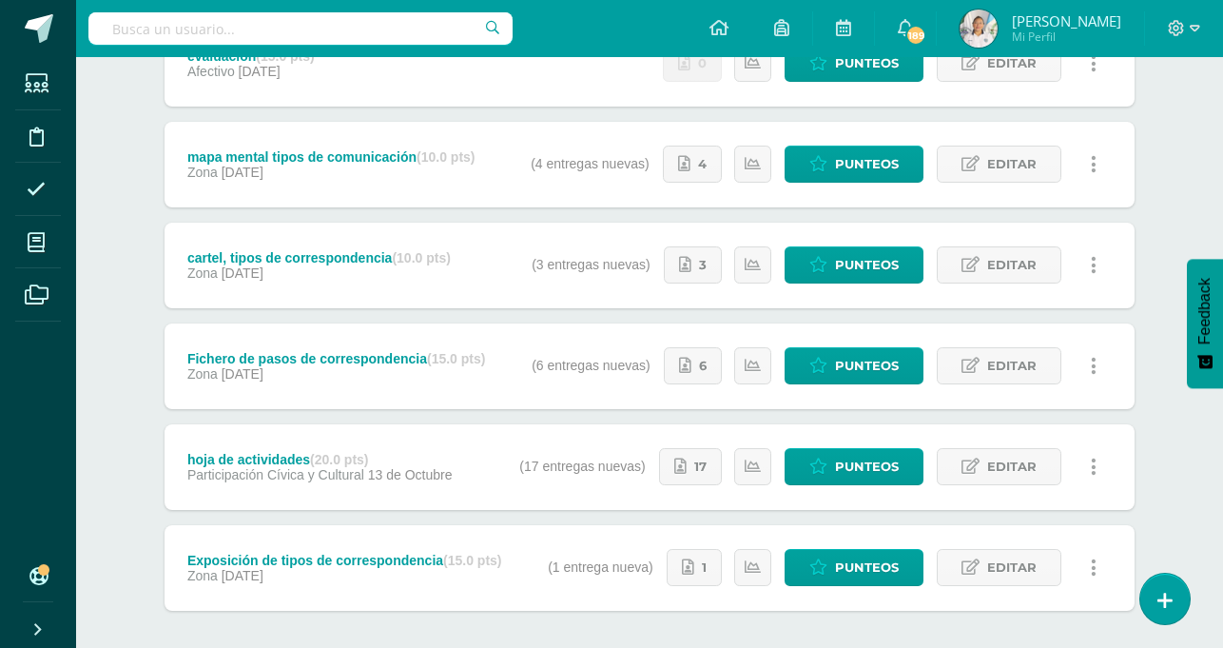
scroll to position [299, 0]
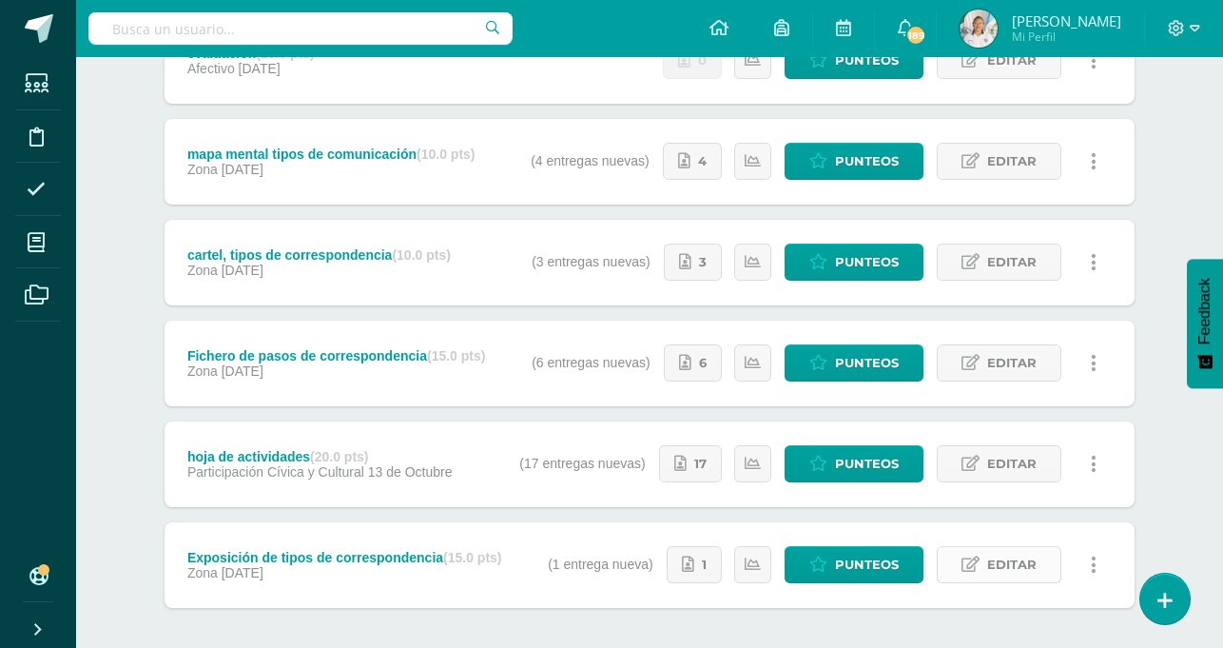
click at [982, 569] on link "Editar" at bounding box center [999, 564] width 125 height 37
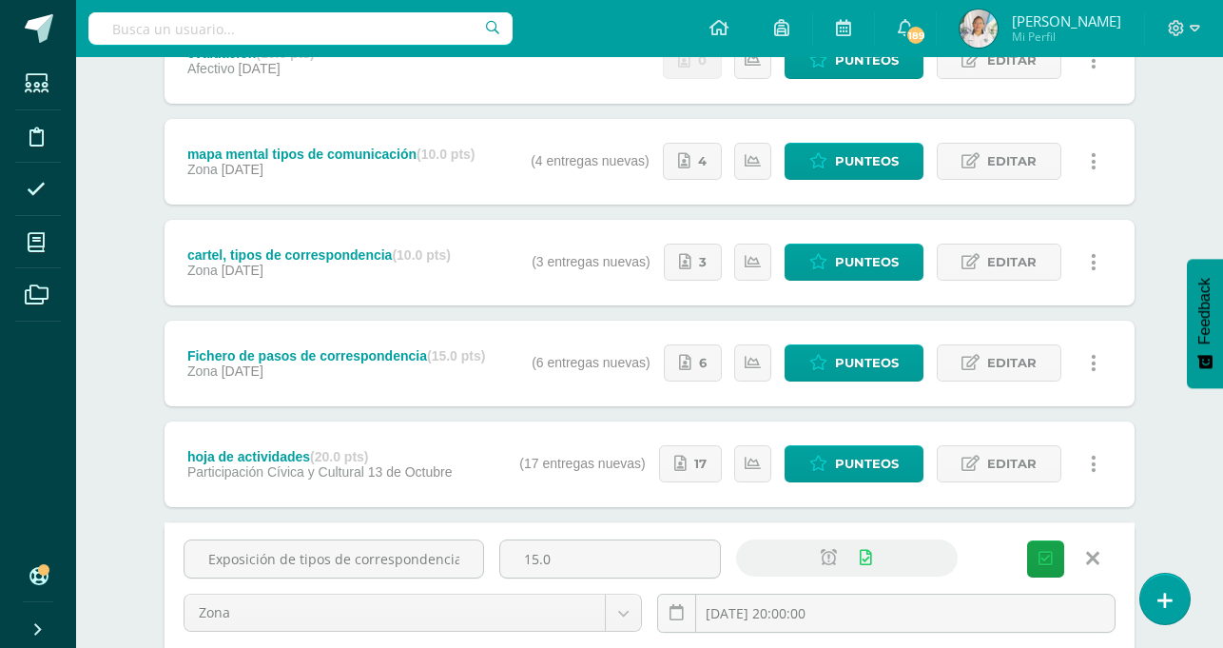
click at [1150, 495] on div "Unidad 4 Unidad 1 Unidad 2 Unidad 3 Unidad 4 Resumen de unidad Descargar como H…" at bounding box center [650, 448] width 1046 height 1117
click at [1164, 166] on div "Unidad 4 Unidad 1 Unidad 2 Unidad 3 Unidad 4 Resumen de unidad Descargar como H…" at bounding box center [650, 448] width 1046 height 1117
click at [1098, 554] on icon at bounding box center [1092, 558] width 13 height 21
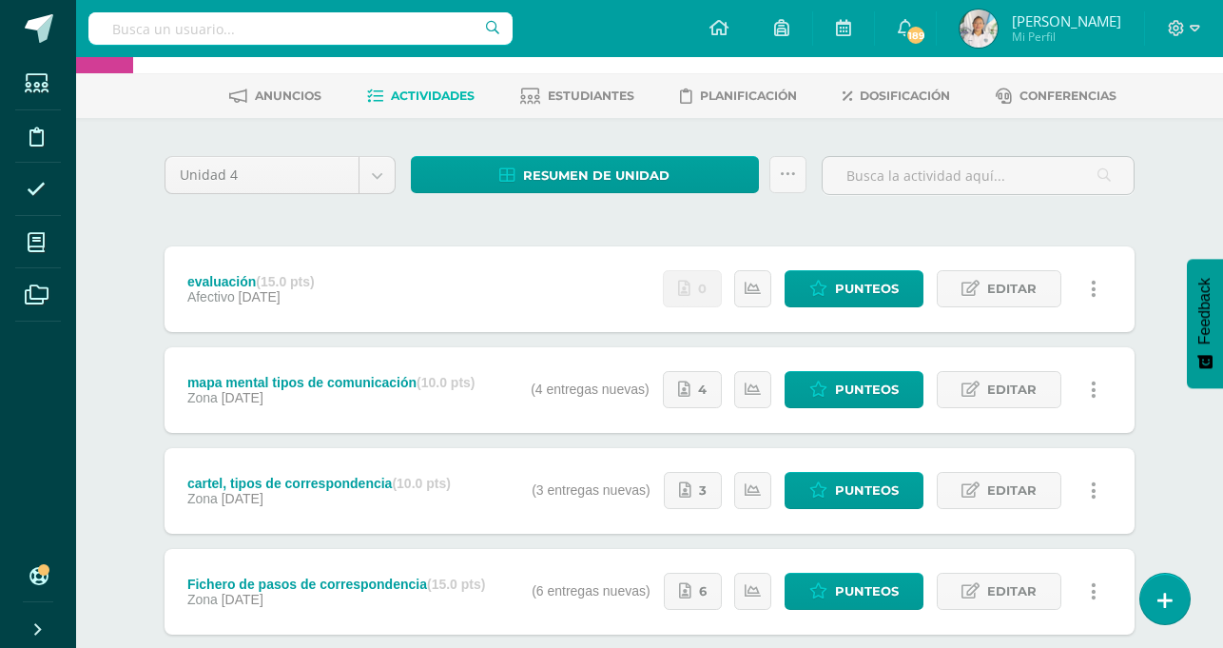
scroll to position [0, 0]
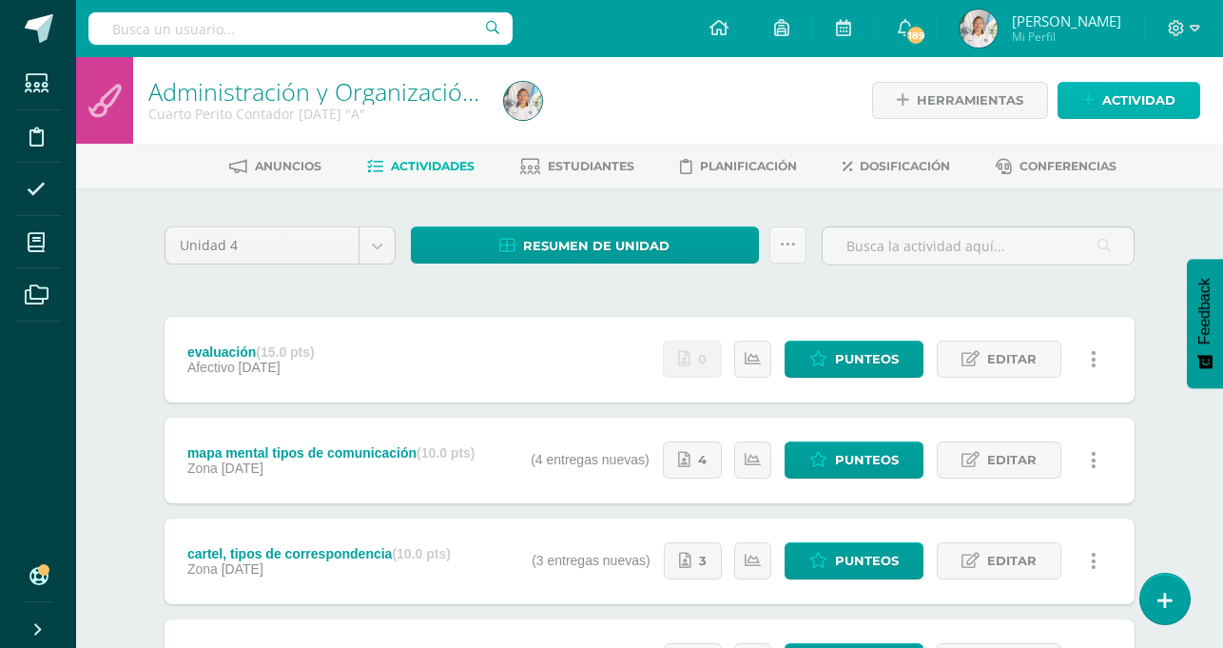
click at [1114, 93] on span "Actividad" at bounding box center [1139, 100] width 73 height 35
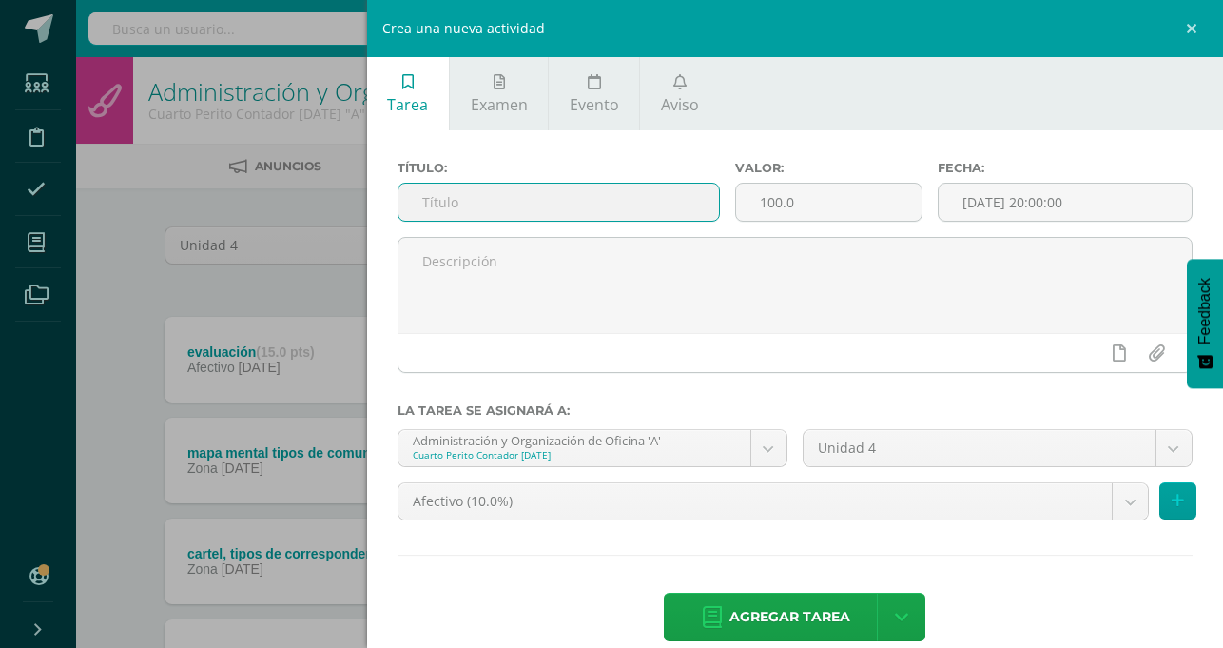
click at [719, 195] on input "text" at bounding box center [559, 202] width 321 height 37
type input "cartel de tipos de correspondencia"
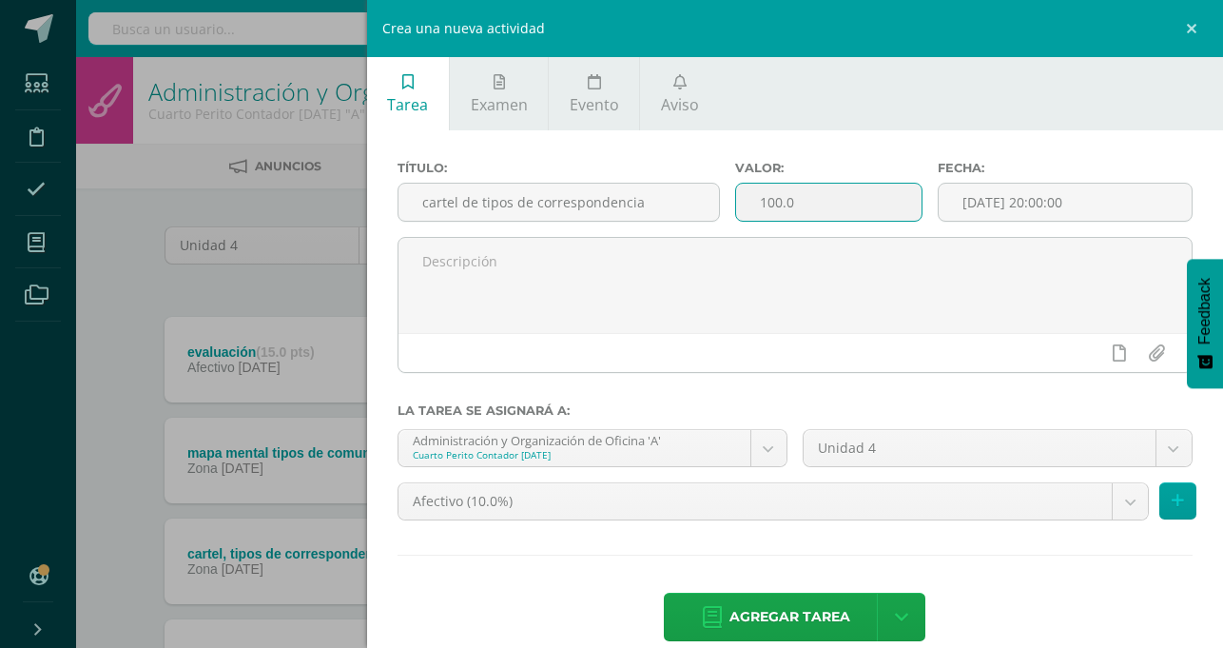
scroll to position [0, 0]
click at [922, 202] on input "100.0" at bounding box center [829, 202] width 186 height 37
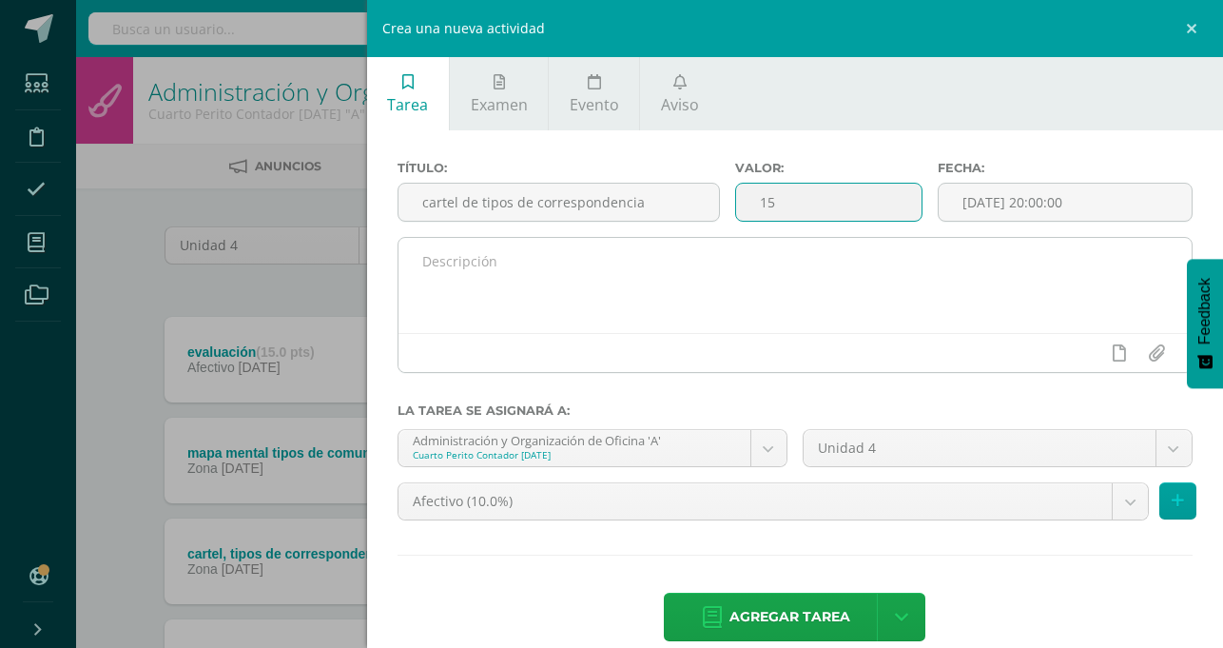
type input "15"
click at [725, 273] on textarea at bounding box center [795, 285] width 793 height 95
click at [1117, 355] on icon at bounding box center [1119, 352] width 13 height 17
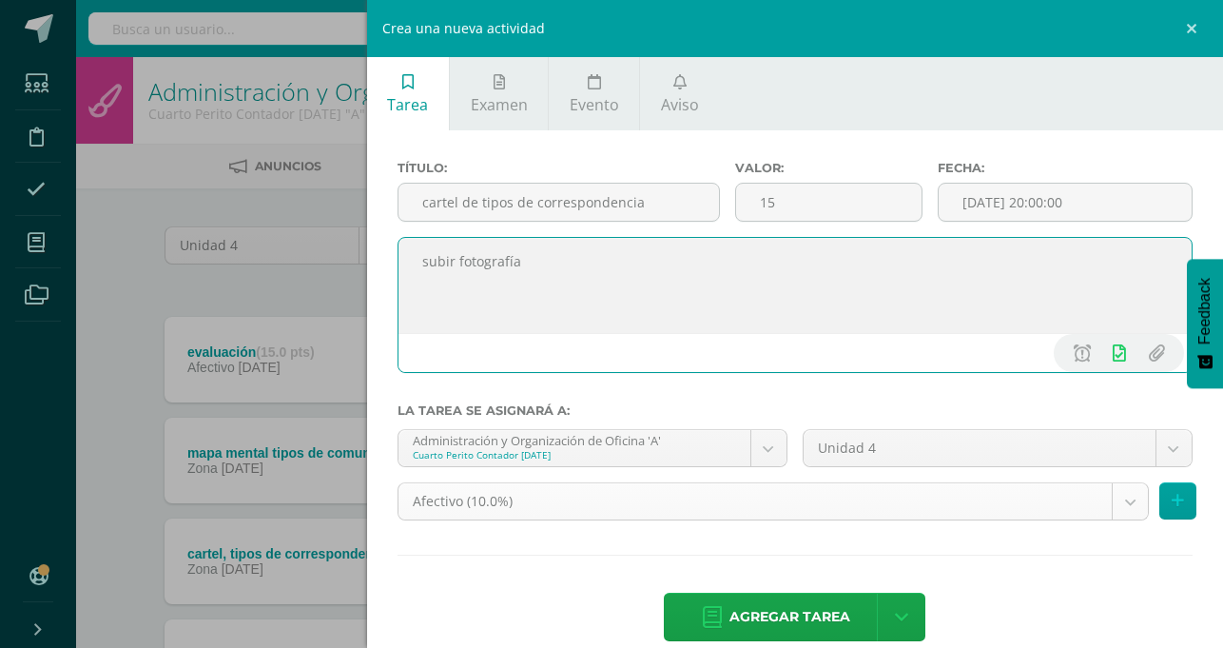
type textarea "subir fotografía"
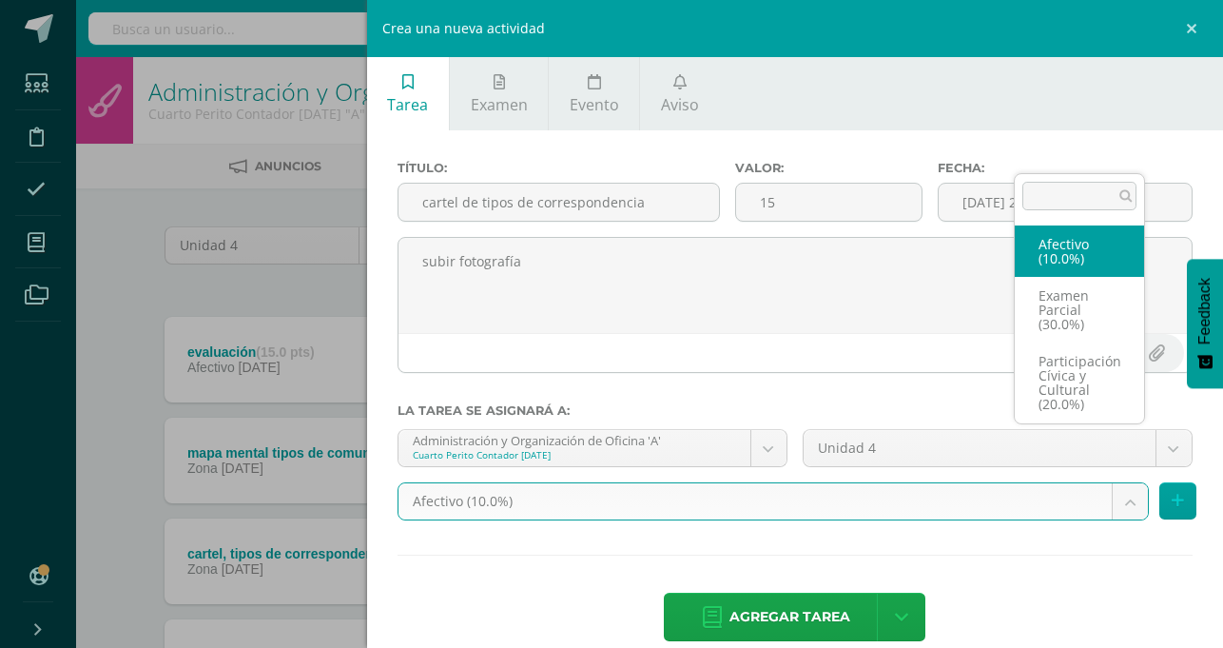
click at [1110, 454] on body "La tarea evaluación fue editada exitosamente. Estudiantes Disciplina Asistencia…" at bounding box center [611, 516] width 1223 height 1033
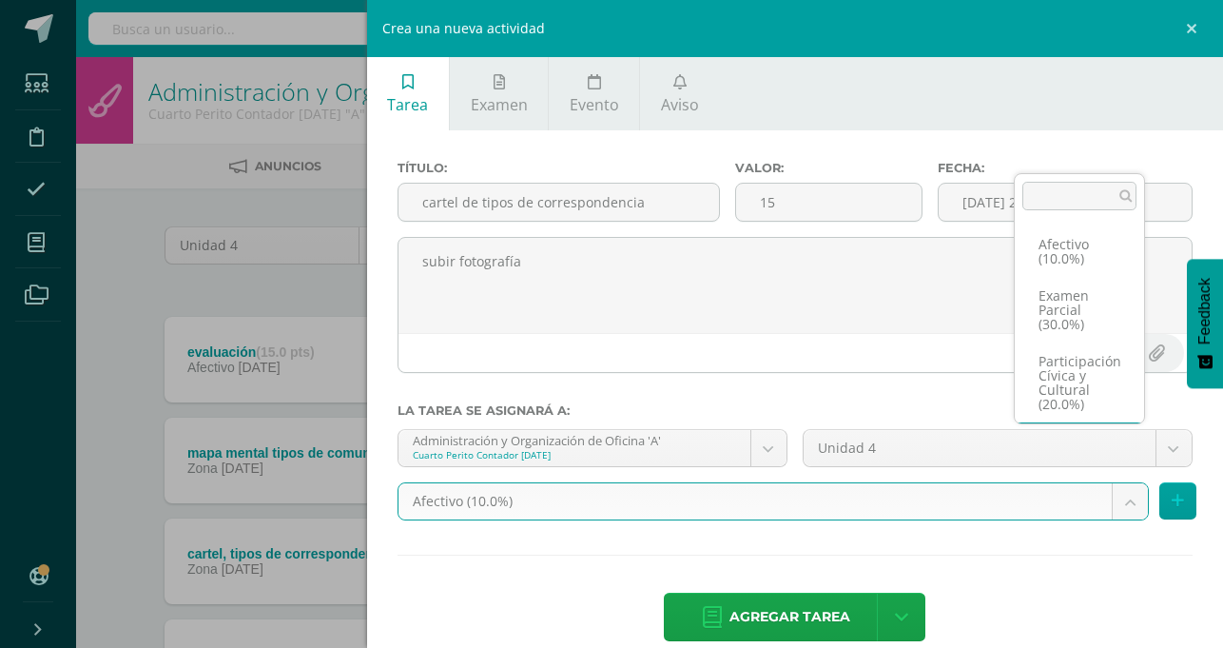
scroll to position [50, 0]
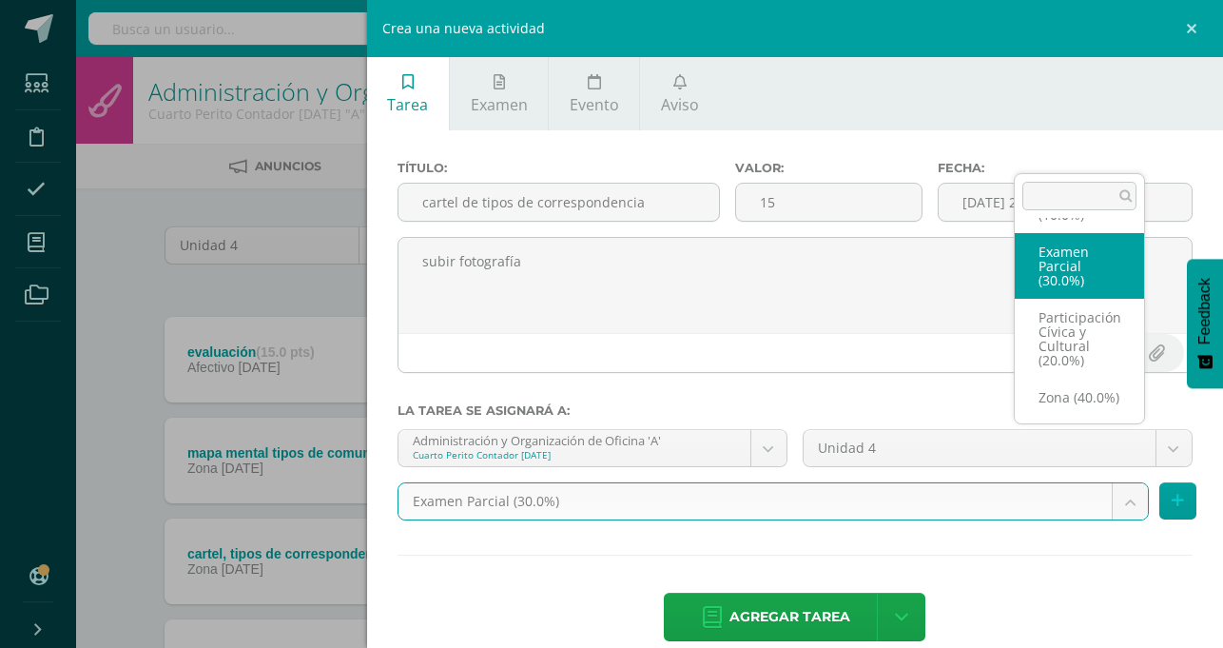
click at [1124, 443] on body "La tarea evaluación fue editada exitosamente. Estudiantes Disciplina Asistencia…" at bounding box center [611, 516] width 1223 height 1033
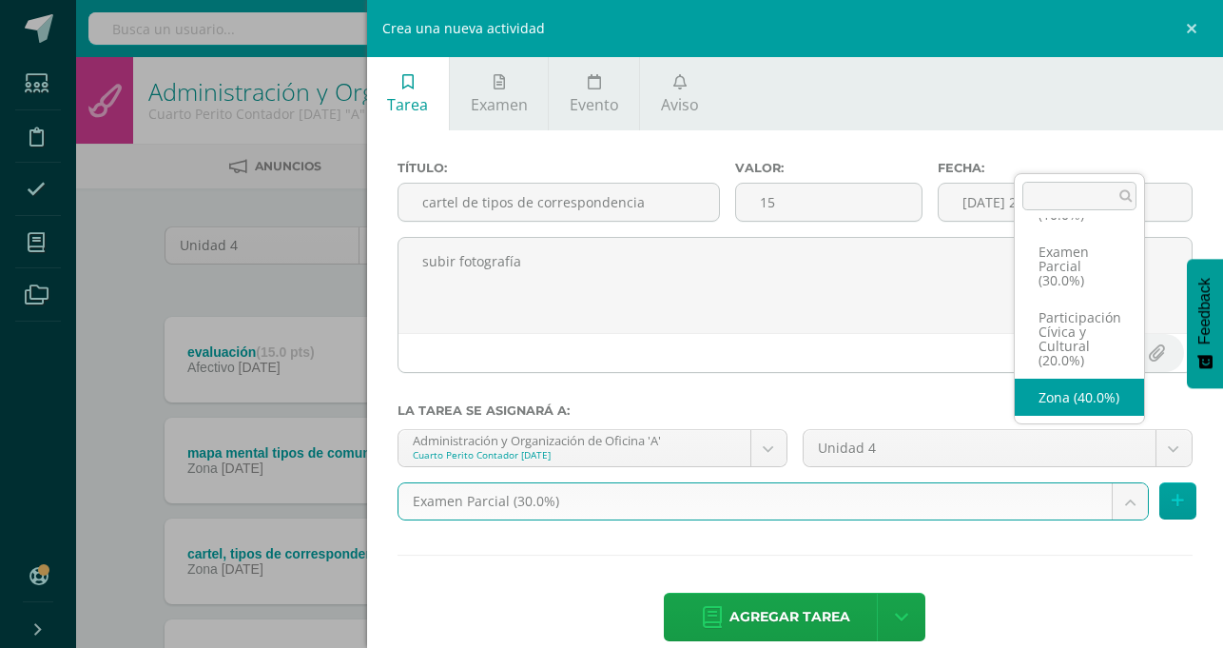
select select "73980"
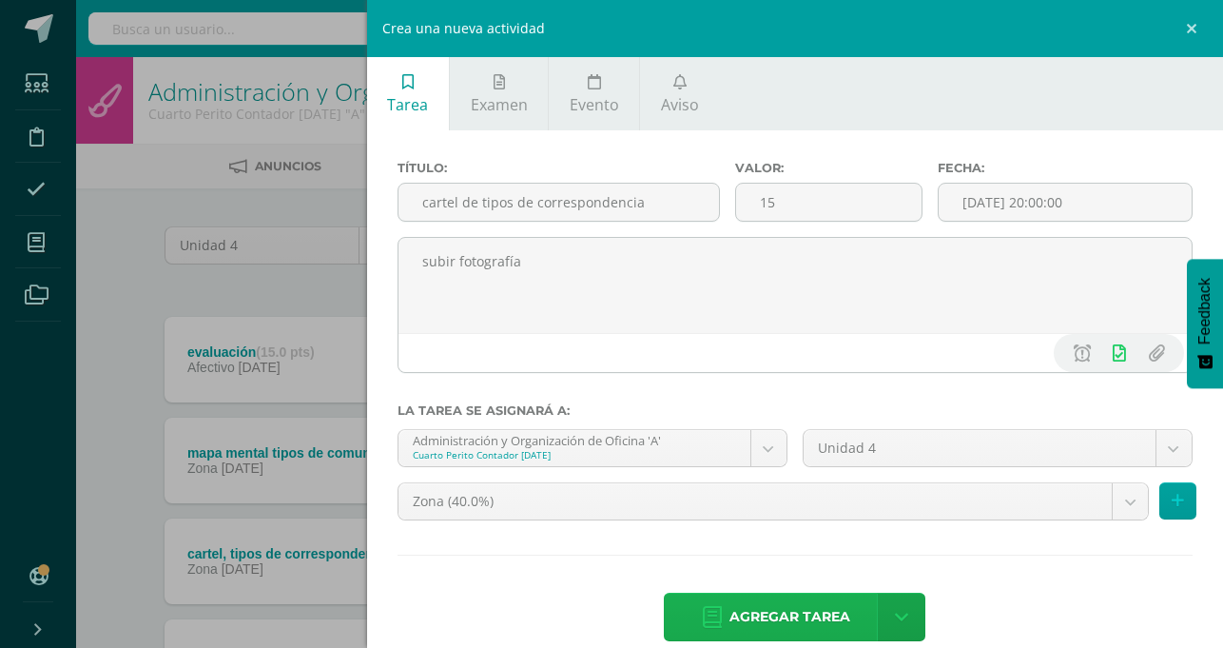
click at [850, 594] on span "Agregar tarea" at bounding box center [790, 617] width 121 height 47
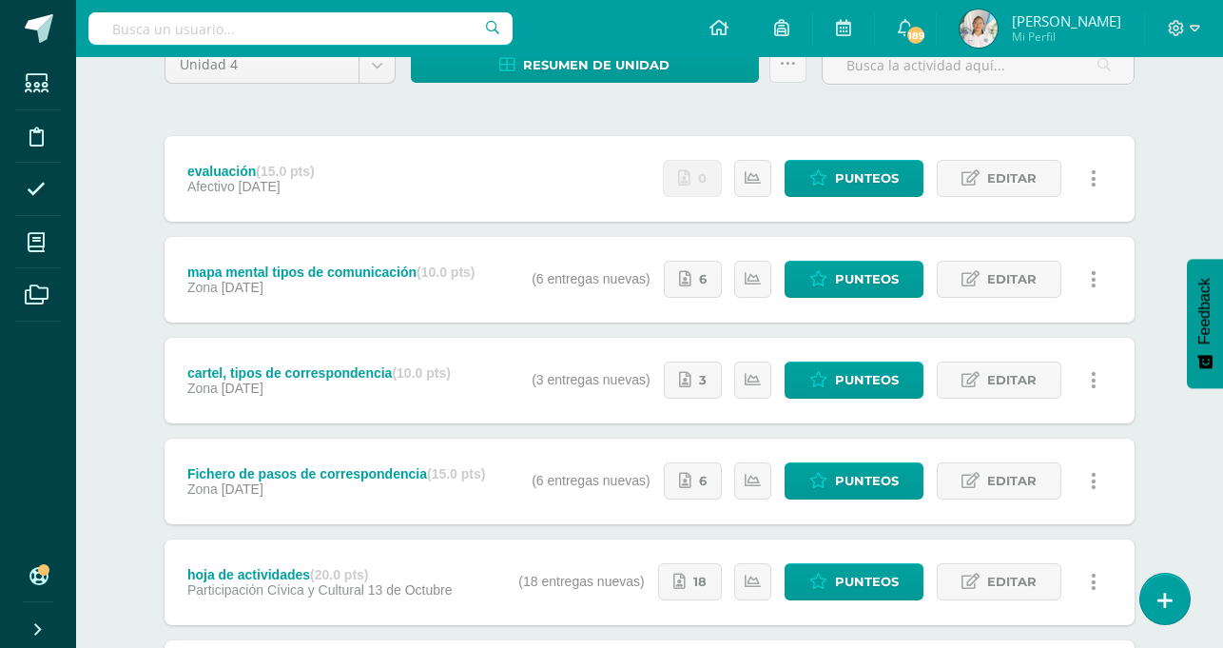
scroll to position [177, 0]
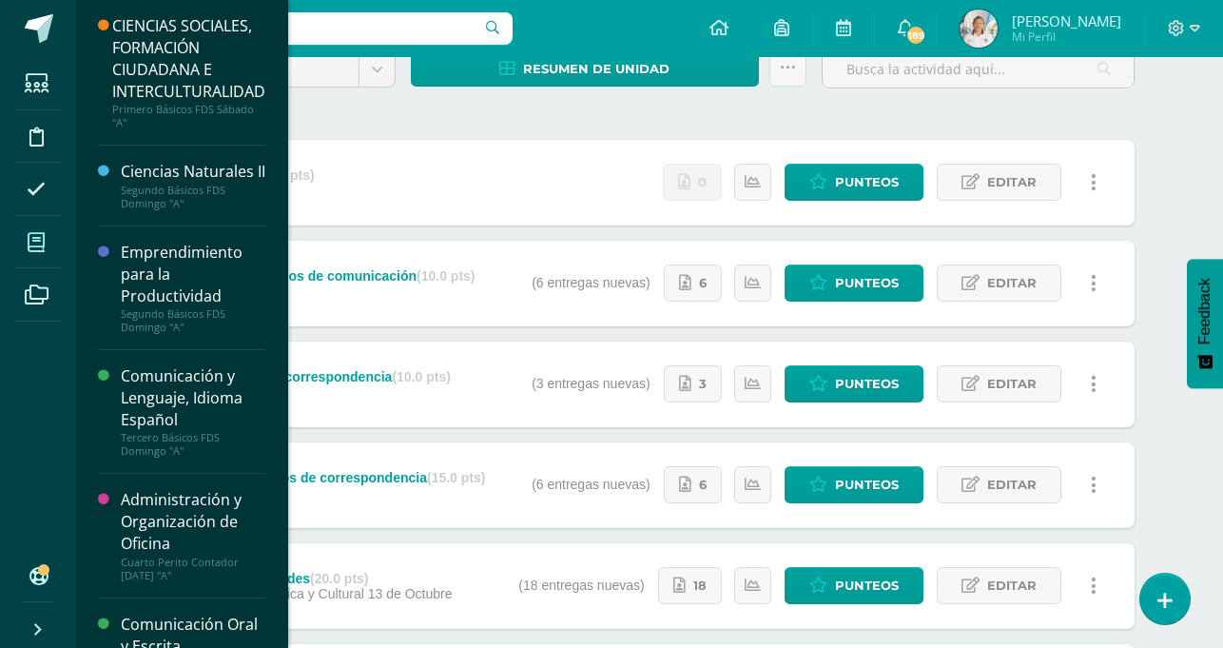
click at [46, 232] on span at bounding box center [36, 242] width 43 height 43
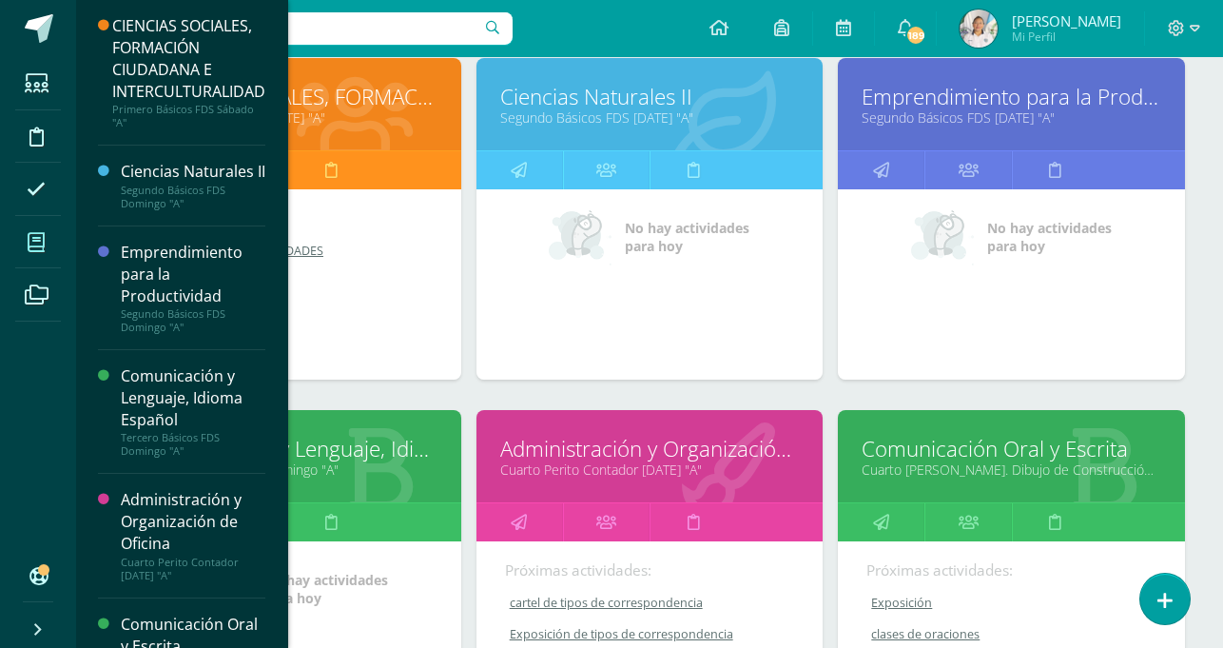
scroll to position [301, 0]
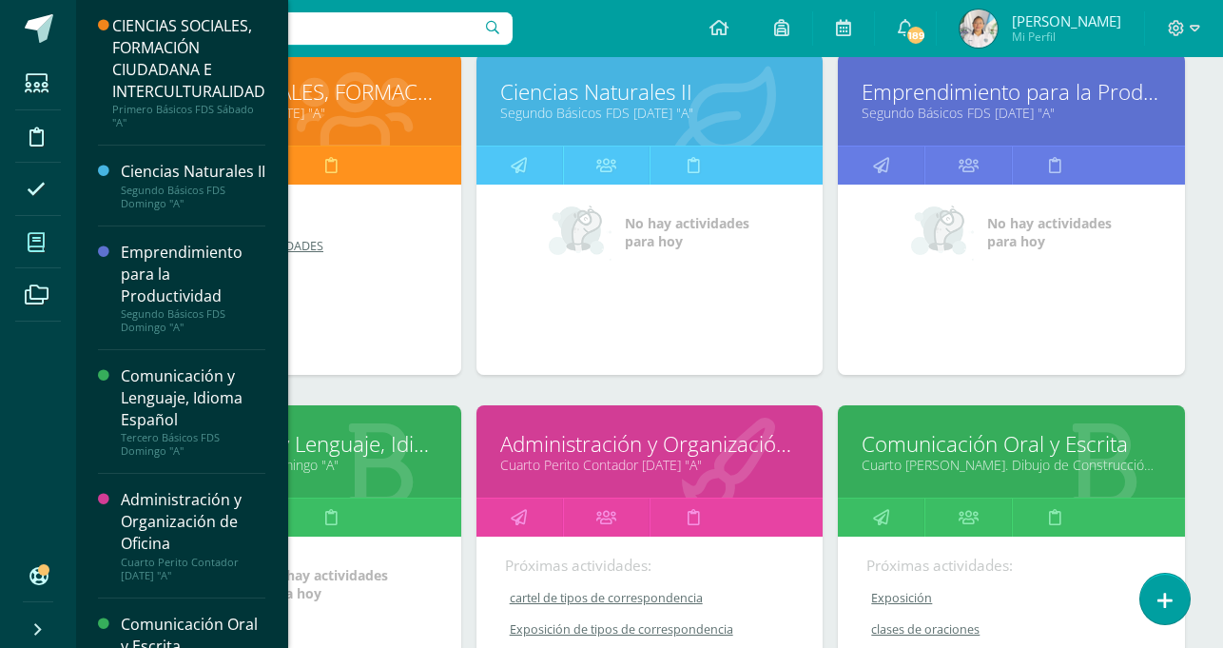
click at [680, 438] on link "Administración y Organización de Oficina" at bounding box center [650, 443] width 300 height 29
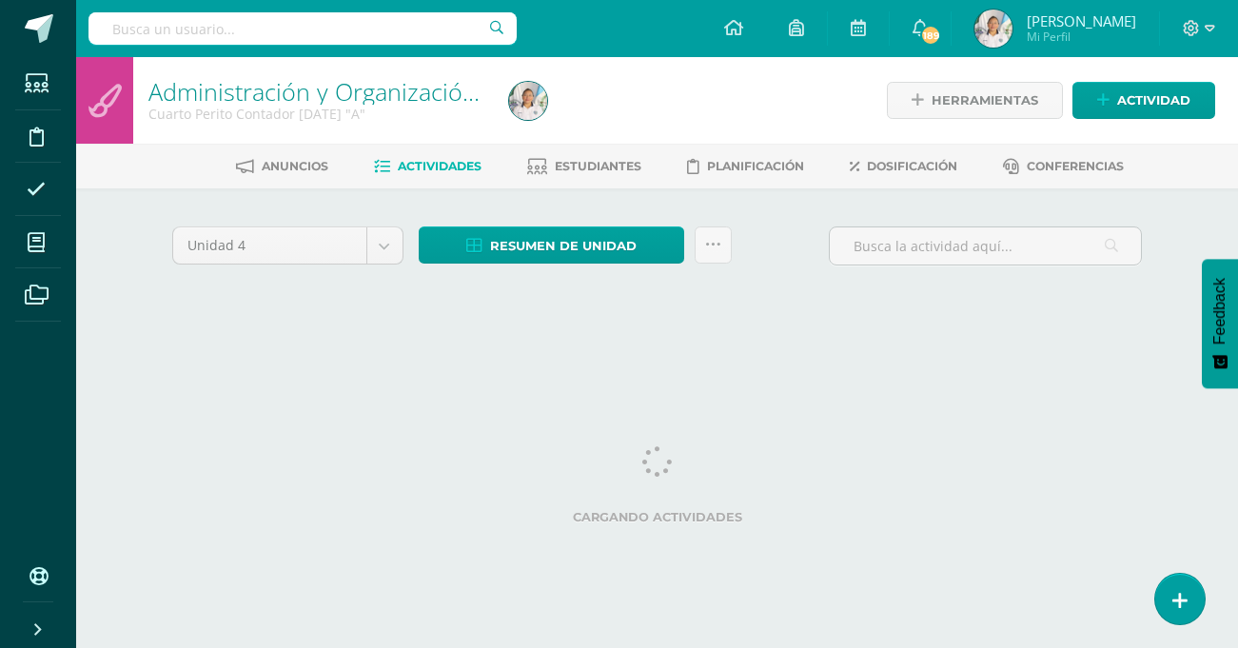
click at [430, 162] on span "Actividades" at bounding box center [440, 166] width 84 height 14
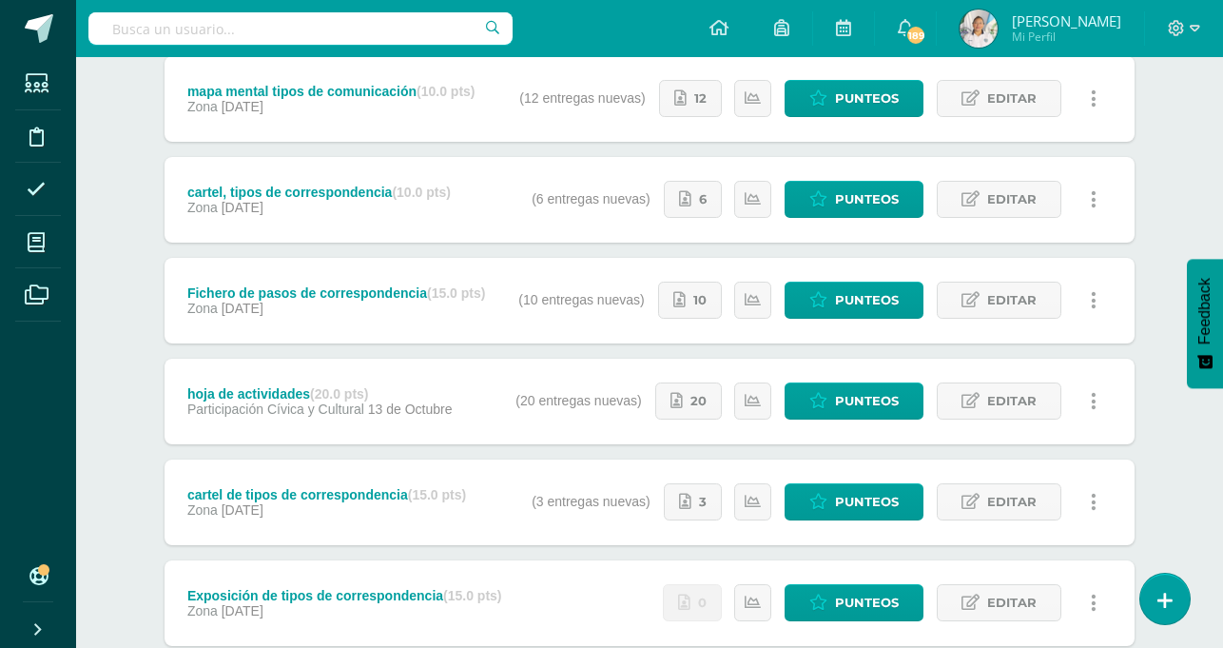
scroll to position [365, 0]
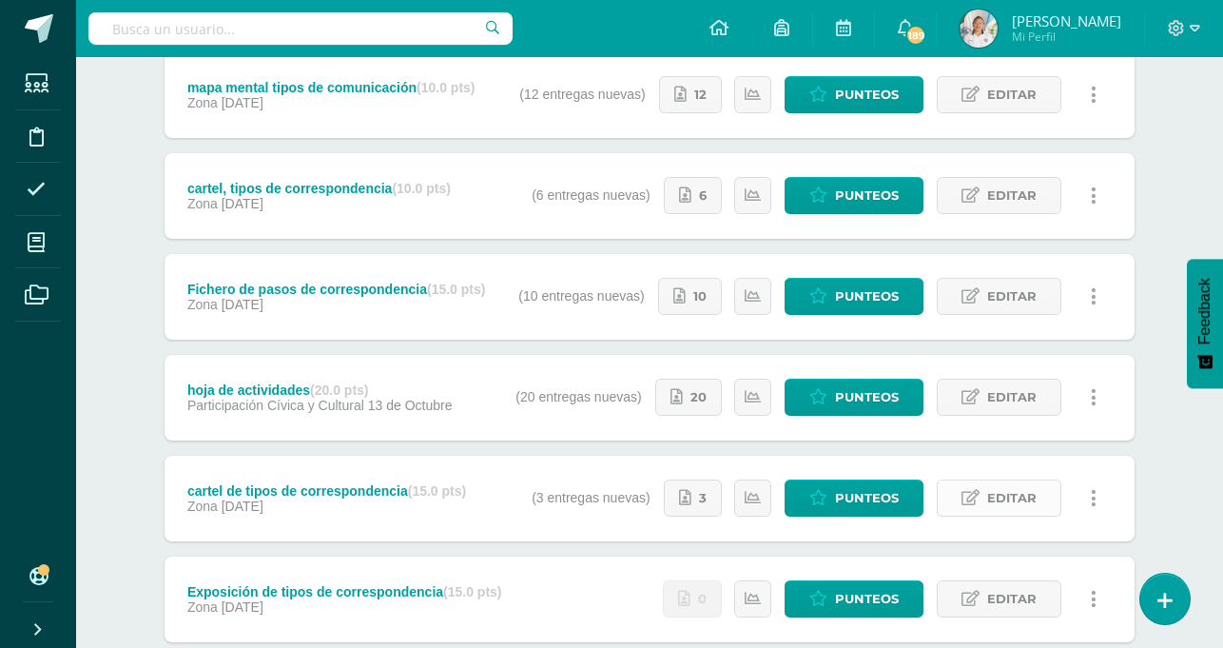
click at [982, 501] on link "Editar" at bounding box center [999, 497] width 125 height 37
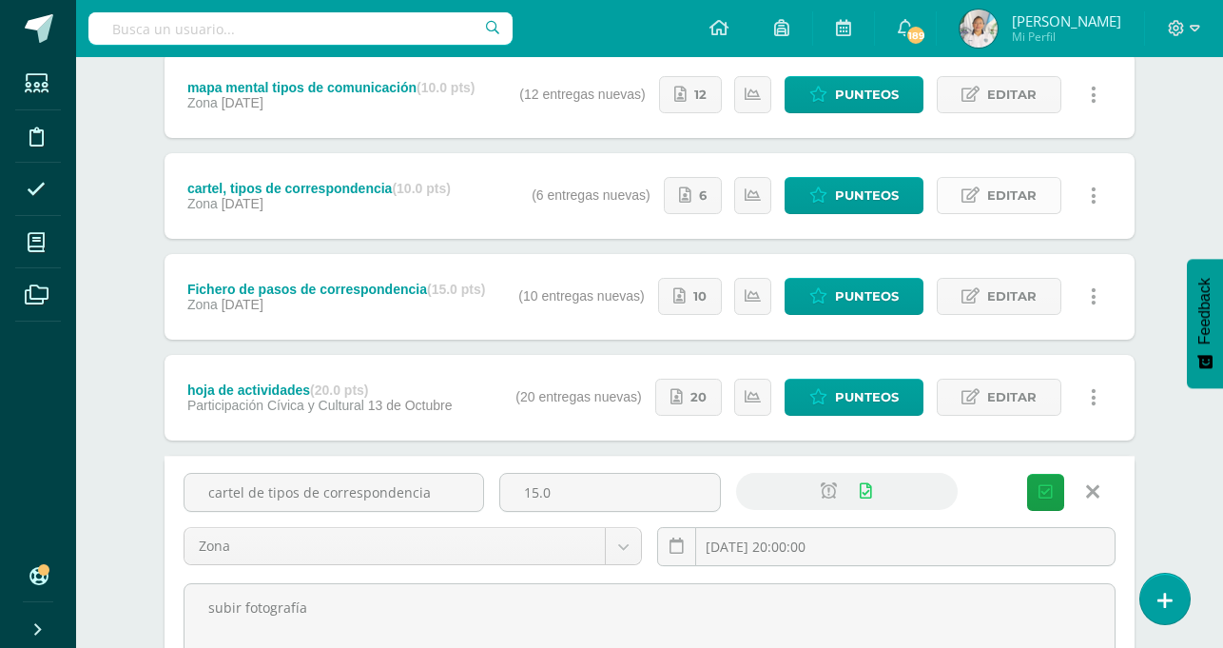
click at [962, 201] on link "Editar" at bounding box center [999, 195] width 125 height 37
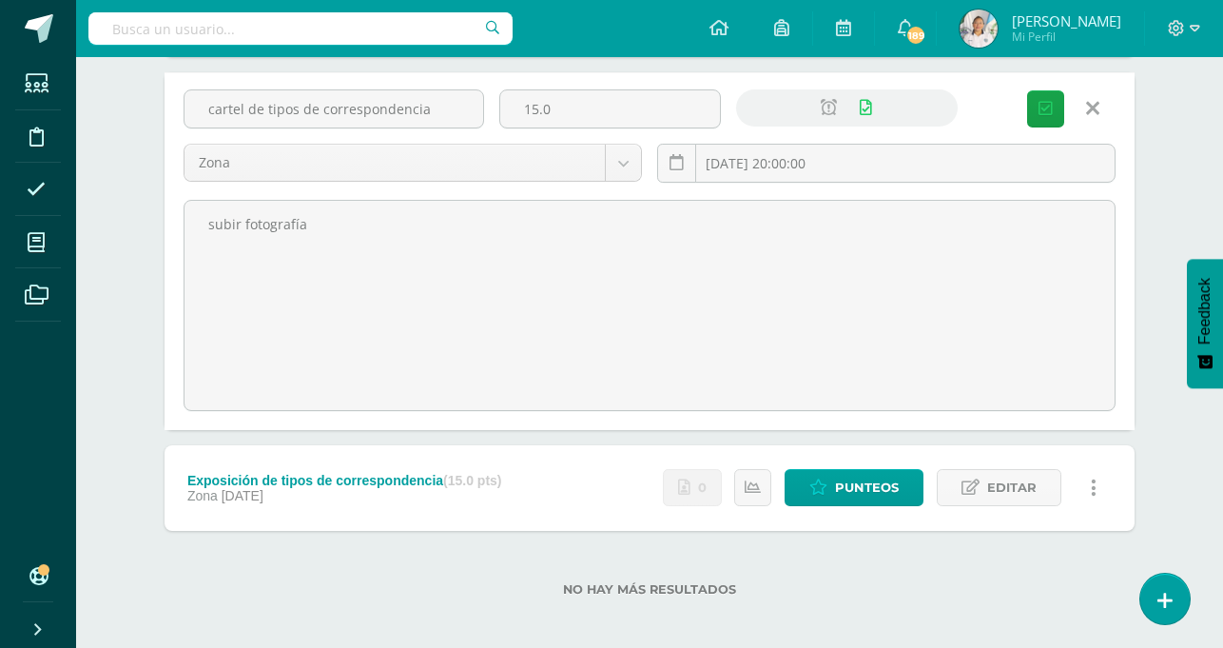
scroll to position [1015, 0]
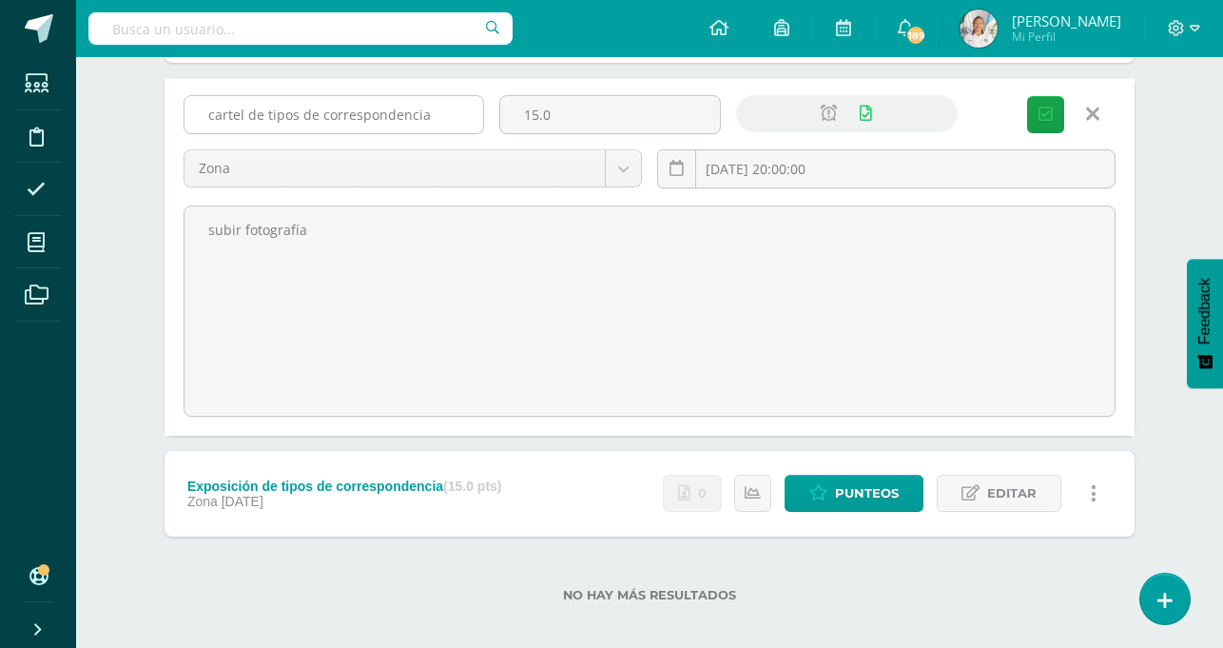
click at [433, 118] on input "cartel de tipos de correspondencia" at bounding box center [334, 114] width 299 height 37
click at [1091, 117] on icon at bounding box center [1092, 114] width 13 height 21
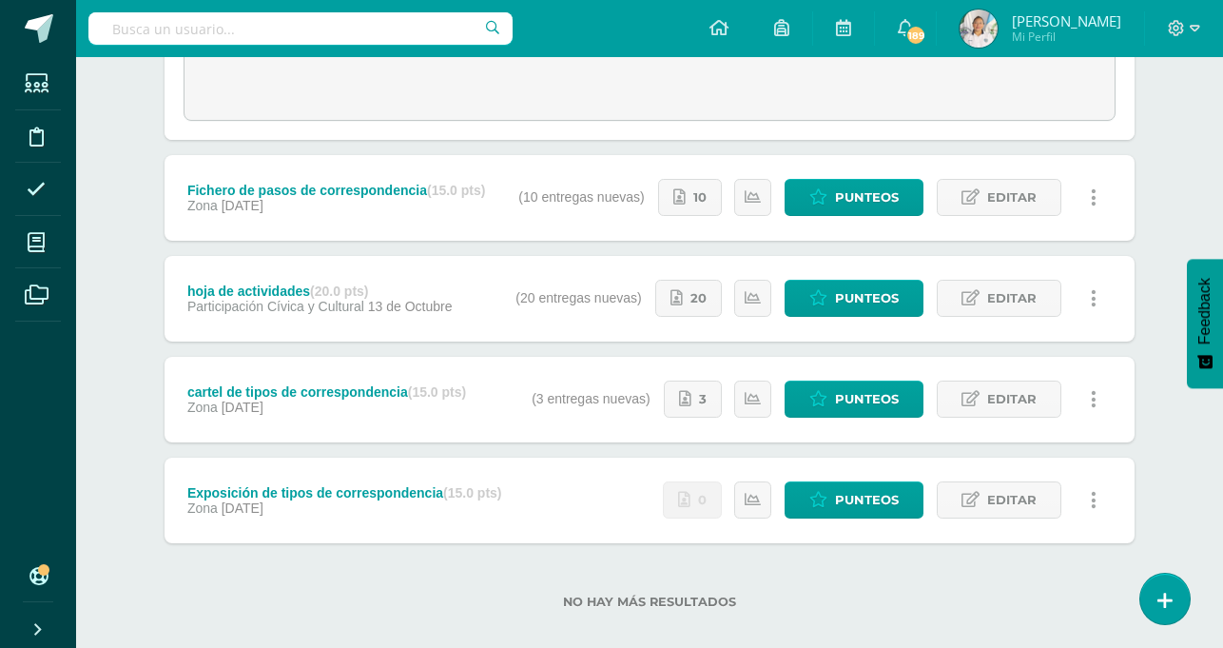
scroll to position [628, 0]
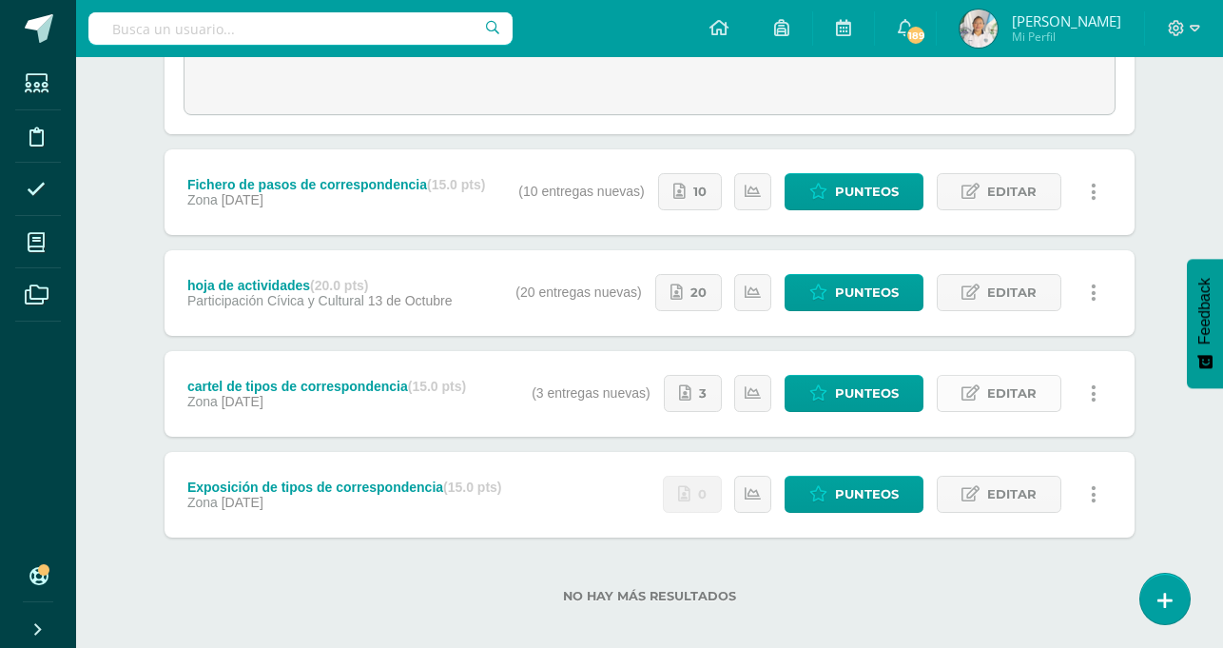
click at [976, 395] on icon at bounding box center [971, 393] width 18 height 16
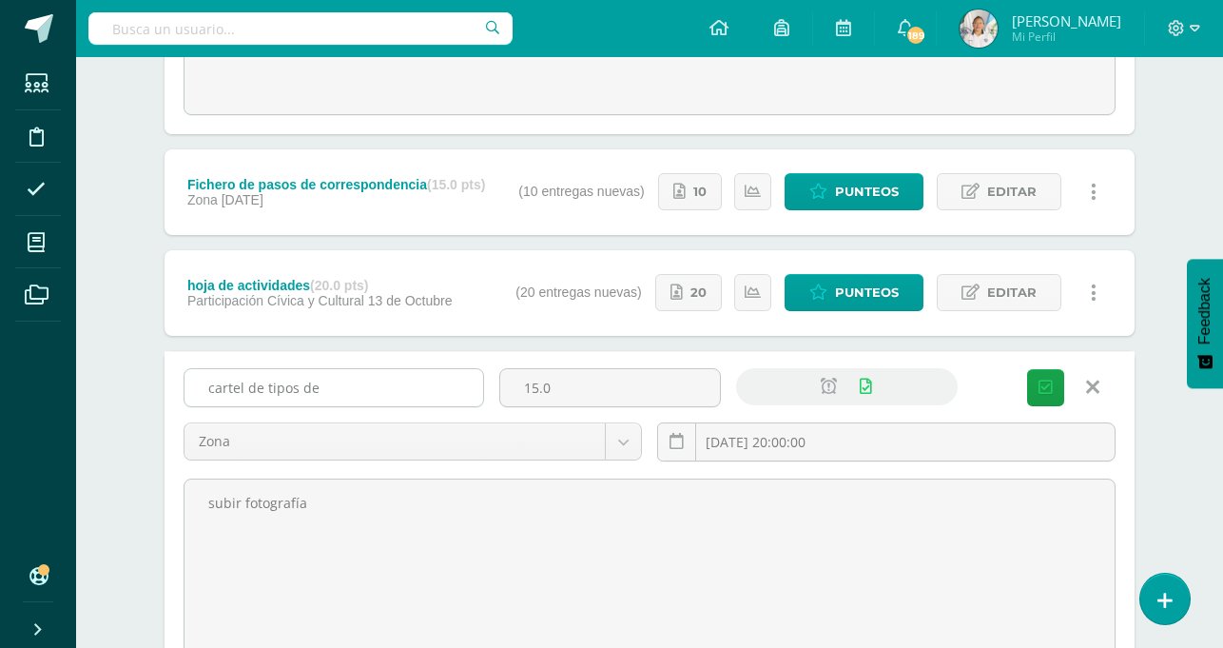
click at [326, 397] on input "cartel de tipos de" at bounding box center [334, 387] width 299 height 37
type input "c"
type input "material de exposición"
click at [0, 0] on span "Guardar" at bounding box center [0, 0] width 0 height 0
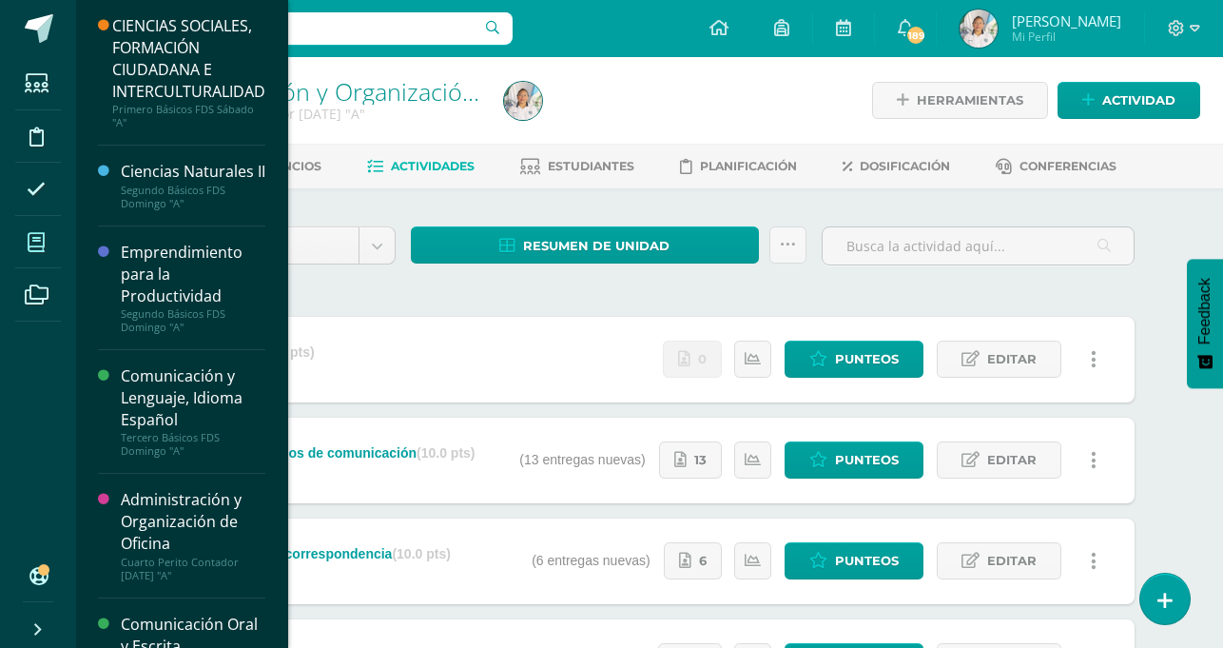
click at [35, 248] on icon at bounding box center [36, 242] width 17 height 19
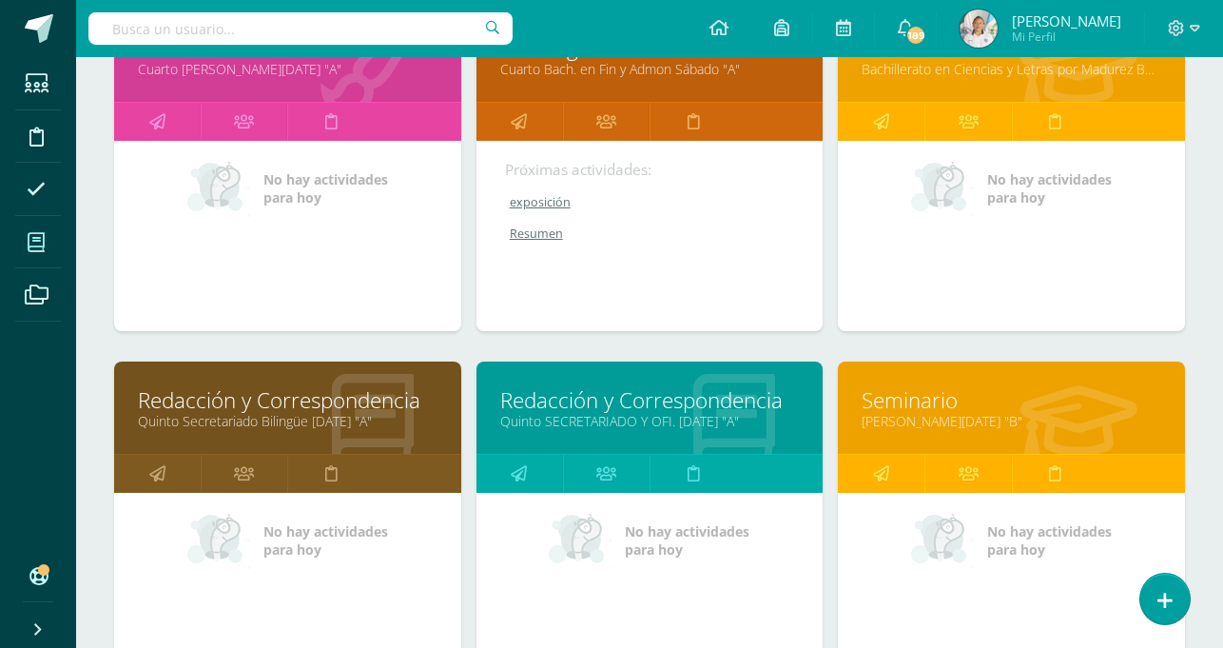
scroll to position [1055, 0]
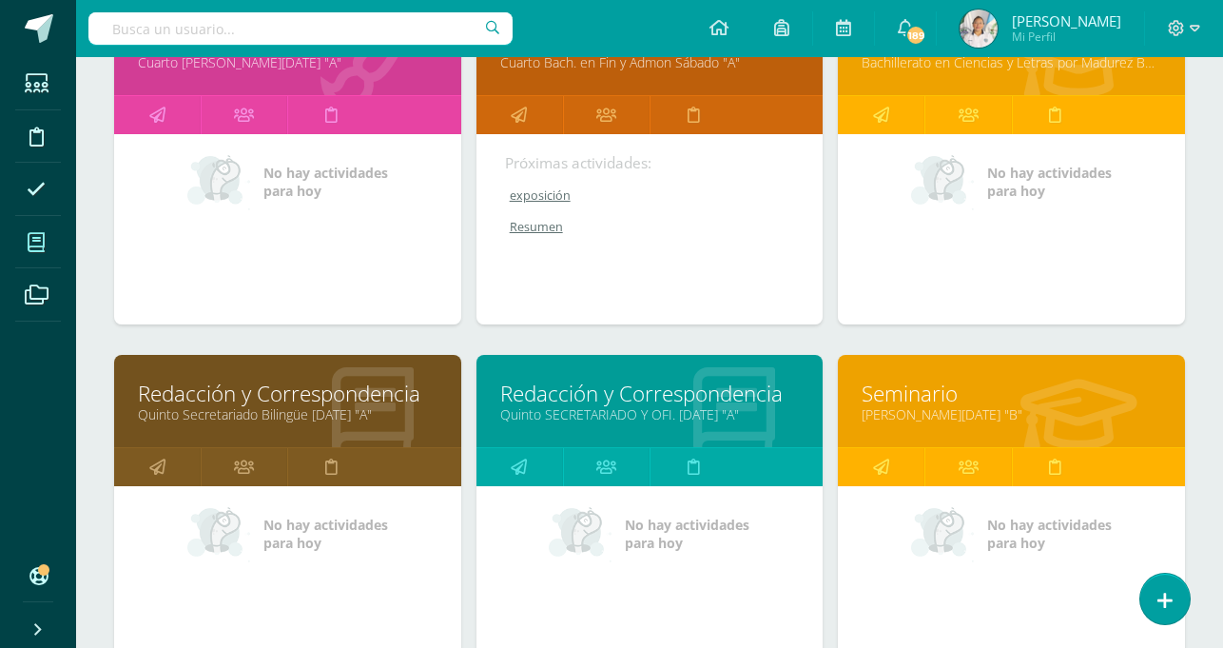
click at [220, 391] on link "Redacción y Correspondencia" at bounding box center [288, 393] width 300 height 29
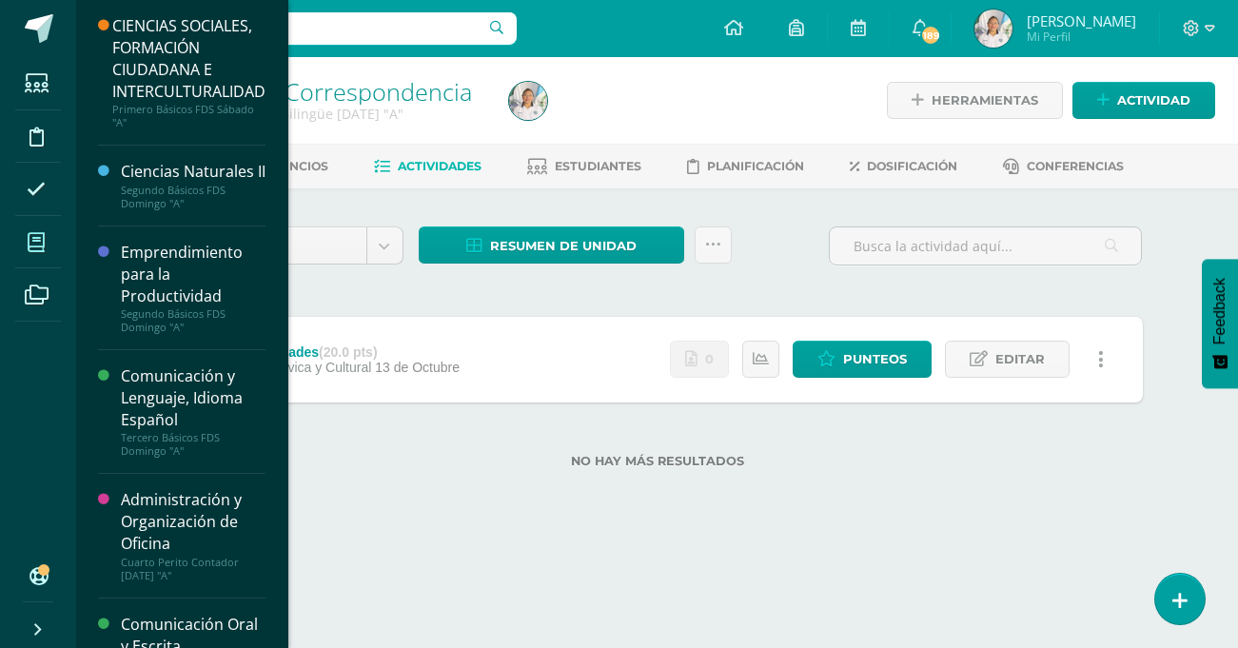
click at [44, 244] on icon at bounding box center [36, 242] width 17 height 19
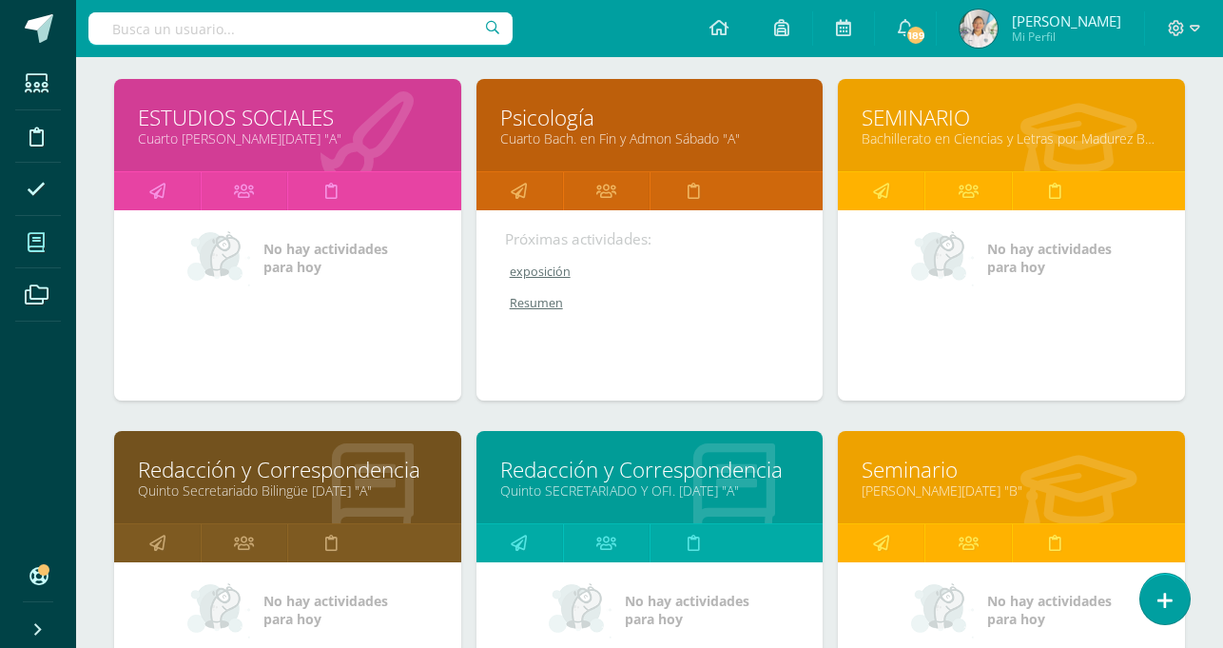
scroll to position [986, 0]
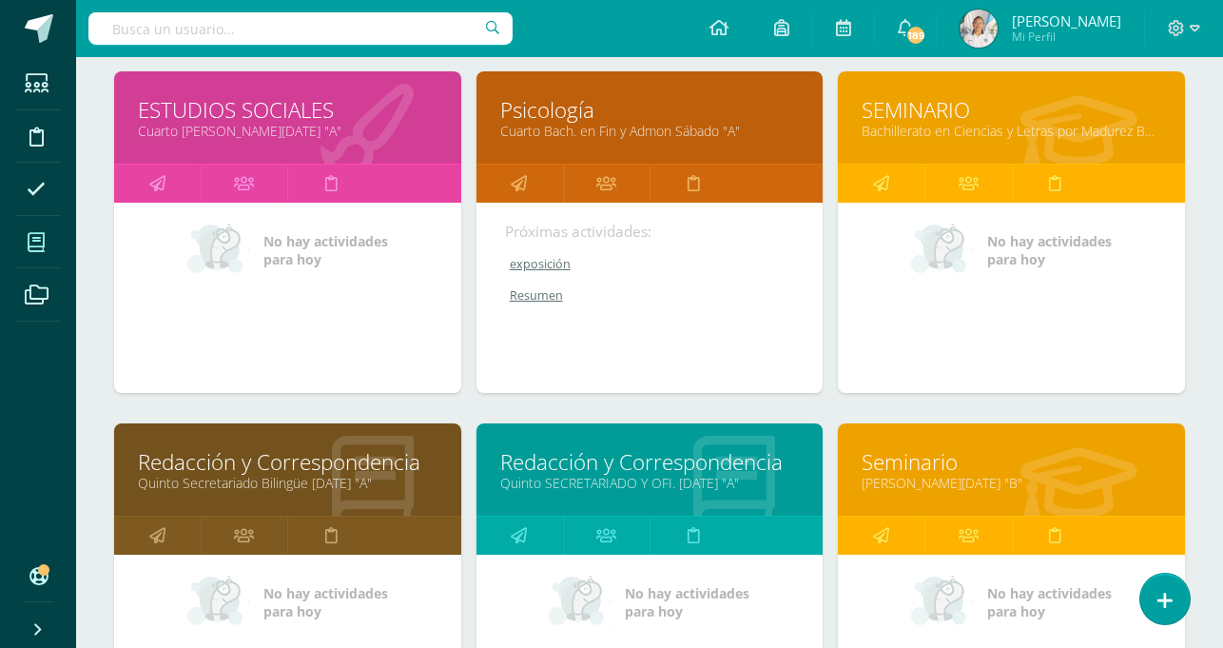
click at [693, 459] on link "Redacción y Correspondencia" at bounding box center [650, 461] width 300 height 29
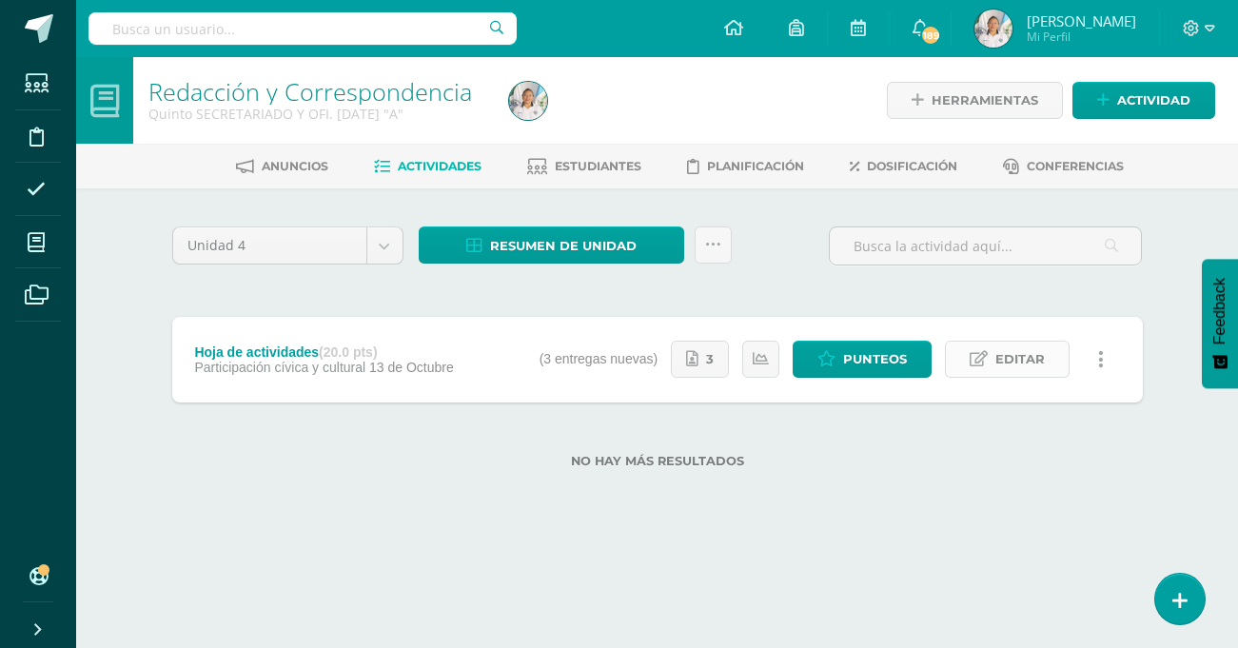
click at [986, 360] on icon at bounding box center [978, 359] width 18 height 16
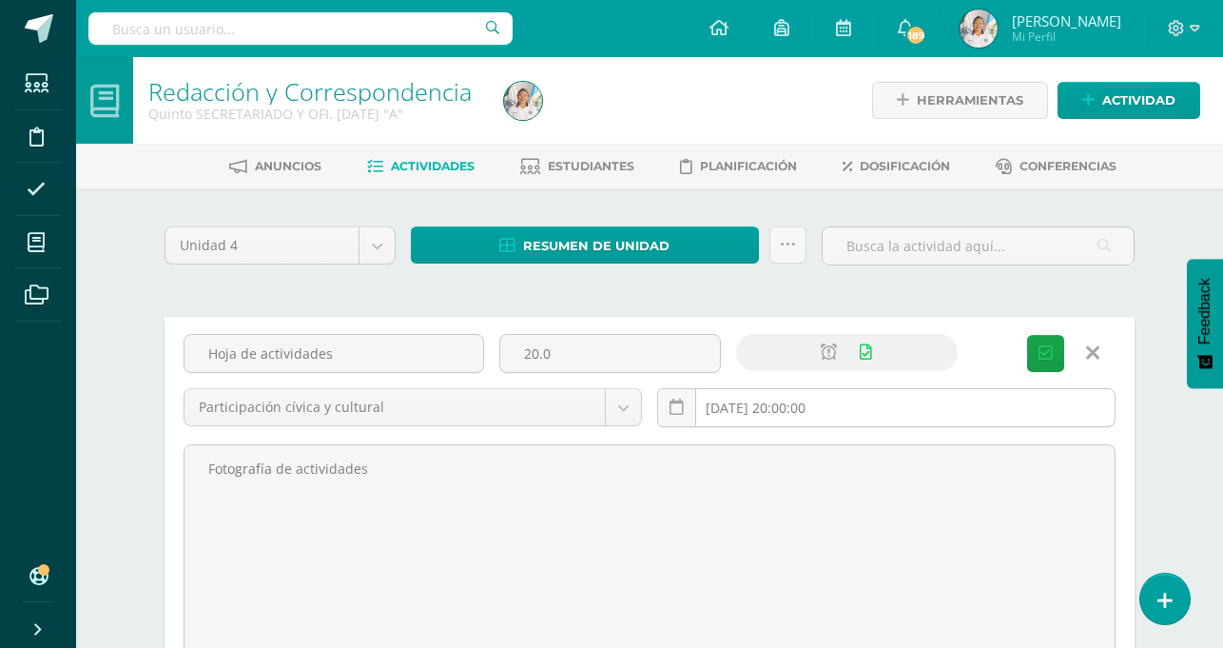
click at [795, 412] on input "2025-10-13 20:00:00" at bounding box center [886, 407] width 457 height 37
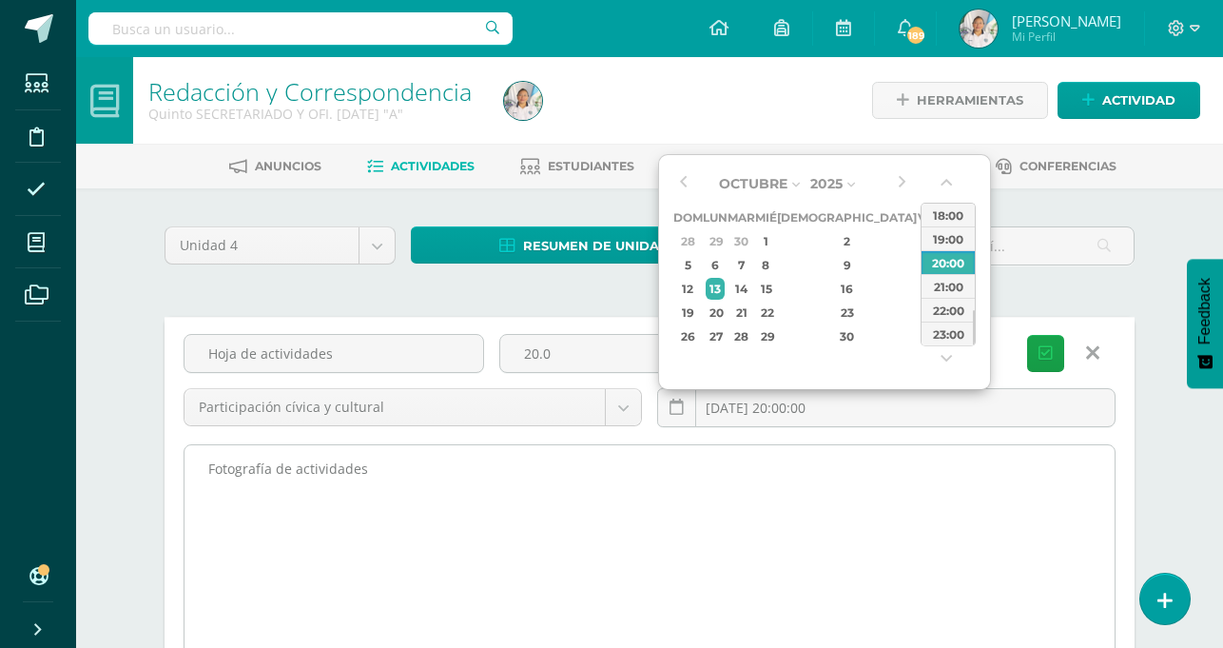
type input "2025-10-13 20:00"
click at [624, 557] on textarea "Fotografía de actividades" at bounding box center [650, 549] width 930 height 209
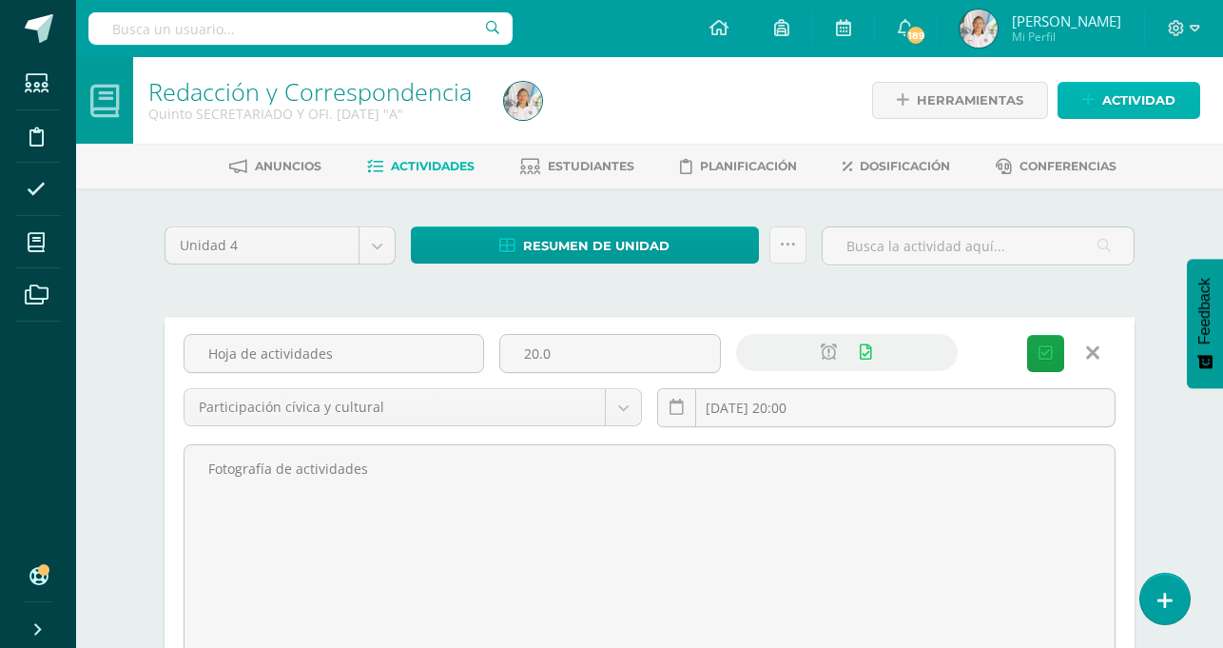
click at [1108, 94] on span "Actividad" at bounding box center [1139, 100] width 73 height 35
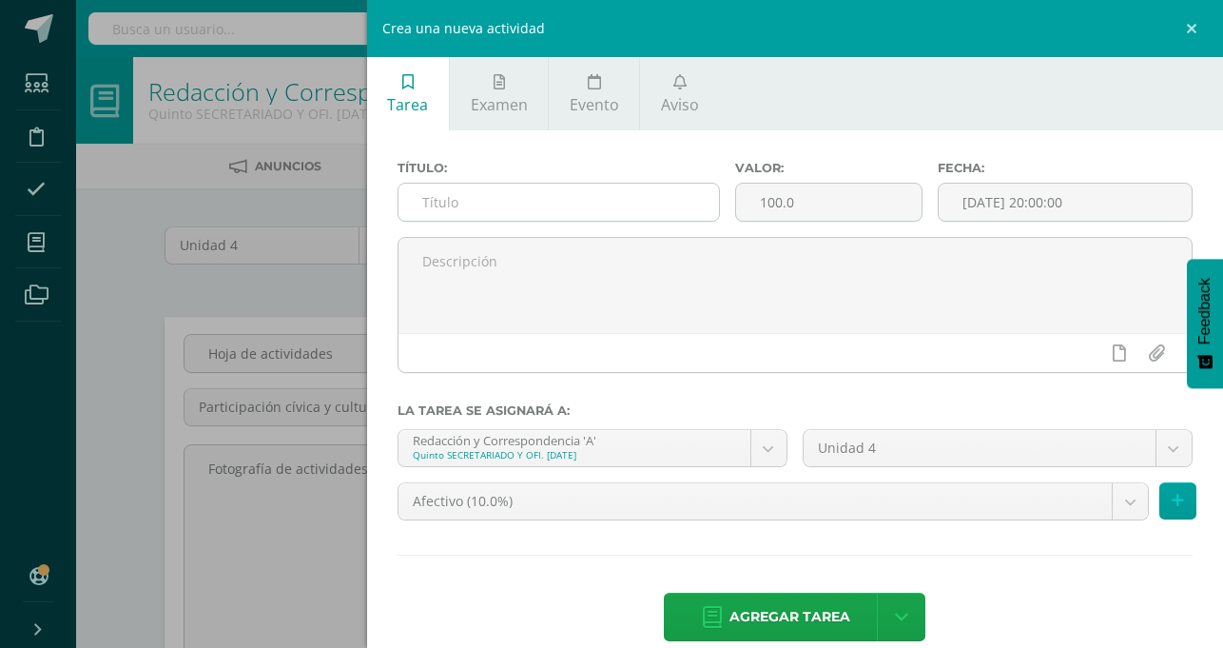
click at [718, 206] on input "text" at bounding box center [559, 202] width 321 height 37
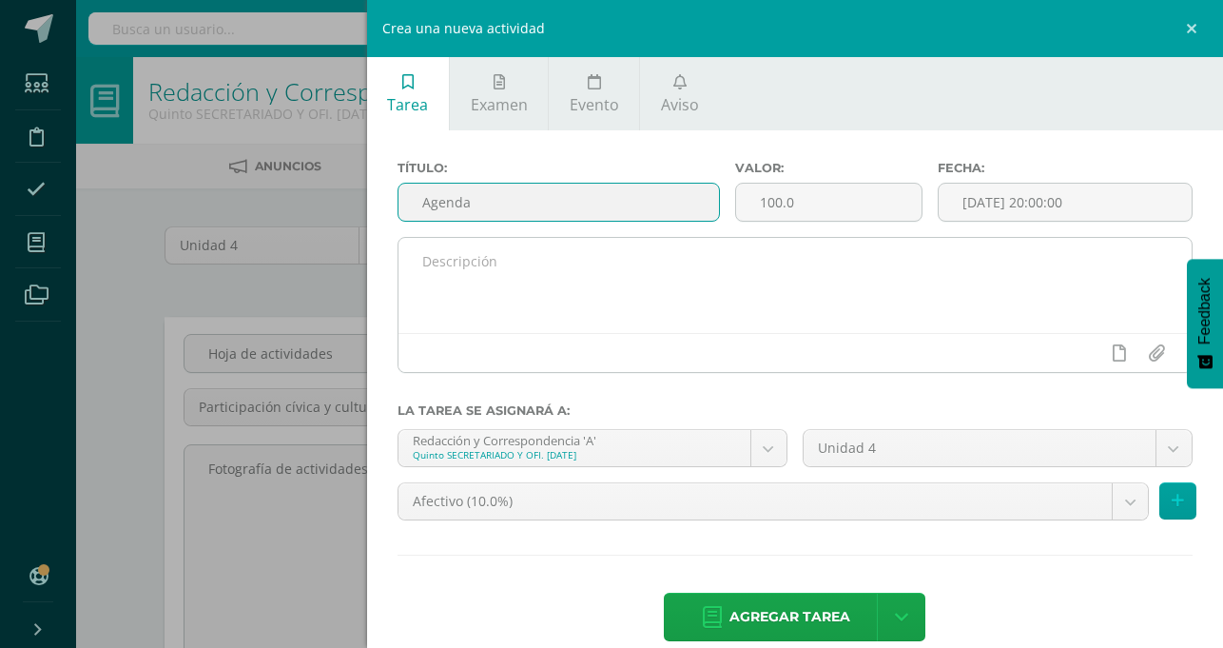
type input "Agenda"
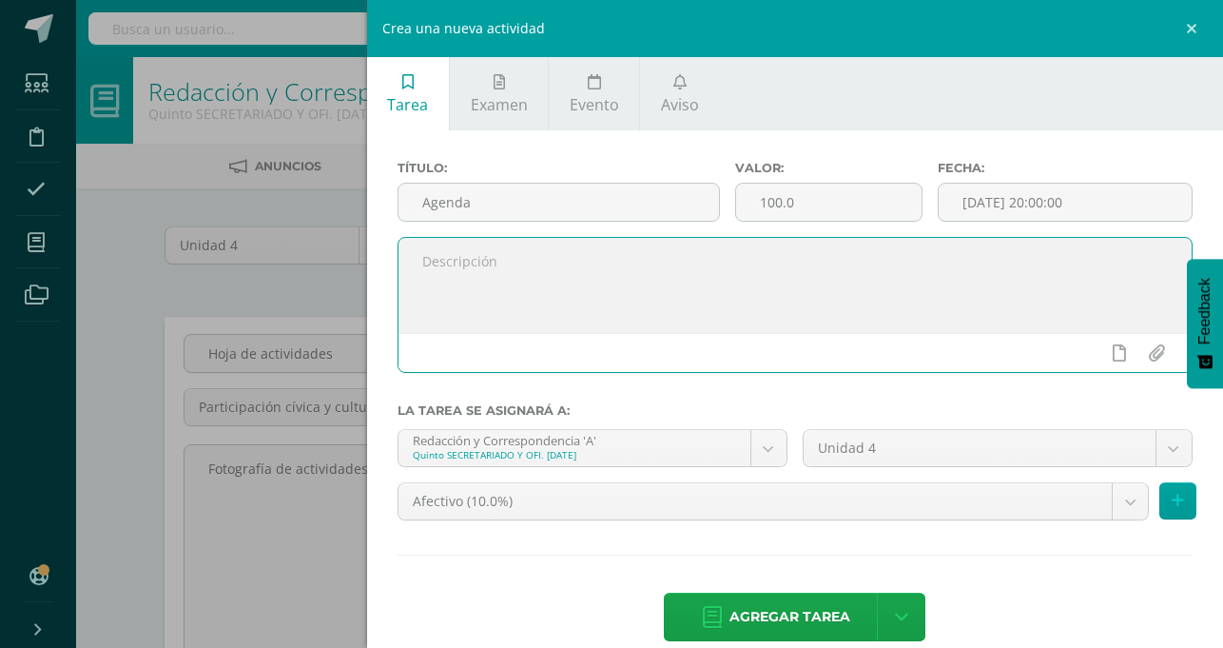
click at [735, 275] on textarea at bounding box center [795, 285] width 793 height 95
type textarea "S"
type textarea "Subir en PDF, SU AGENDA"
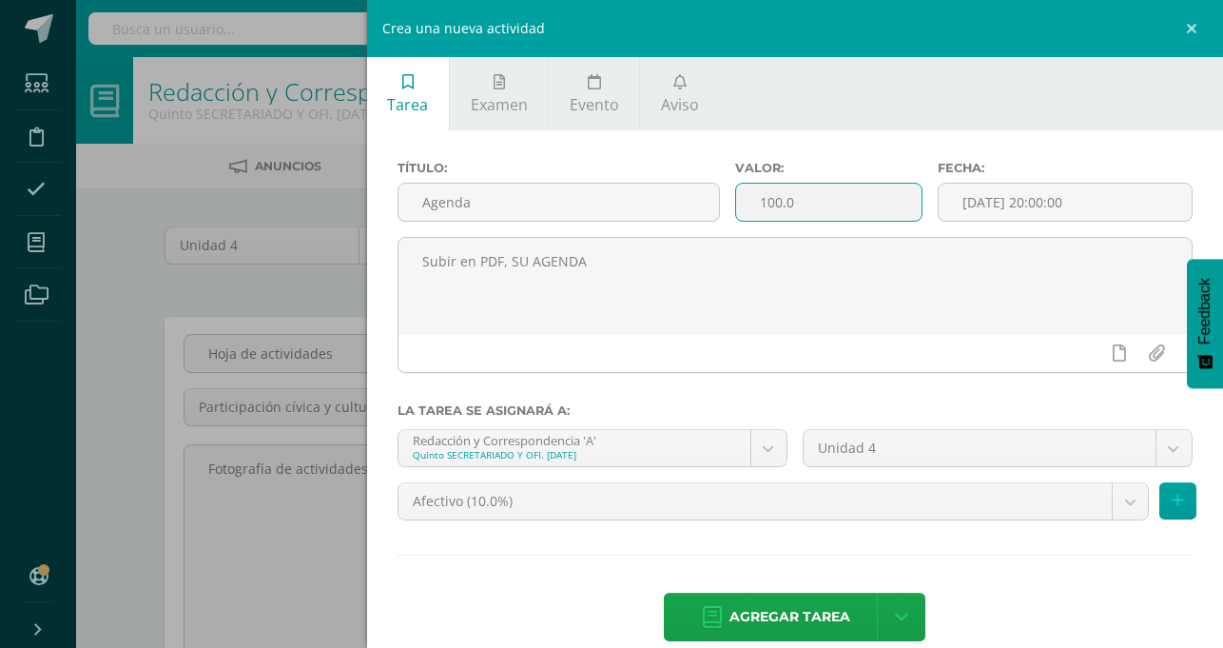
click at [922, 200] on input "100.0" at bounding box center [829, 202] width 186 height 37
type input "1"
type input "20"
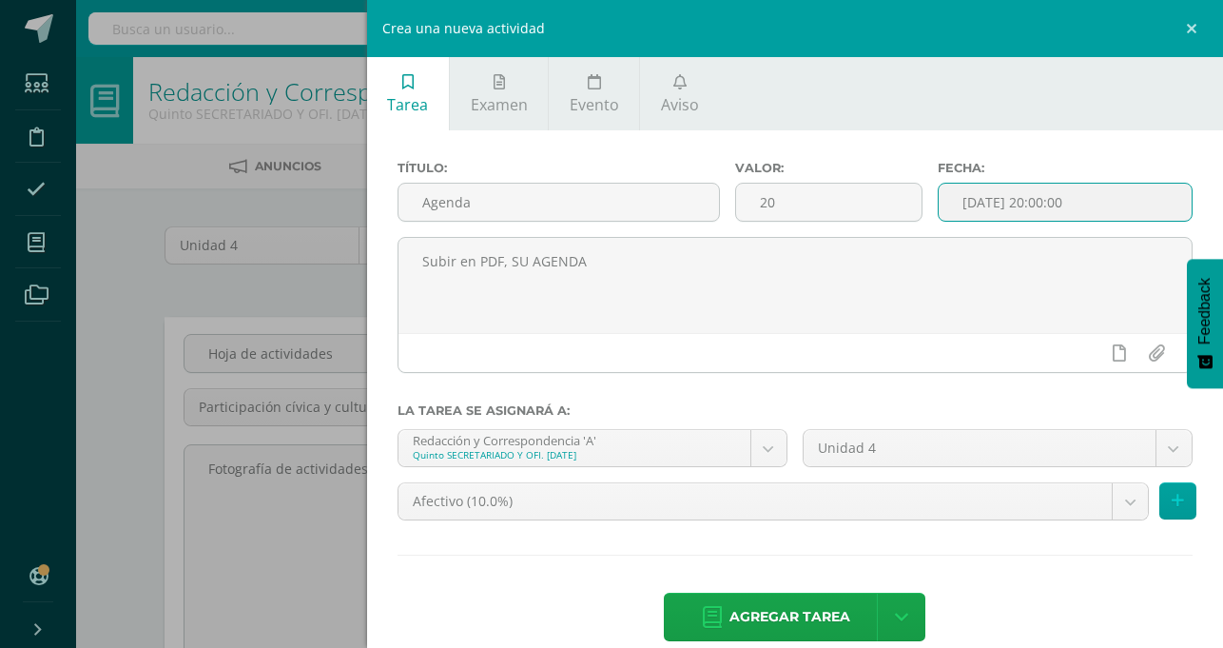
click at [1091, 205] on input "2025-10-12 20:00:00" at bounding box center [1065, 202] width 253 height 37
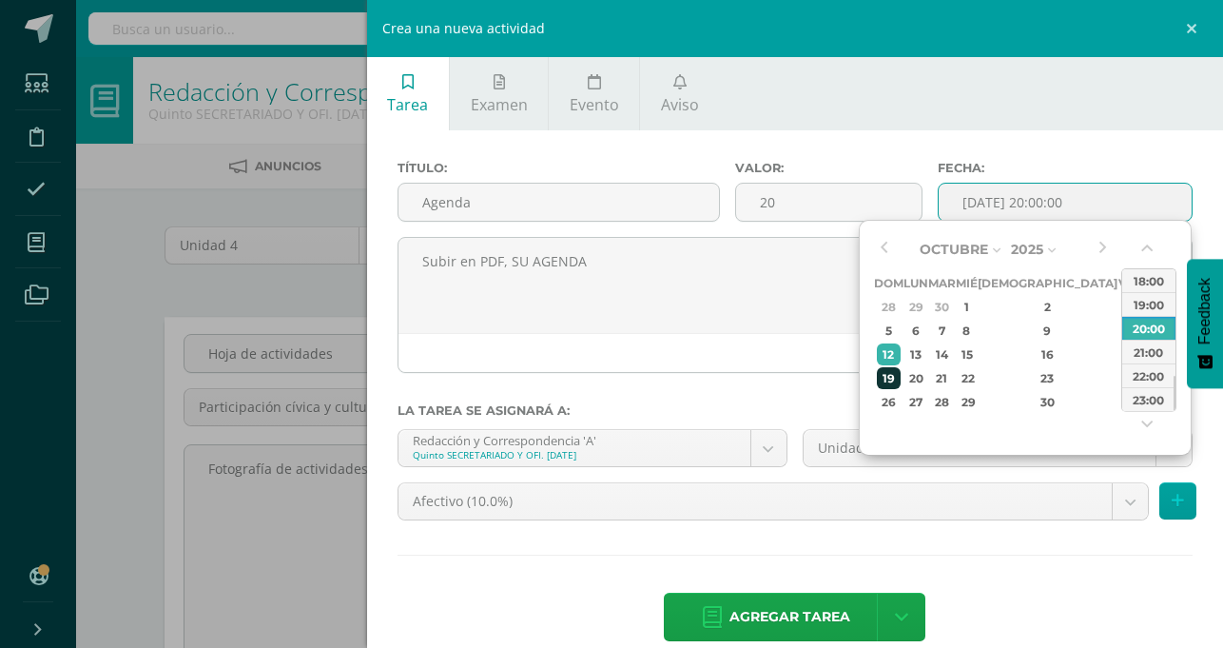
click at [899, 374] on div "19" at bounding box center [889, 378] width 24 height 22
type input "2025-10-19 20:00"
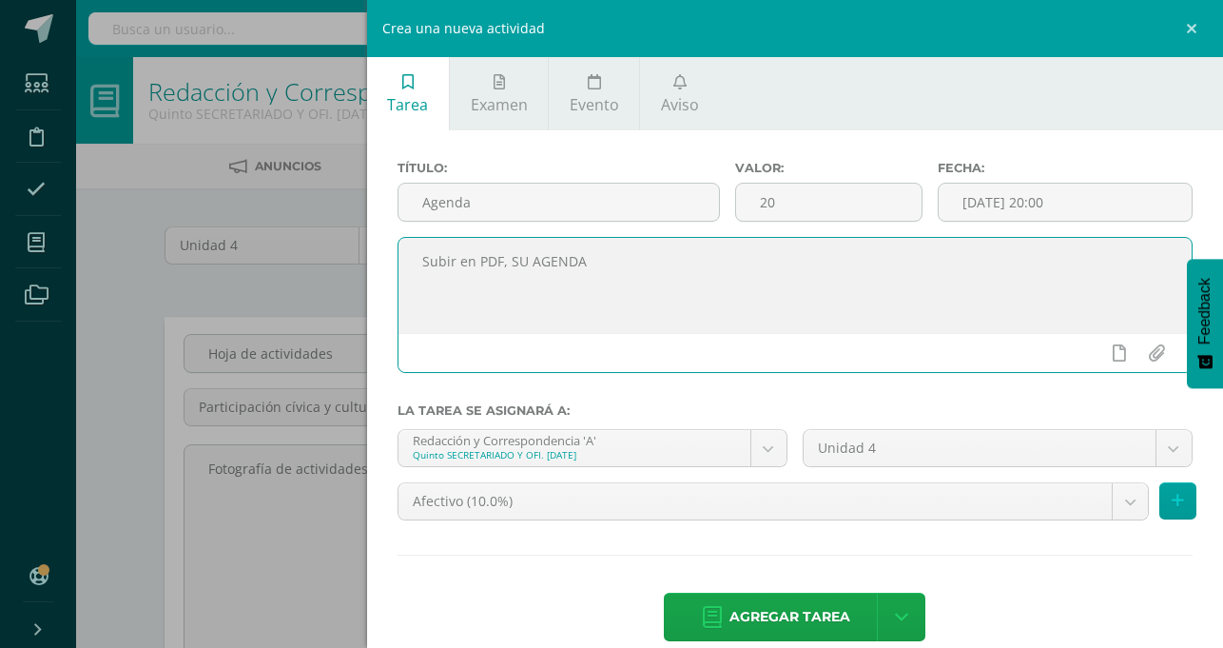
click at [784, 318] on textarea "Subir en PDF, SU AGENDA" at bounding box center [795, 285] width 793 height 95
click at [1116, 363] on link at bounding box center [1119, 353] width 37 height 36
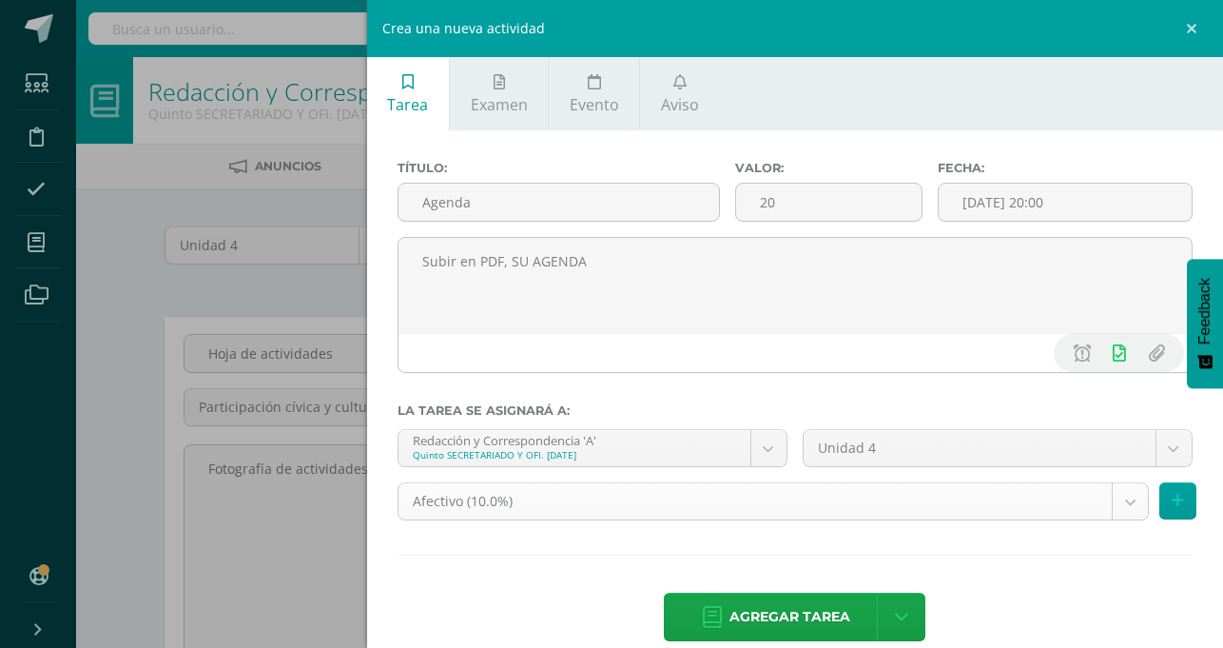
click at [1132, 451] on body "Estudiantes Disciplina Asistencia Mis cursos Archivos Soporte Ayuda Reportar un…" at bounding box center [611, 400] width 1223 height 801
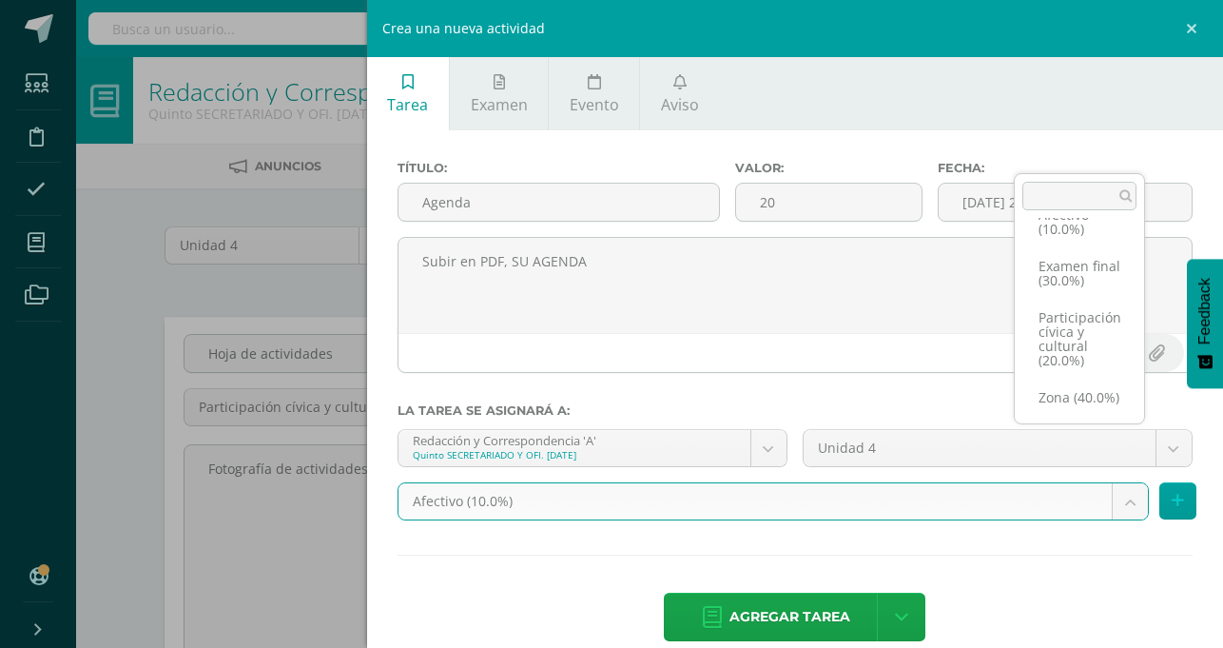
scroll to position [58, 0]
select select "75952"
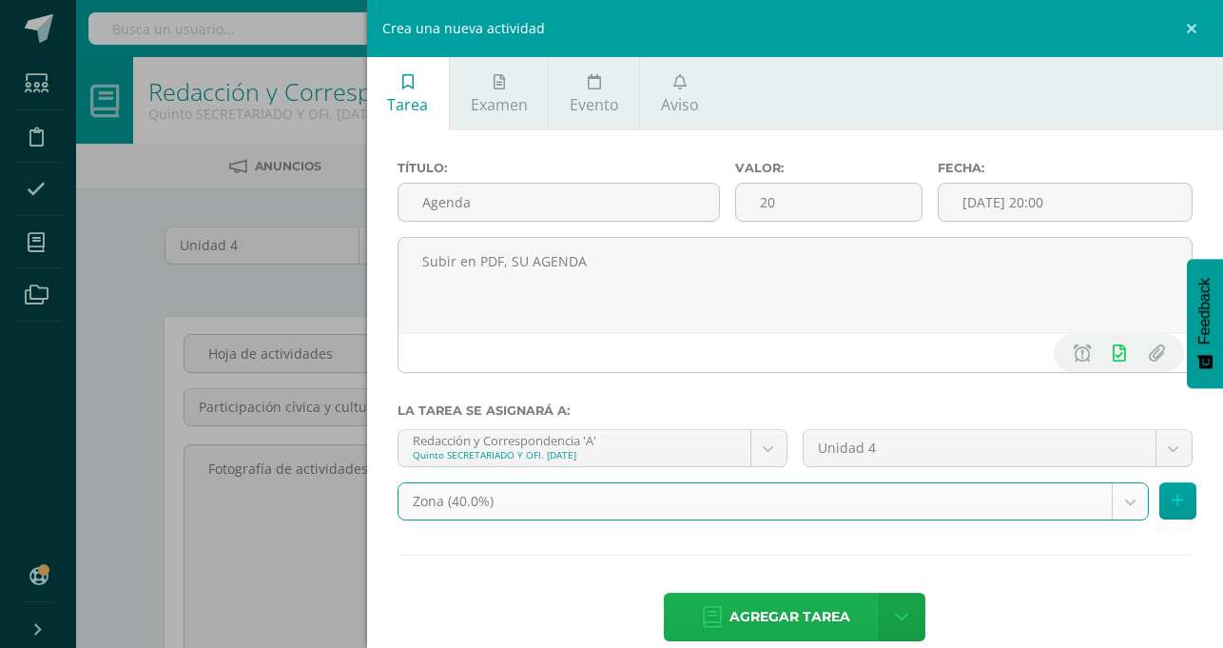
click at [850, 594] on span "Agregar tarea" at bounding box center [790, 617] width 121 height 47
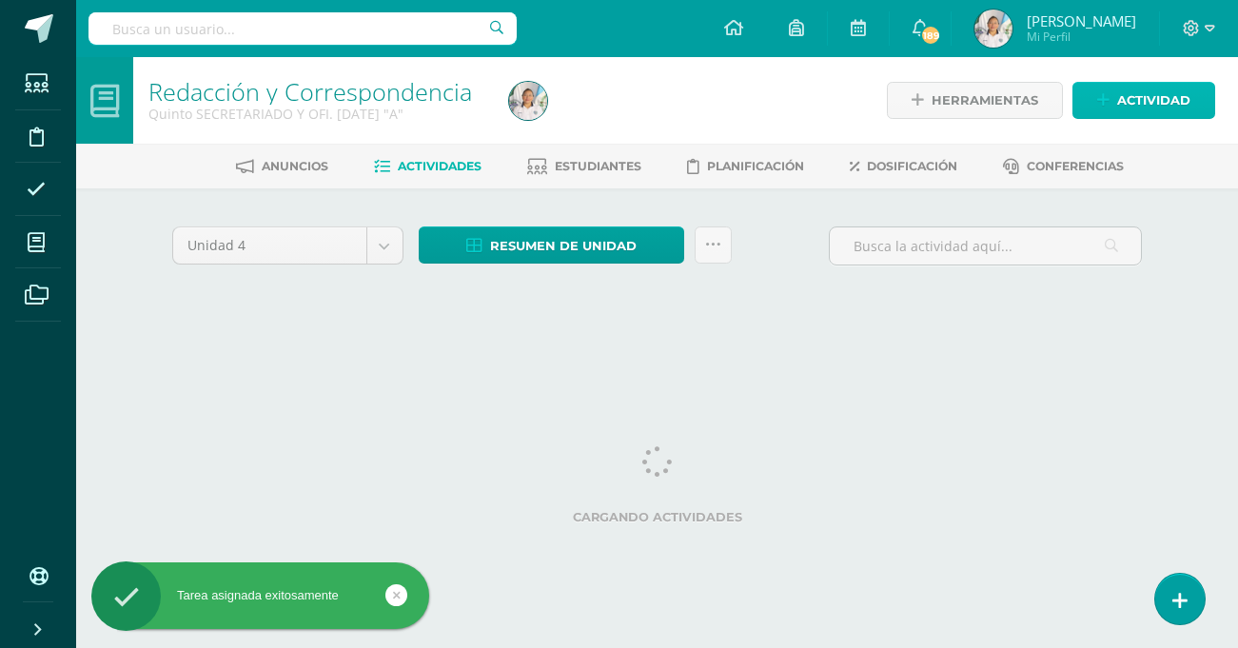
click at [1118, 106] on span "Actividad" at bounding box center [1153, 100] width 73 height 35
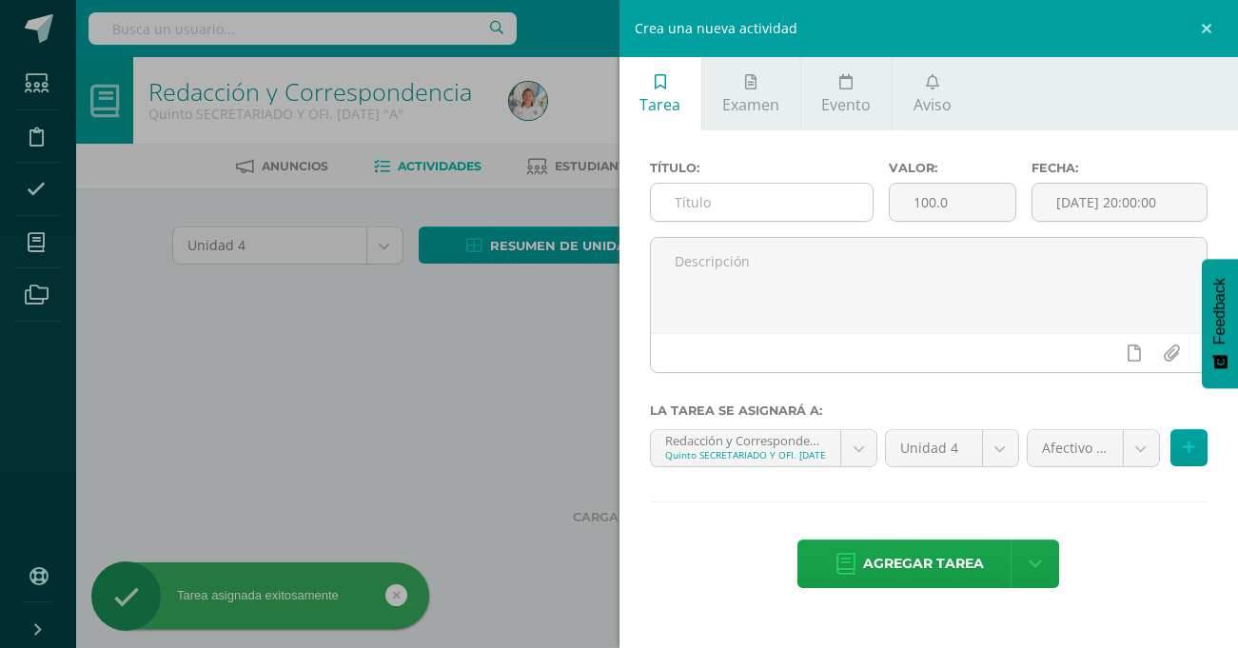
click at [734, 207] on input "text" at bounding box center [762, 202] width 222 height 37
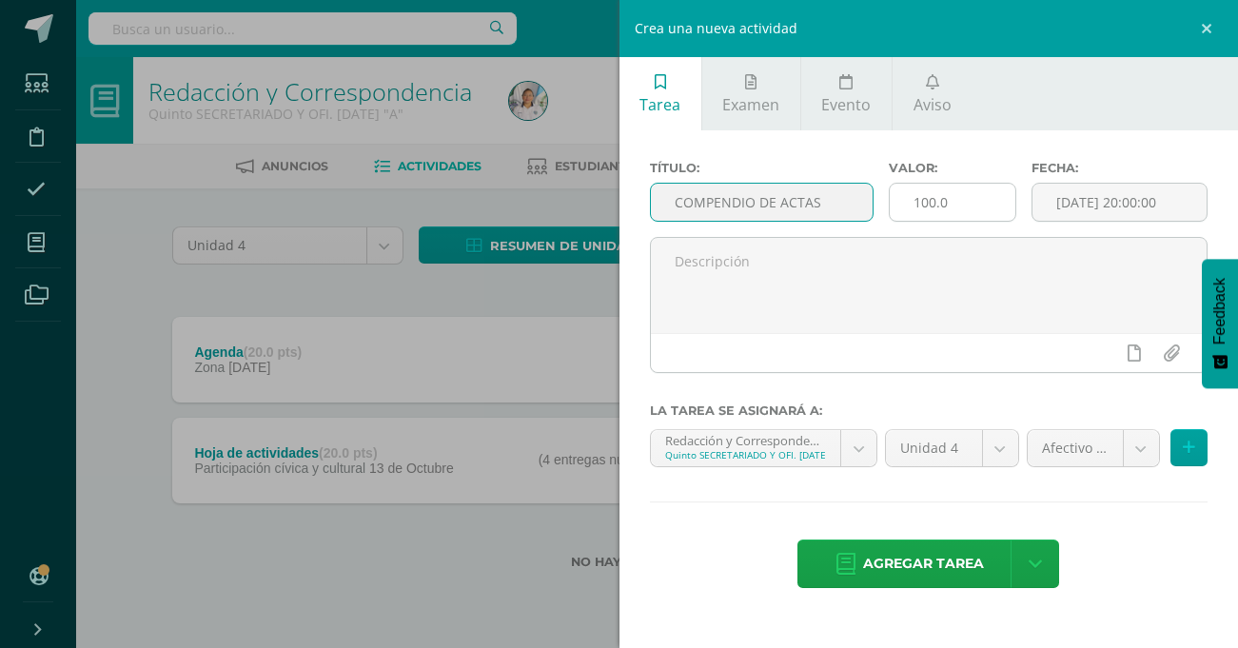
type input "COMPENDIO DE ACTAS"
click at [957, 204] on input "100.0" at bounding box center [952, 202] width 127 height 37
type input "1"
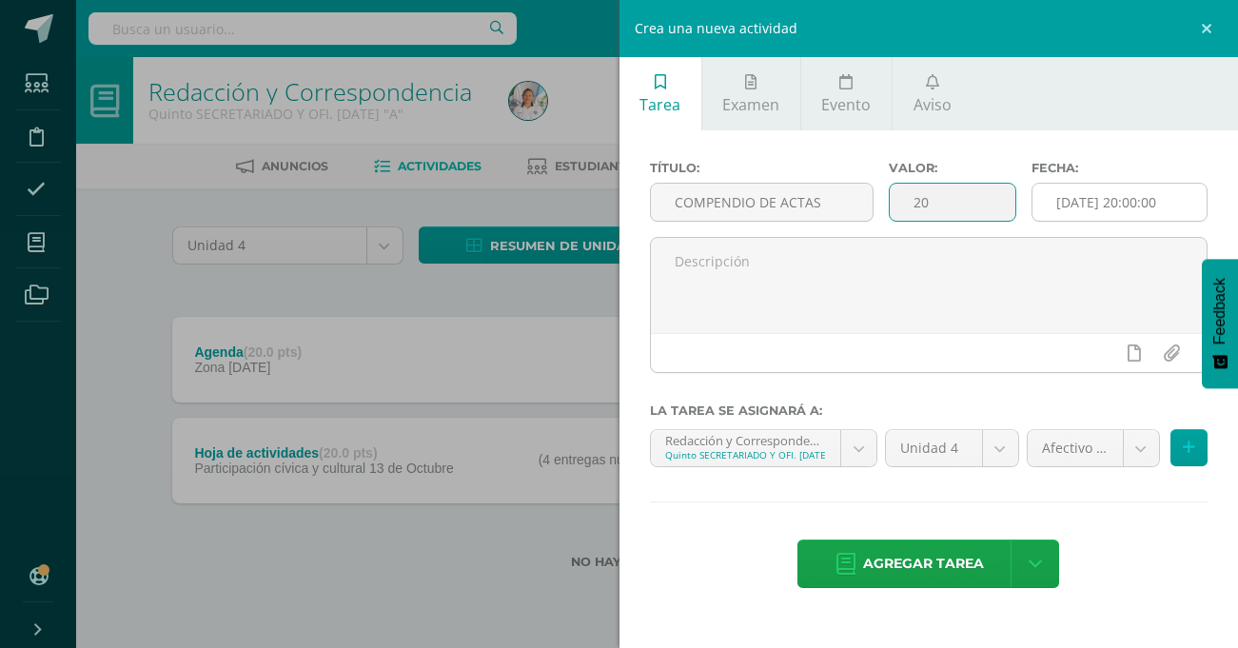
type input "20"
click at [1084, 205] on input "[DATE] 20:00:00" at bounding box center [1119, 202] width 174 height 37
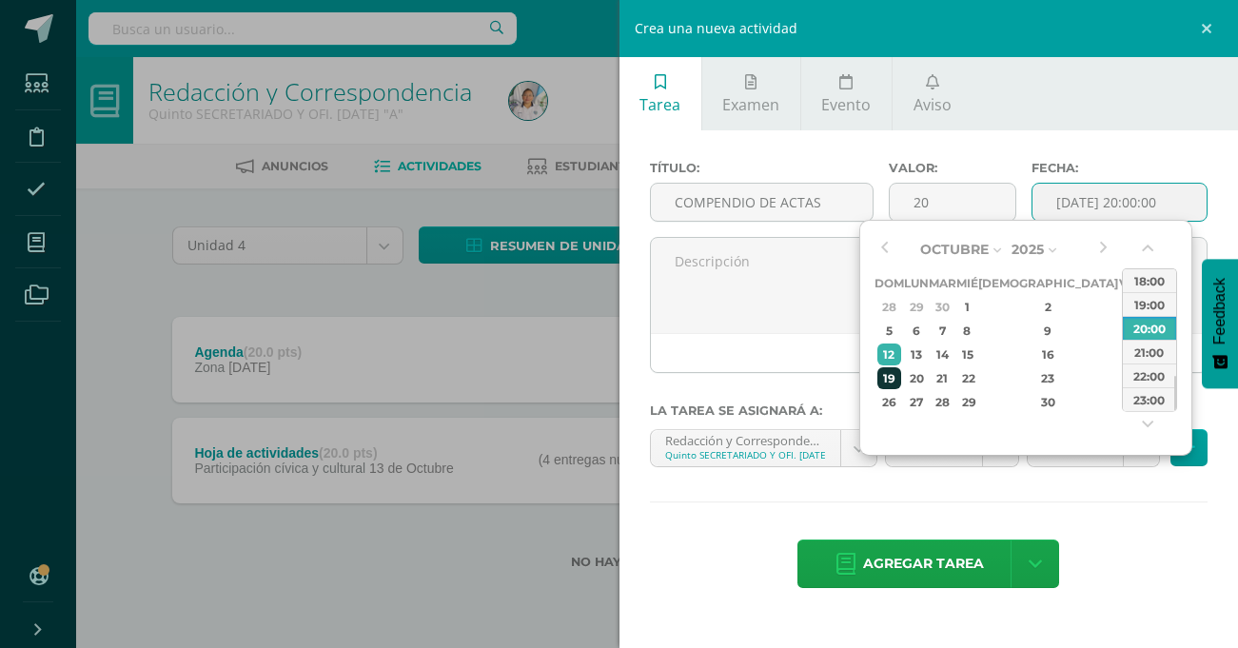
click at [897, 375] on div "19" at bounding box center [889, 378] width 24 height 22
type input "[DATE] 20:00"
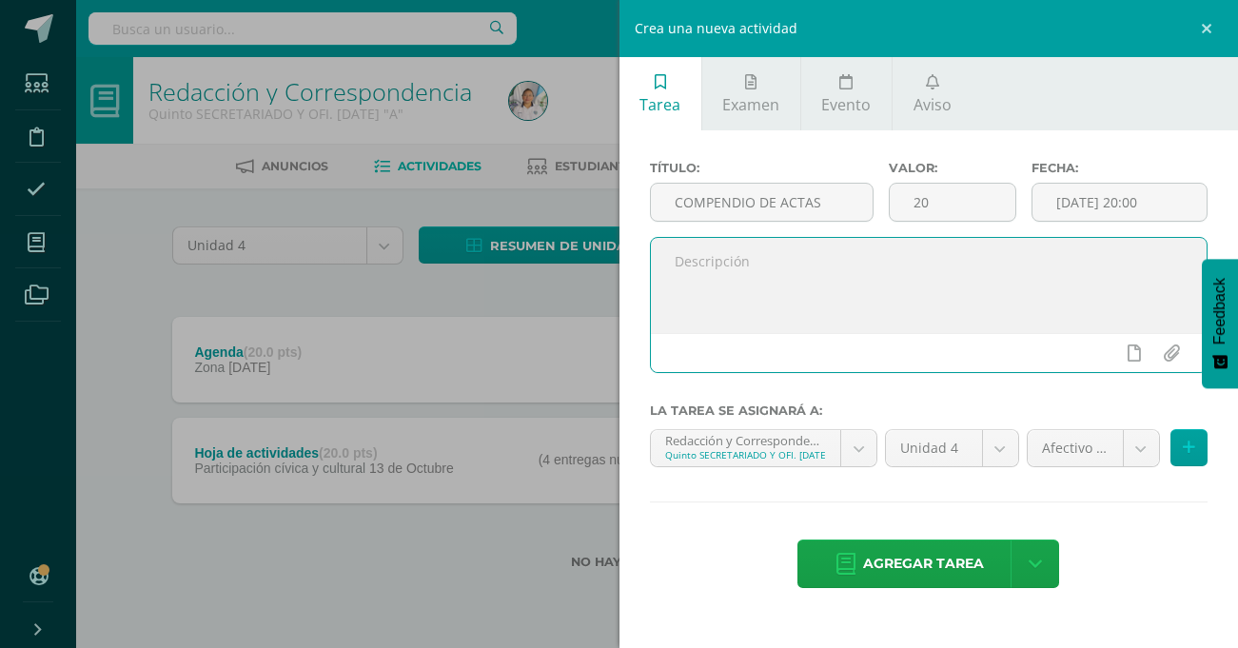
click at [787, 295] on textarea at bounding box center [929, 285] width 557 height 95
type textarea "M"
type textarea "d"
type textarea "Diez actas, subir en PDF"
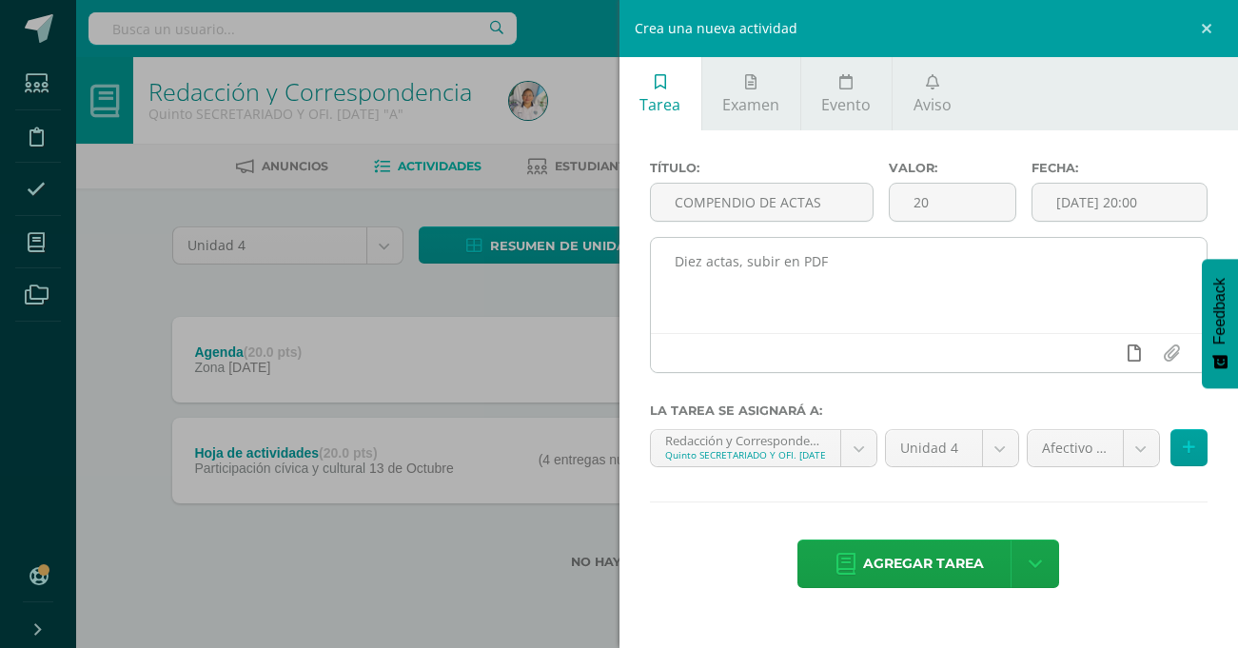
click at [1138, 358] on icon at bounding box center [1133, 352] width 13 height 17
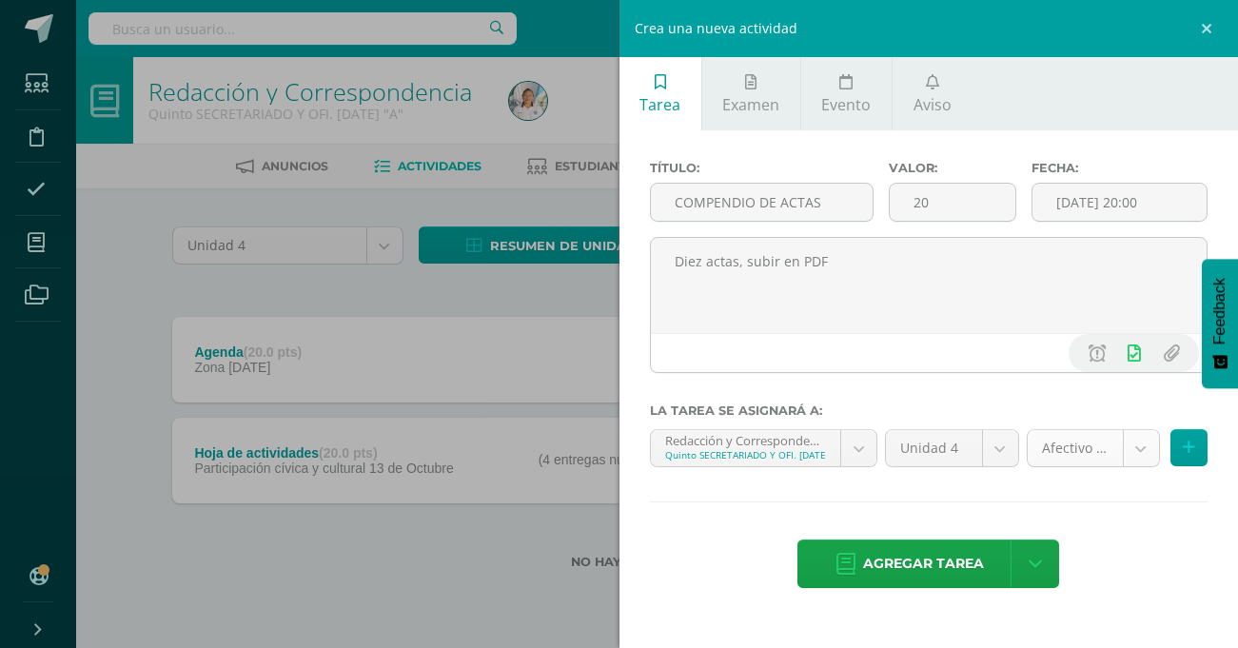
click at [1130, 444] on body "Tarea asignada exitosamente Estudiantes Disciplina Asistencia Mis cursos Archiv…" at bounding box center [619, 315] width 1238 height 630
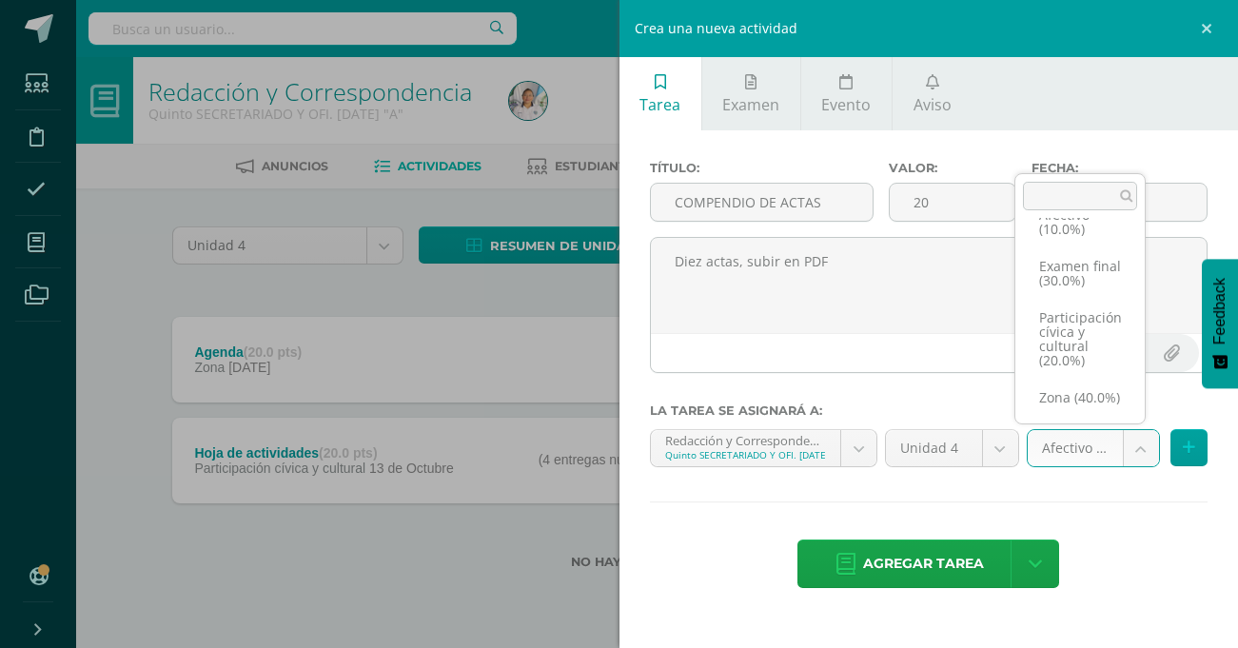
scroll to position [58, 0]
select select "75952"
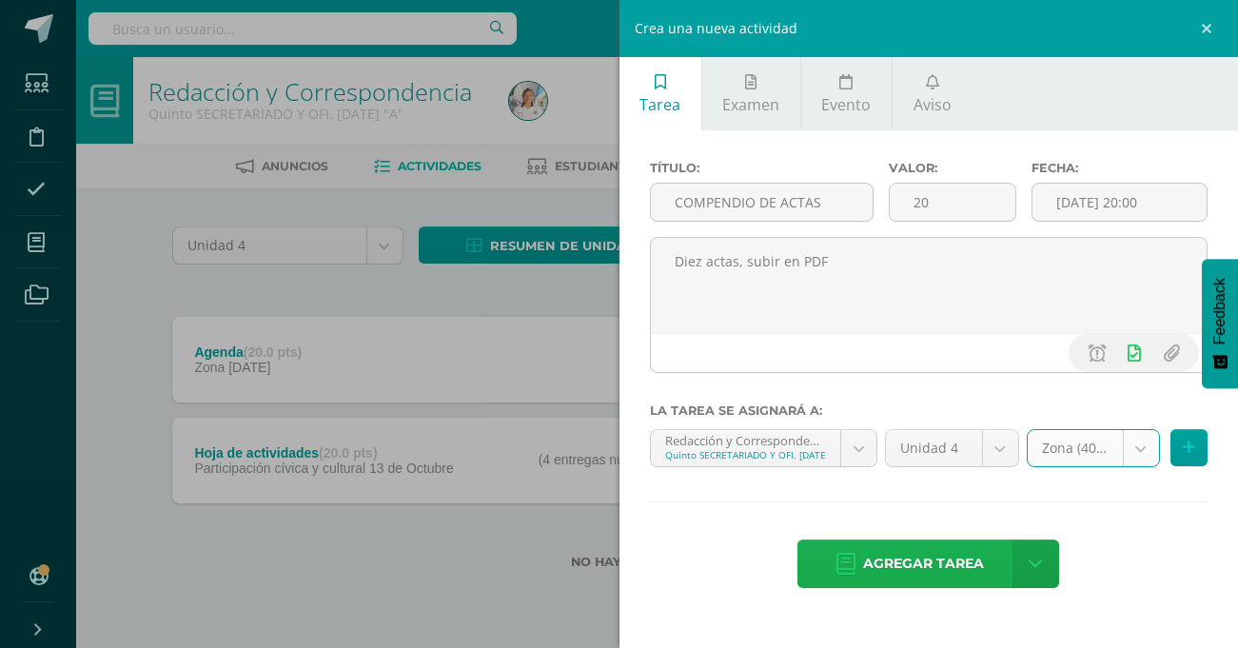
click at [921, 557] on span "Agregar tarea" at bounding box center [923, 563] width 121 height 47
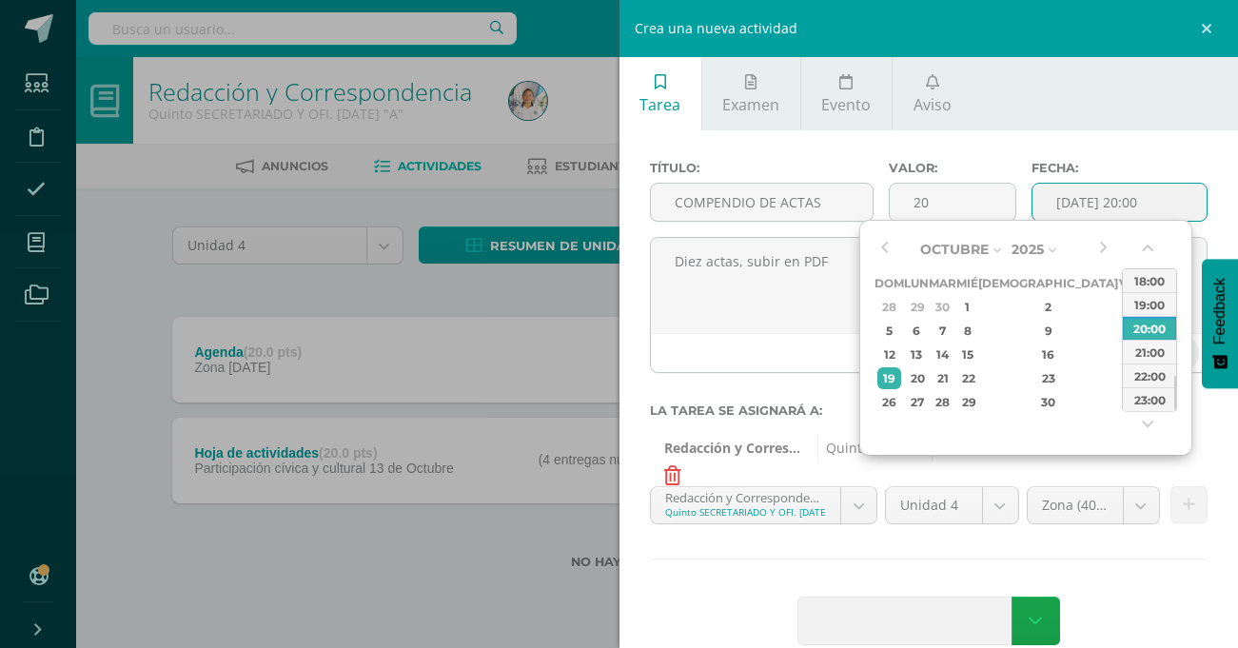
click at [1095, 202] on input "[DATE] 20:00" at bounding box center [1119, 202] width 174 height 37
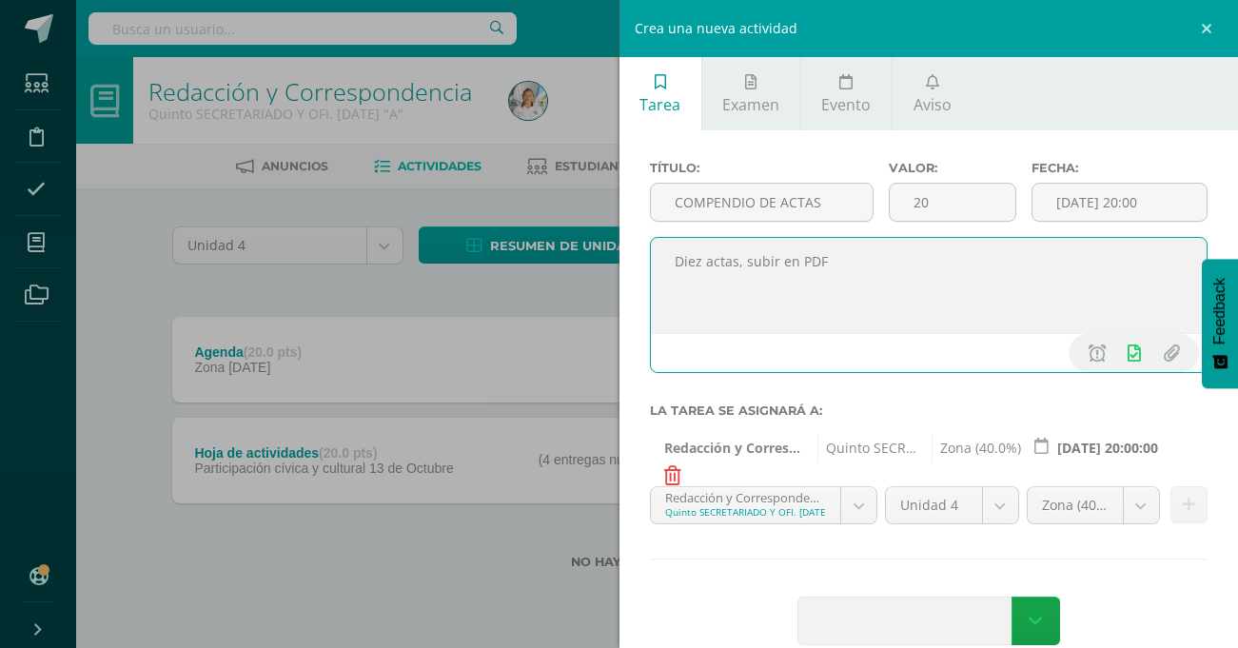
click at [685, 309] on textarea "Diez actas, subir en PDF" at bounding box center [929, 285] width 557 height 95
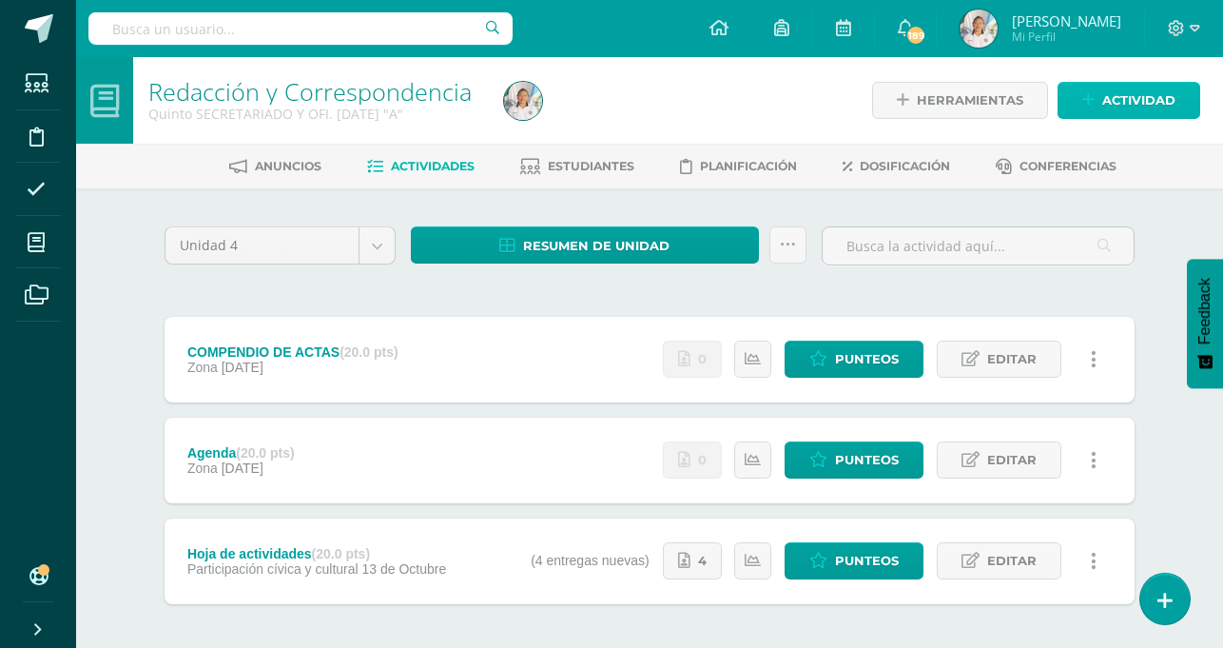
click at [1138, 107] on span "Actividad" at bounding box center [1139, 100] width 73 height 35
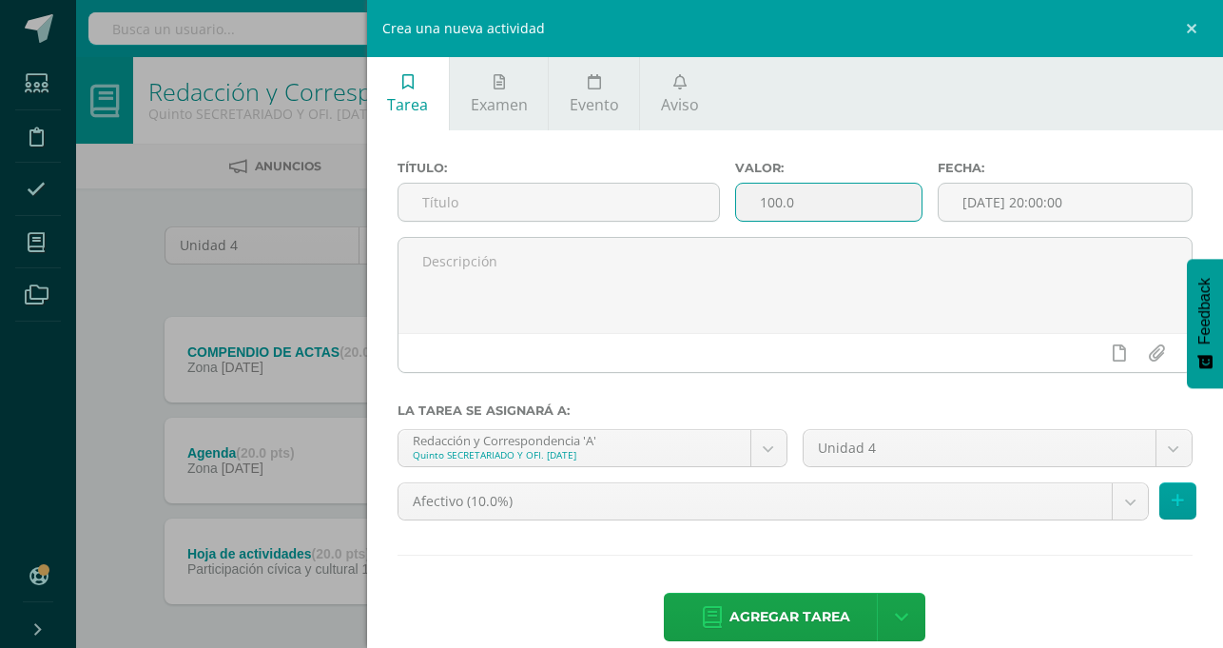
click at [922, 199] on input "100.0" at bounding box center [829, 202] width 186 height 37
type input "1"
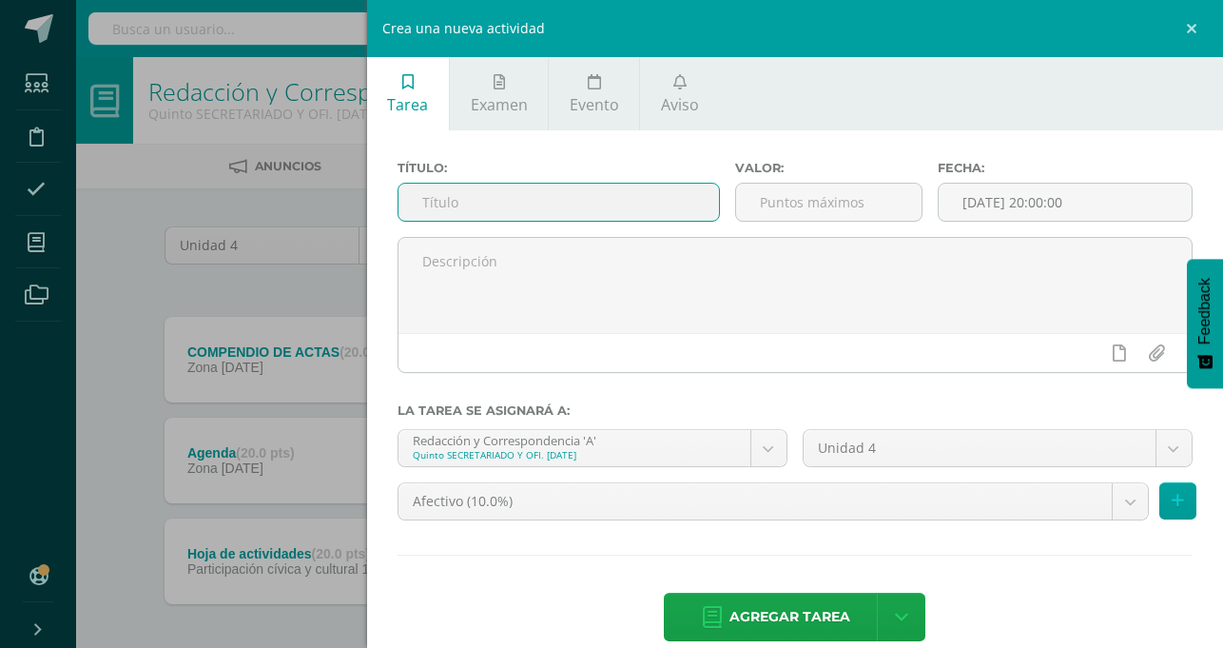
click at [719, 204] on input "text" at bounding box center [559, 202] width 321 height 37
type input "Actas certificada"
click at [922, 214] on input "number" at bounding box center [829, 202] width 186 height 37
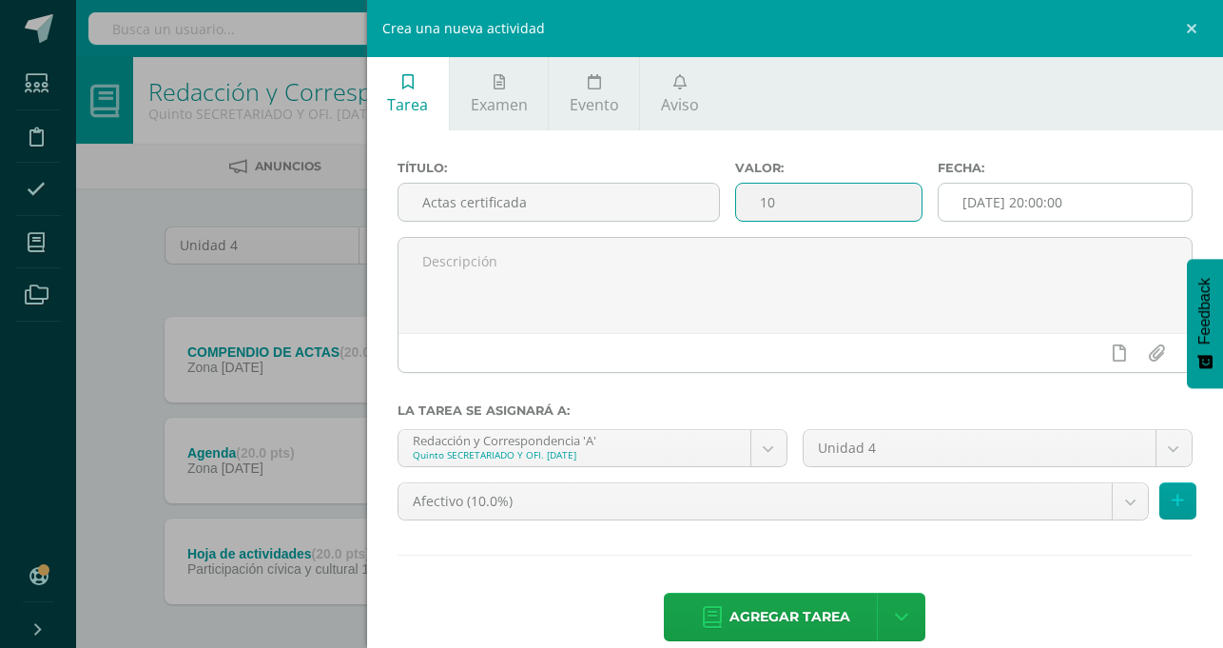
type input "10"
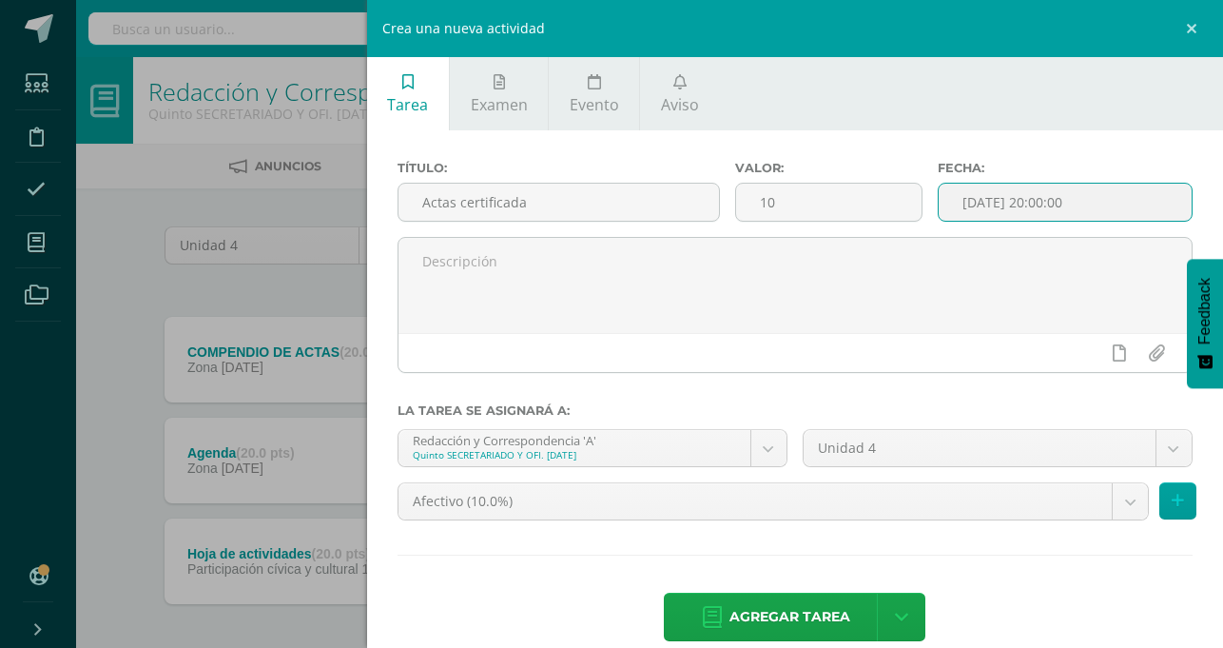
click at [1073, 199] on input "[DATE] 20:00:00" at bounding box center [1065, 202] width 253 height 37
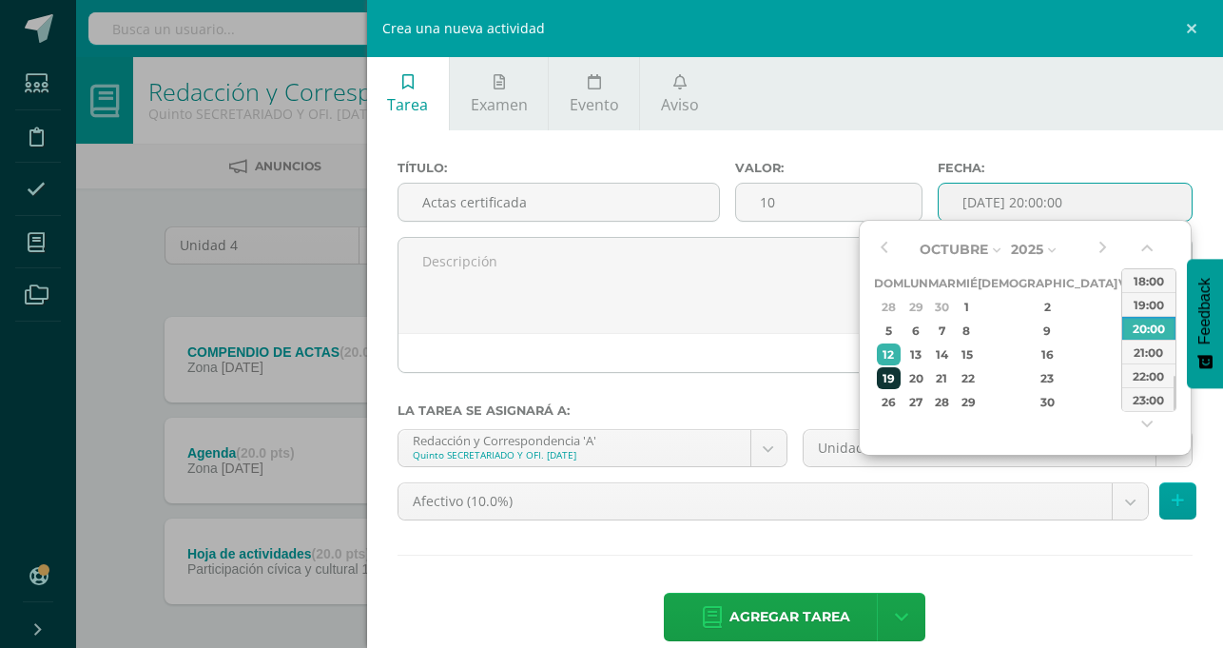
click at [890, 377] on div "19" at bounding box center [889, 378] width 24 height 22
type input "2025-10-19 20:00"
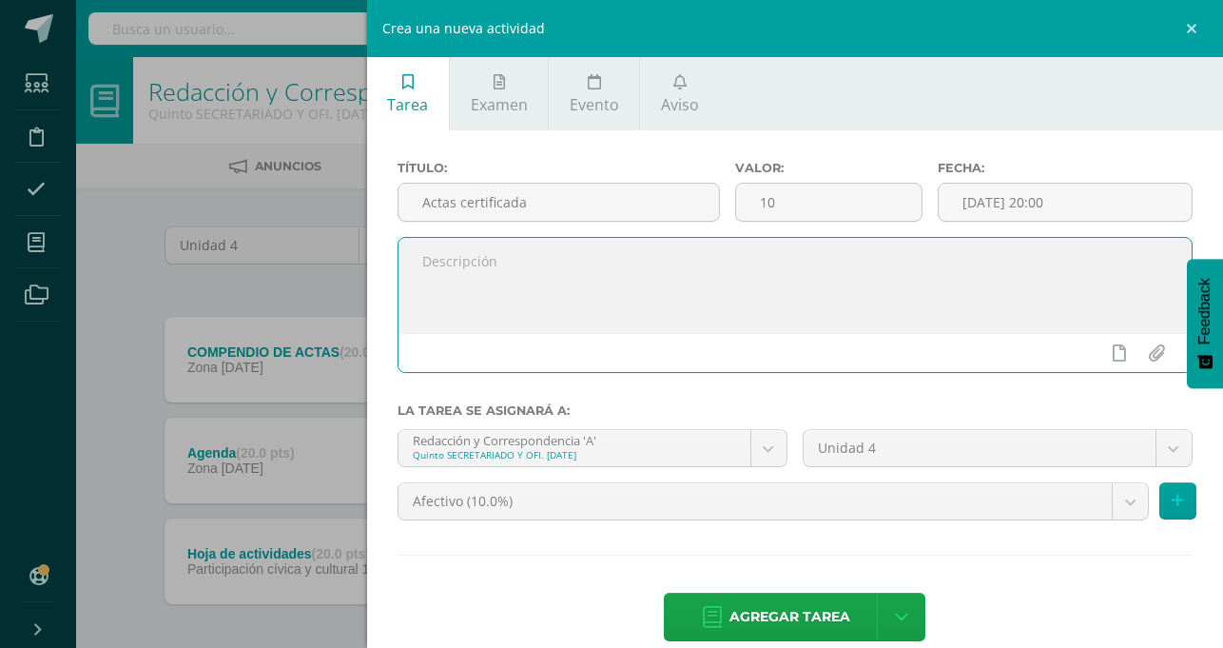
click at [757, 314] on textarea at bounding box center [795, 285] width 793 height 95
type textarea "subir 5 actas certificadas en PDF"
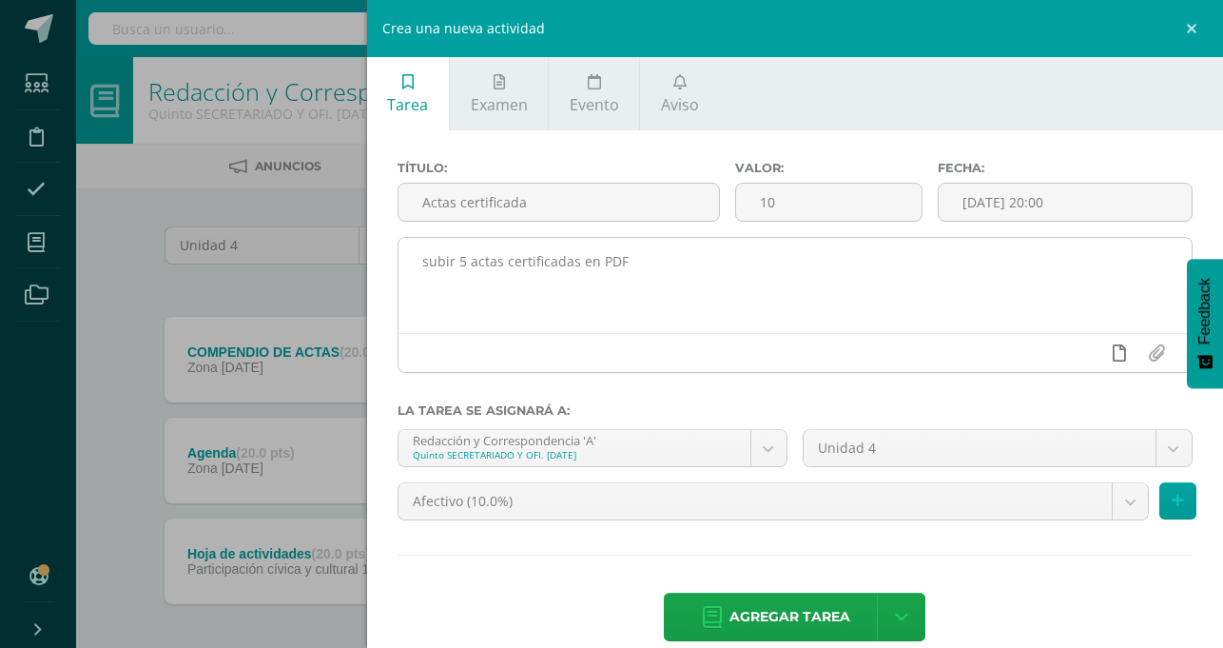
click at [1116, 352] on icon at bounding box center [1119, 352] width 13 height 17
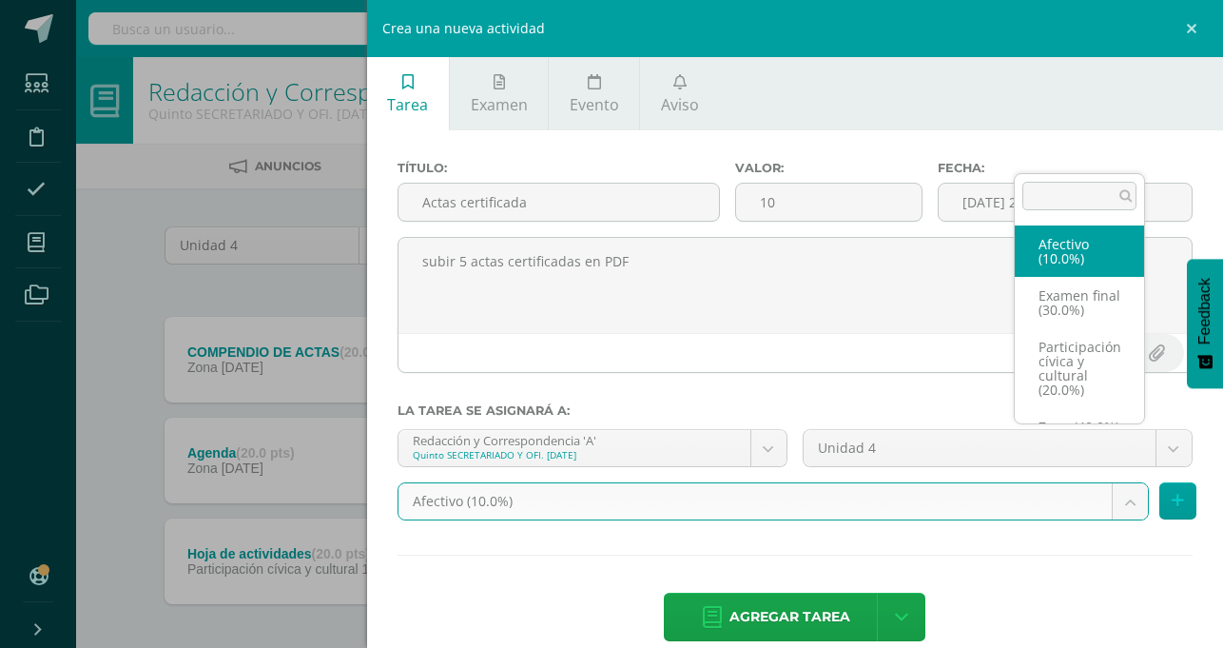
click at [1123, 458] on body "Tarea asignada exitosamente Estudiantes Disciplina Asistencia Mis cursos Archiv…" at bounding box center [611, 365] width 1223 height 731
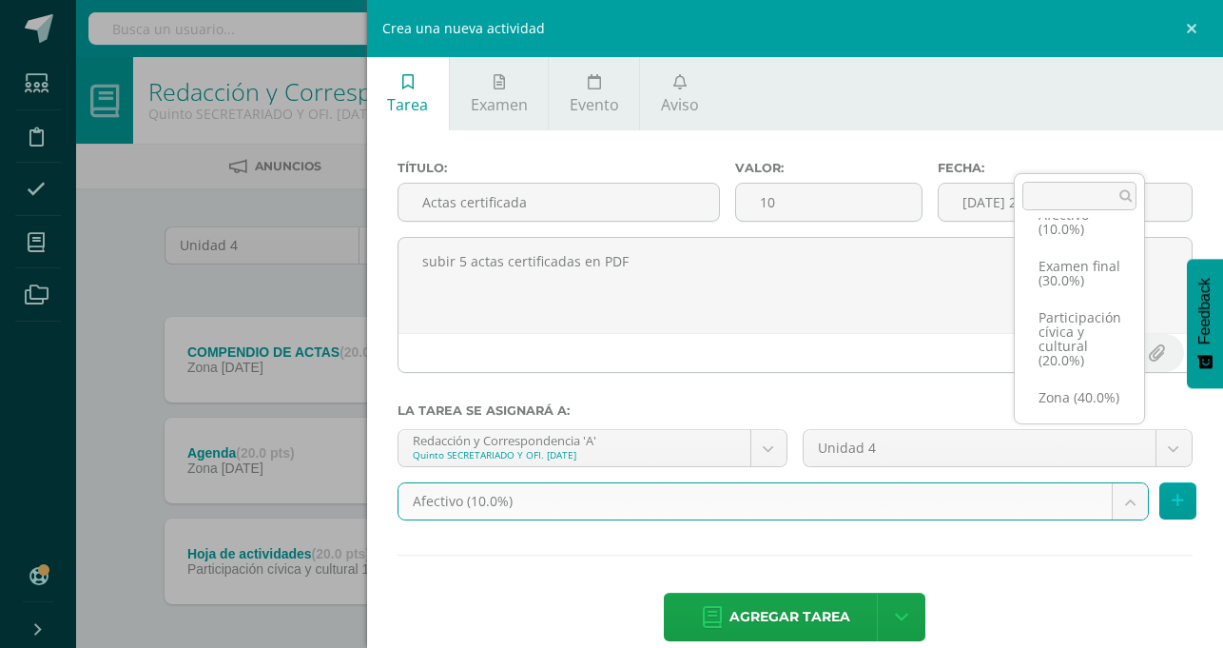
scroll to position [58, 0]
select select "75952"
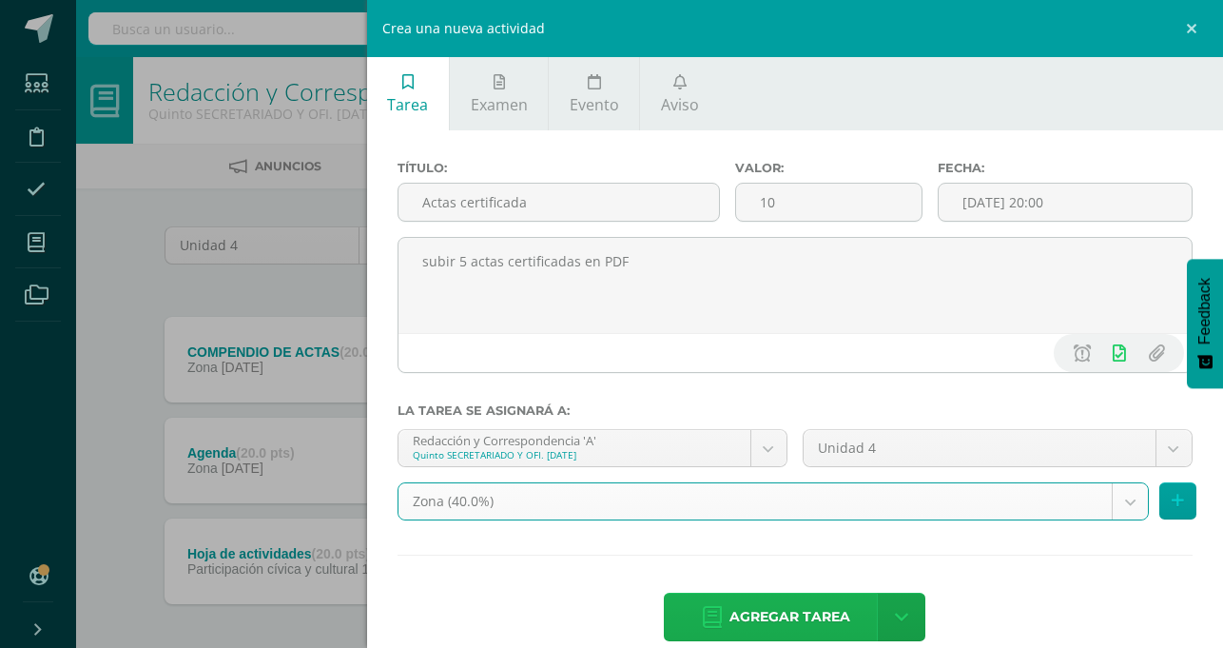
click at [850, 594] on span "Agregar tarea" at bounding box center [790, 617] width 121 height 47
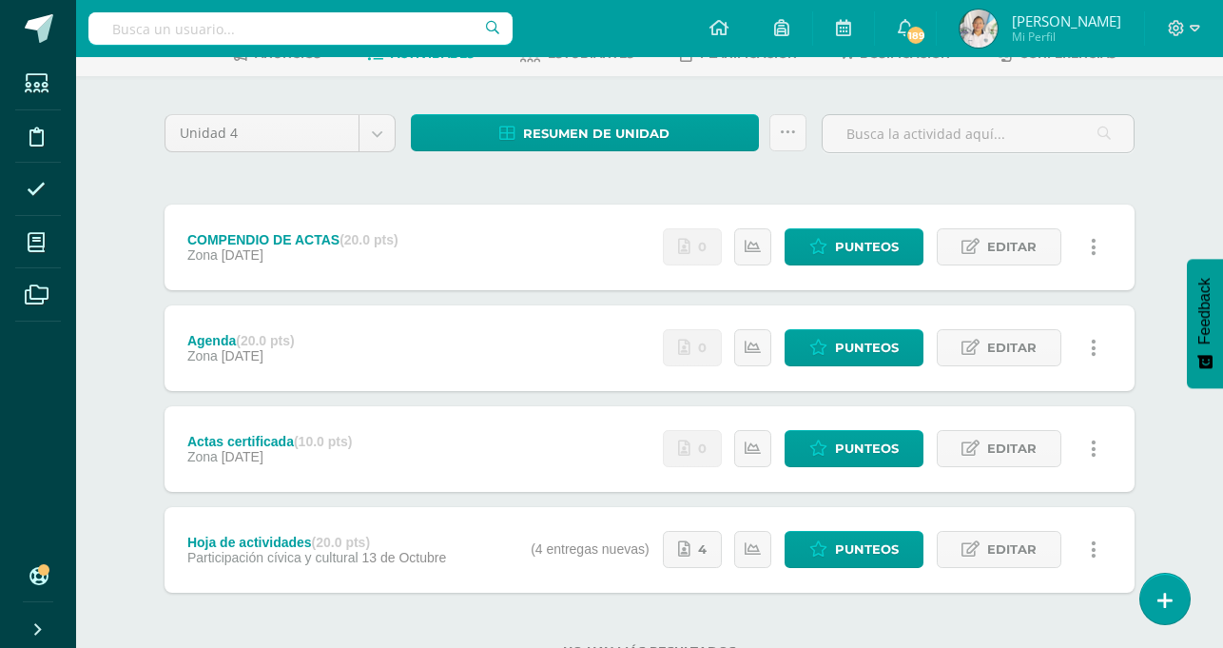
scroll to position [115, 0]
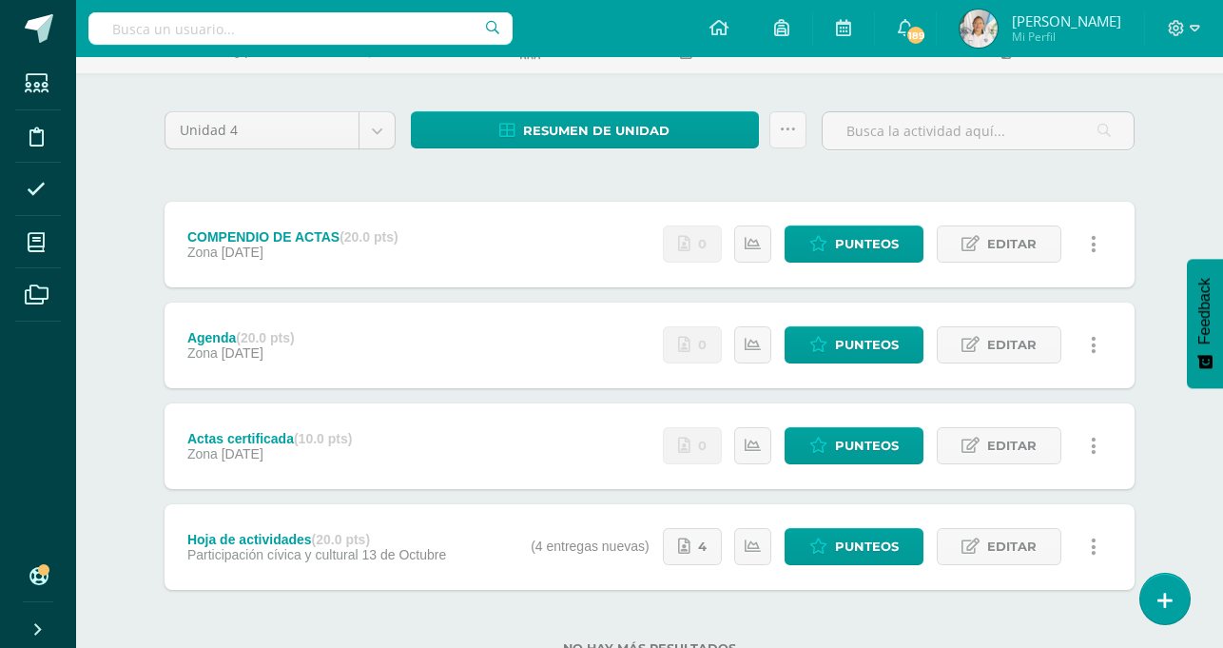
click at [180, 93] on div "Unidad 4 Unidad 1 Unidad 2 Unidad 3 Unidad 4 Resumen de unidad Descargar como H…" at bounding box center [650, 394] width 1046 height 643
